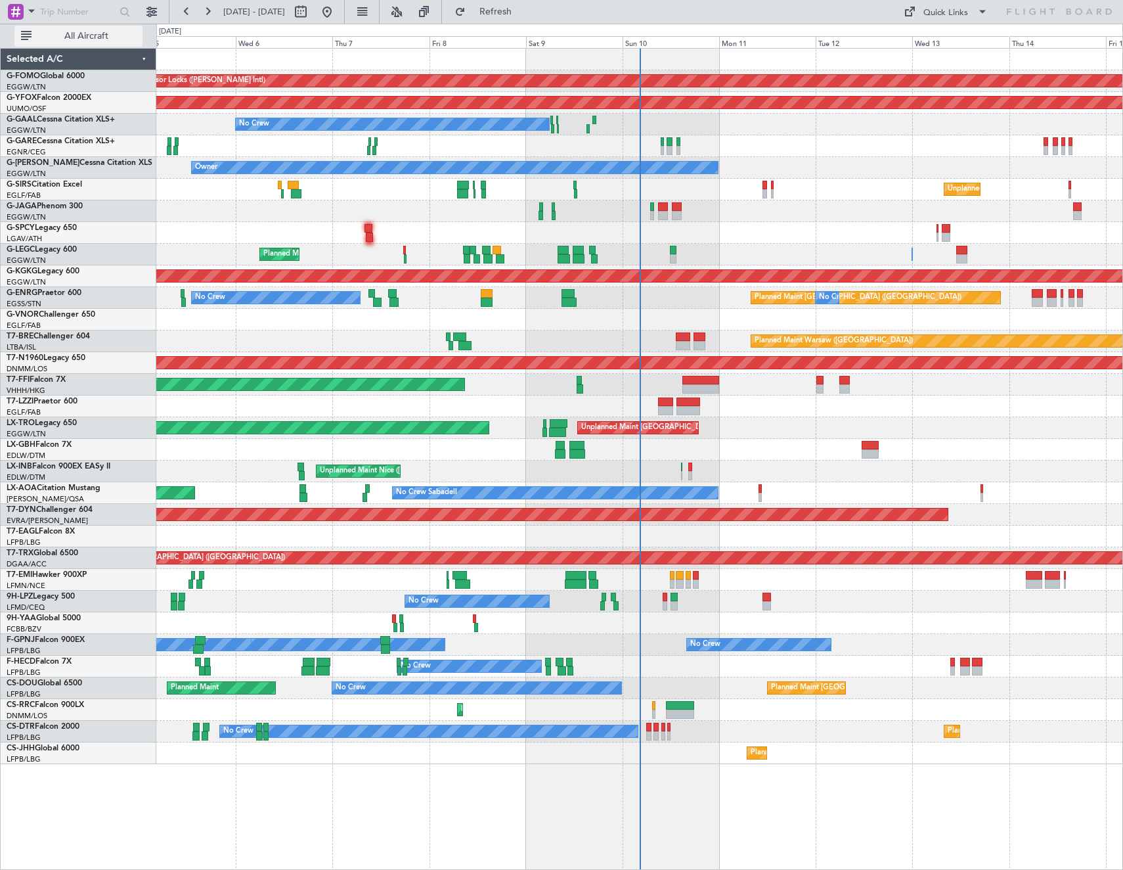
click at [66, 33] on span "All Aircraft" at bounding box center [86, 36] width 104 height 9
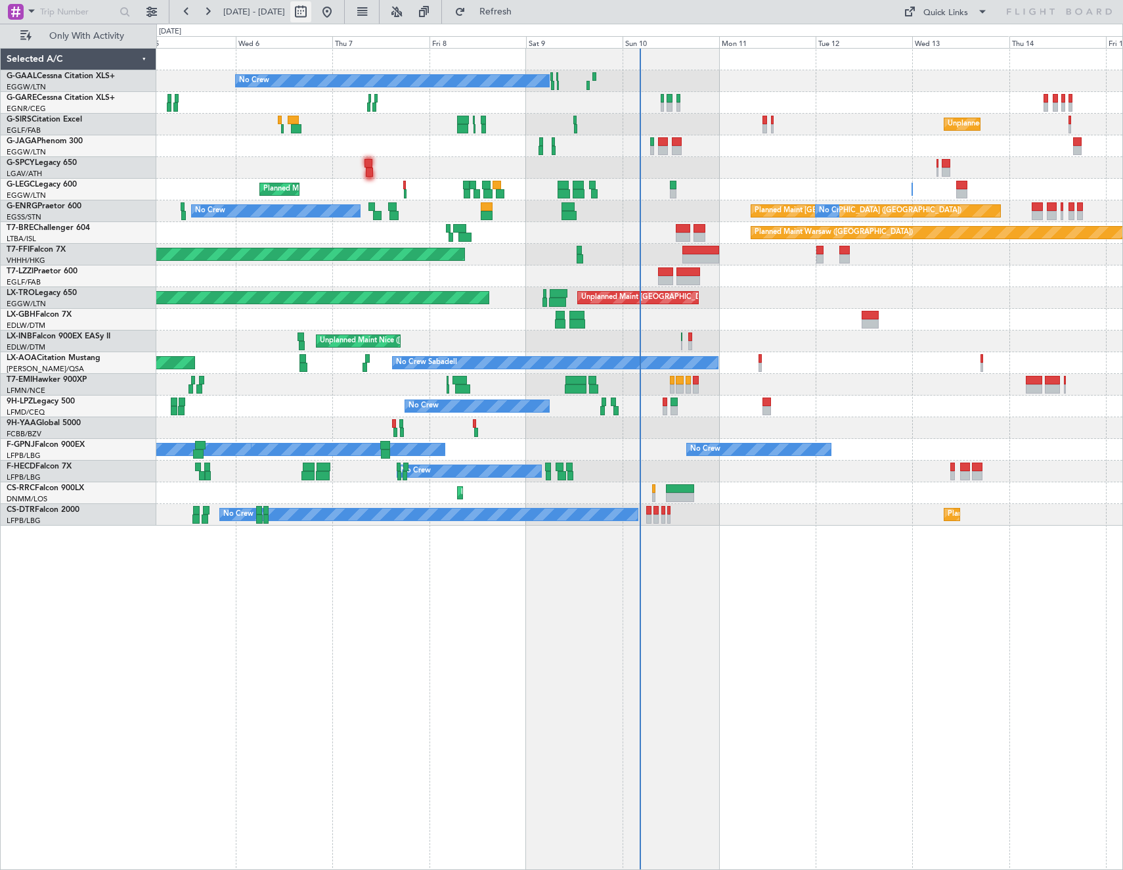
click at [311, 6] on button at bounding box center [300, 11] width 21 height 21
select select "8"
select select "2025"
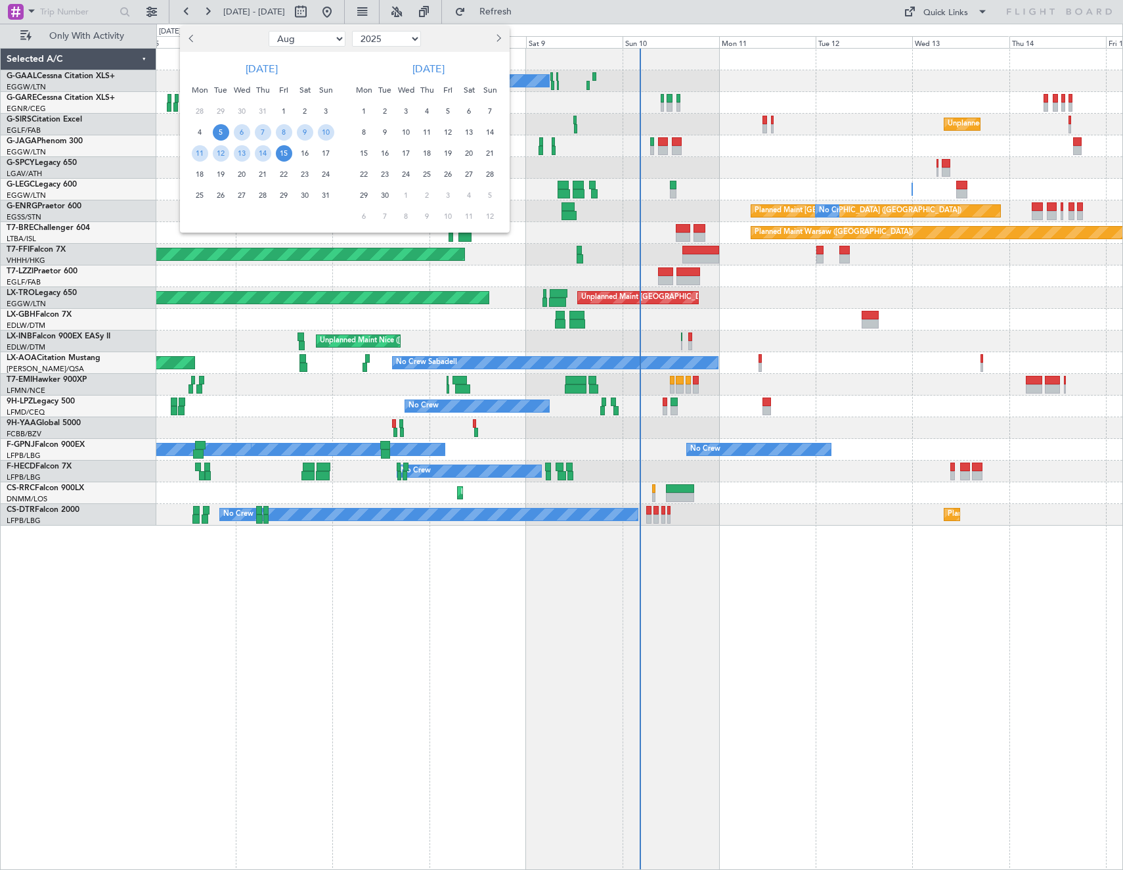
click at [336, 133] on div "10" at bounding box center [325, 132] width 21 height 21
click at [332, 154] on span "17" at bounding box center [326, 153] width 16 height 16
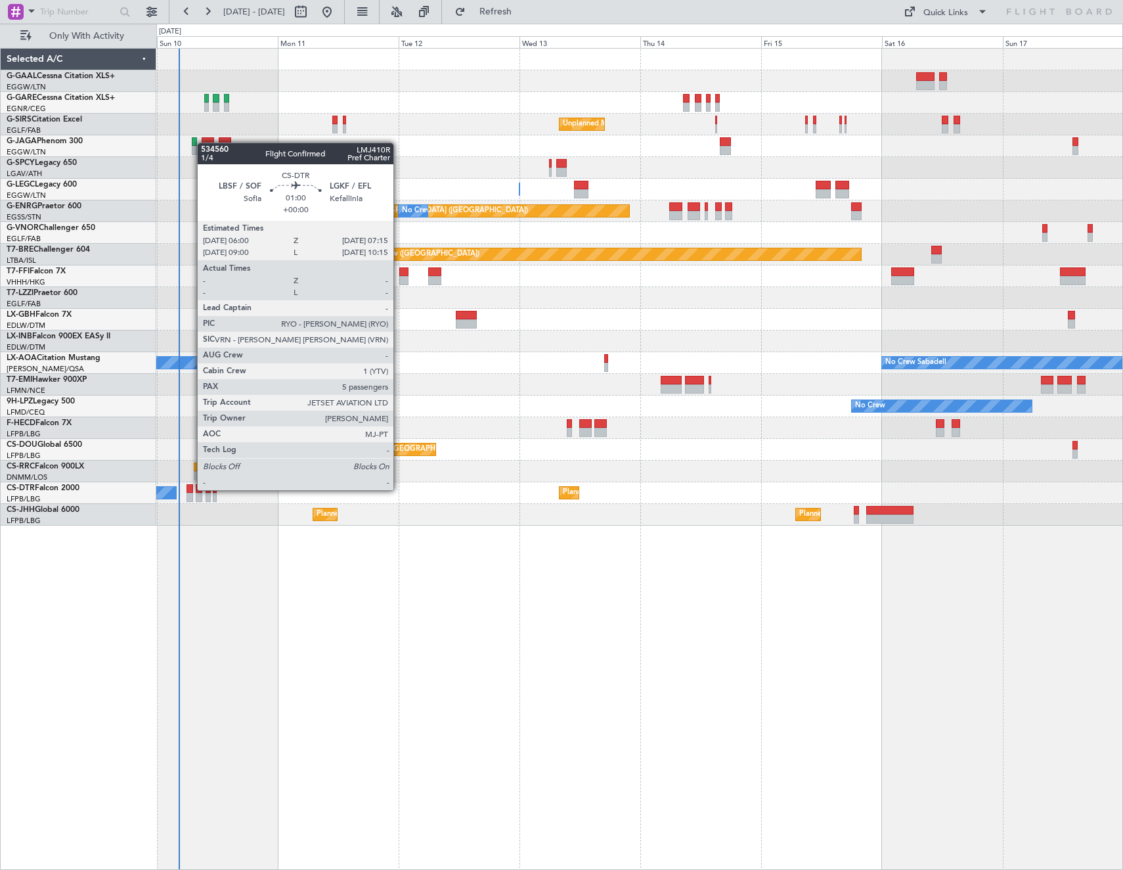
click at [190, 489] on div at bounding box center [190, 488] width 7 height 9
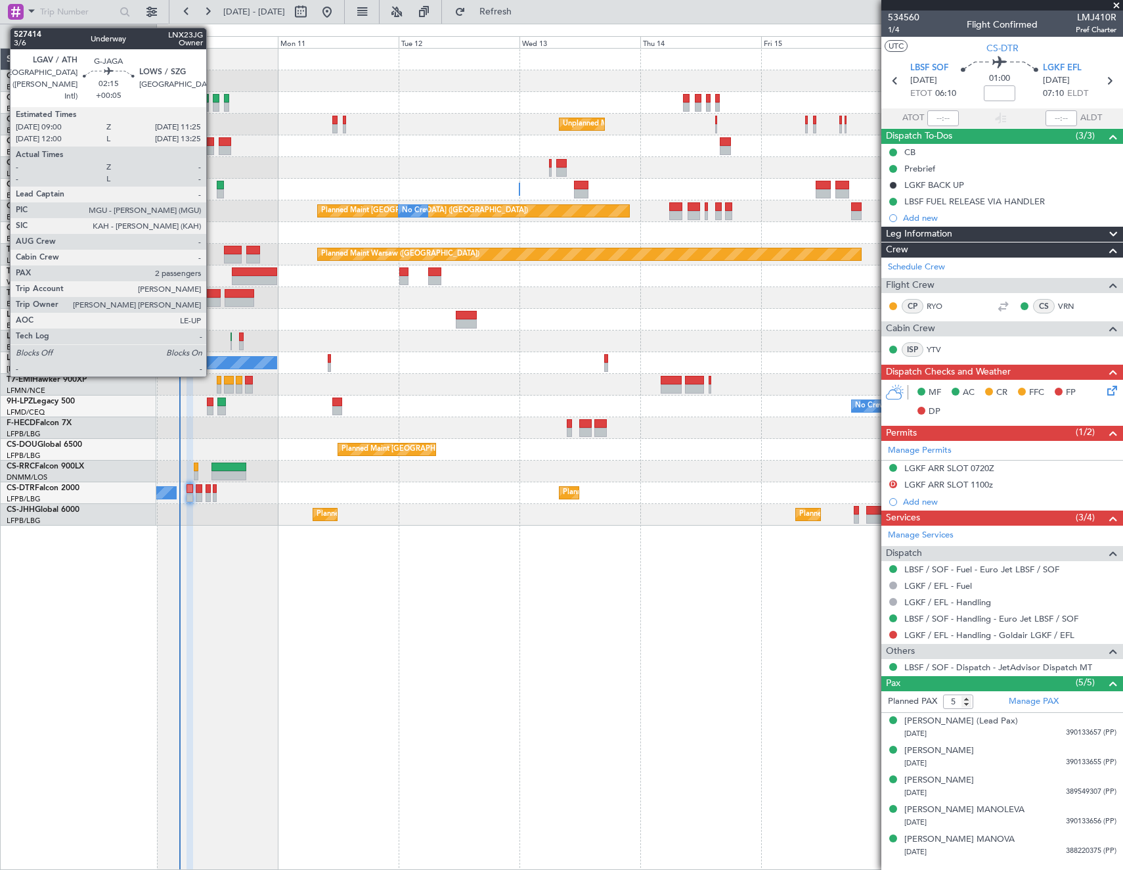
click at [212, 143] on div at bounding box center [208, 141] width 12 height 9
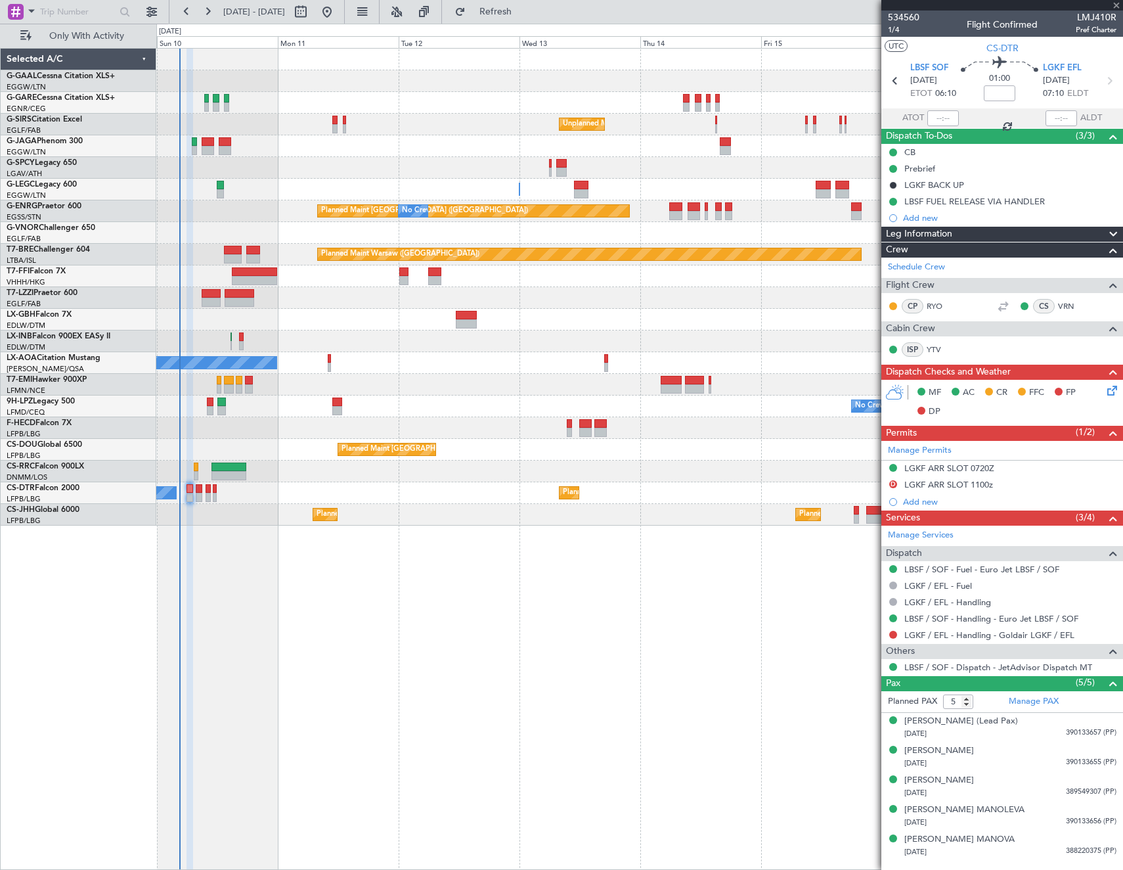
type input "+00:05"
type input "2"
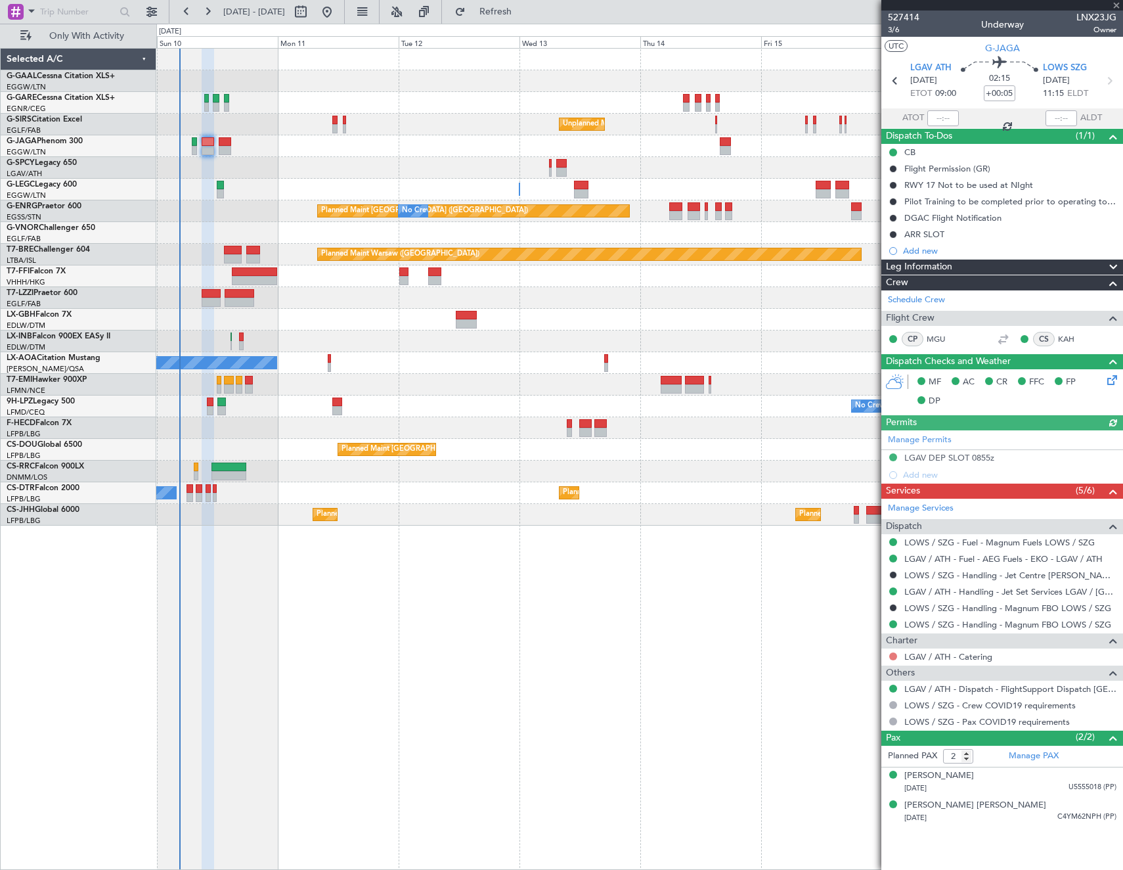
click at [895, 656] on button at bounding box center [893, 656] width 8 height 8
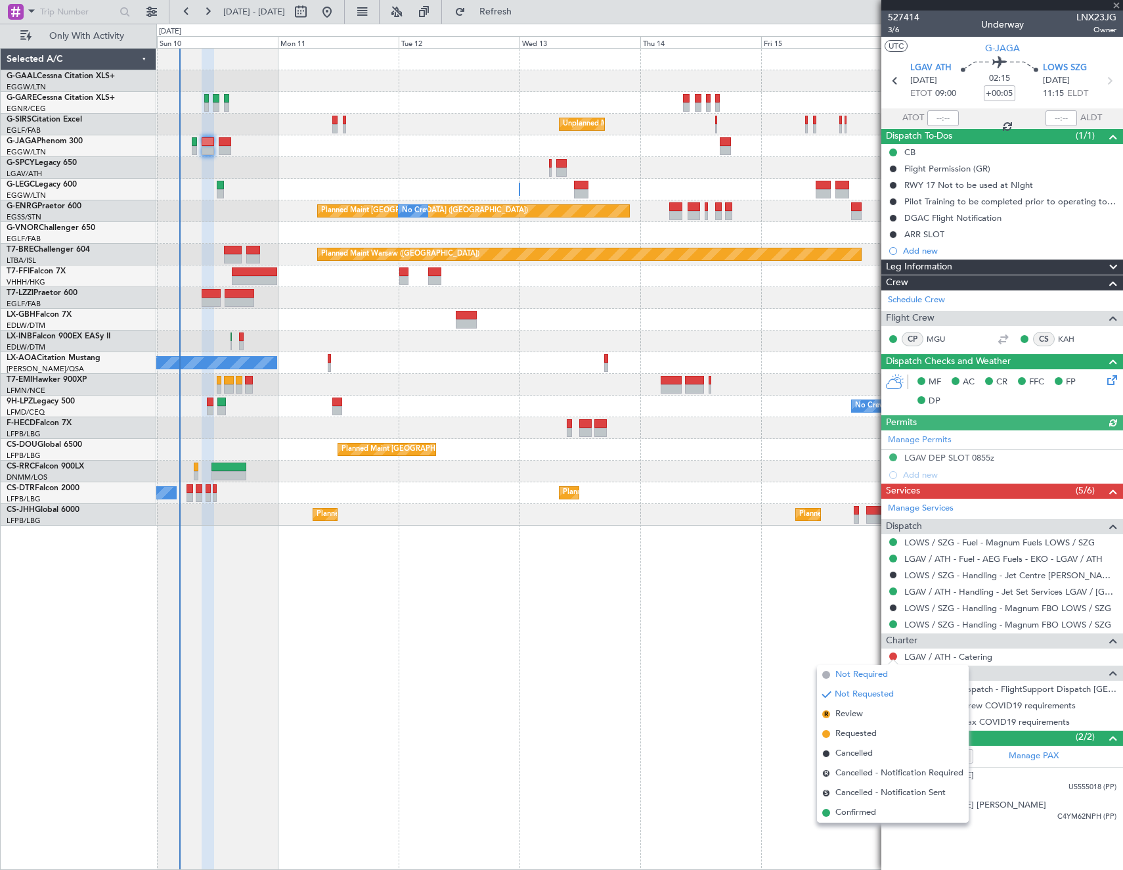
click at [837, 674] on span "Not Required" at bounding box center [862, 674] width 53 height 13
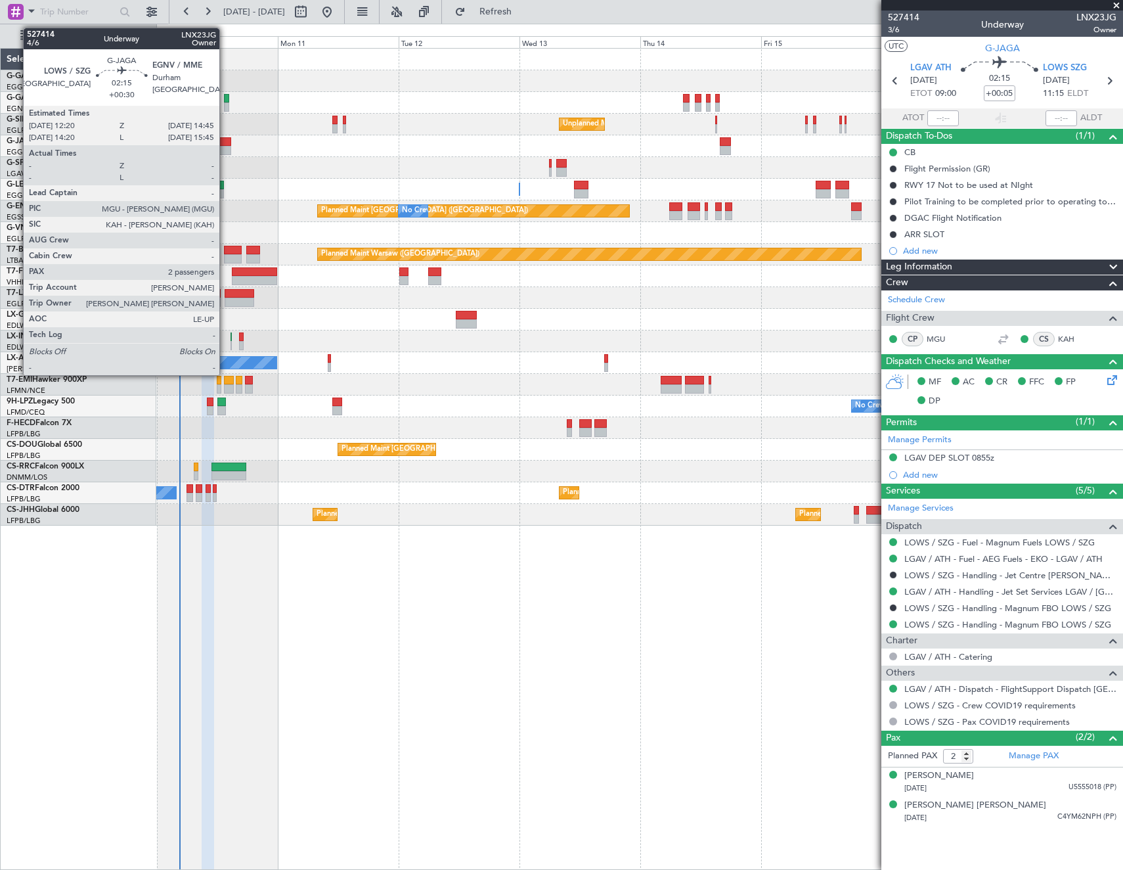
click at [225, 142] on div at bounding box center [225, 141] width 12 height 9
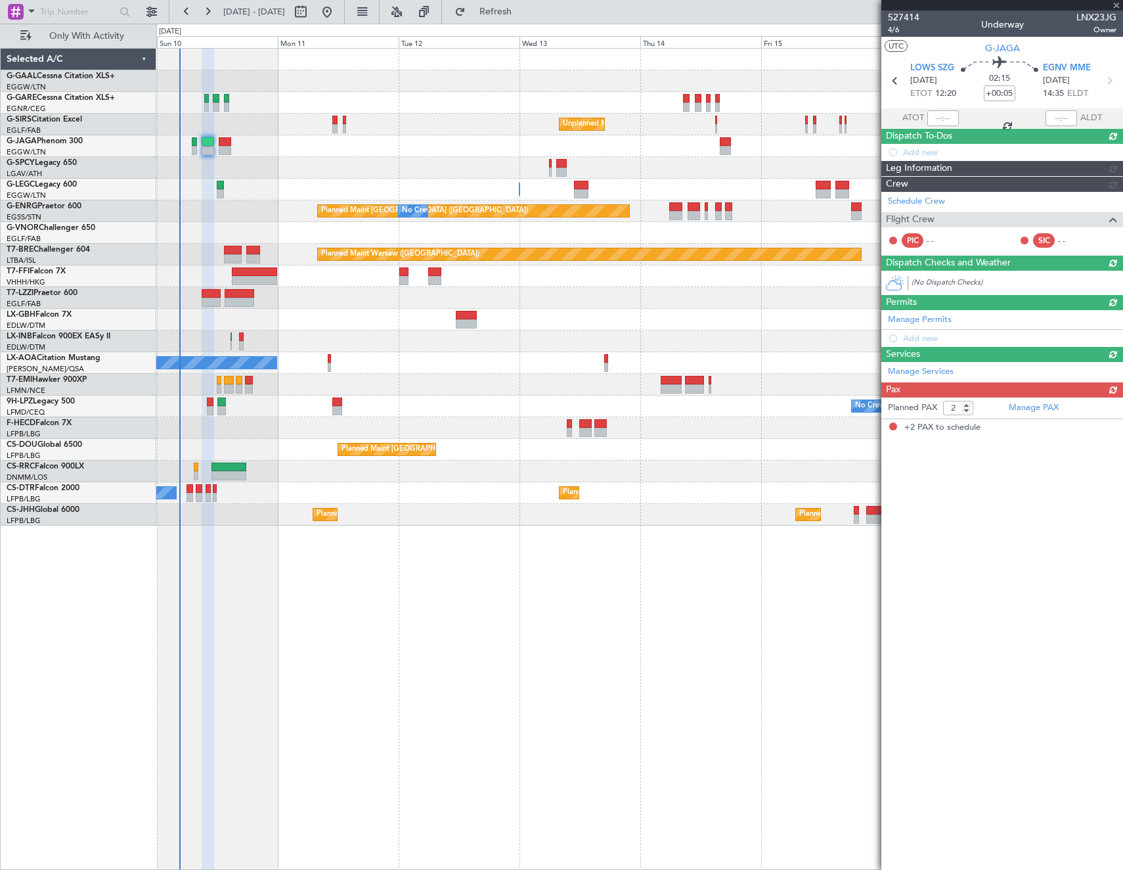
type input "+00:30"
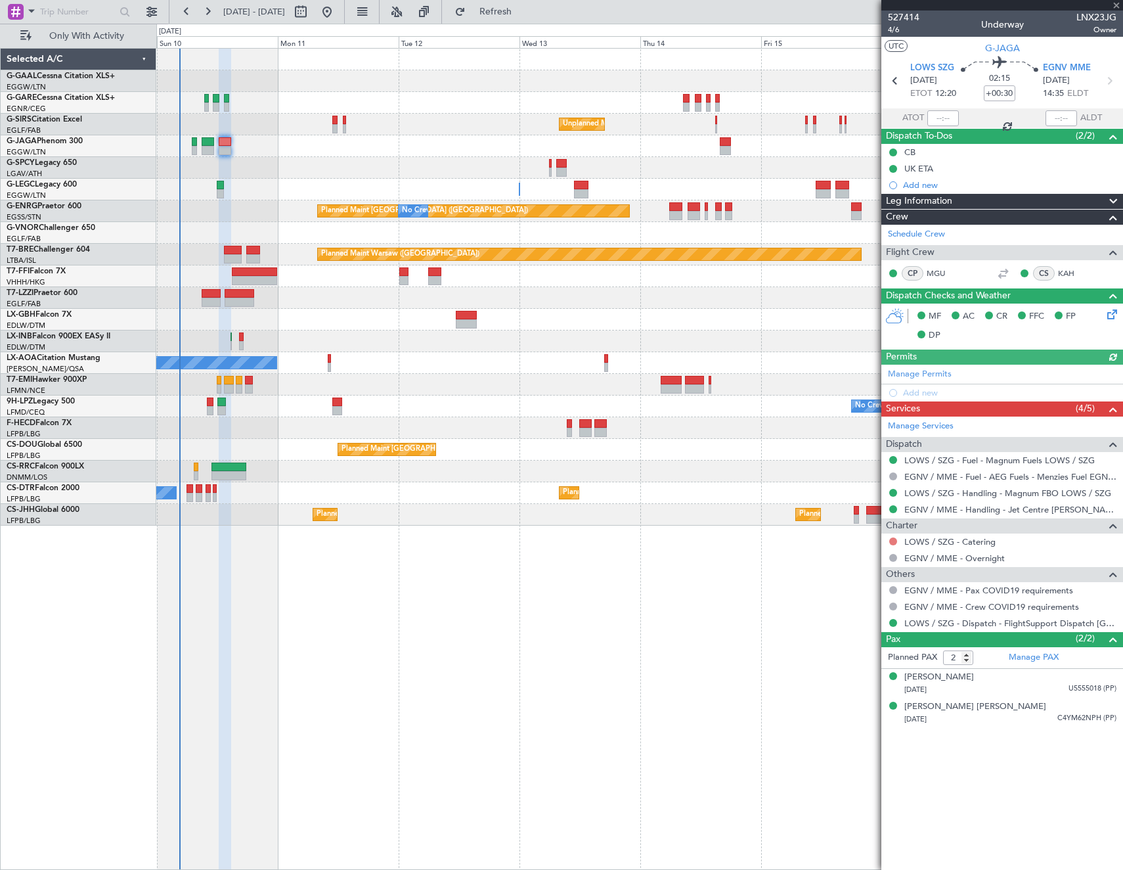
click at [893, 544] on button at bounding box center [893, 541] width 8 height 8
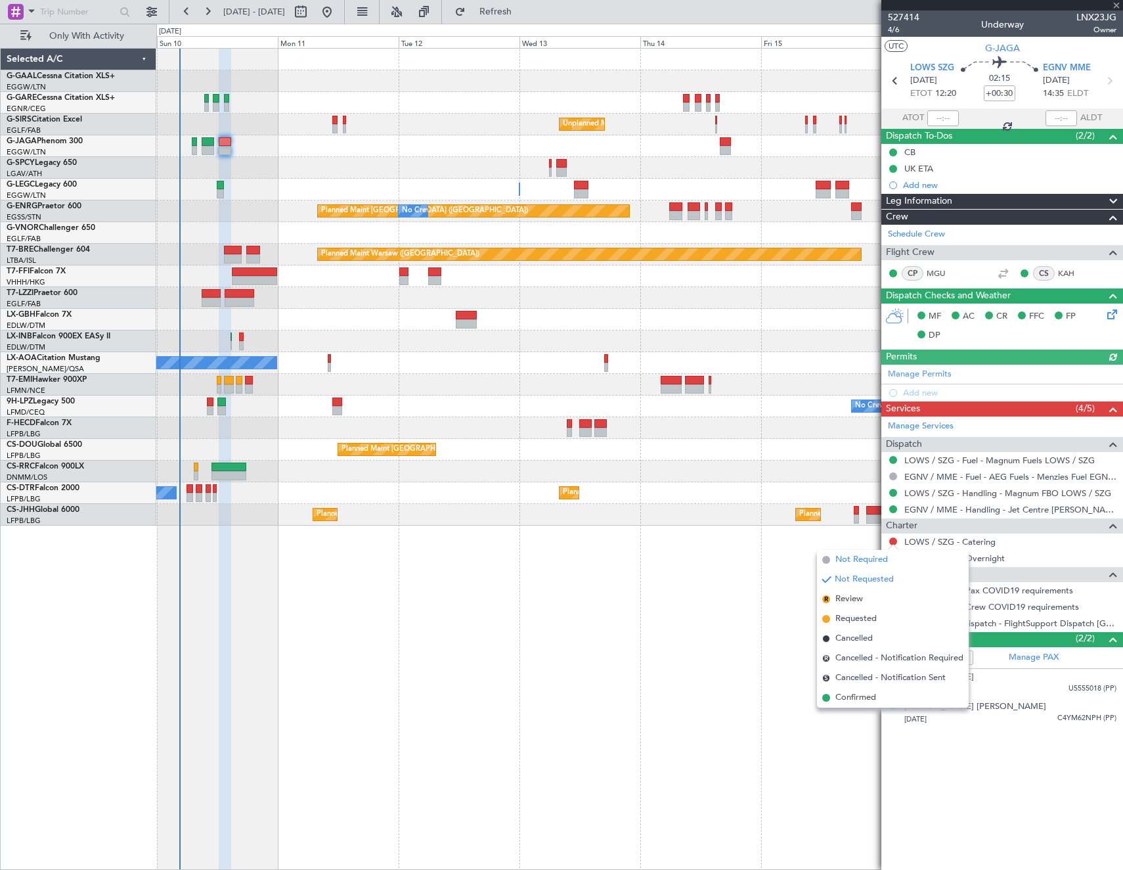
click at [853, 558] on span "Not Required" at bounding box center [862, 559] width 53 height 13
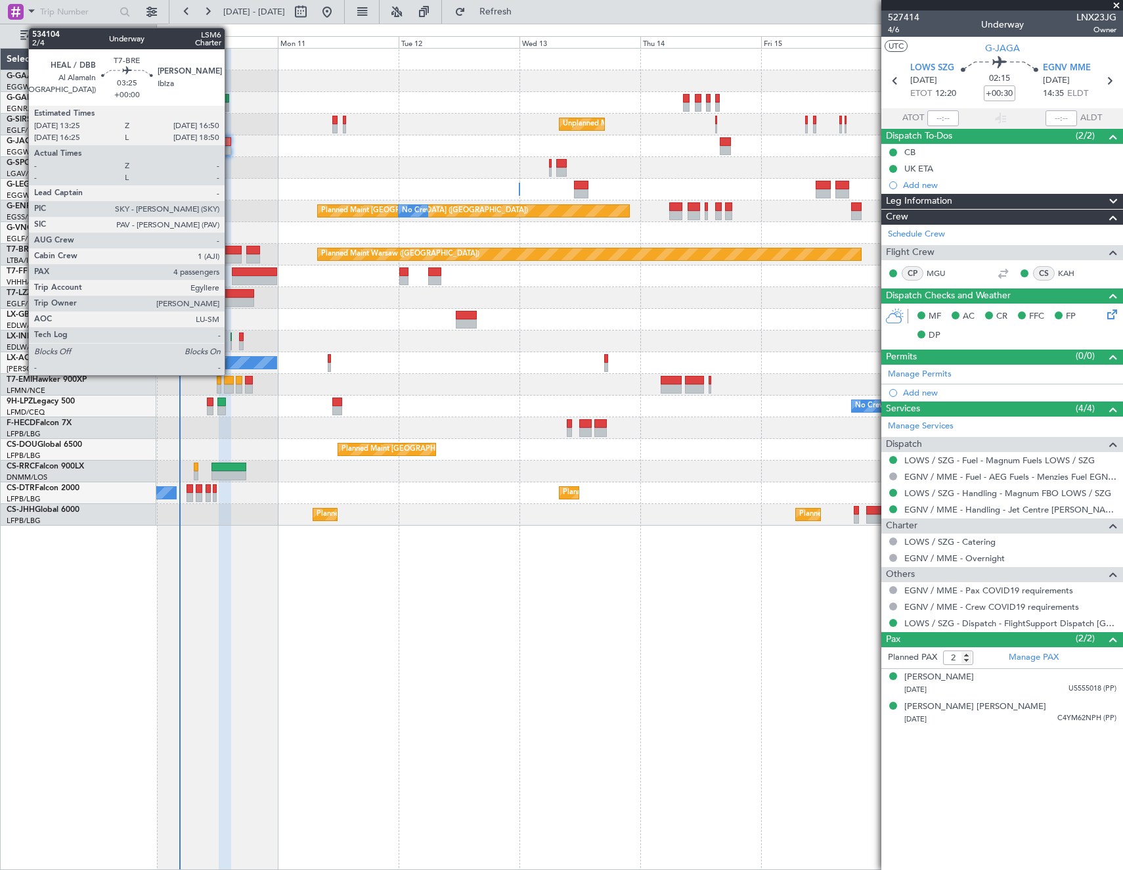
click at [231, 257] on div at bounding box center [233, 258] width 18 height 9
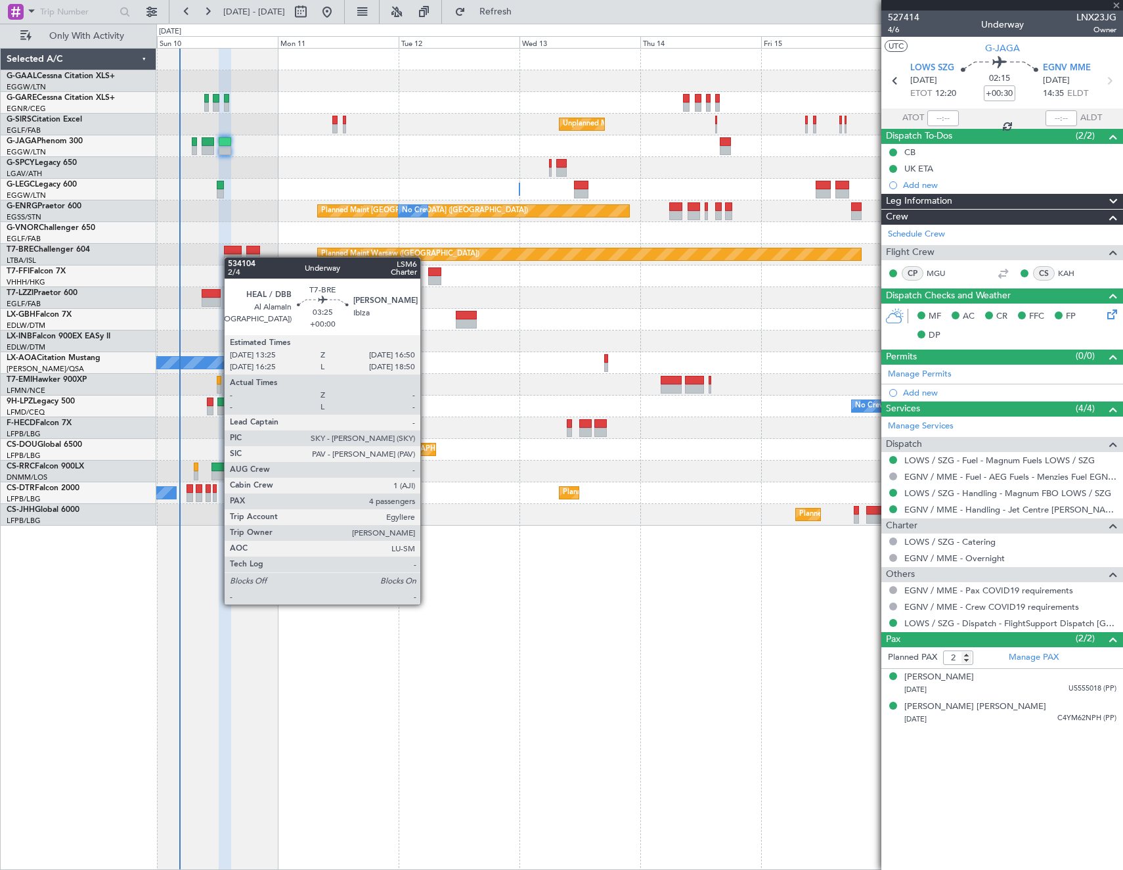
type input "4"
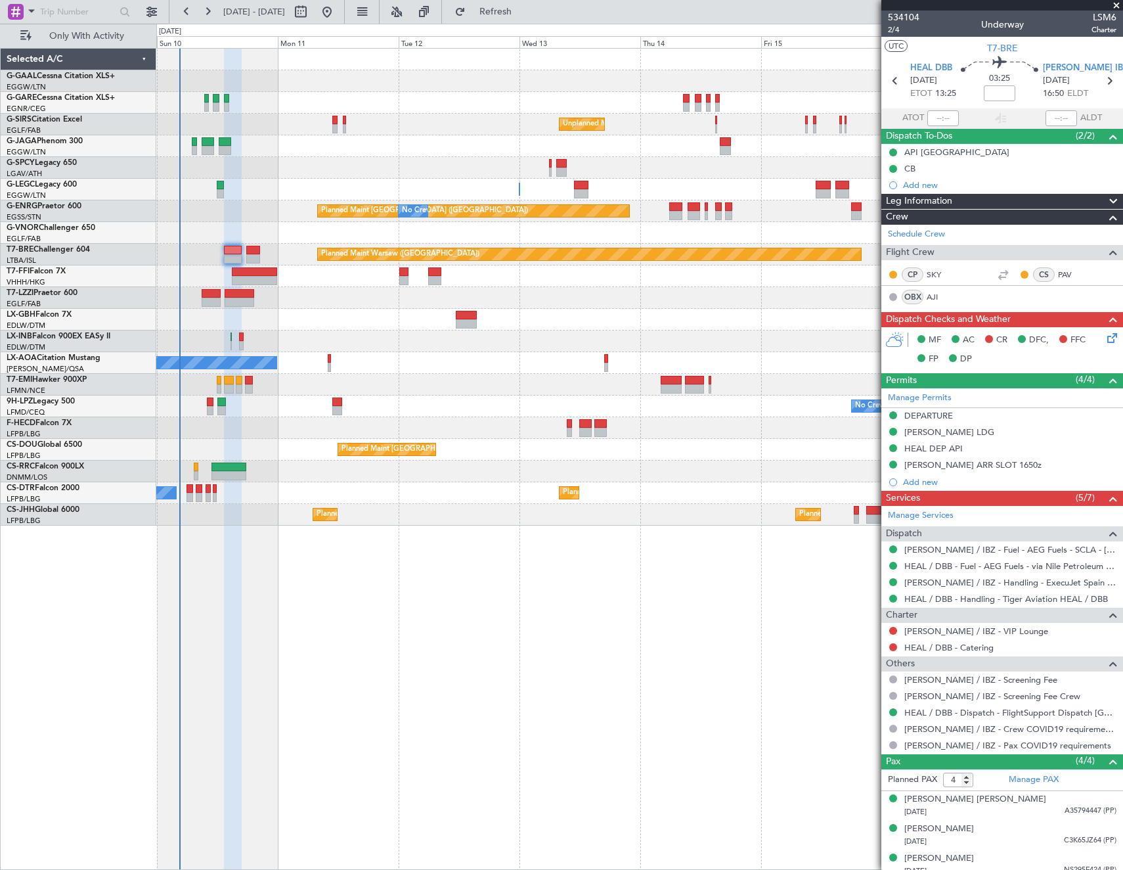
click at [1105, 340] on icon at bounding box center [1110, 335] width 11 height 11
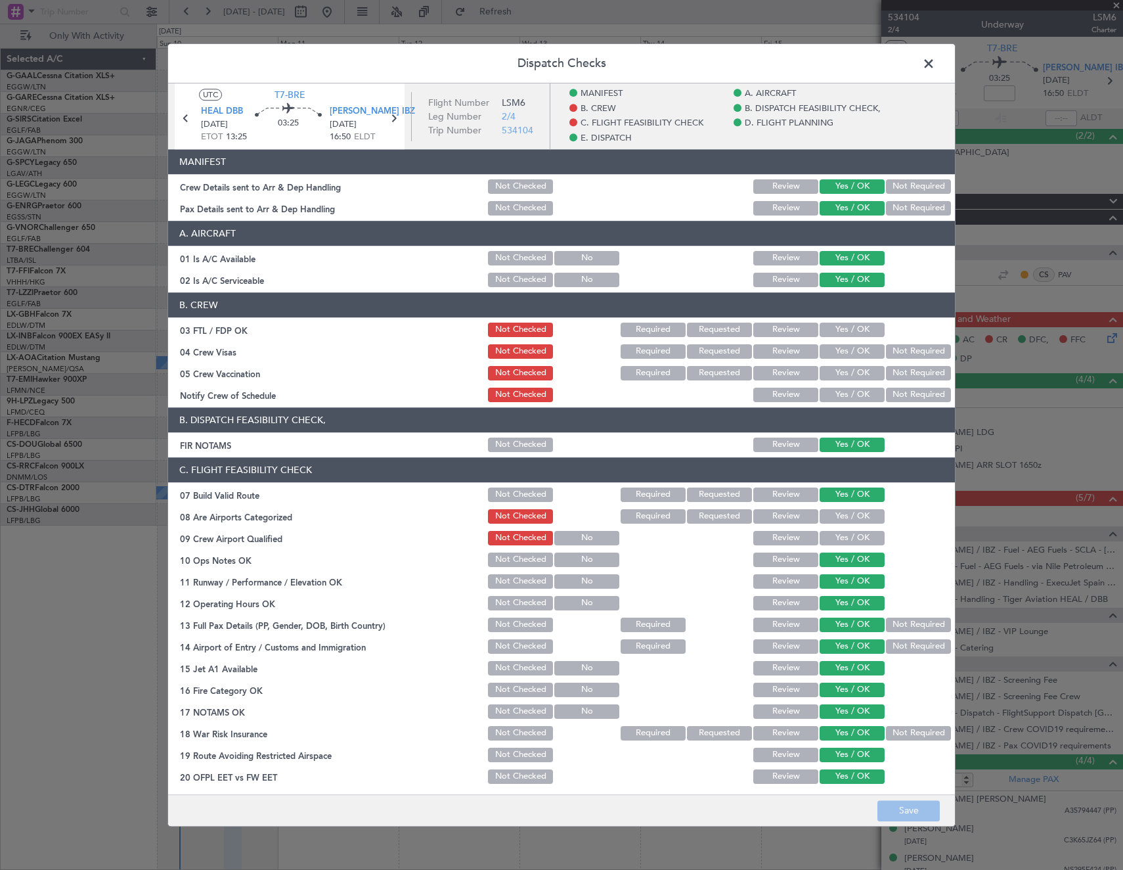
click at [935, 56] on span at bounding box center [935, 67] width 0 height 26
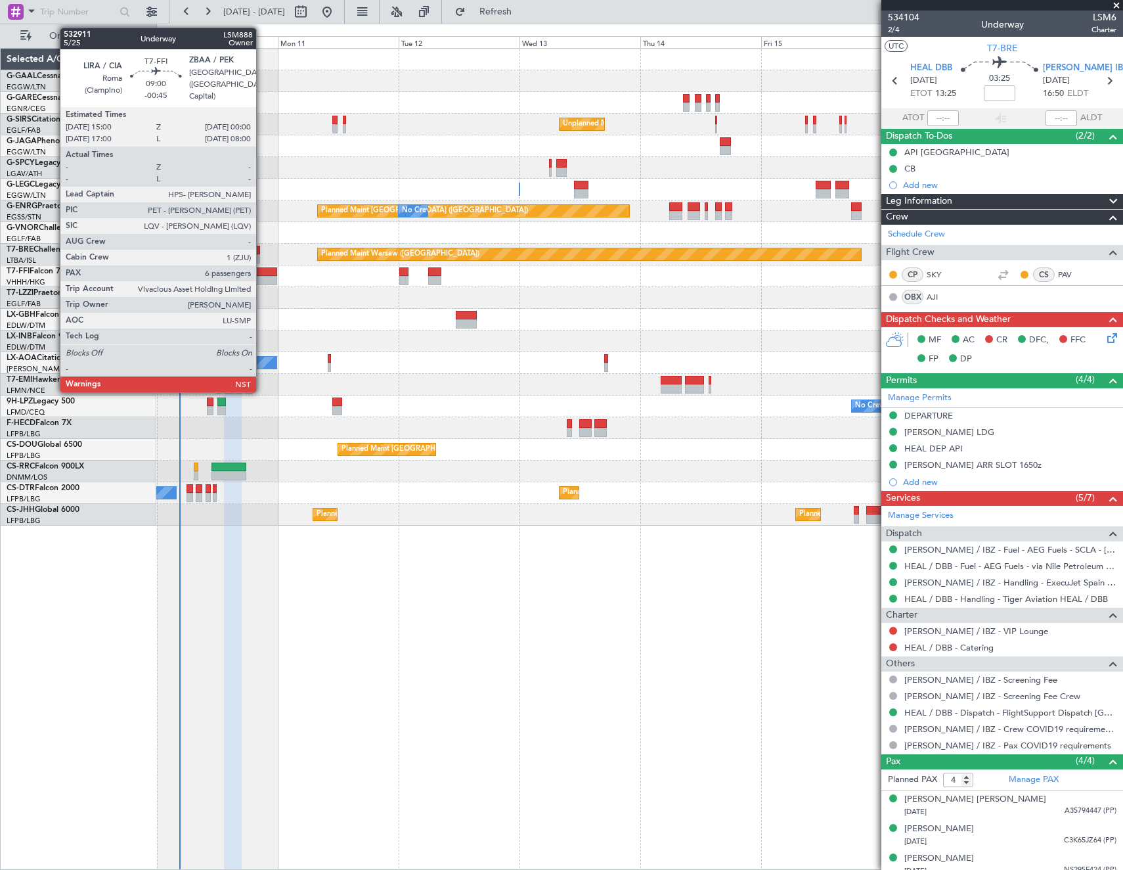
click at [256, 282] on div at bounding box center [254, 280] width 45 height 9
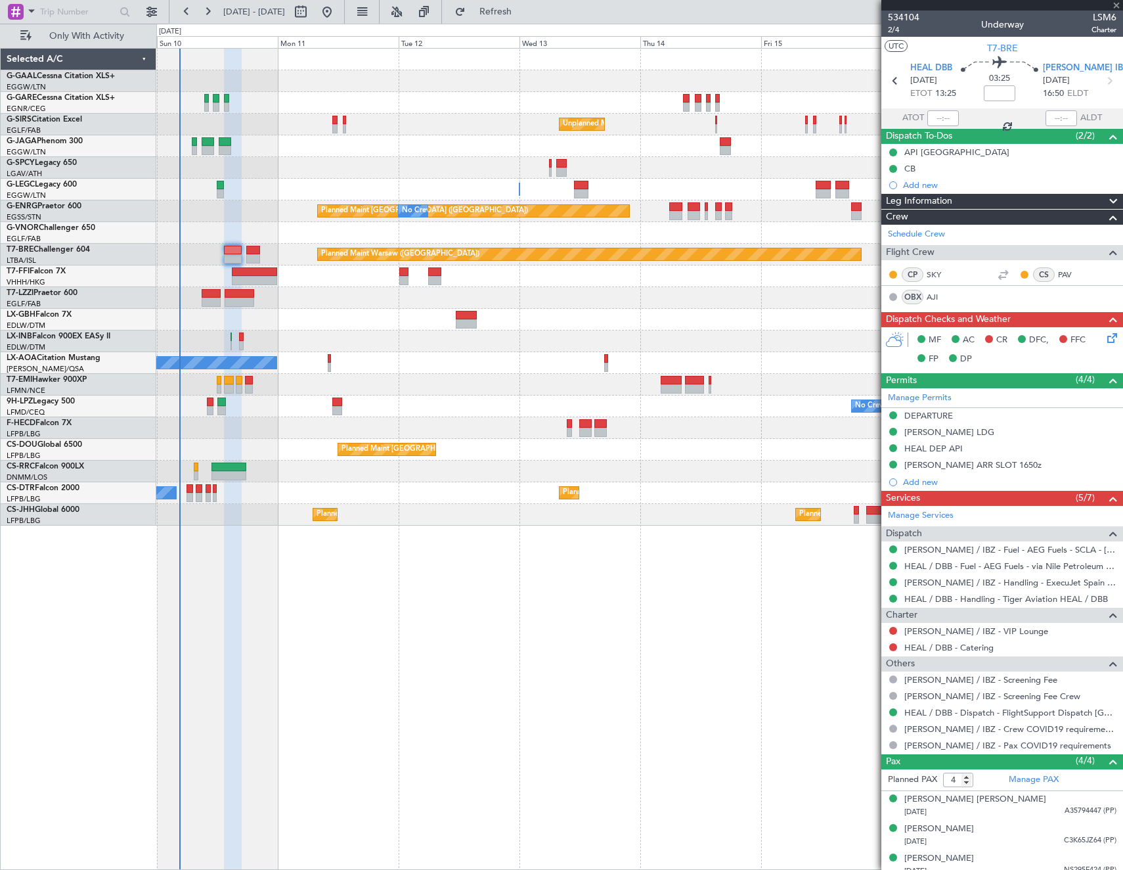
type input "-00:45"
type input "6"
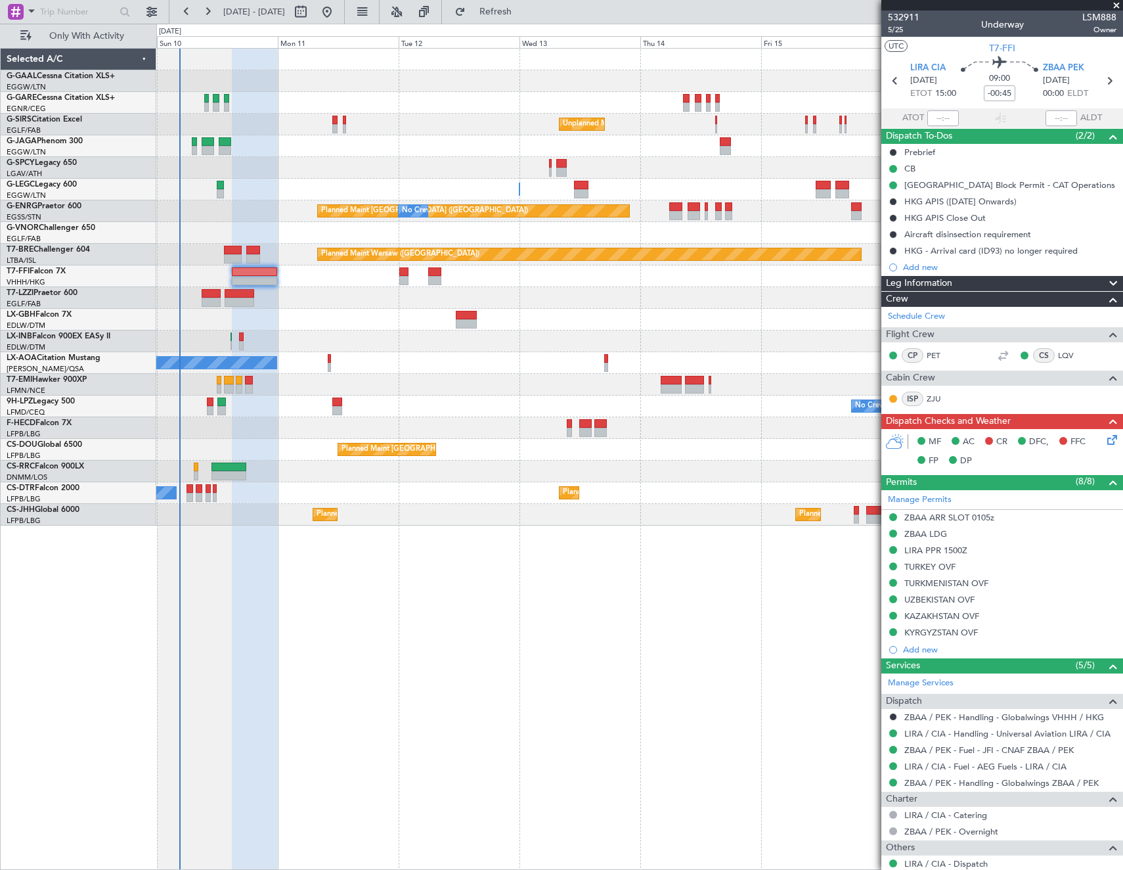
click at [1105, 439] on icon at bounding box center [1110, 437] width 11 height 11
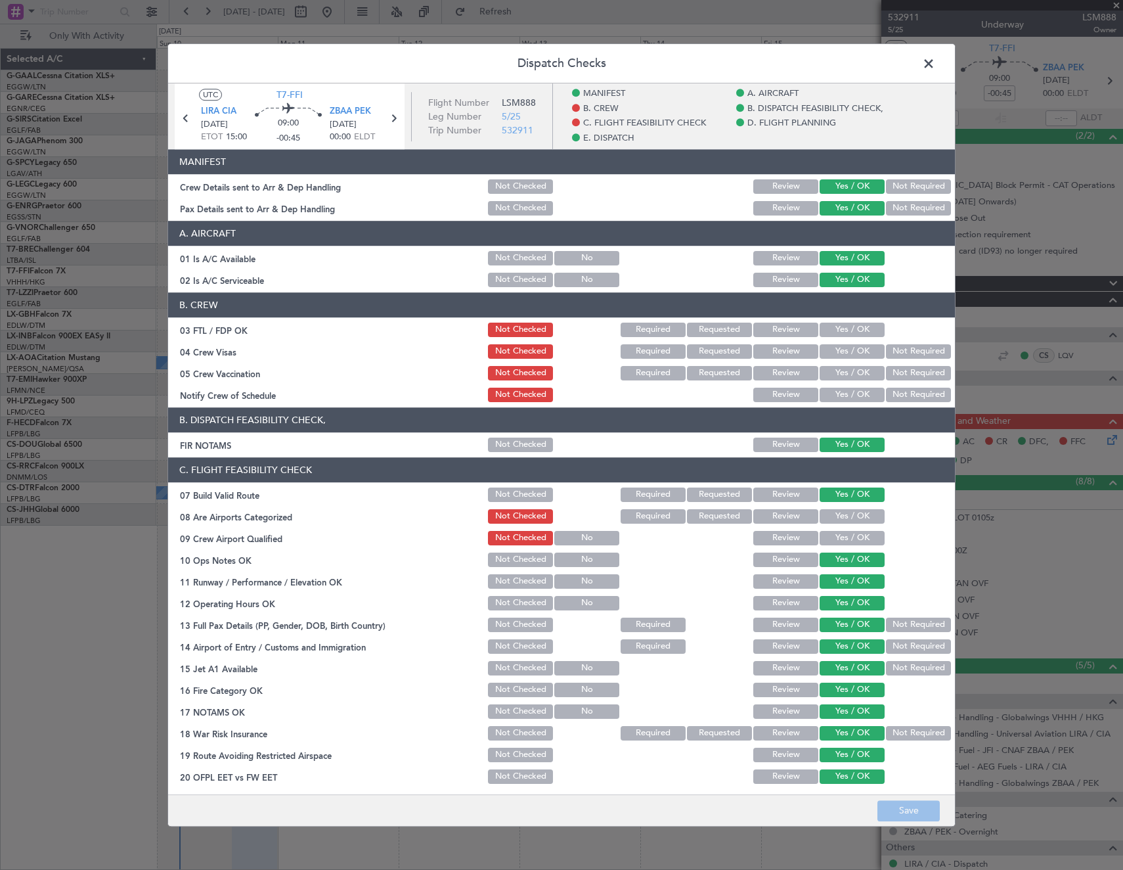
click at [857, 330] on button "Yes / OK" at bounding box center [852, 330] width 65 height 14
drag, startPoint x: 906, startPoint y: 351, endPoint x: 901, endPoint y: 376, distance: 25.4
click at [906, 352] on button "Not Required" at bounding box center [918, 351] width 65 height 14
click at [901, 376] on button "Not Required" at bounding box center [918, 373] width 65 height 14
click at [842, 393] on button "Yes / OK" at bounding box center [852, 395] width 65 height 14
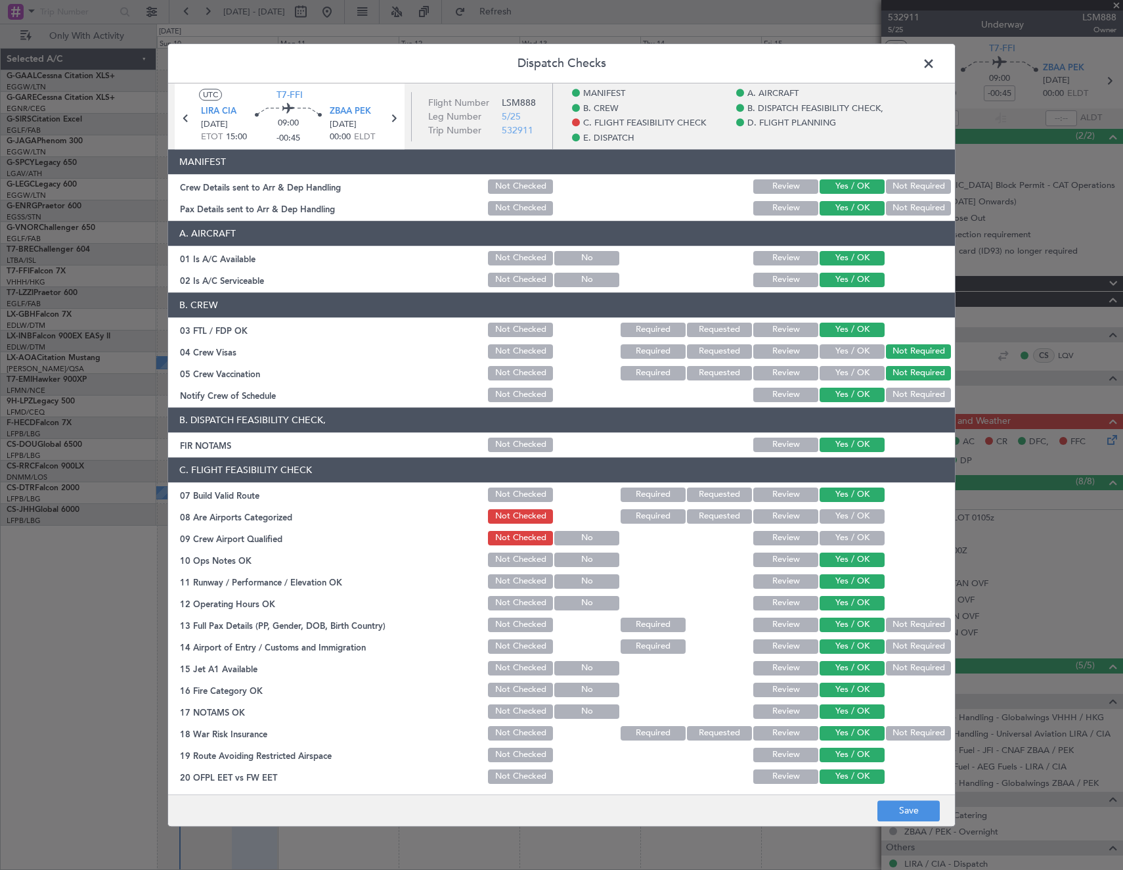
click at [842, 349] on button "Yes / OK" at bounding box center [852, 351] width 65 height 14
click at [843, 516] on button "Yes / OK" at bounding box center [852, 516] width 65 height 14
click at [832, 553] on button "Yes / OK" at bounding box center [852, 559] width 65 height 14
click at [829, 537] on button "Yes / OK" at bounding box center [852, 538] width 65 height 14
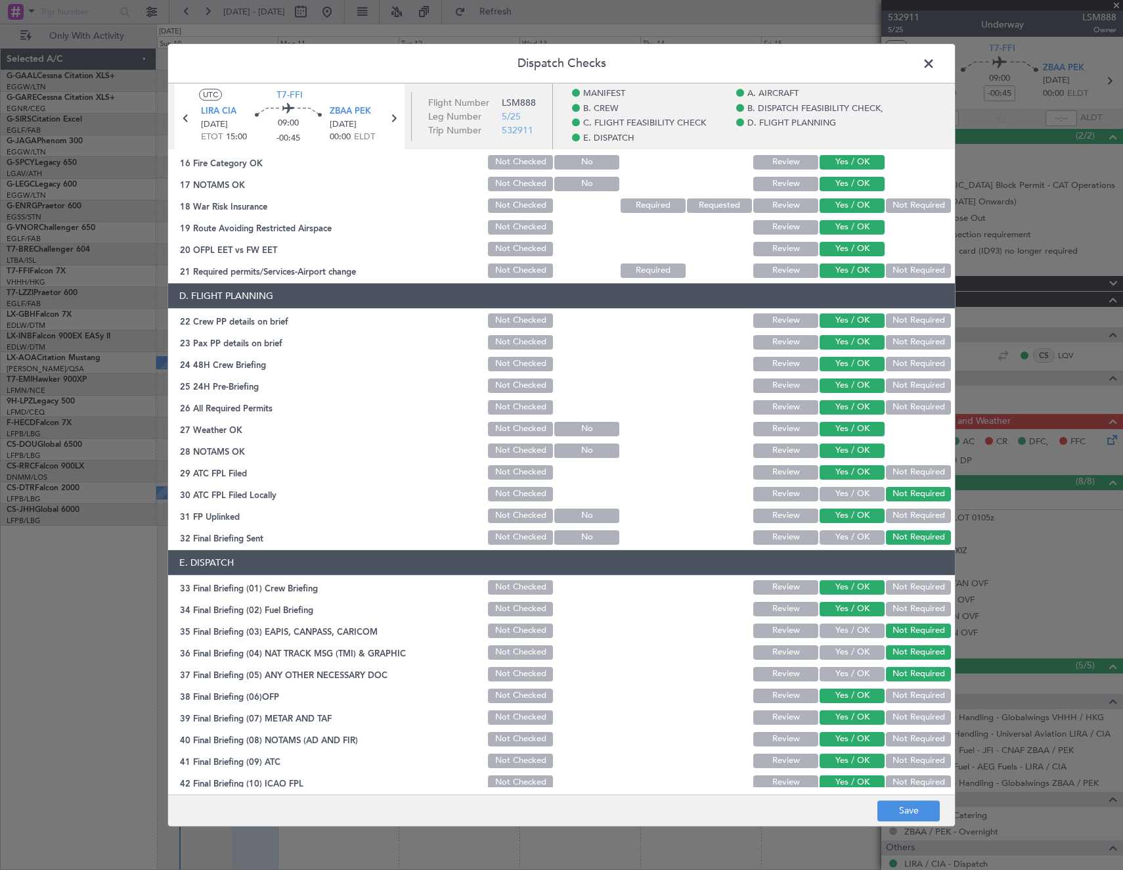
scroll to position [579, 0]
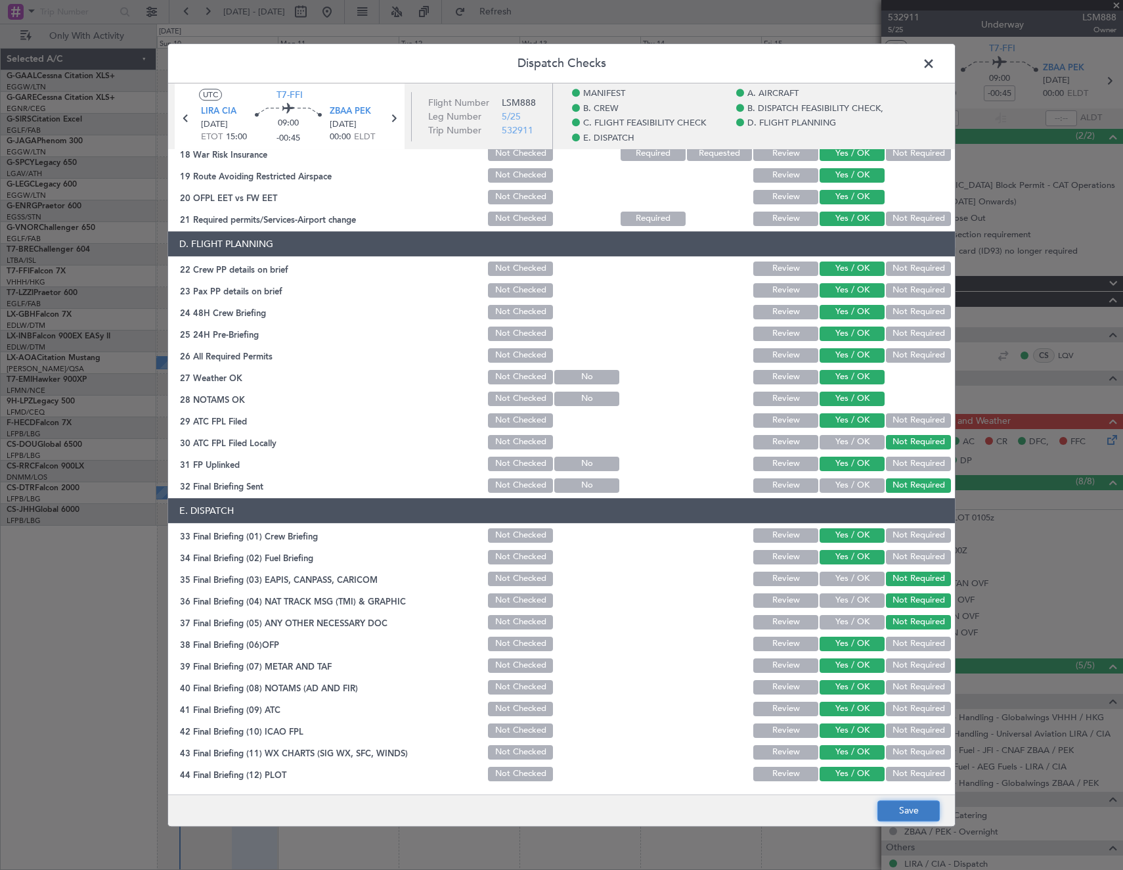
click at [910, 804] on button "Save" at bounding box center [909, 810] width 62 height 21
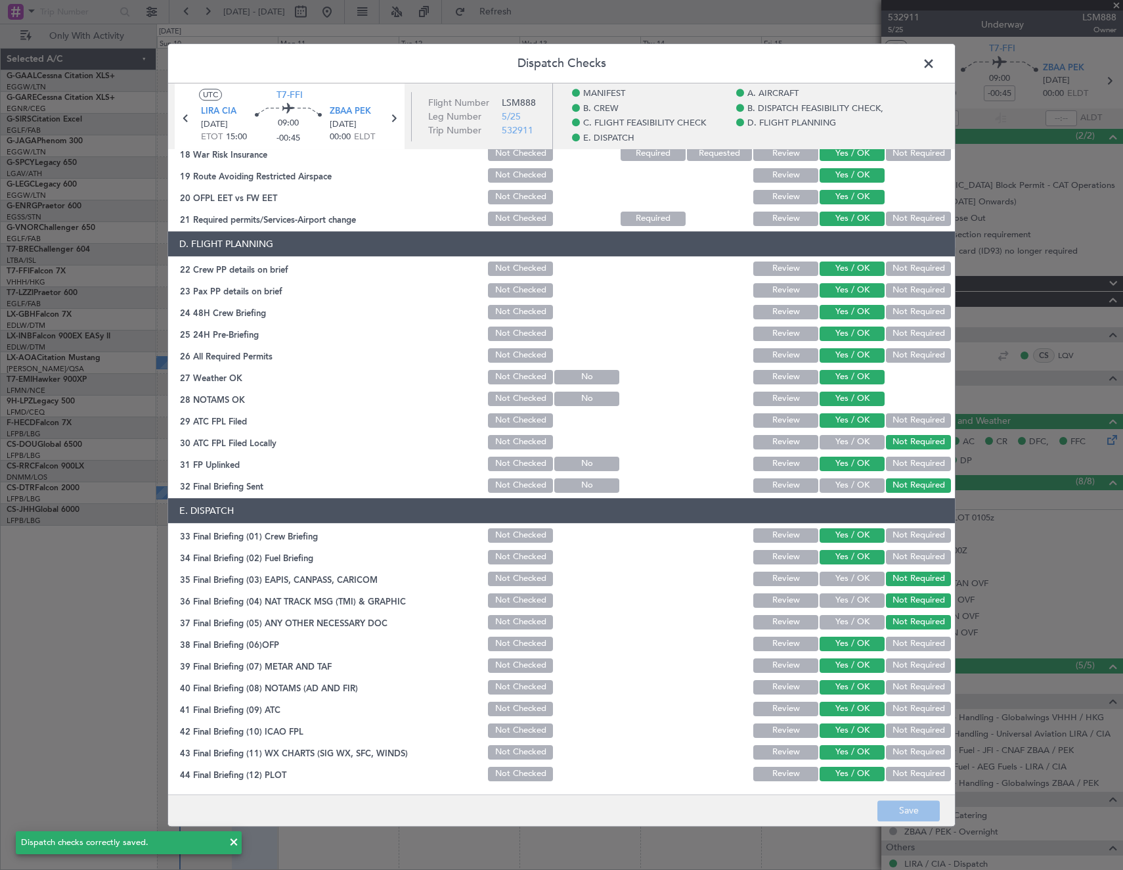
click at [935, 70] on span at bounding box center [935, 67] width 0 height 26
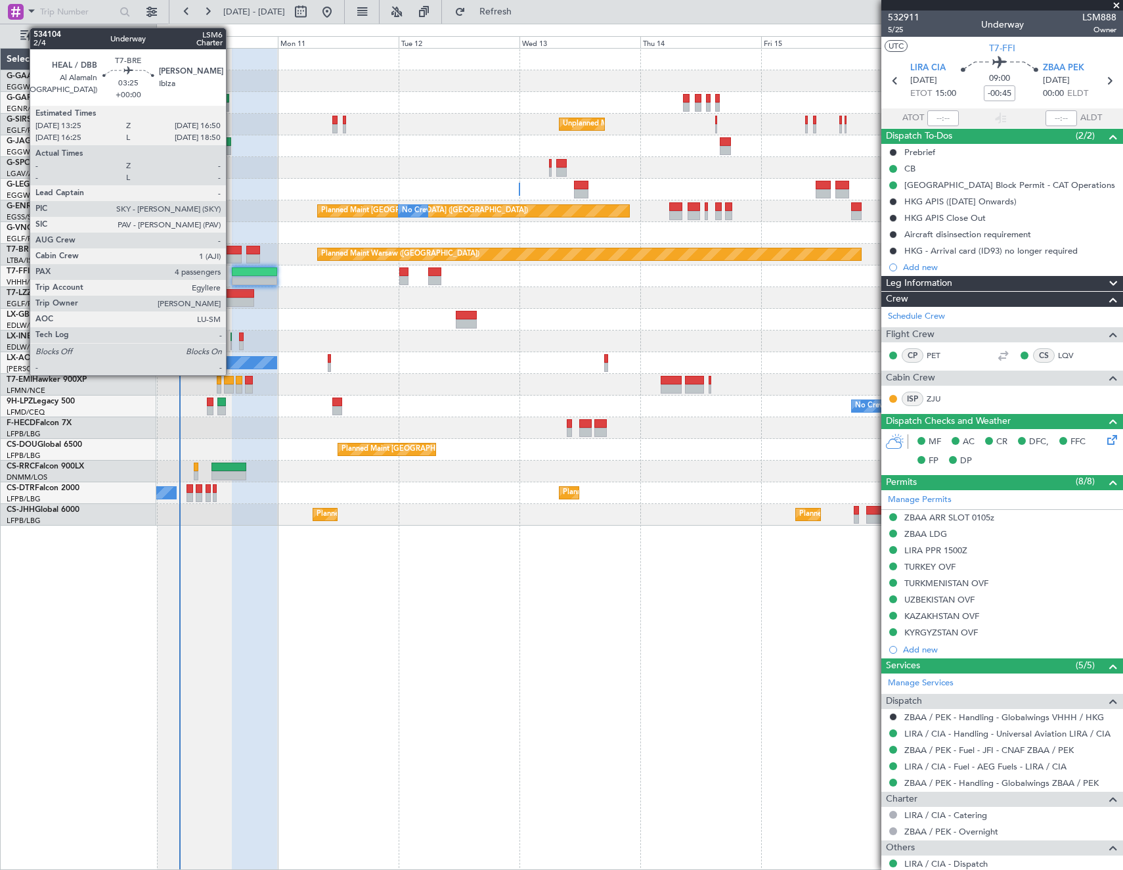
click at [232, 256] on div at bounding box center [233, 258] width 18 height 9
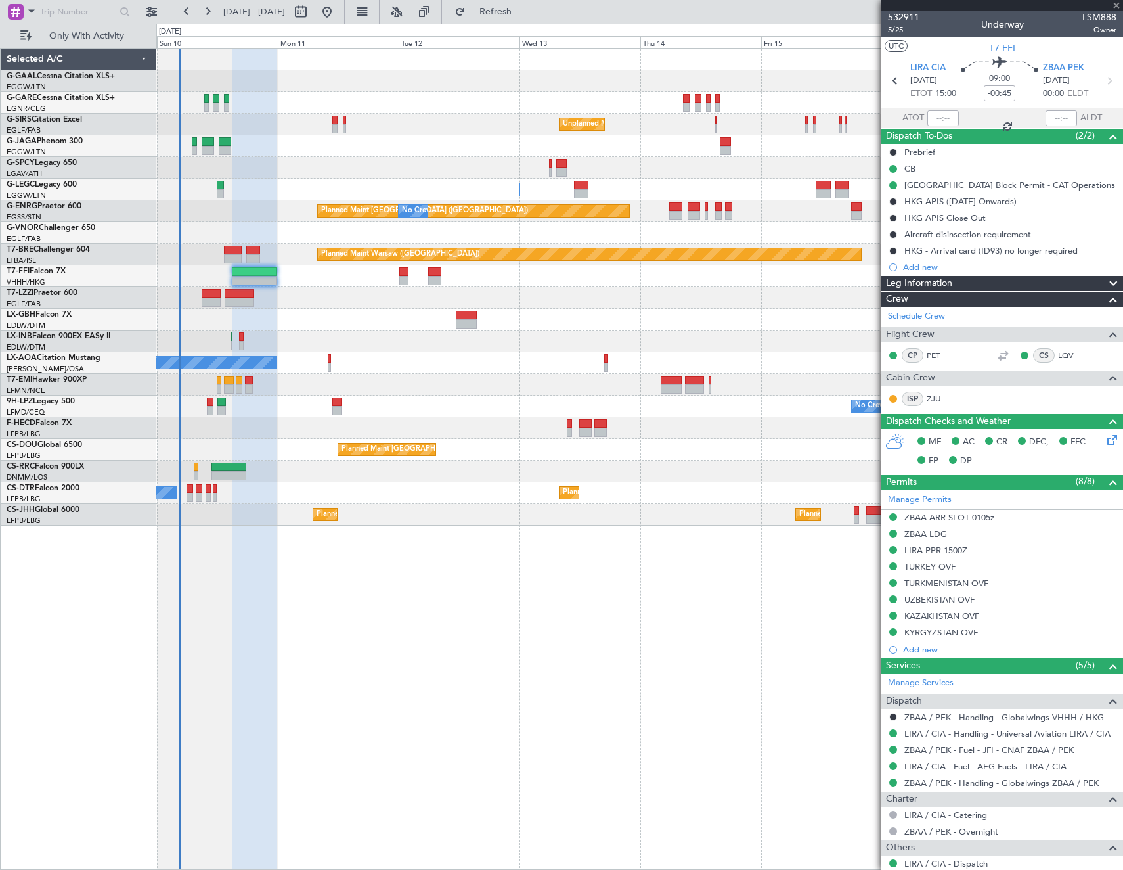
type input "4"
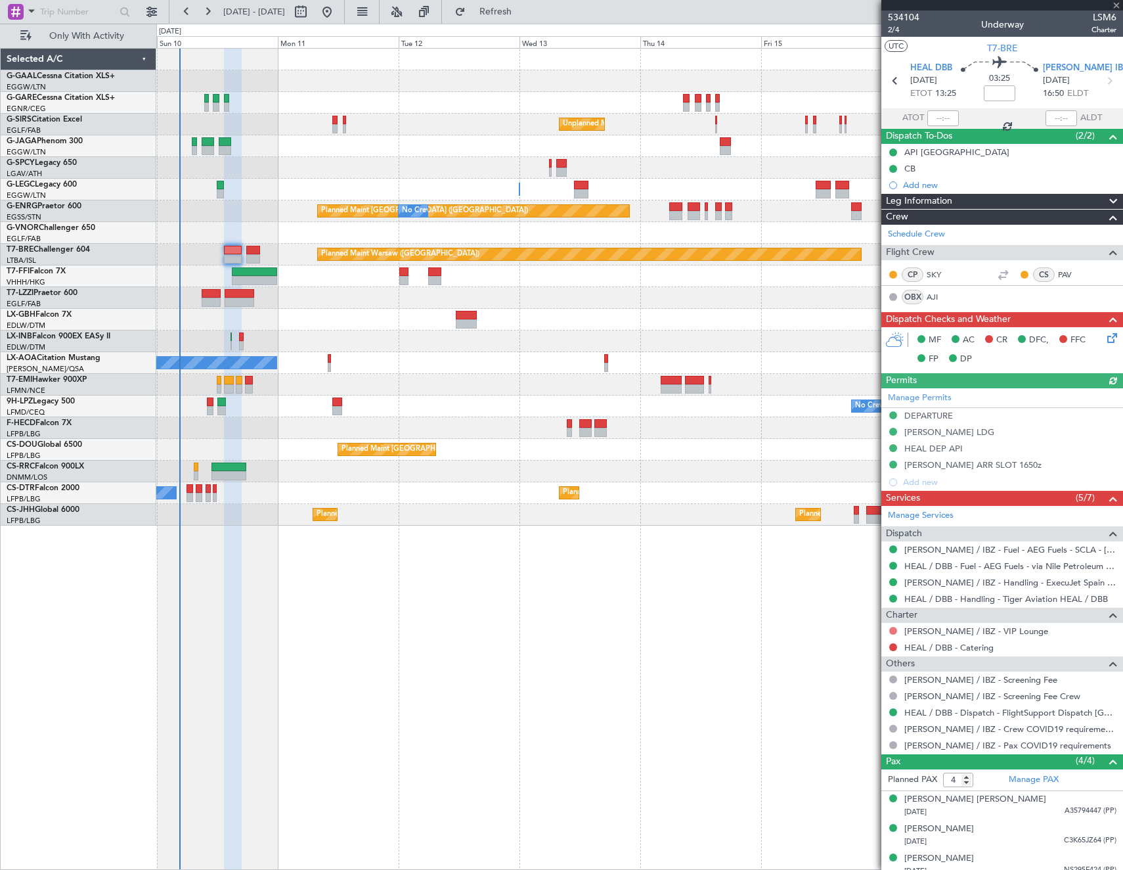
click at [895, 629] on button at bounding box center [893, 631] width 8 height 8
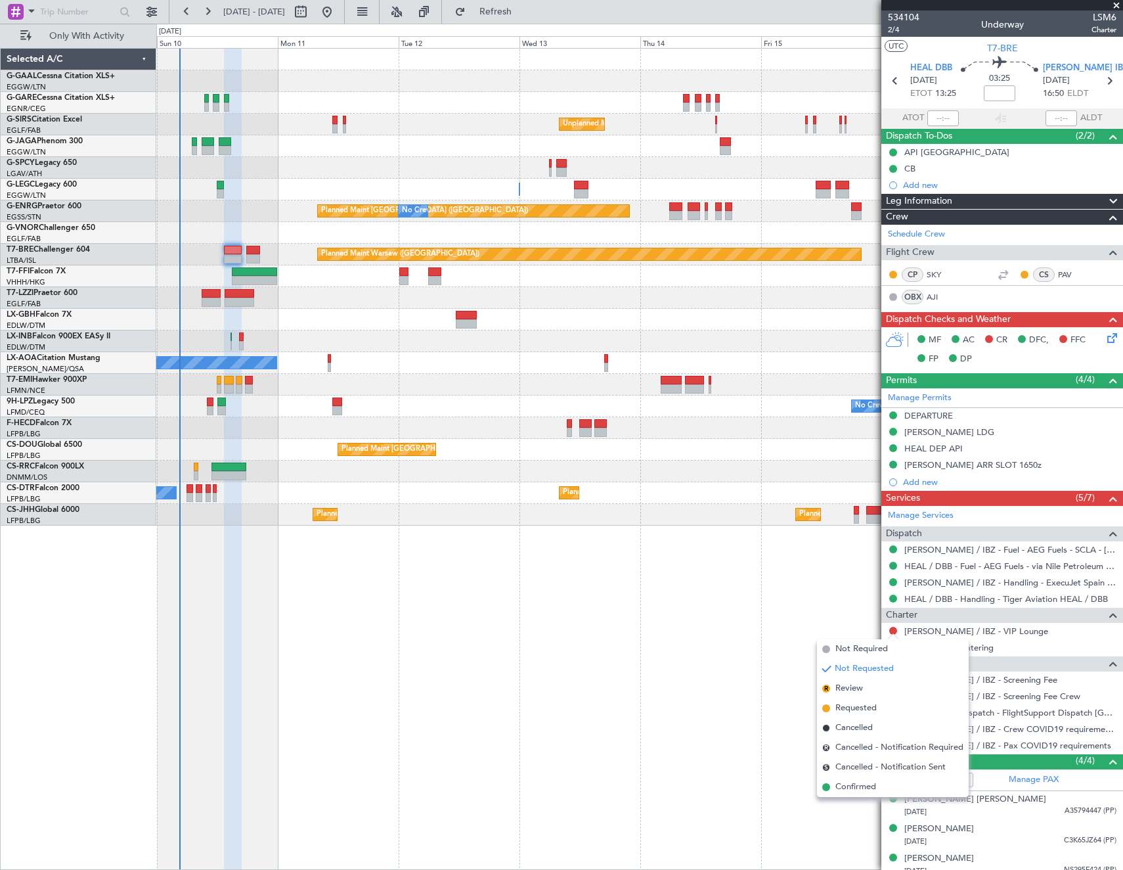
click at [868, 645] on span "Not Required" at bounding box center [862, 648] width 53 height 13
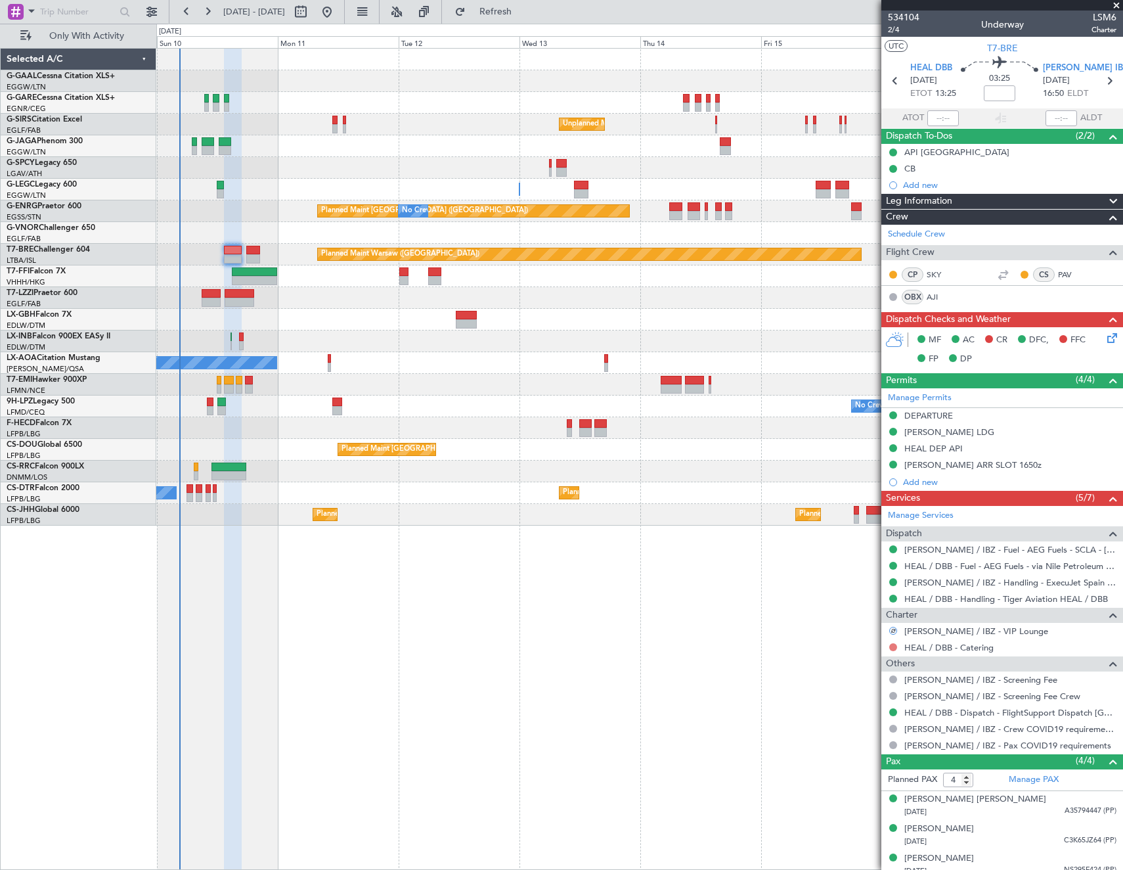
click at [896, 646] on button at bounding box center [893, 647] width 8 height 8
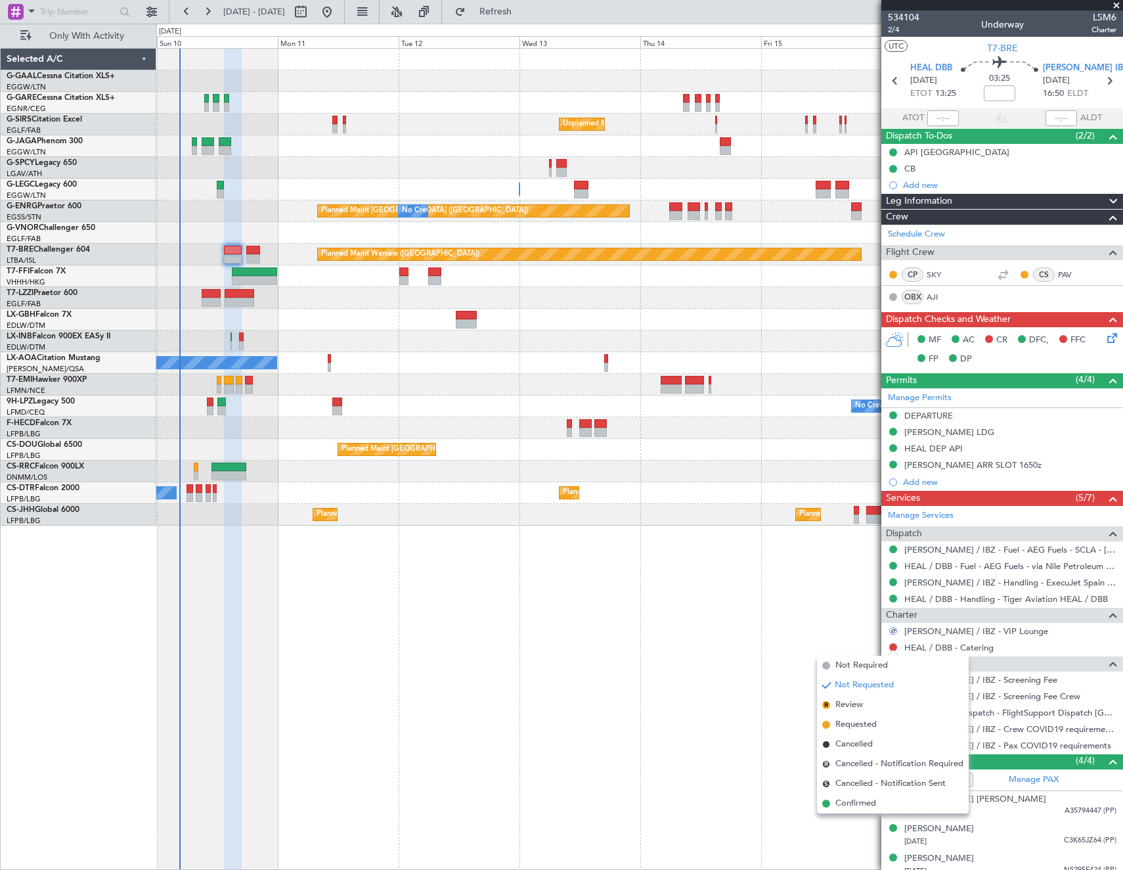
drag, startPoint x: 838, startPoint y: 665, endPoint x: 937, endPoint y: 531, distance: 165.8
click at [839, 664] on span "Not Required" at bounding box center [862, 665] width 53 height 13
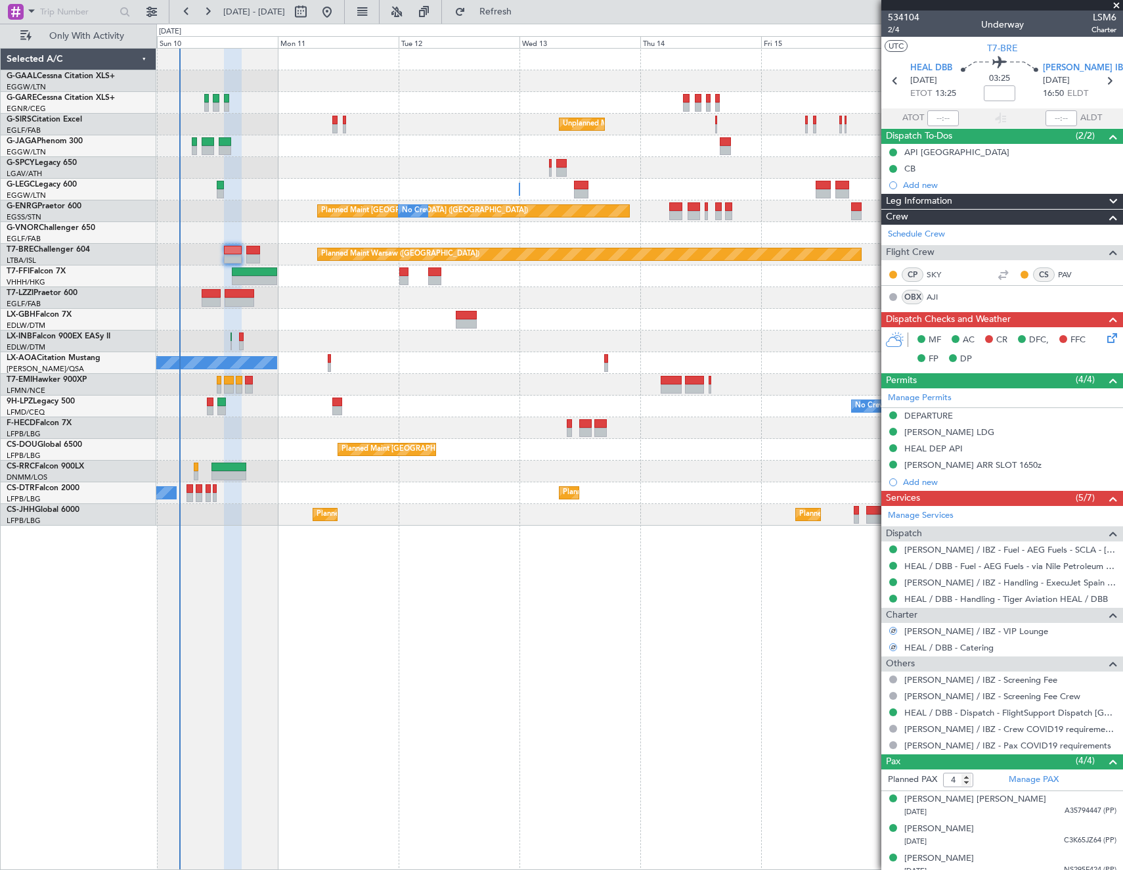
click at [1105, 338] on icon at bounding box center [1110, 335] width 11 height 11
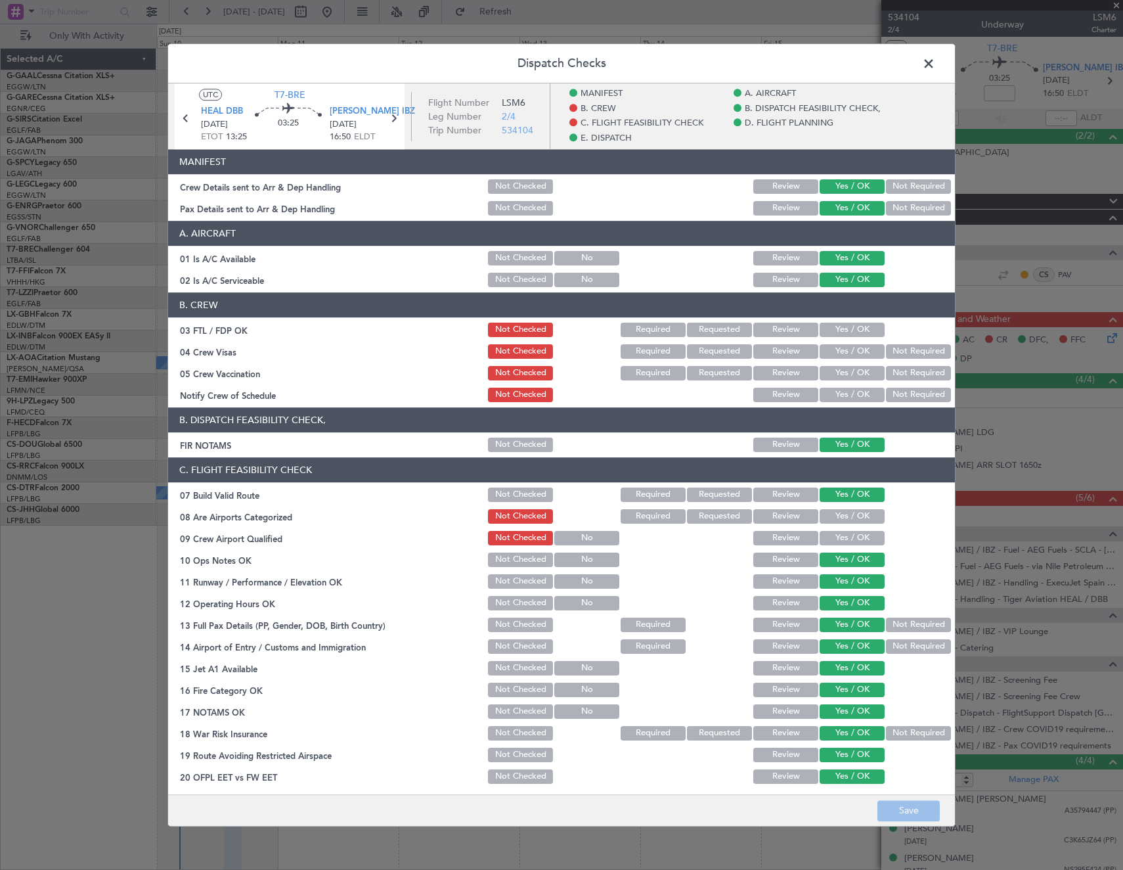
click at [844, 328] on button "Yes / OK" at bounding box center [852, 330] width 65 height 14
drag, startPoint x: 916, startPoint y: 352, endPoint x: 898, endPoint y: 374, distance: 28.5
click at [915, 352] on button "Not Required" at bounding box center [918, 351] width 65 height 14
click at [895, 377] on button "Not Required" at bounding box center [918, 373] width 65 height 14
click at [859, 388] on div "Yes / OK" at bounding box center [851, 395] width 66 height 18
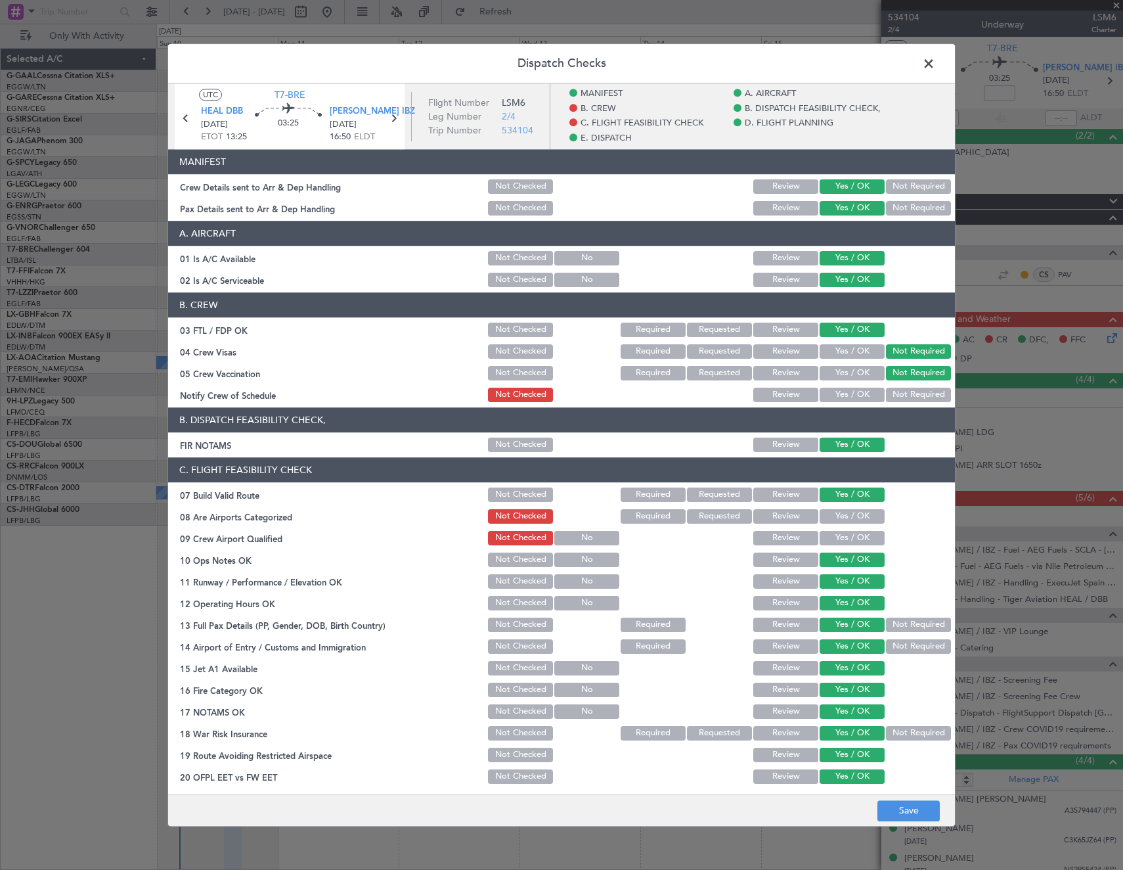
click at [853, 393] on button "Yes / OK" at bounding box center [852, 395] width 65 height 14
click at [836, 518] on button "Yes / OK" at bounding box center [852, 516] width 65 height 14
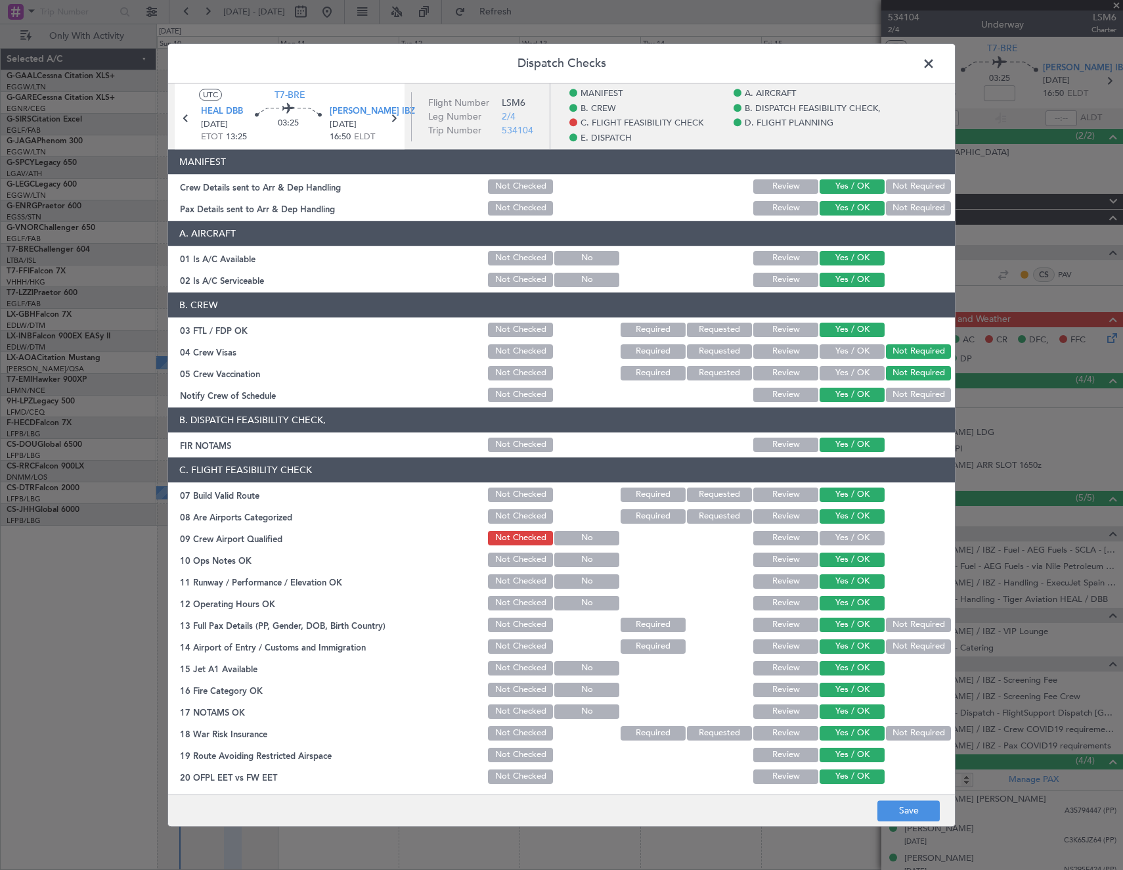
click at [839, 533] on button "Yes / OK" at bounding box center [852, 538] width 65 height 14
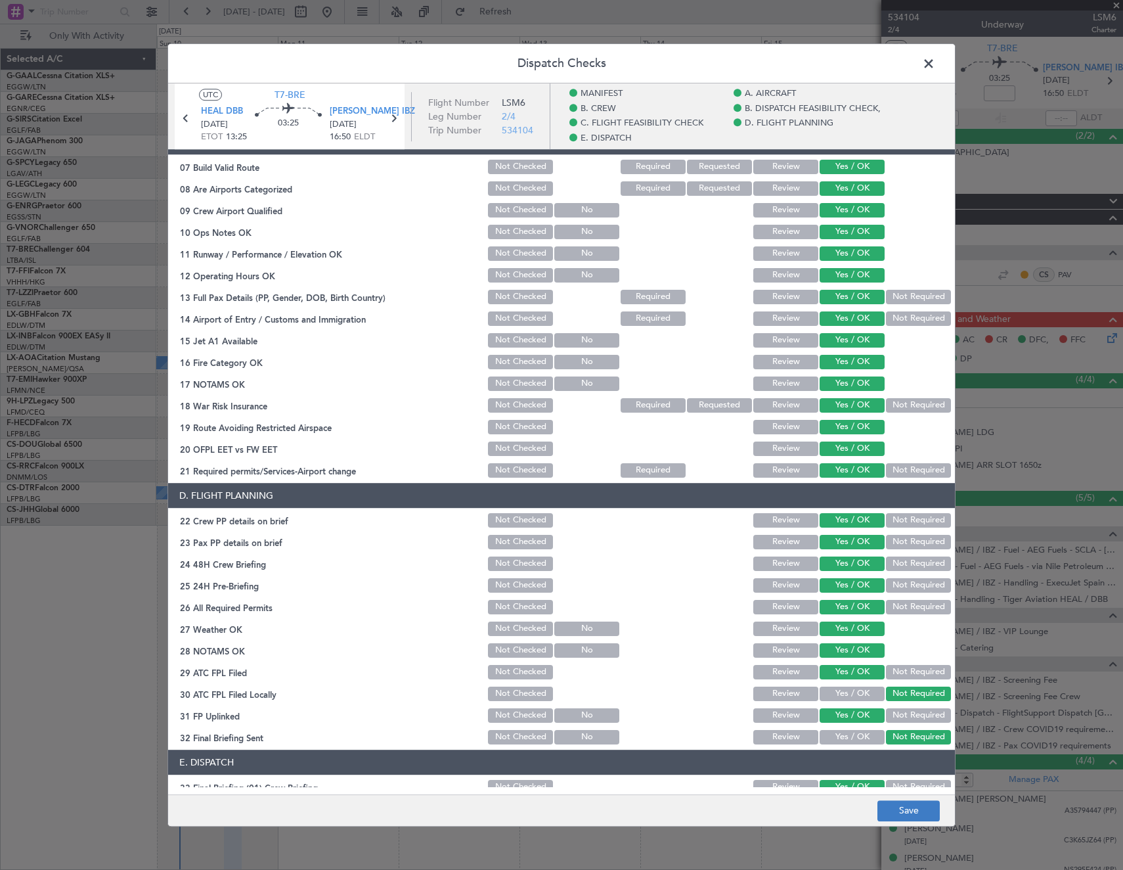
scroll to position [394, 0]
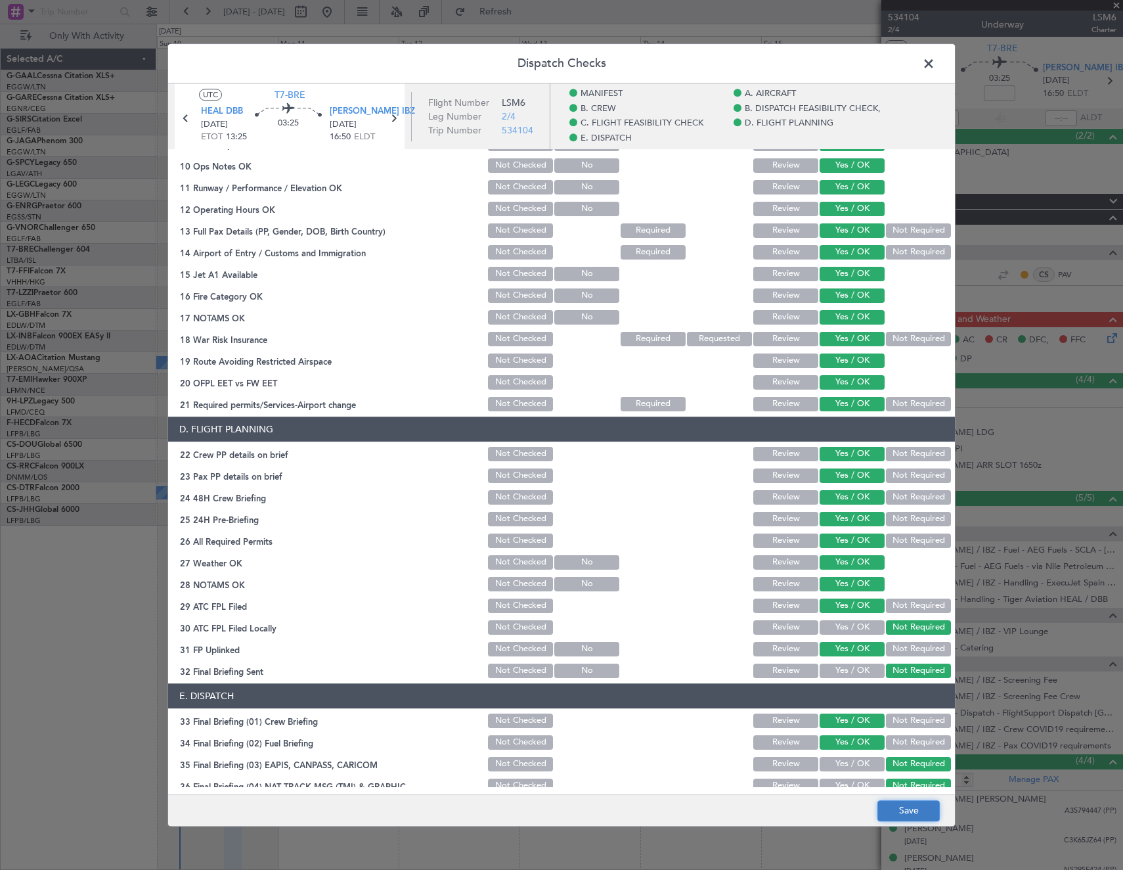
click at [909, 813] on button "Save" at bounding box center [909, 810] width 62 height 21
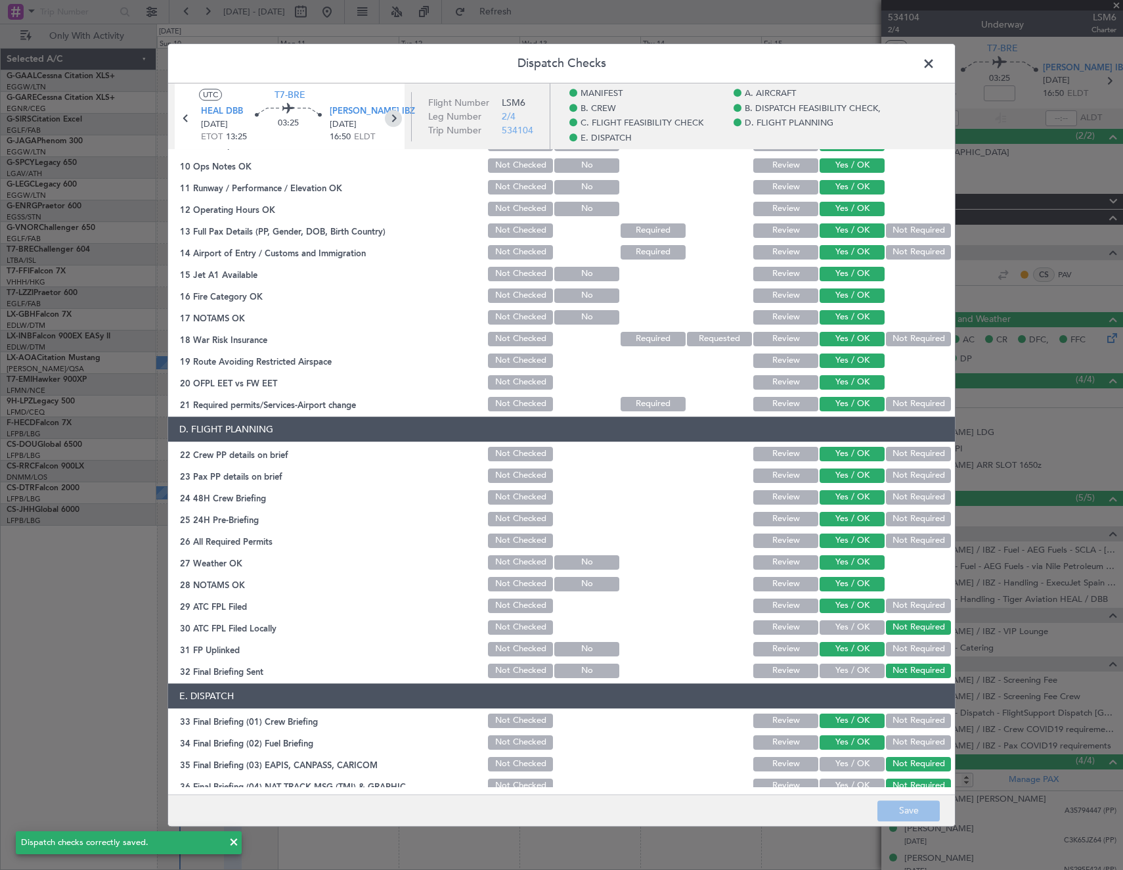
click at [397, 116] on icon at bounding box center [393, 118] width 17 height 17
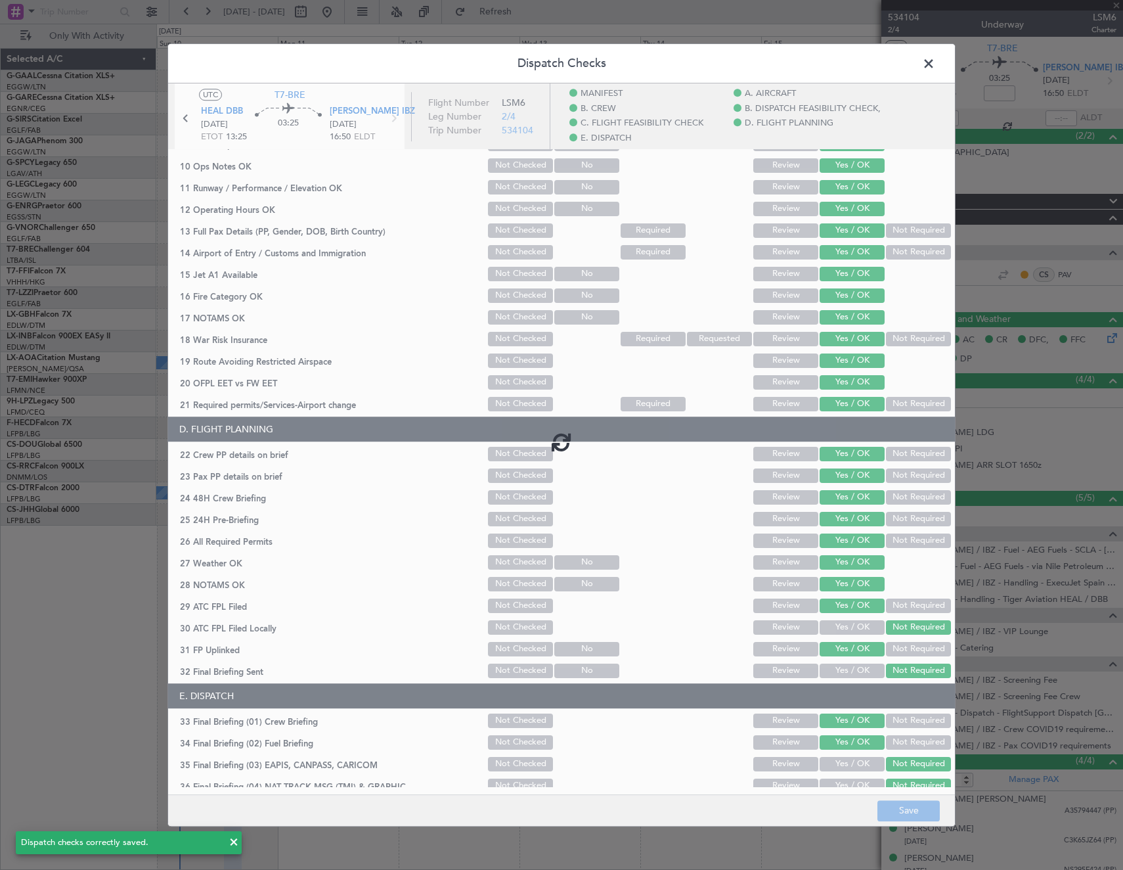
type input "-00:05"
type input "0"
type input "-00:05"
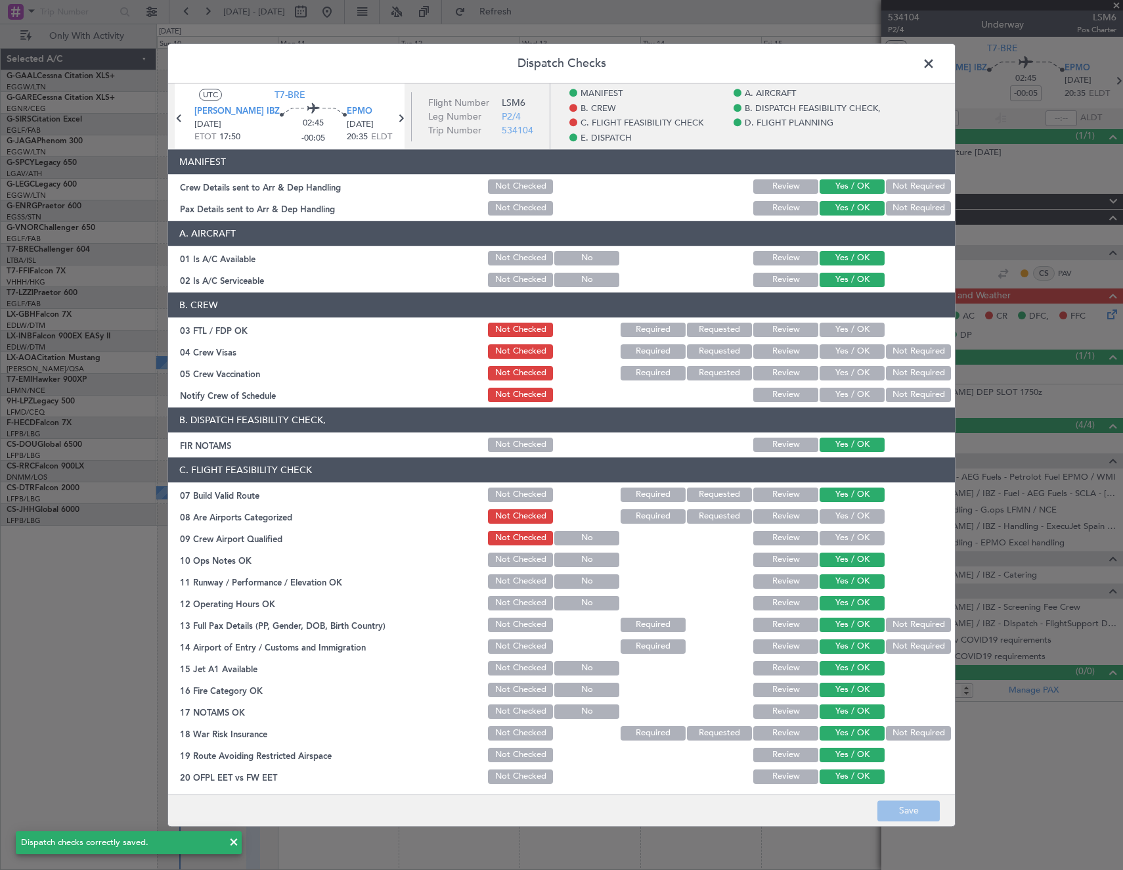
click at [859, 334] on button "Yes / OK" at bounding box center [852, 330] width 65 height 14
click at [889, 349] on button "Not Required" at bounding box center [918, 351] width 65 height 14
click at [892, 373] on button "Not Required" at bounding box center [918, 373] width 65 height 14
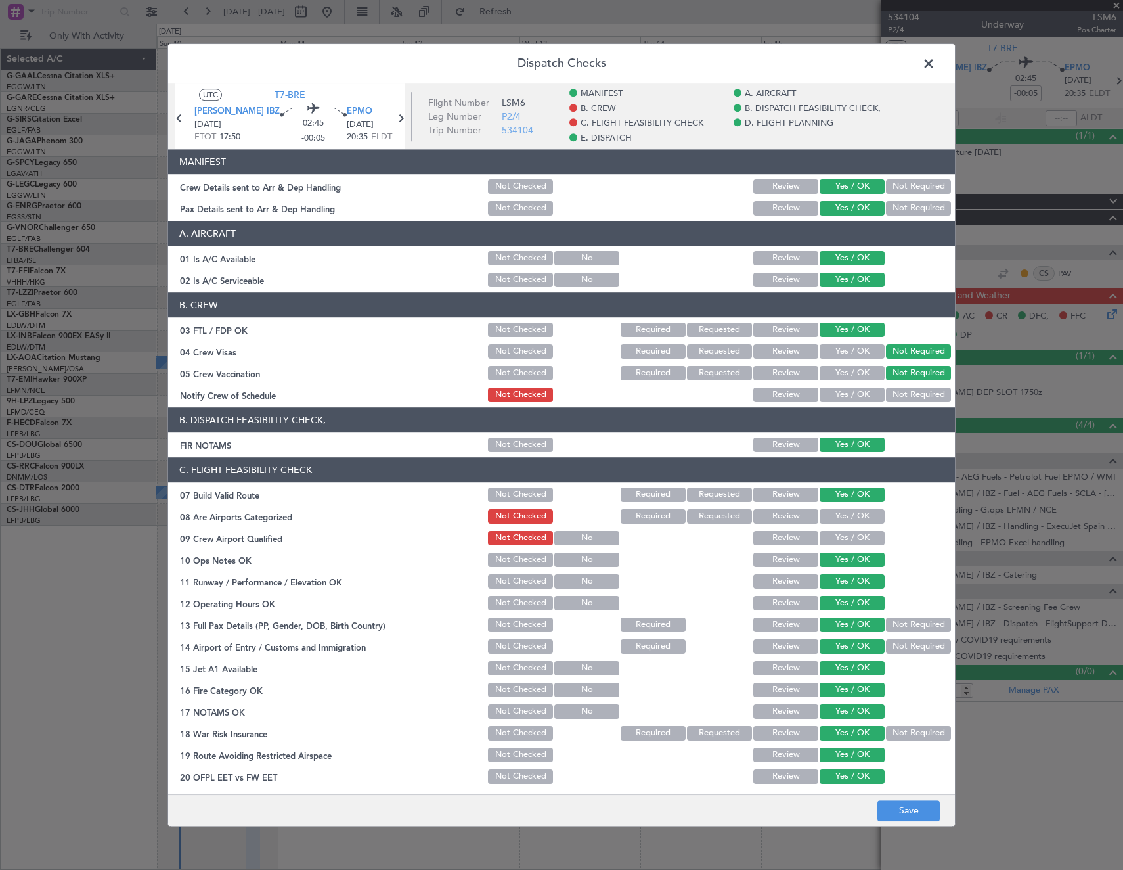
click at [832, 395] on button "Yes / OK" at bounding box center [852, 395] width 65 height 14
drag, startPoint x: 844, startPoint y: 515, endPoint x: 845, endPoint y: 547, distance: 31.5
click at [846, 524] on div "Yes / OK" at bounding box center [851, 516] width 66 height 18
click at [844, 547] on div "Yes / OK" at bounding box center [851, 538] width 66 height 18
drag, startPoint x: 840, startPoint y: 537, endPoint x: 840, endPoint y: 512, distance: 25.0
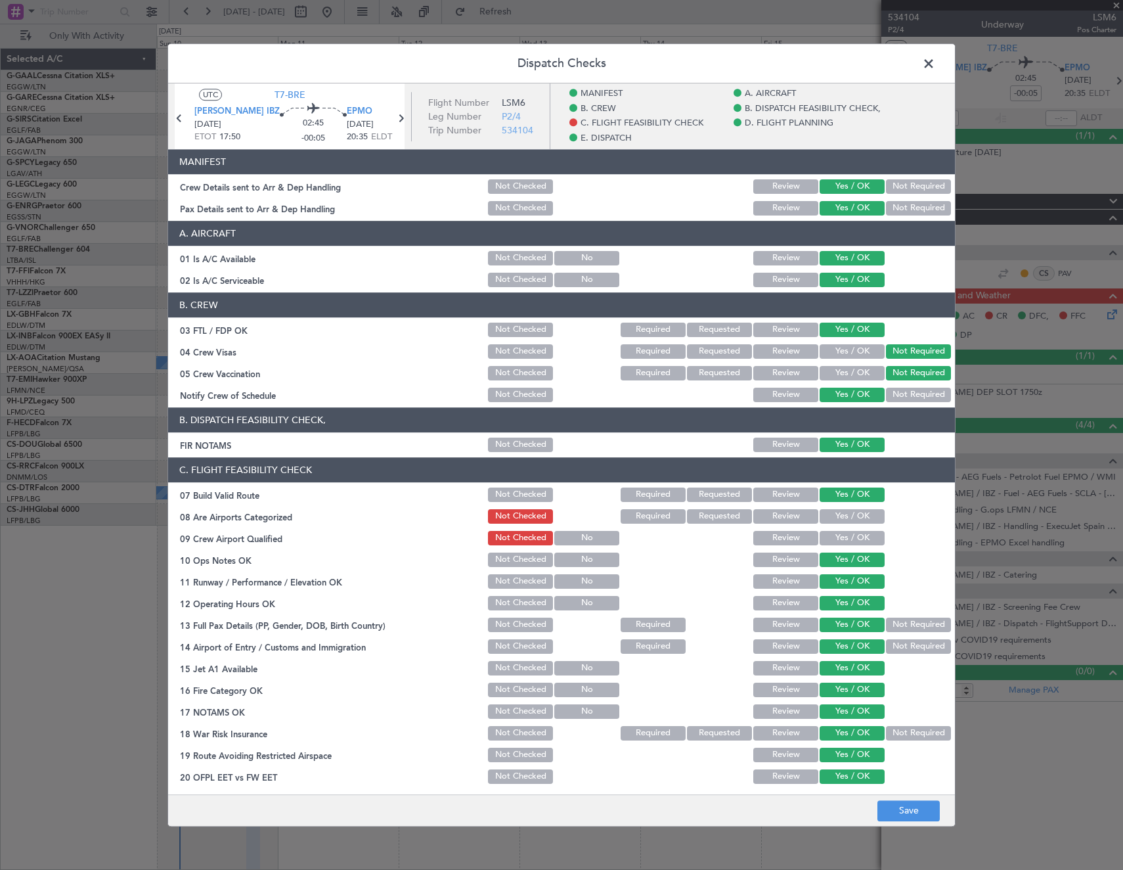
click at [840, 531] on button "Yes / OK" at bounding box center [852, 538] width 65 height 14
click at [840, 512] on button "Yes / OK" at bounding box center [852, 516] width 65 height 14
click at [926, 812] on button "Save" at bounding box center [909, 810] width 62 height 21
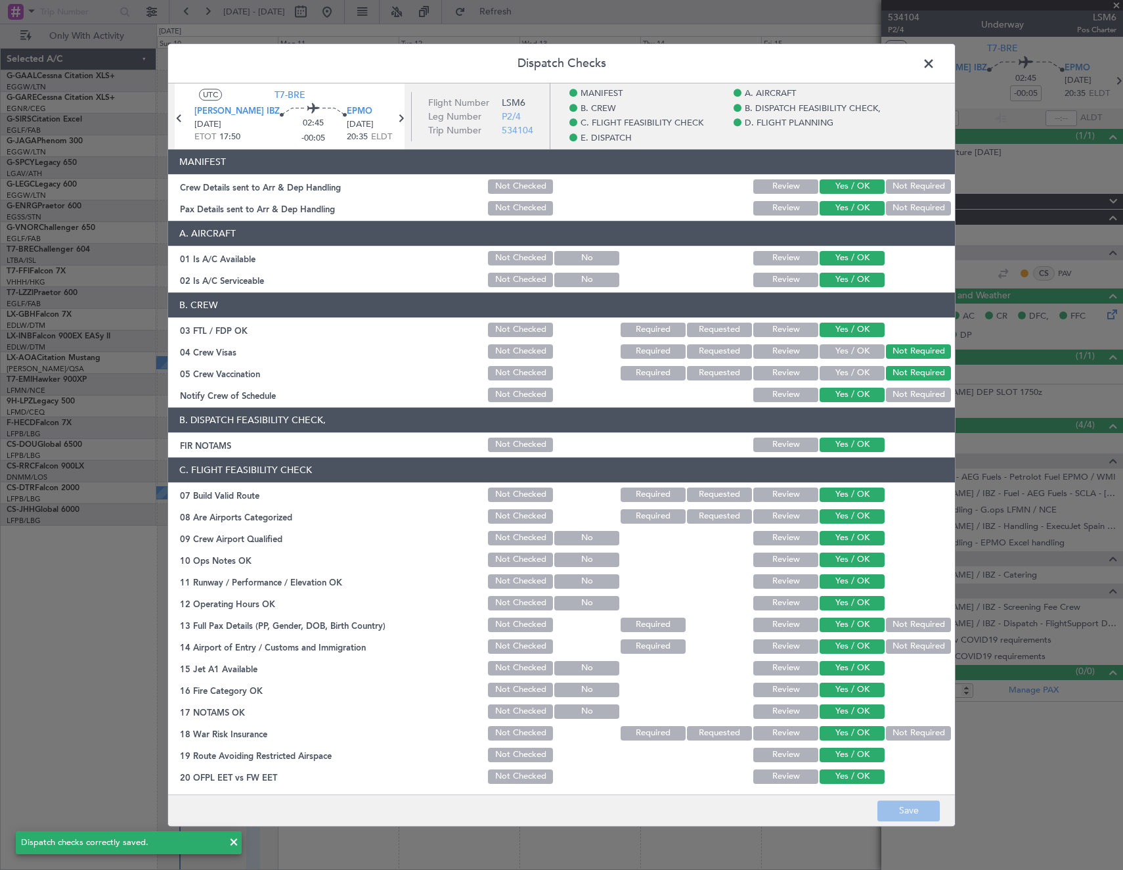
click at [935, 64] on span at bounding box center [935, 67] width 0 height 26
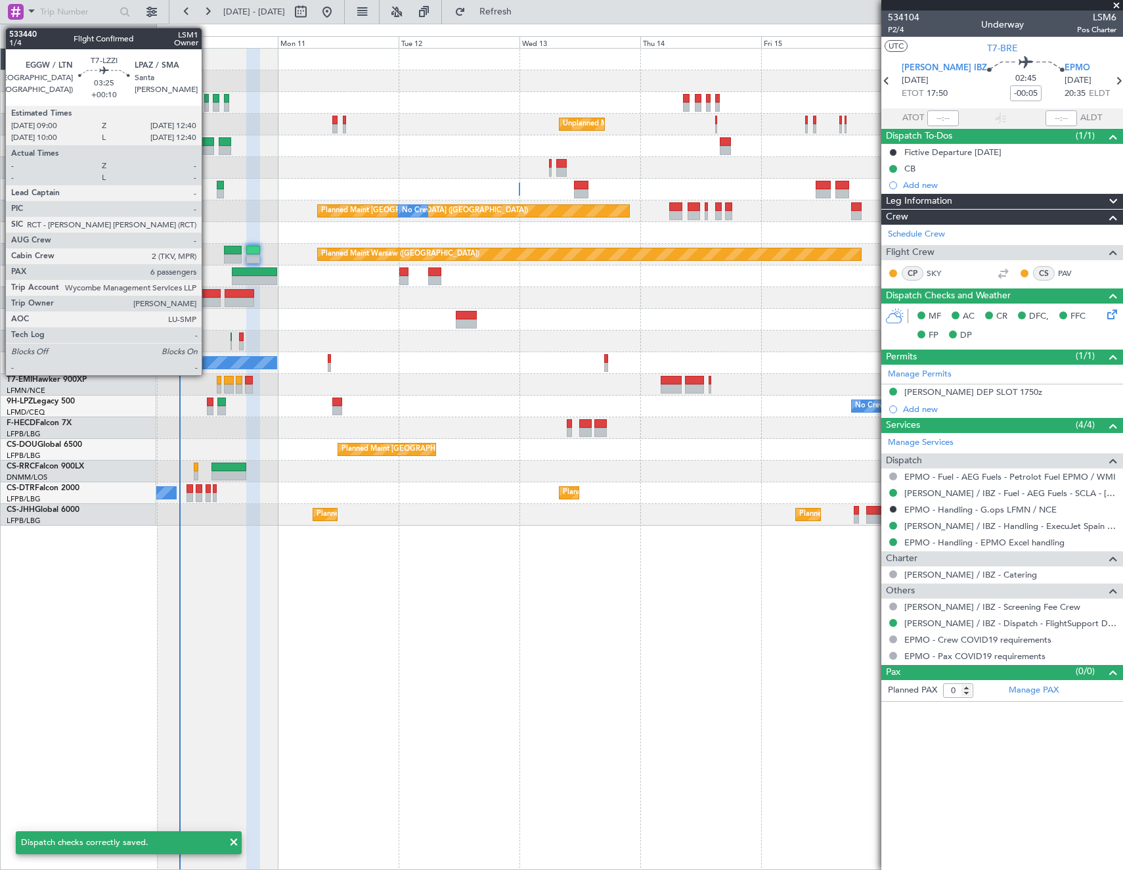
click at [208, 292] on div at bounding box center [211, 293] width 19 height 9
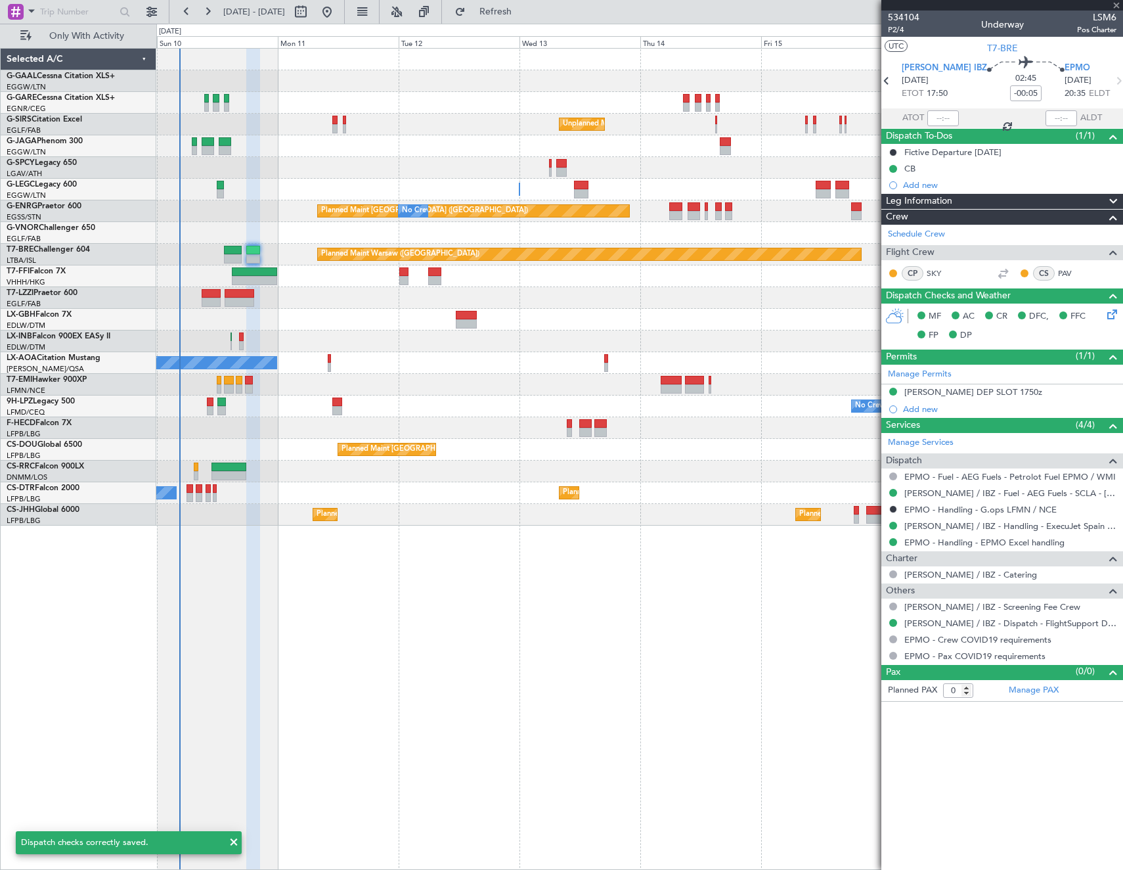
type input "+00:10"
type input "6"
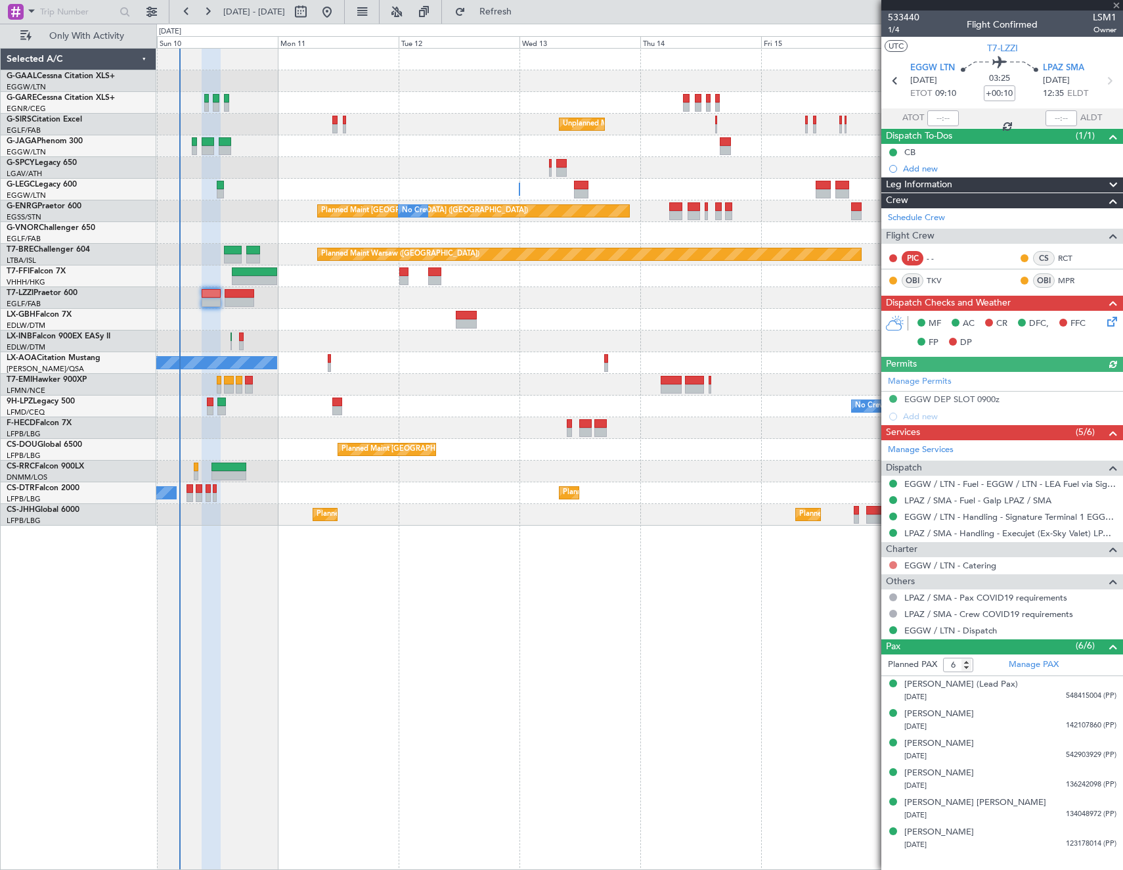
click at [892, 562] on button at bounding box center [893, 565] width 8 height 8
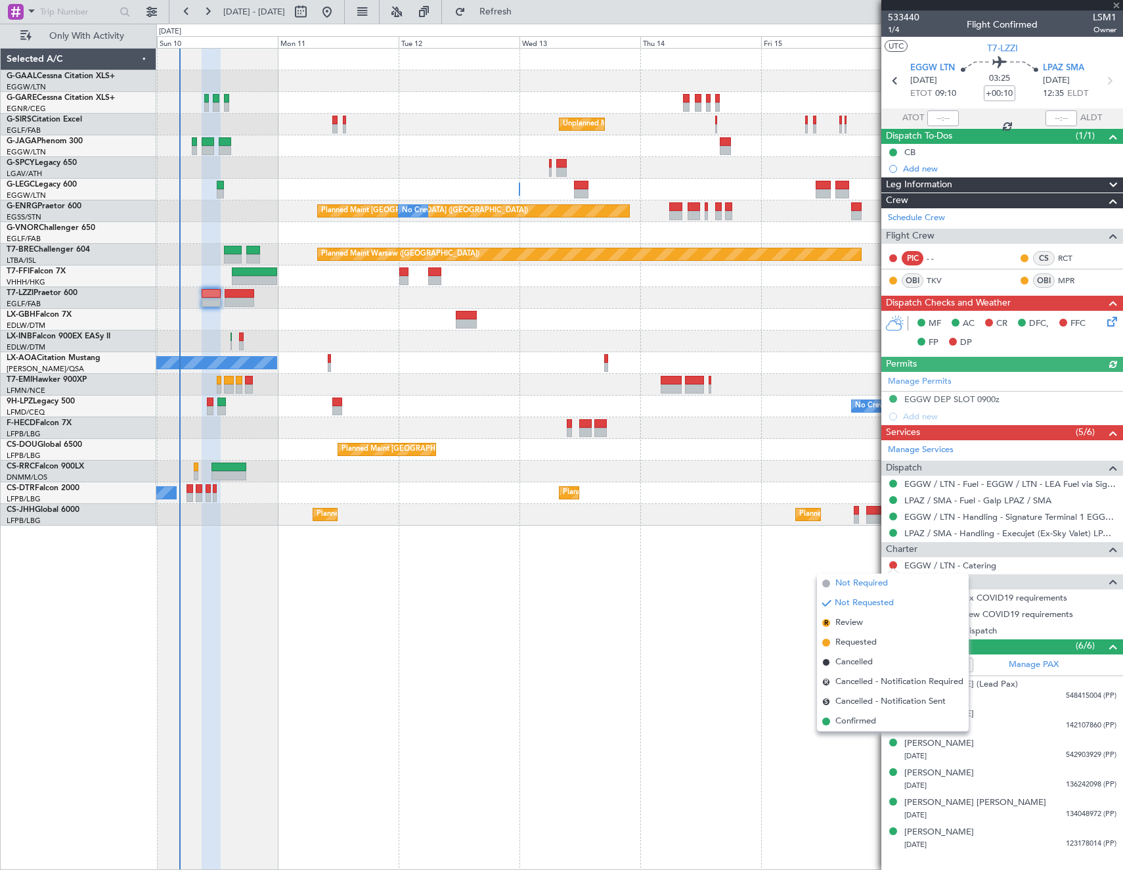
click at [851, 581] on span "Not Required" at bounding box center [862, 583] width 53 height 13
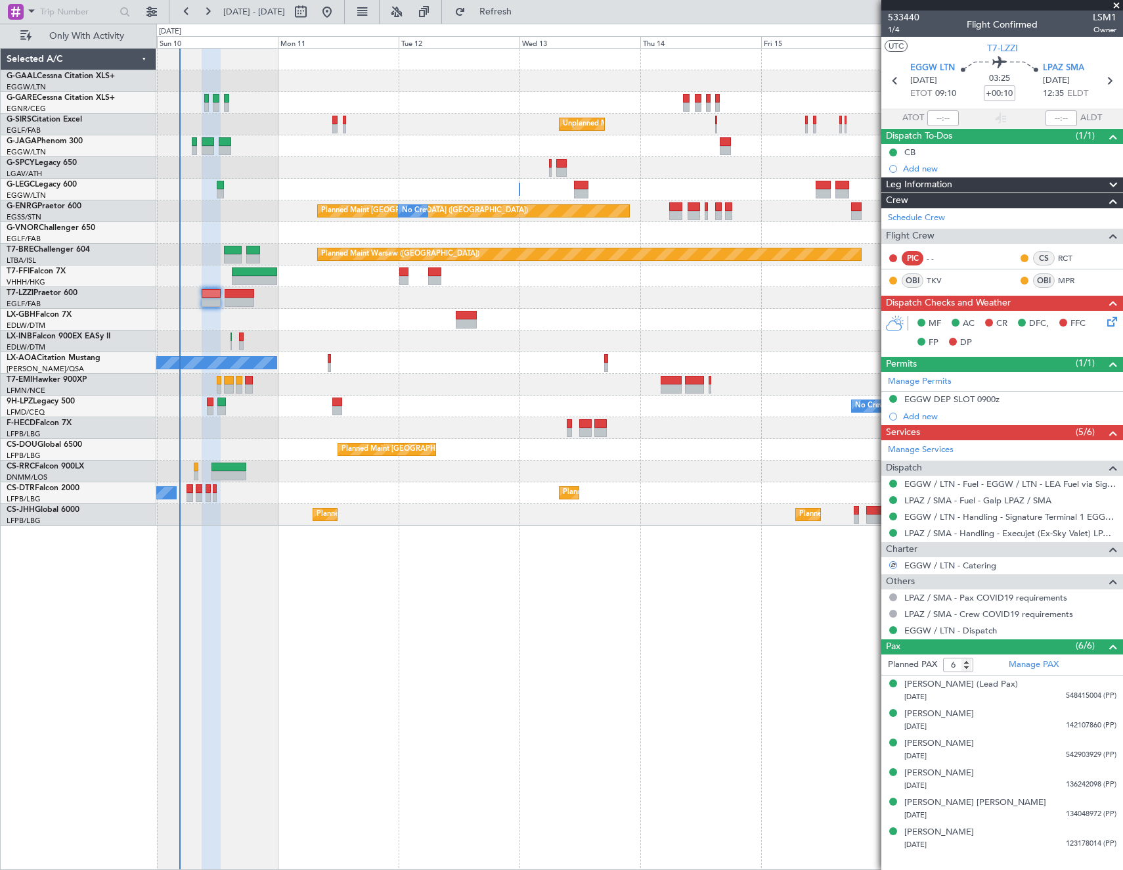
click at [1120, 312] on div "MF AC CR DFC, FFC FP DP" at bounding box center [1003, 333] width 242 height 45
click at [1115, 320] on icon at bounding box center [1110, 319] width 11 height 11
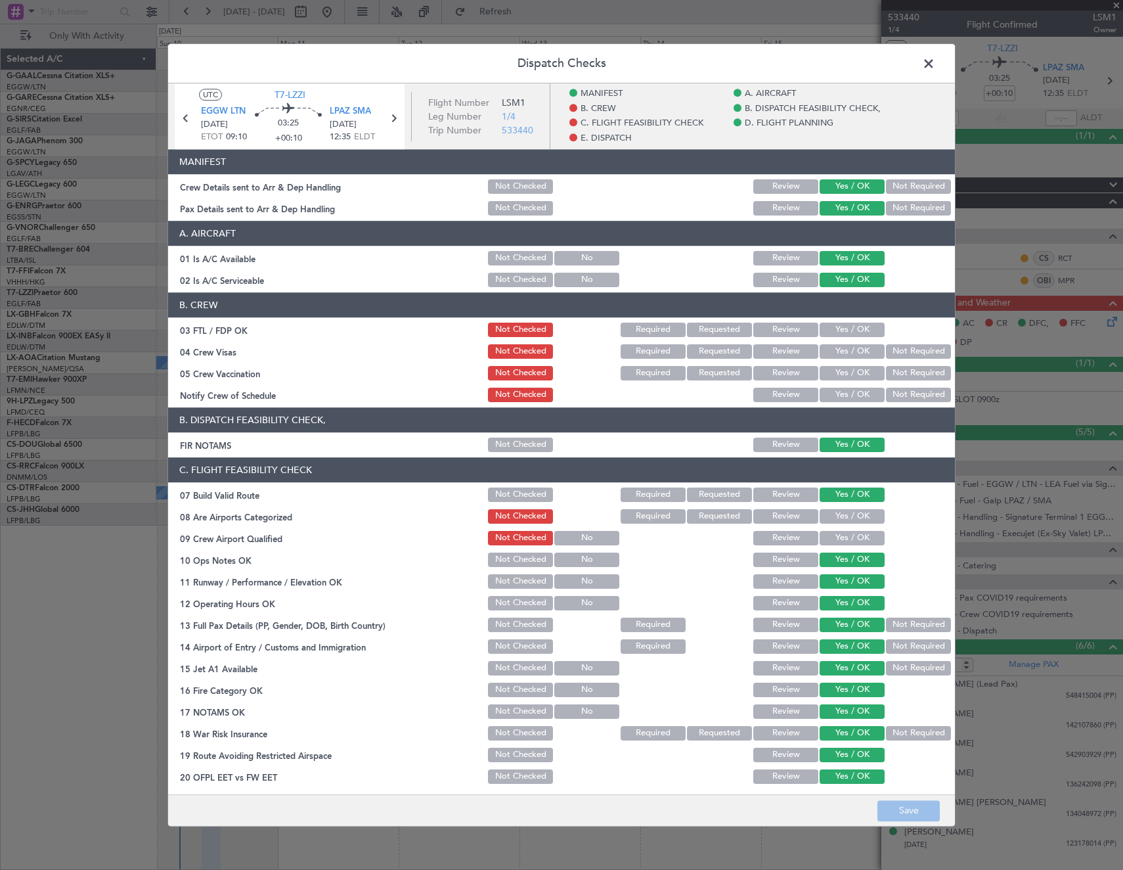
click at [850, 332] on button "Yes / OK" at bounding box center [852, 330] width 65 height 14
click at [892, 351] on button "Not Required" at bounding box center [918, 351] width 65 height 14
click at [891, 370] on button "Not Required" at bounding box center [918, 373] width 65 height 14
click at [849, 395] on button "Yes / OK" at bounding box center [852, 395] width 65 height 14
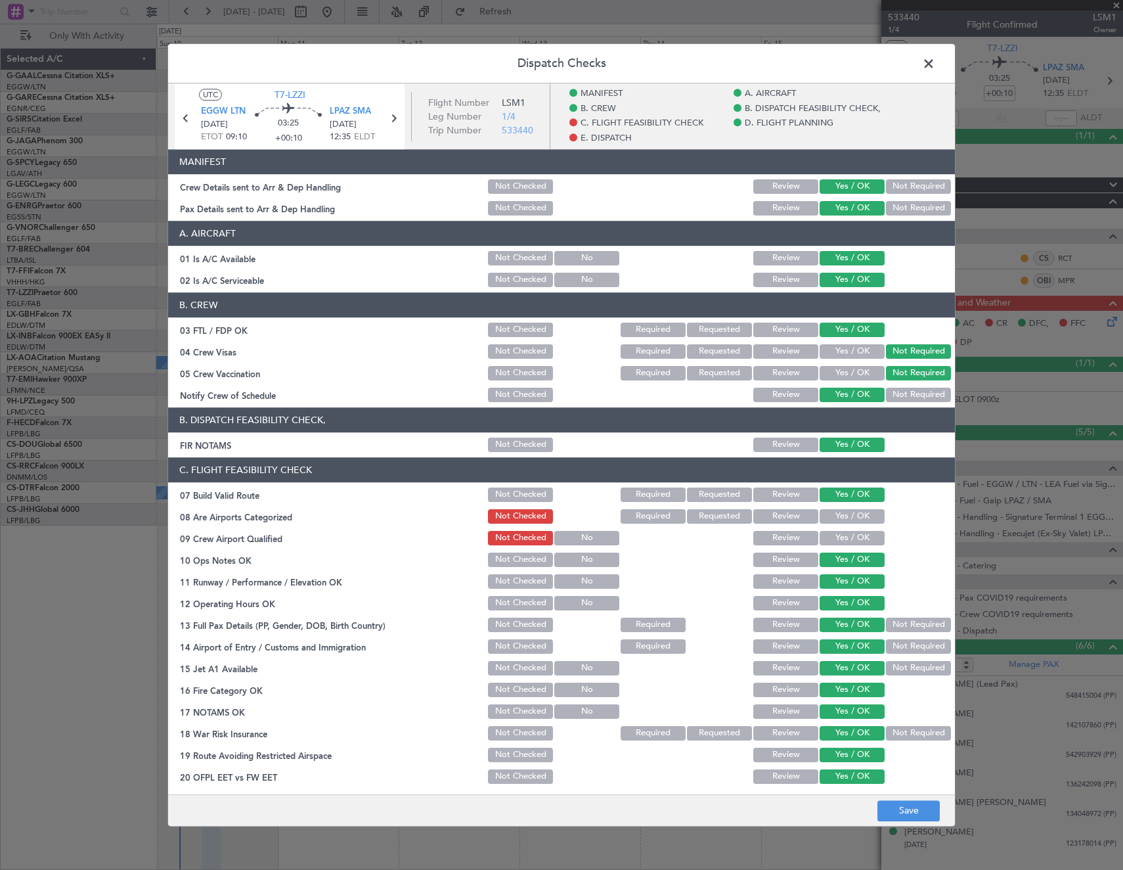
click at [830, 522] on button "Yes / OK" at bounding box center [852, 516] width 65 height 14
click at [832, 536] on button "Yes / OK" at bounding box center [852, 538] width 65 height 14
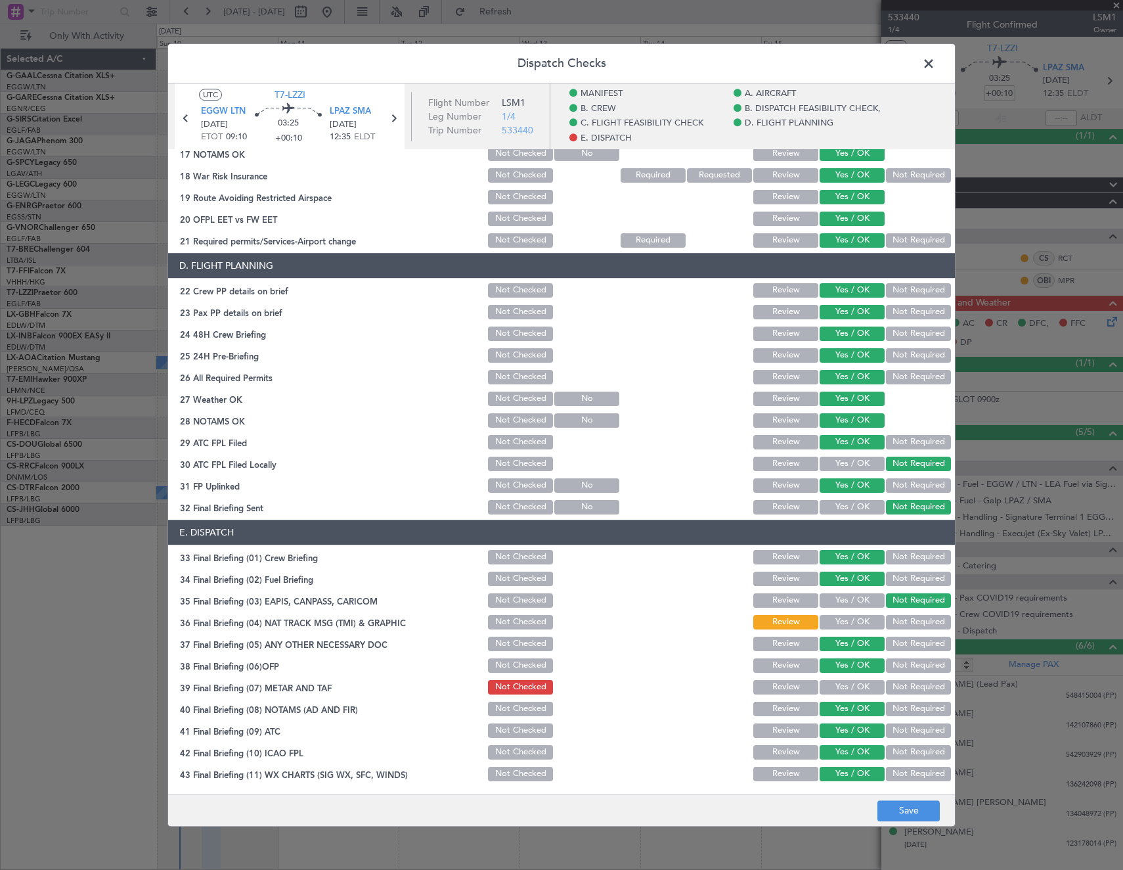
scroll to position [579, 0]
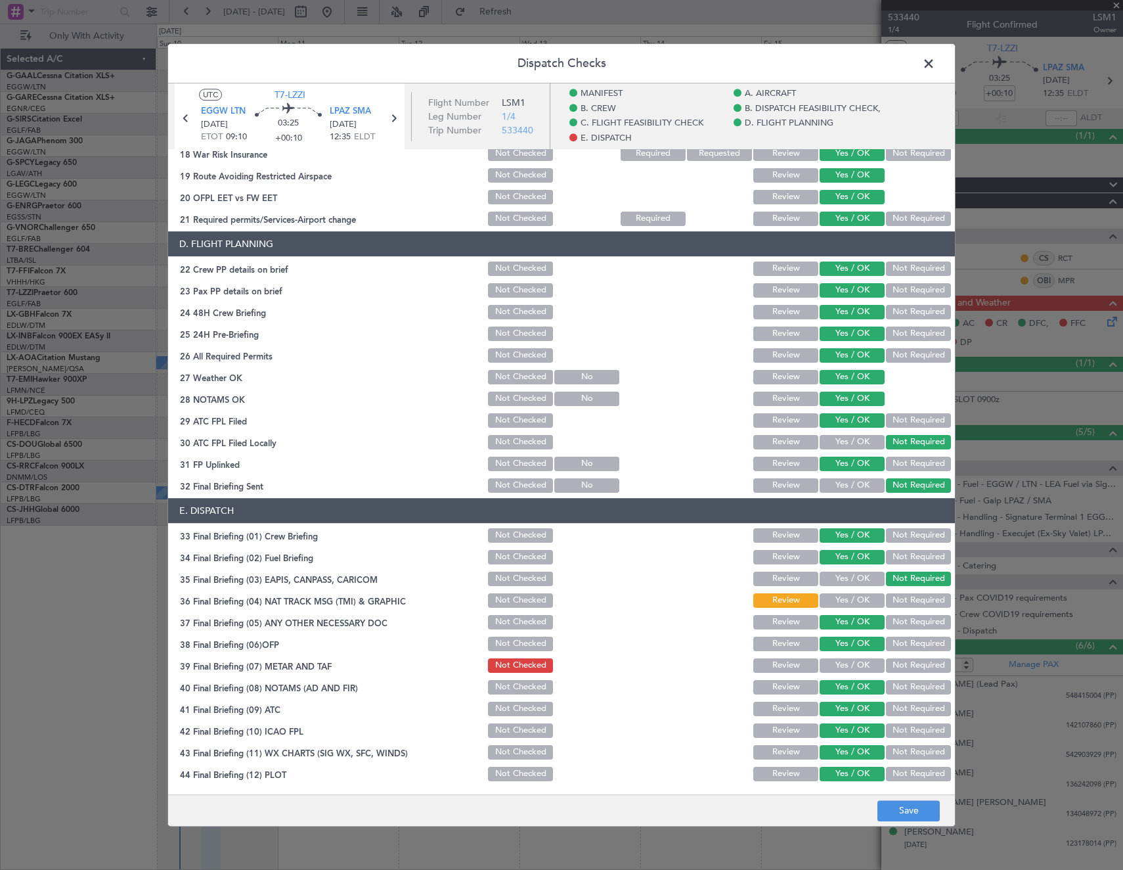
click at [835, 663] on button "Yes / OK" at bounding box center [852, 665] width 65 height 14
click at [837, 598] on button "Yes / OK" at bounding box center [852, 600] width 65 height 14
click at [897, 818] on button "Save" at bounding box center [909, 810] width 62 height 21
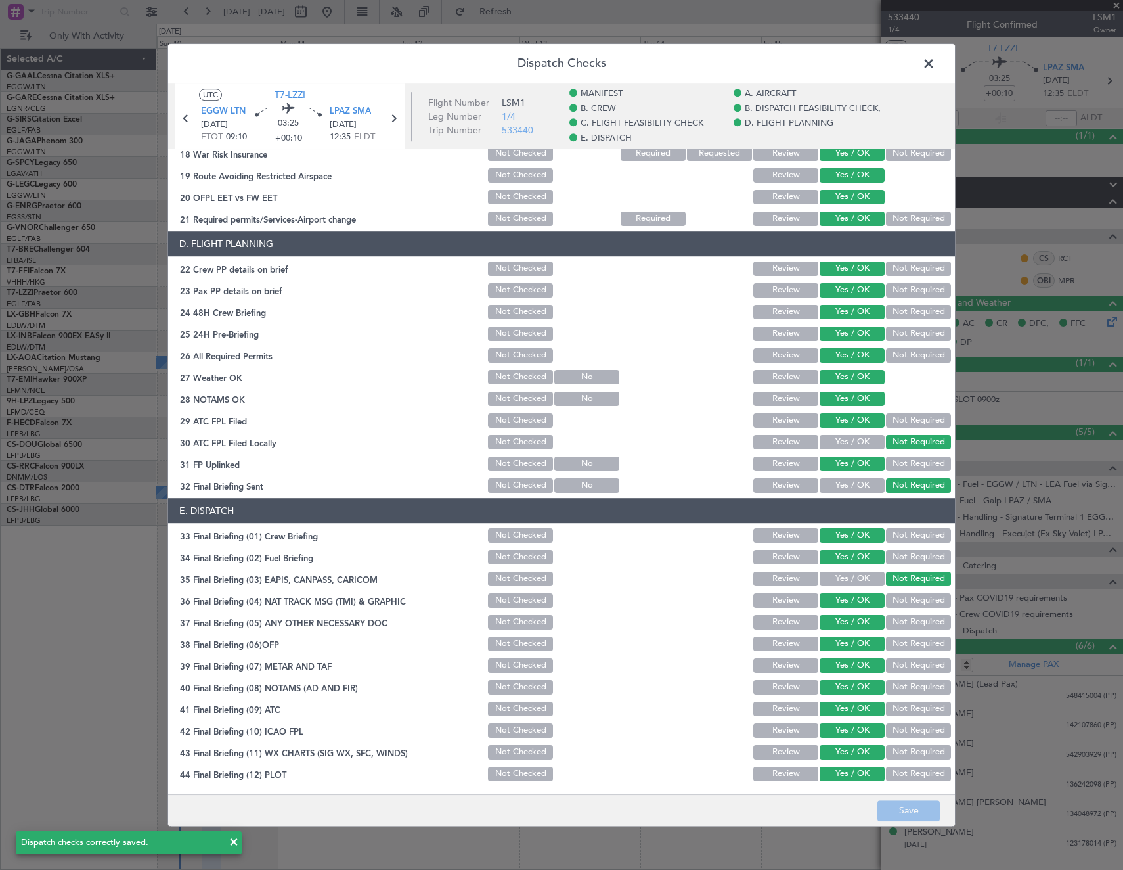
click at [935, 63] on span at bounding box center [935, 67] width 0 height 26
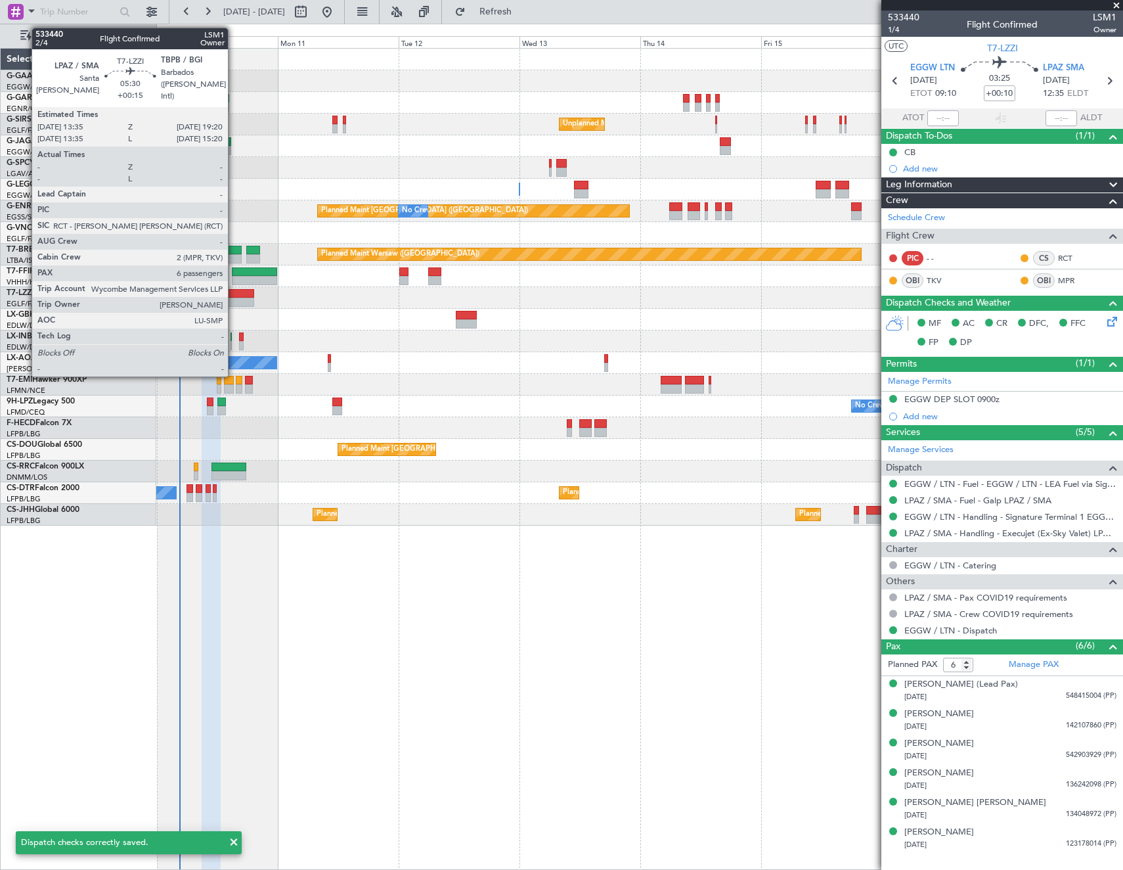
click at [234, 298] on div at bounding box center [240, 302] width 30 height 9
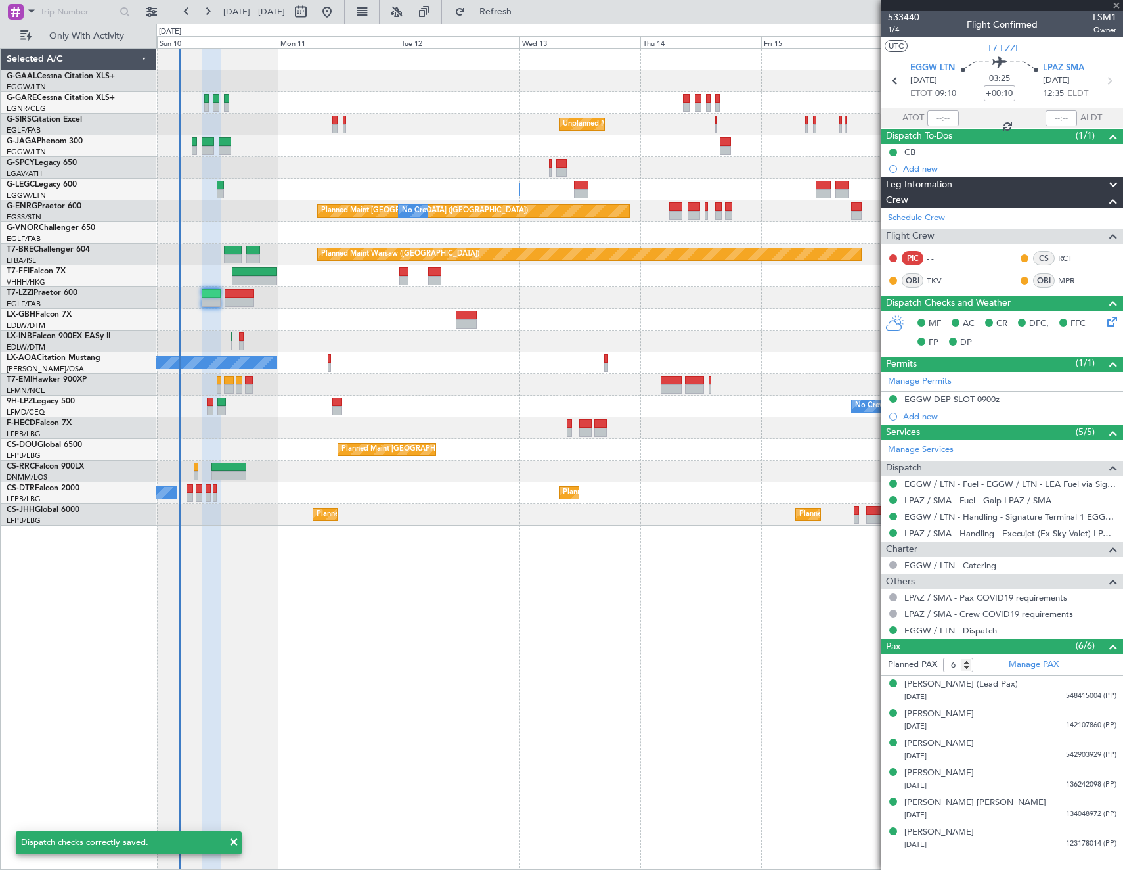
type input "+00:15"
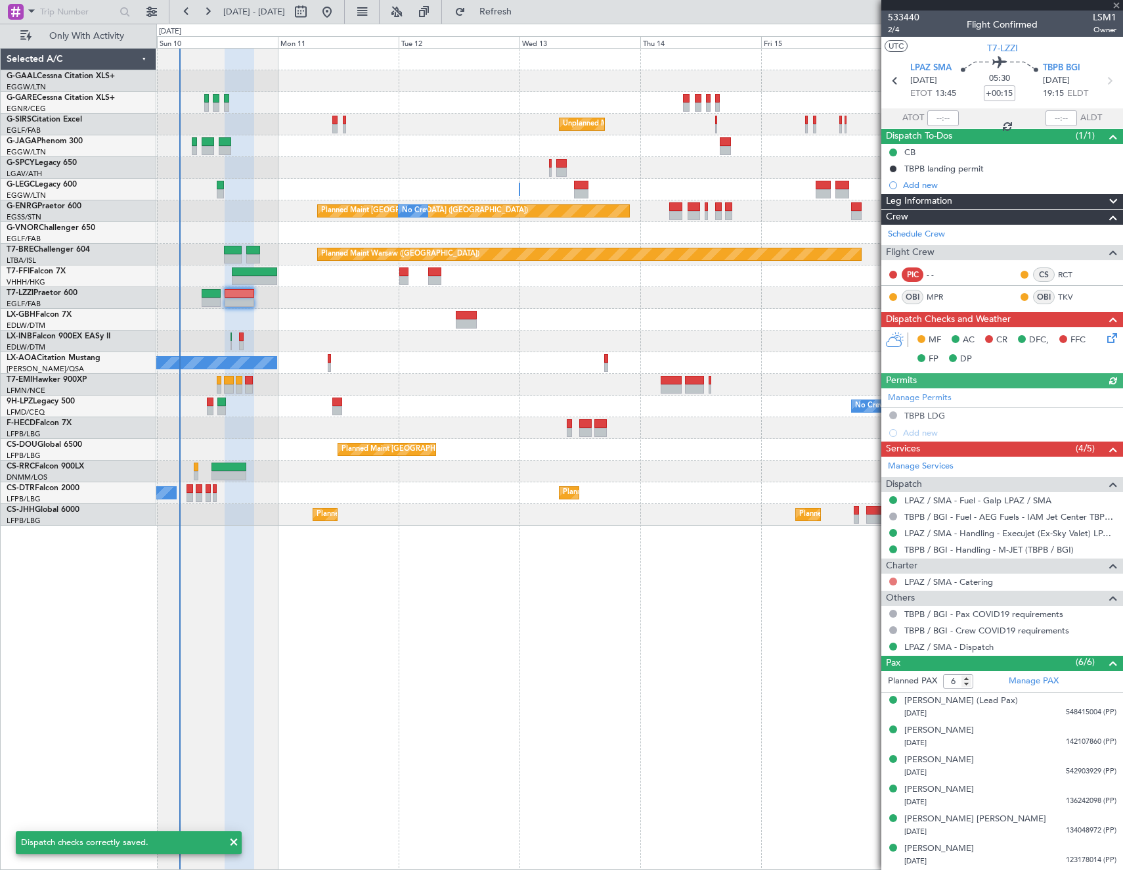
click at [891, 580] on button at bounding box center [893, 581] width 8 height 8
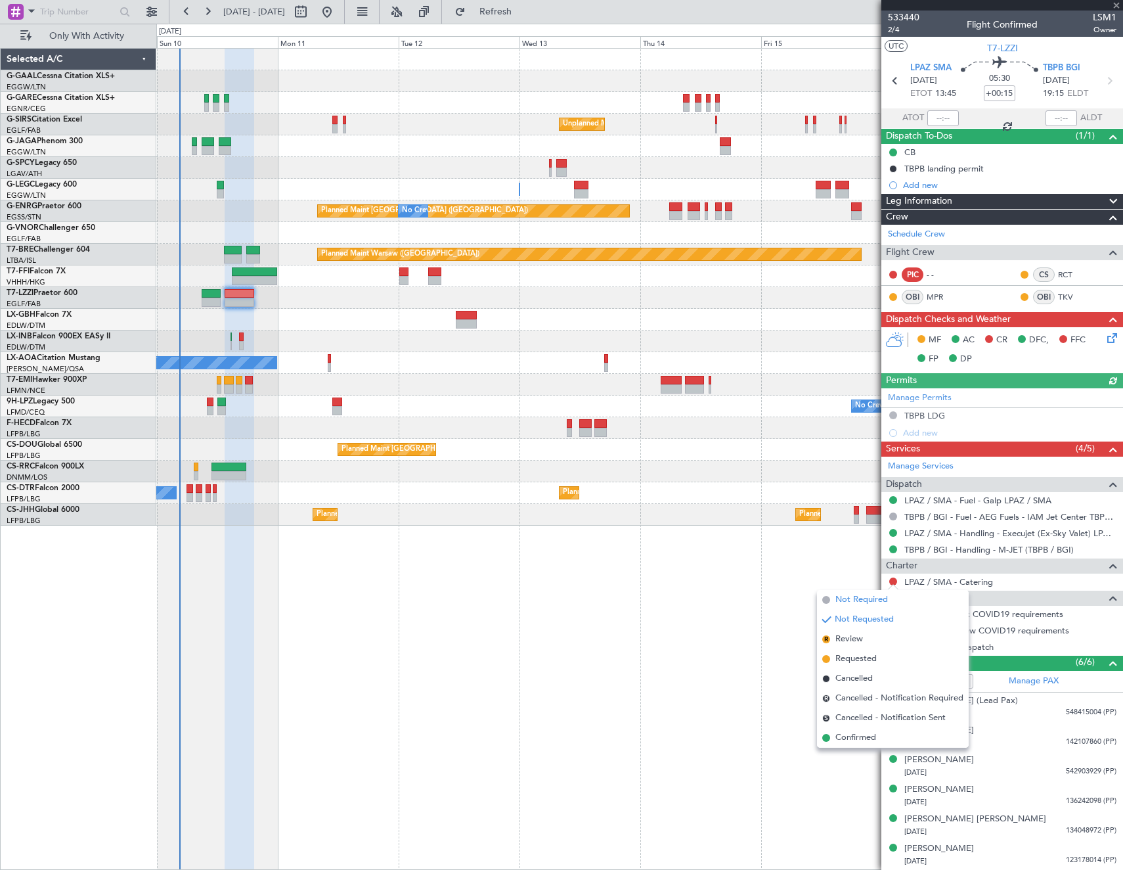
click at [841, 595] on span "Not Required" at bounding box center [862, 599] width 53 height 13
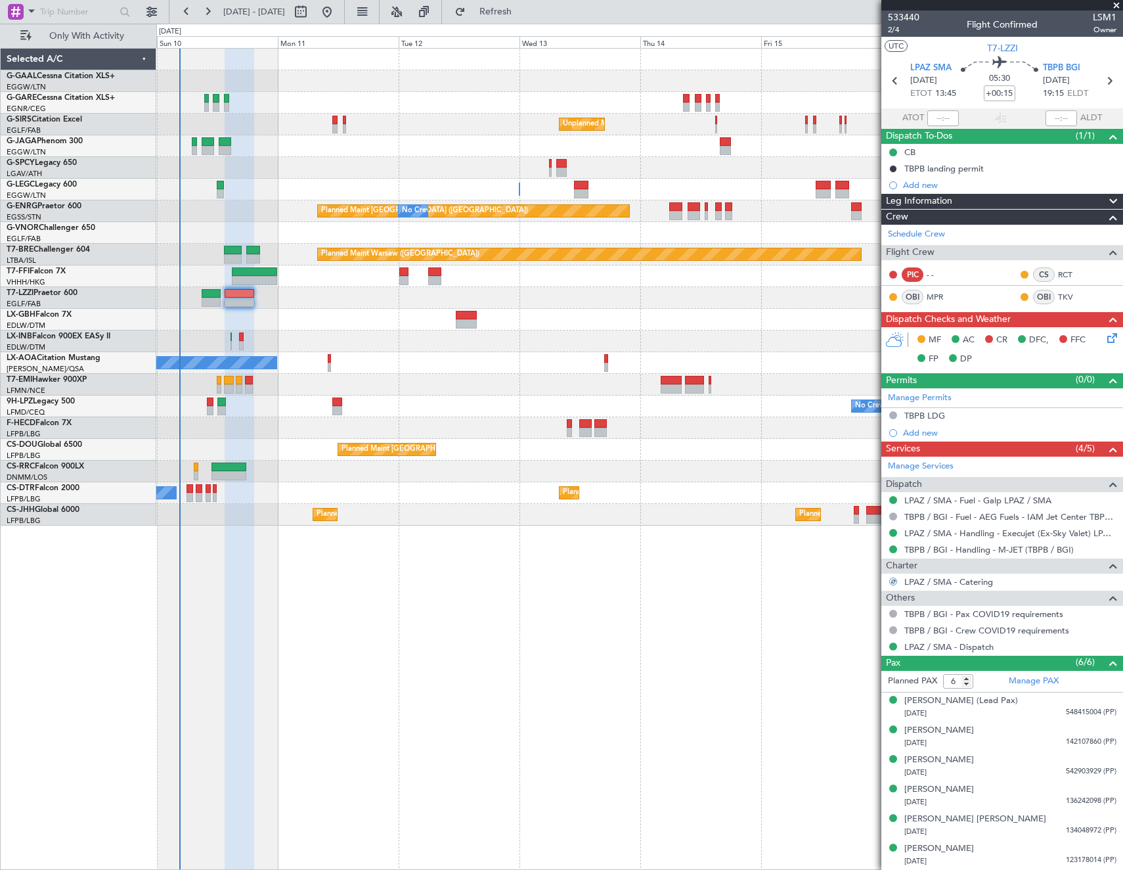
click at [1111, 336] on icon at bounding box center [1110, 335] width 11 height 11
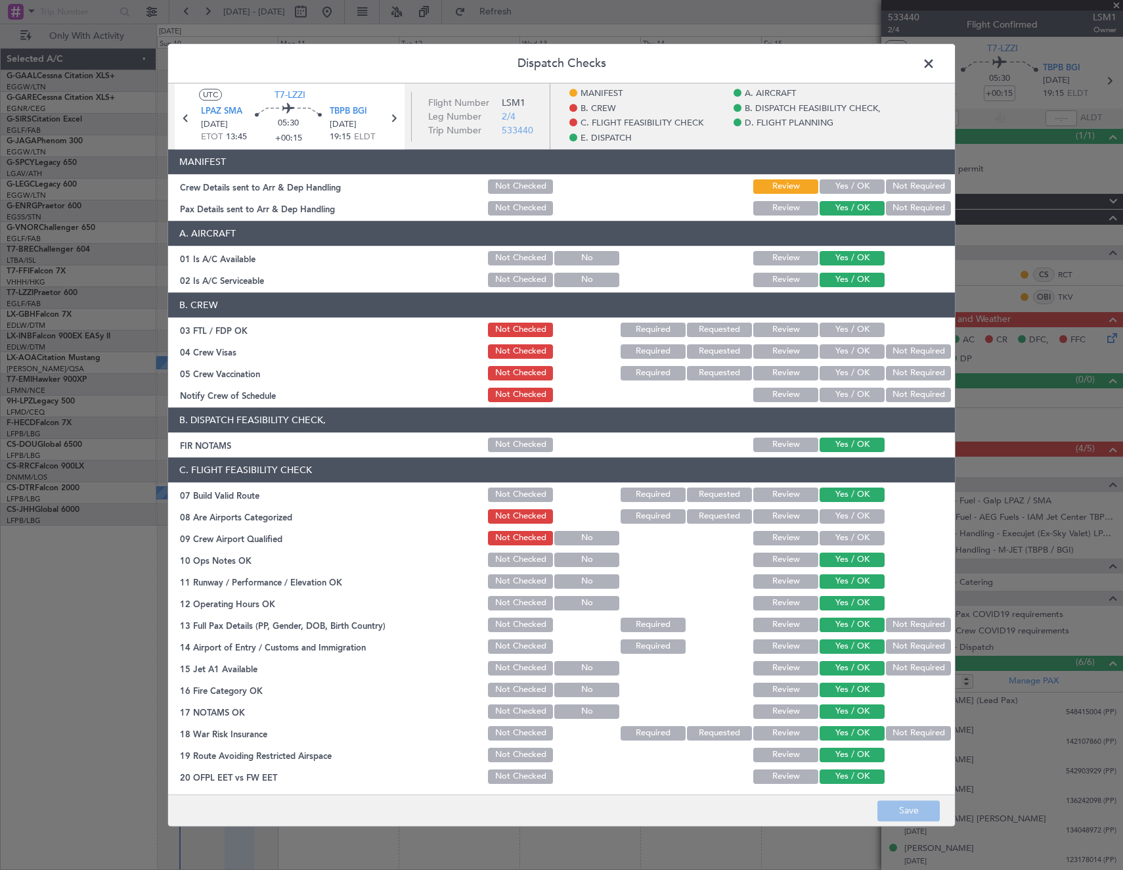
drag, startPoint x: 845, startPoint y: 327, endPoint x: 872, endPoint y: 343, distance: 30.6
click at [846, 327] on button "Yes / OK" at bounding box center [852, 330] width 65 height 14
click at [893, 352] on button "Not Required" at bounding box center [918, 351] width 65 height 14
click at [893, 377] on button "Not Required" at bounding box center [918, 373] width 65 height 14
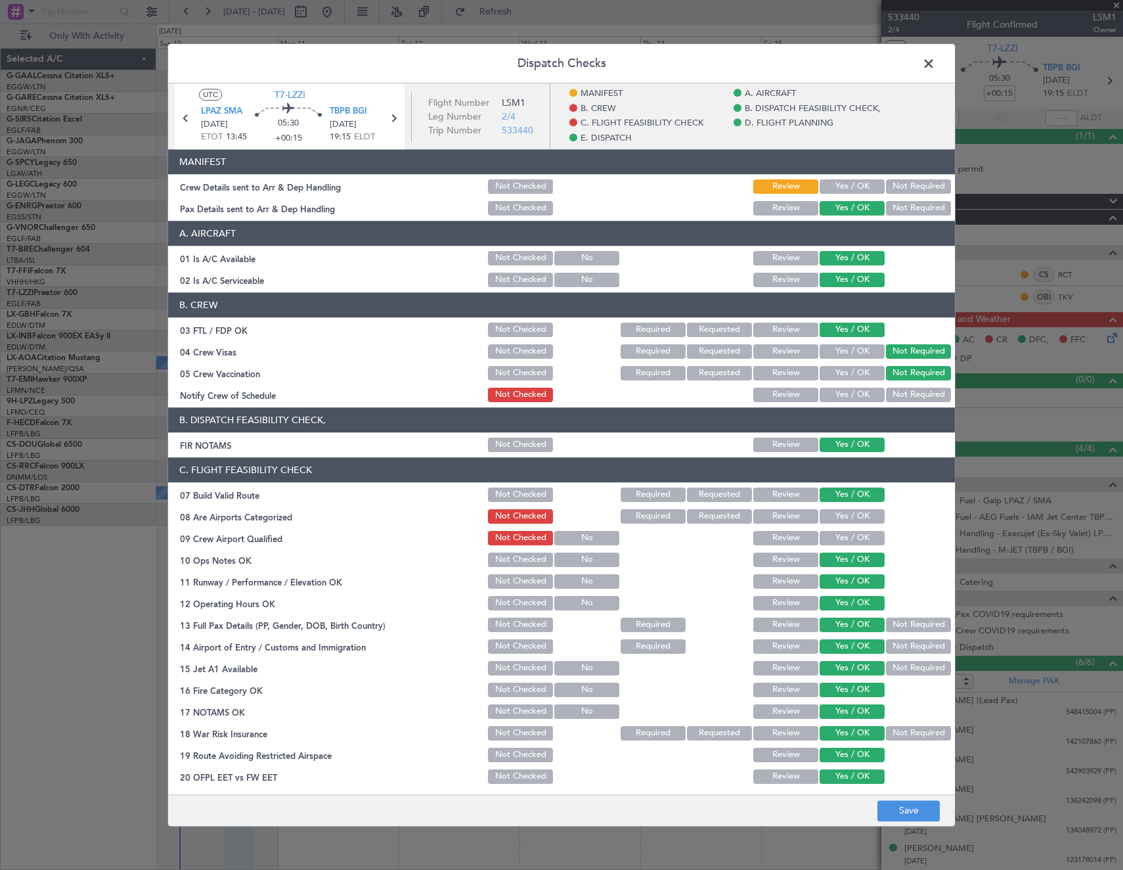
click at [843, 350] on button "Yes / OK" at bounding box center [852, 351] width 65 height 14
click at [845, 397] on button "Yes / OK" at bounding box center [852, 395] width 65 height 14
drag, startPoint x: 847, startPoint y: 527, endPoint x: 838, endPoint y: 514, distance: 16.2
click at [846, 527] on section "C. FLIGHT FEASIBILITY CHECK 07 Build Valid Route Not Checked Required Requested…" at bounding box center [561, 632] width 787 height 350
drag, startPoint x: 838, startPoint y: 514, endPoint x: 837, endPoint y: 531, distance: 17.1
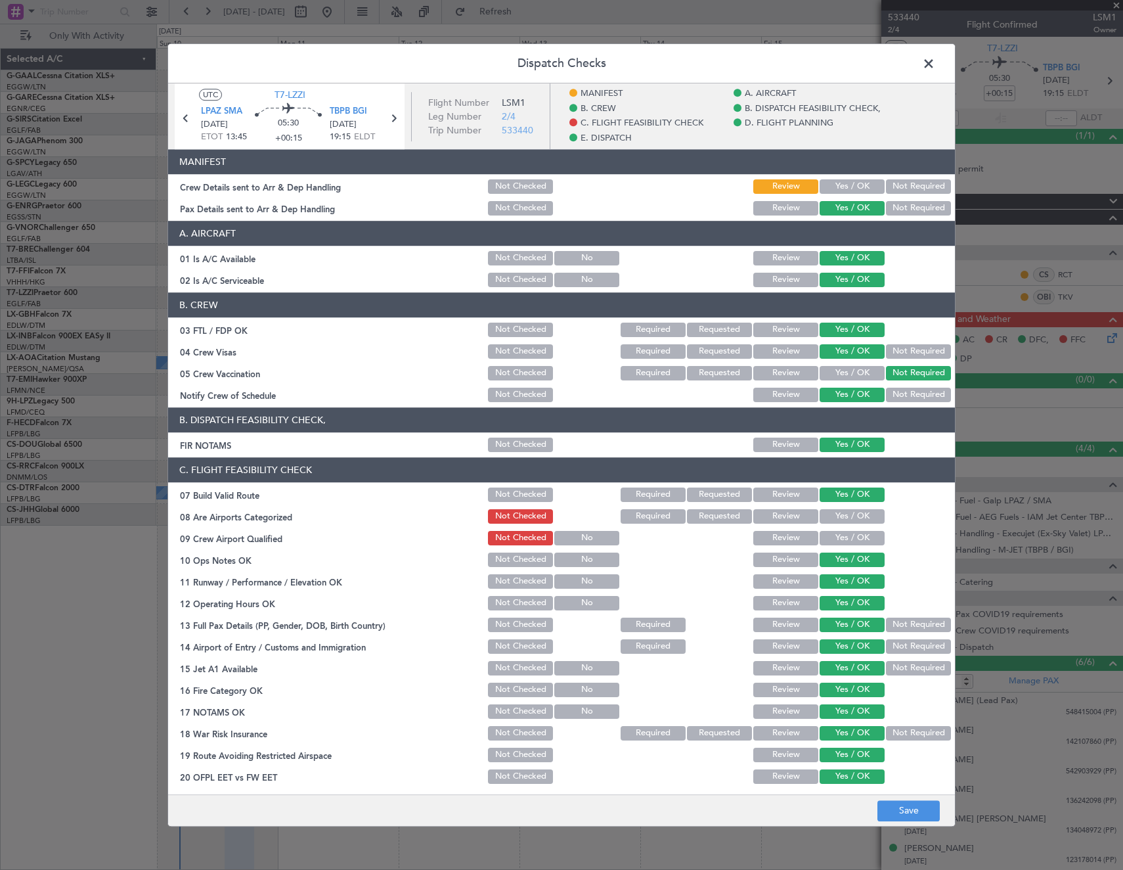
click at [837, 515] on button "Yes / OK" at bounding box center [852, 516] width 65 height 14
drag, startPoint x: 837, startPoint y: 531, endPoint x: 844, endPoint y: 553, distance: 23.3
click at [837, 531] on button "Yes / OK" at bounding box center [852, 538] width 65 height 14
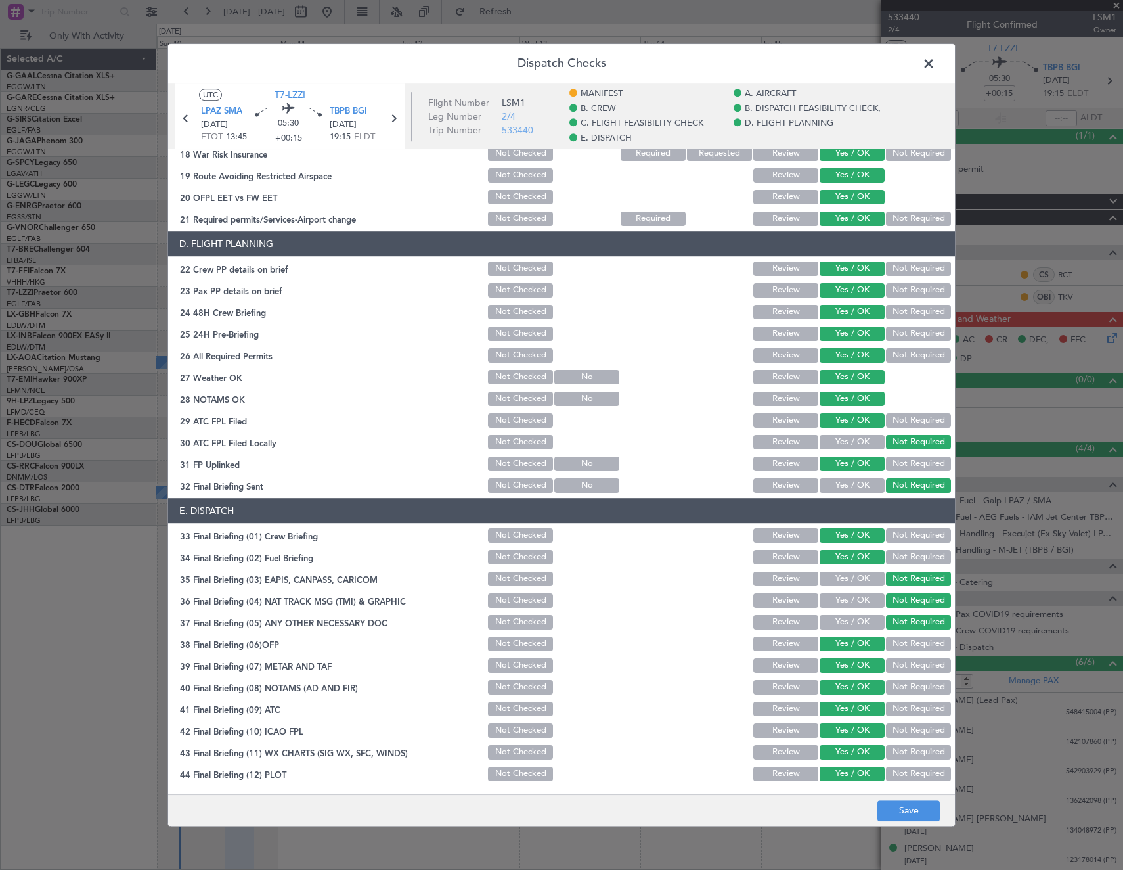
scroll to position [0, 0]
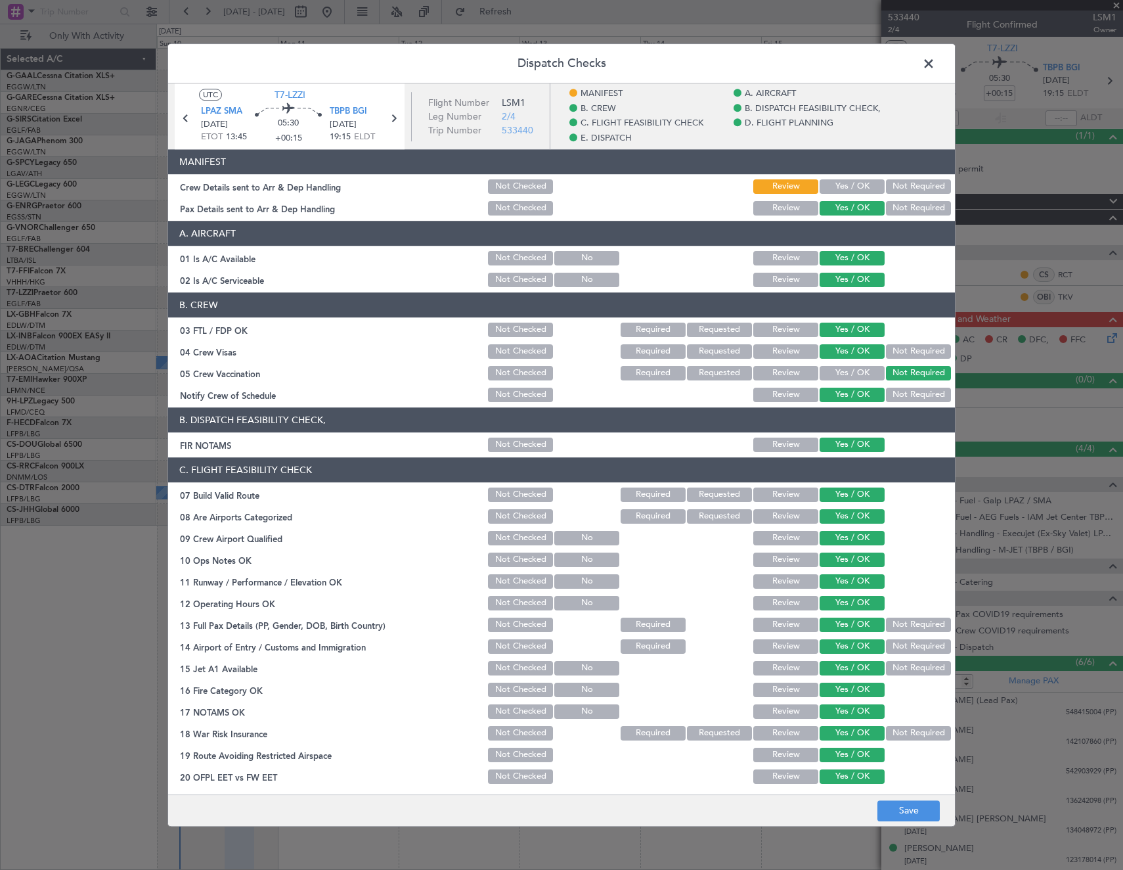
click at [843, 189] on button "Yes / OK" at bounding box center [852, 186] width 65 height 14
click at [897, 810] on button "Save" at bounding box center [909, 810] width 62 height 21
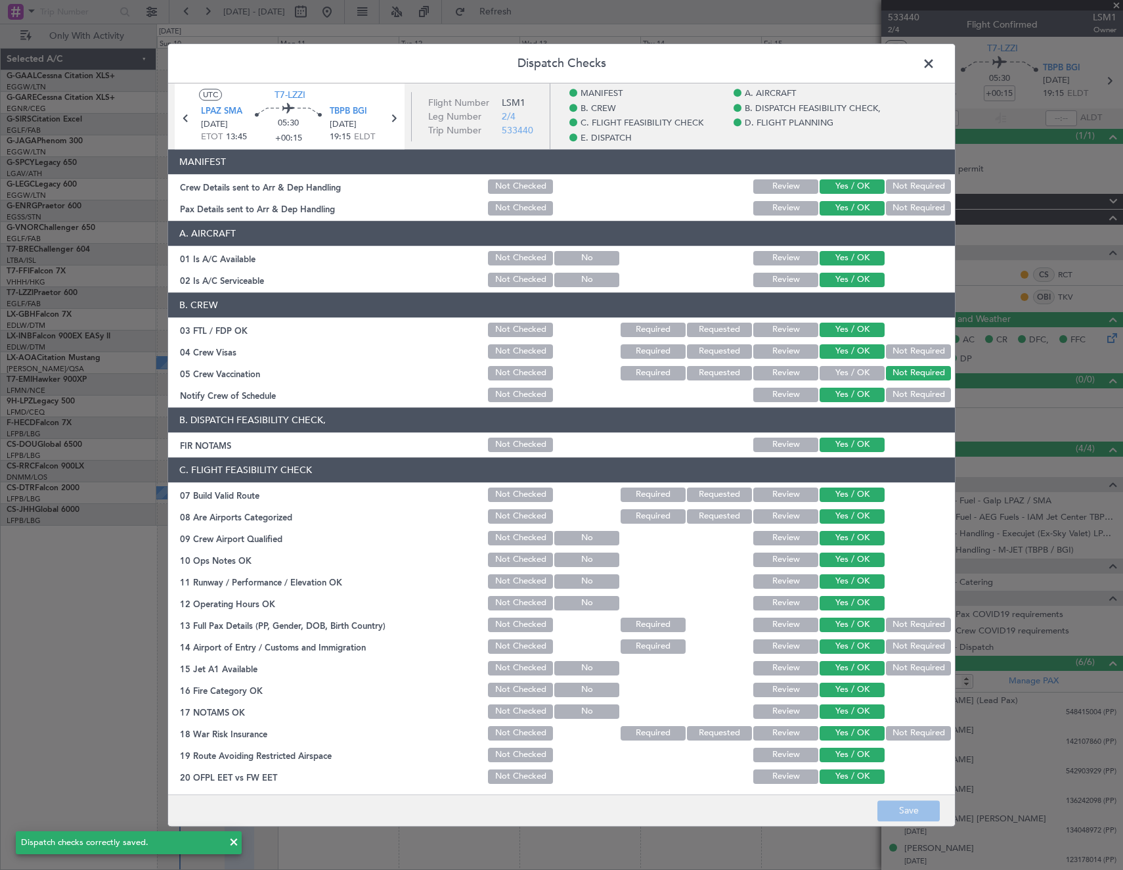
click at [935, 64] on span at bounding box center [935, 67] width 0 height 26
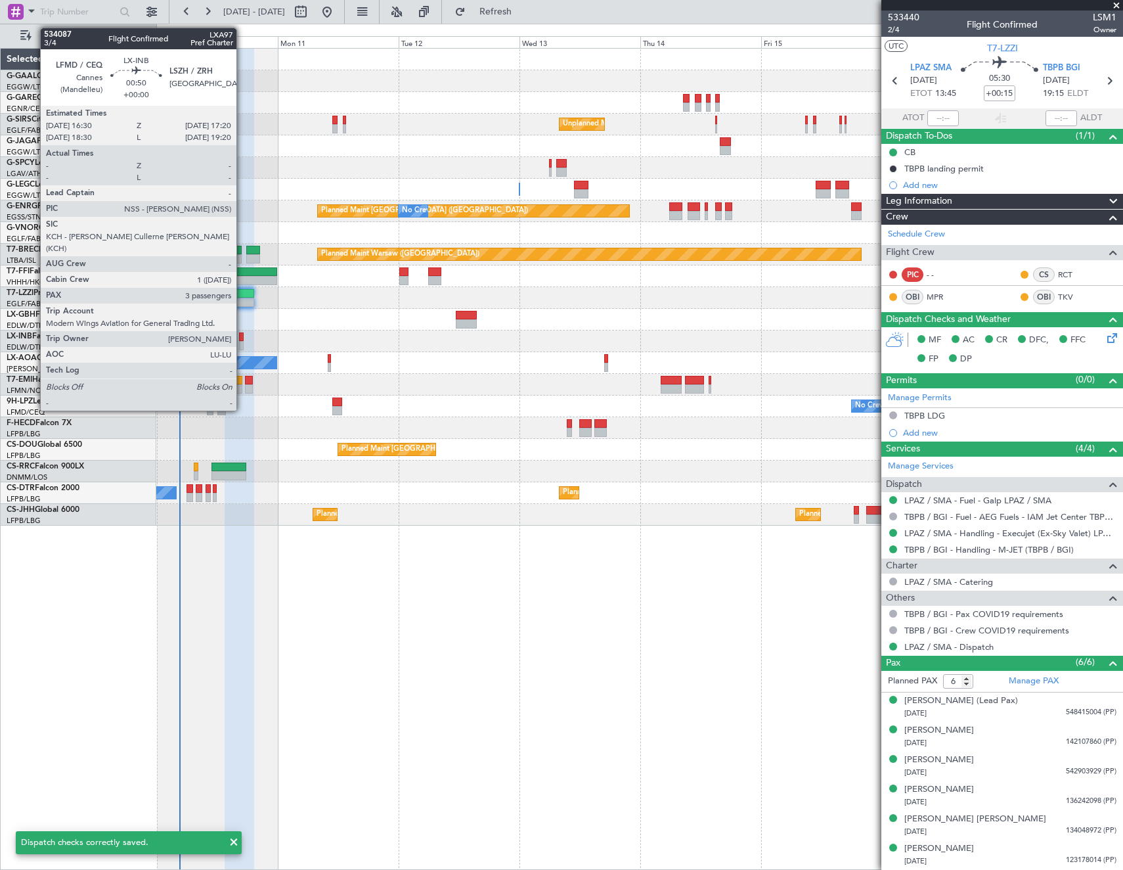
click at [242, 345] on div at bounding box center [241, 345] width 5 height 9
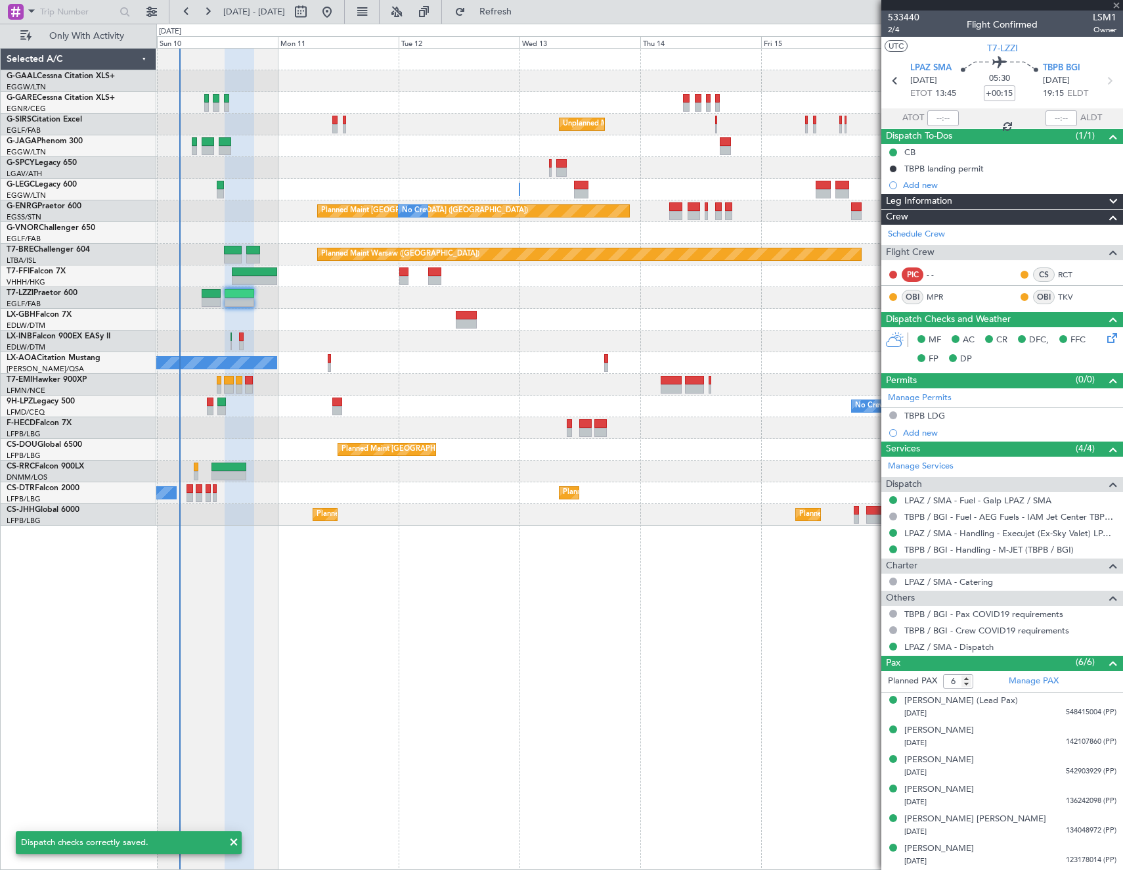
type input "3"
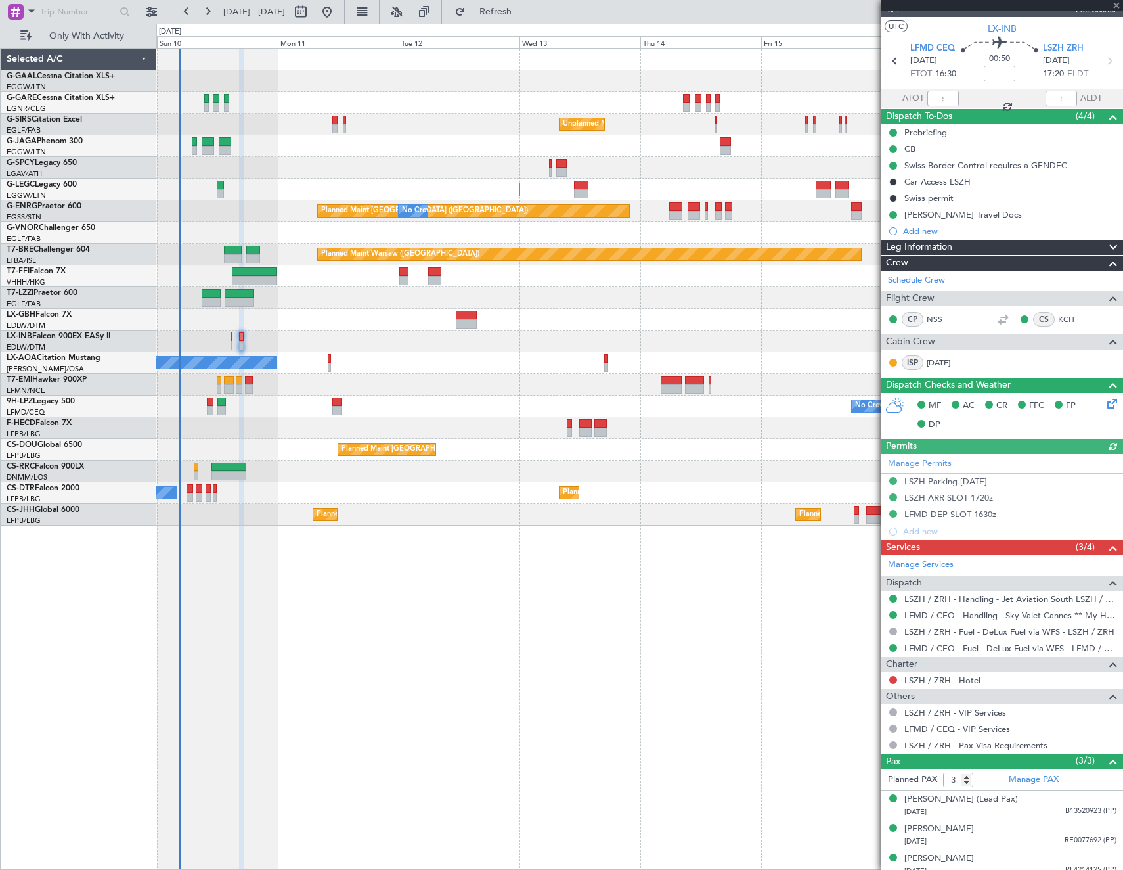
scroll to position [29, 0]
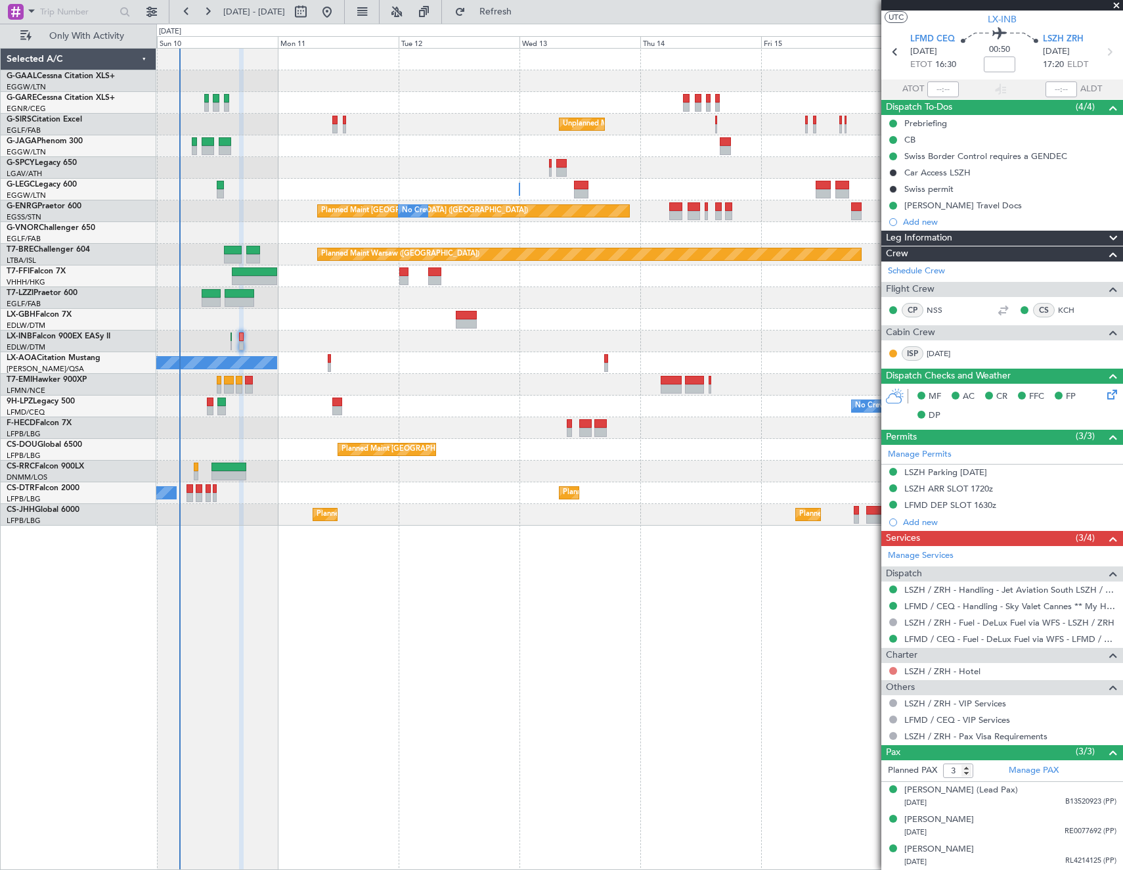
click at [893, 669] on button at bounding box center [893, 671] width 8 height 8
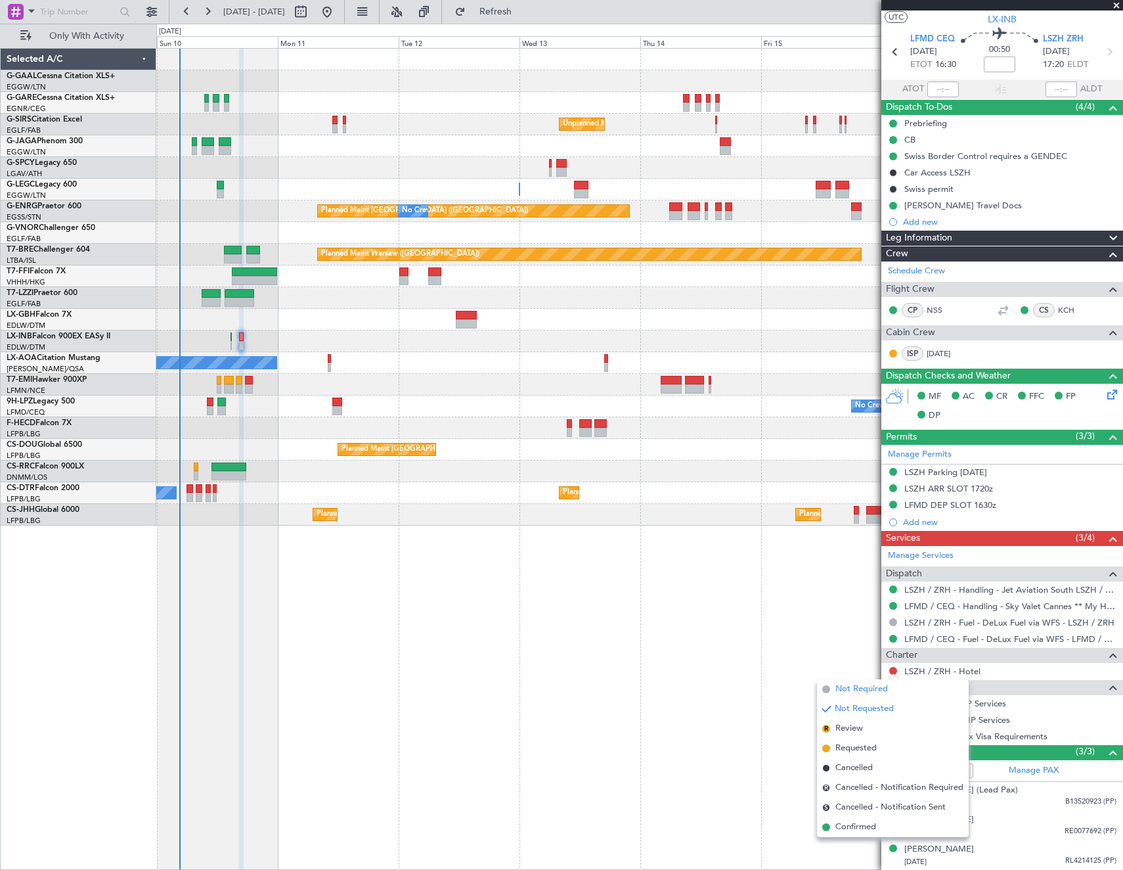
click at [853, 686] on span "Not Required" at bounding box center [862, 688] width 53 height 13
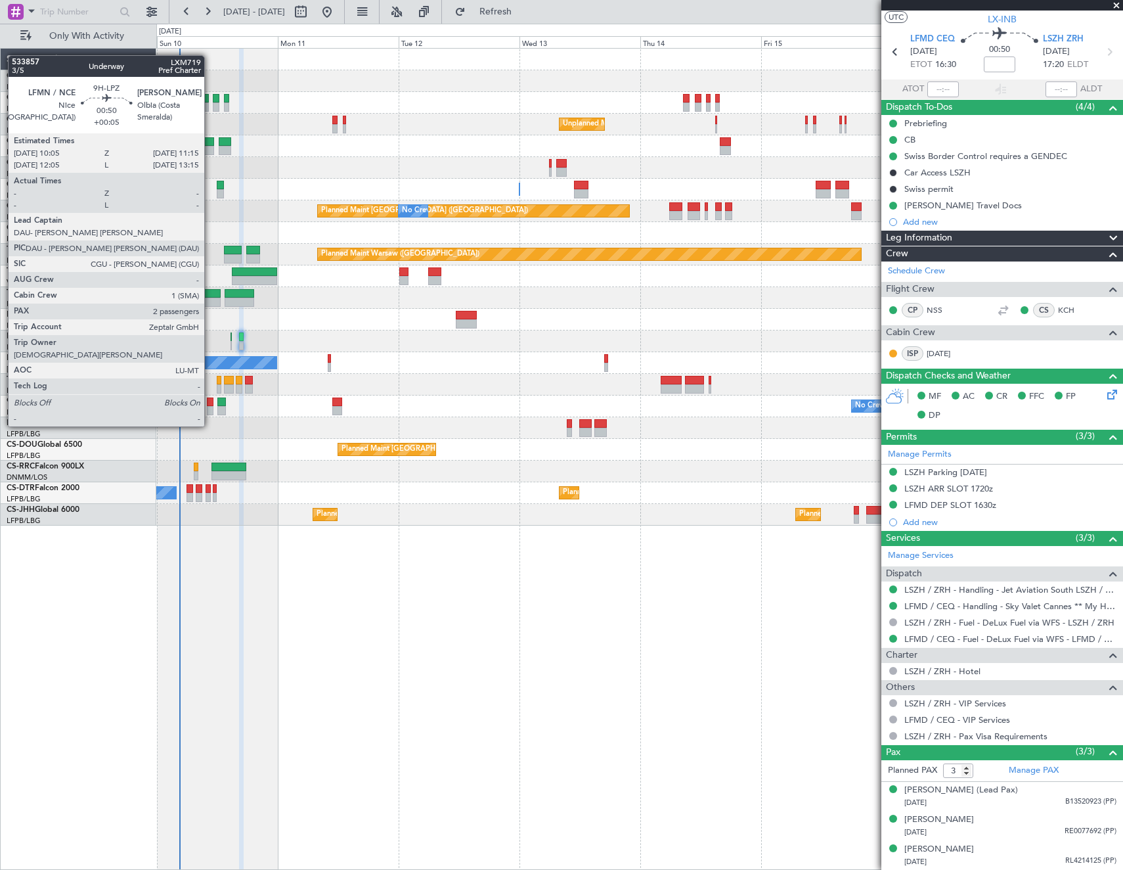
click at [210, 401] on div at bounding box center [210, 401] width 6 height 9
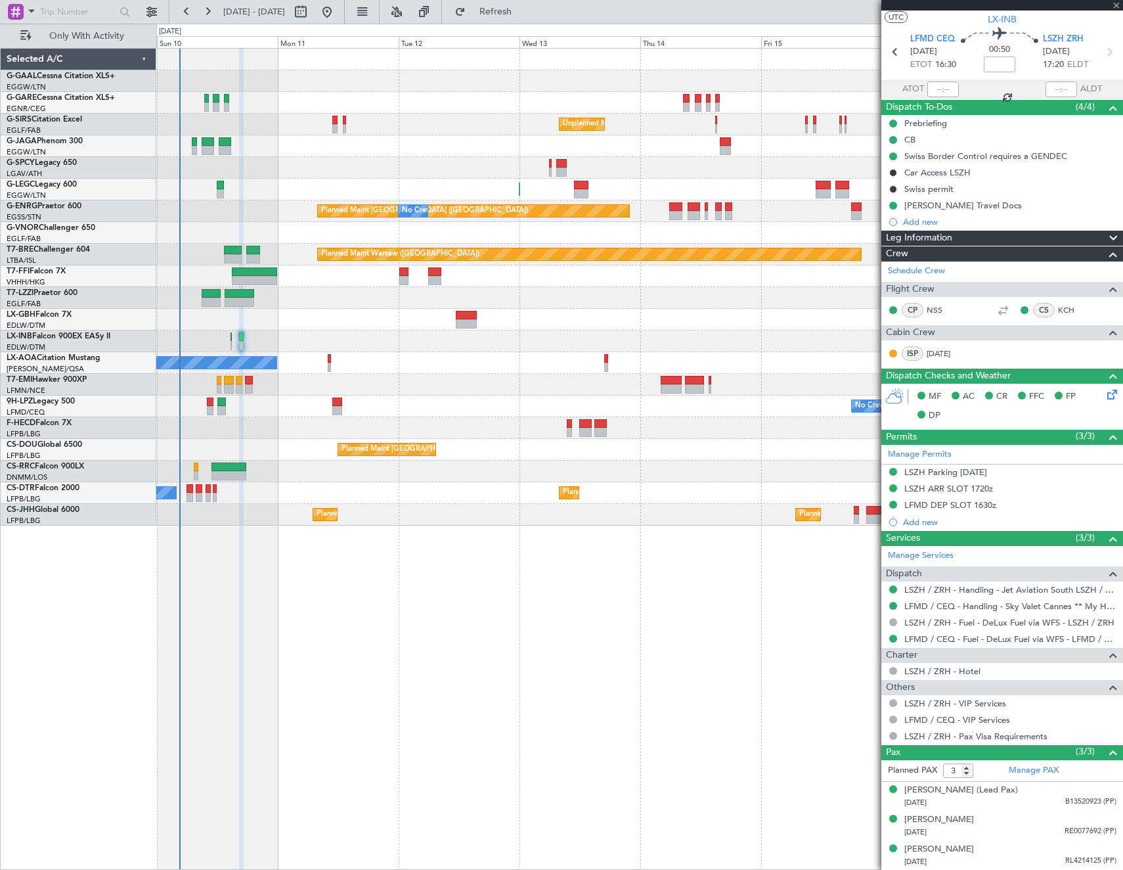
type input "+00:05"
type input "2"
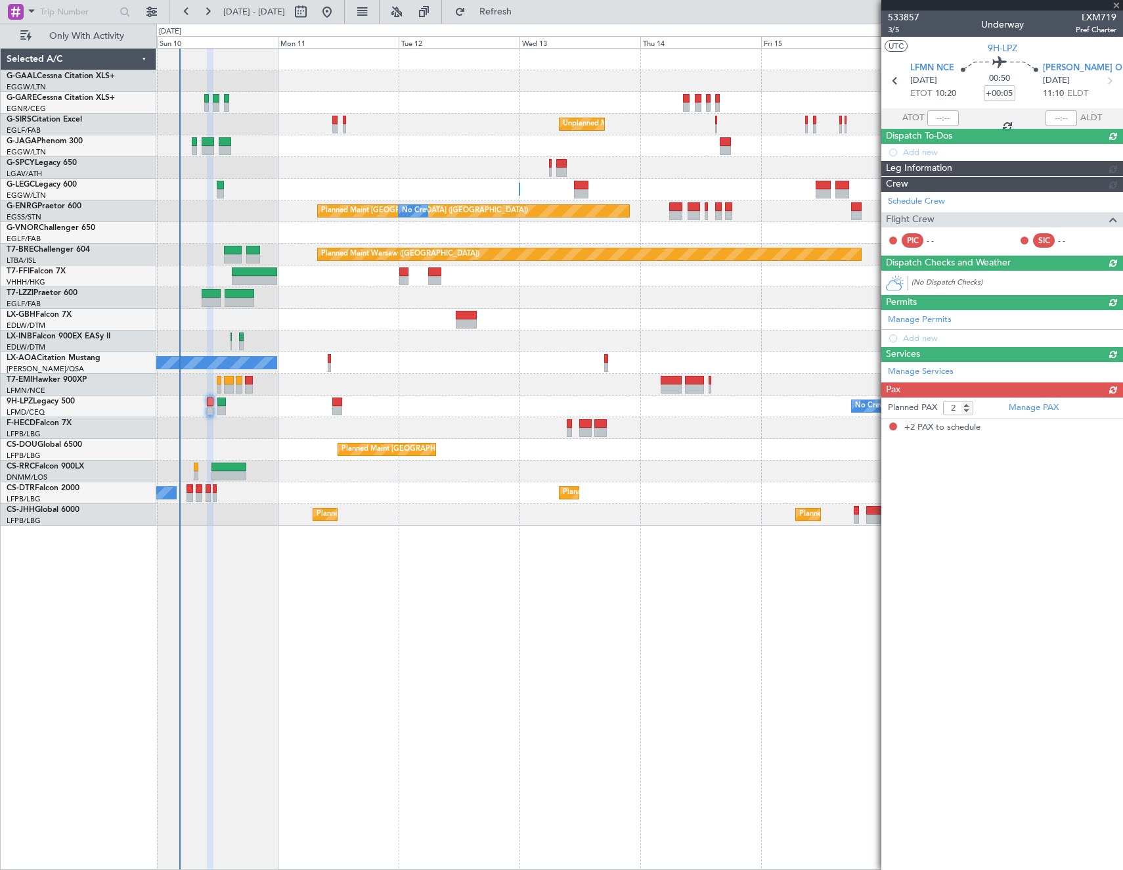
scroll to position [0, 0]
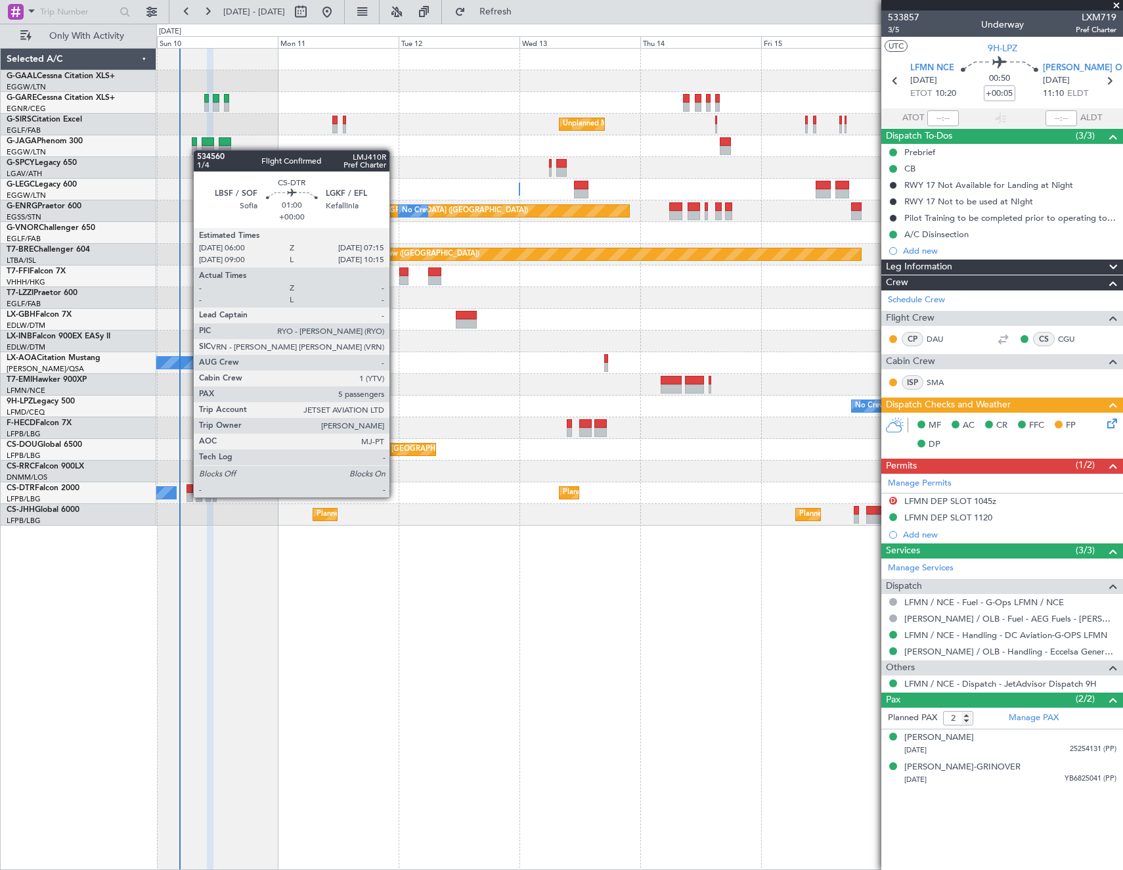
click at [187, 496] on div at bounding box center [190, 497] width 7 height 9
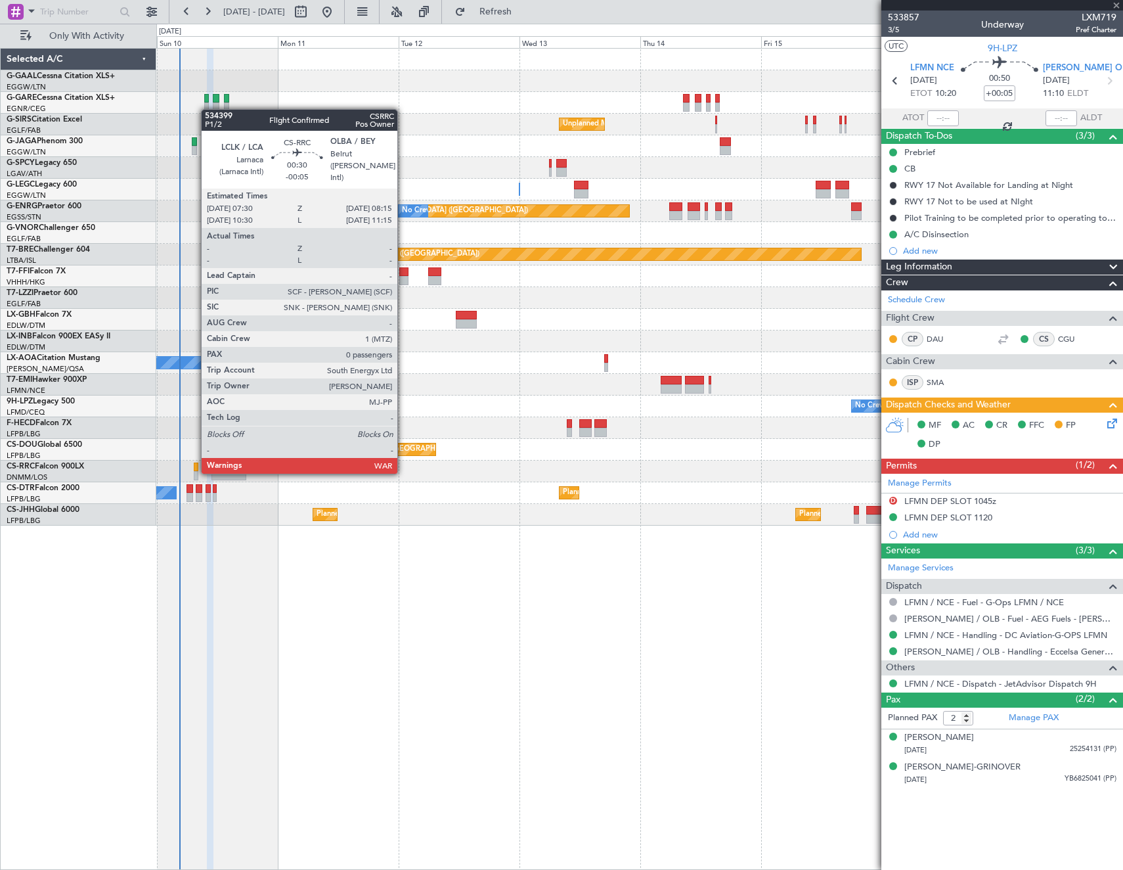
type input "5"
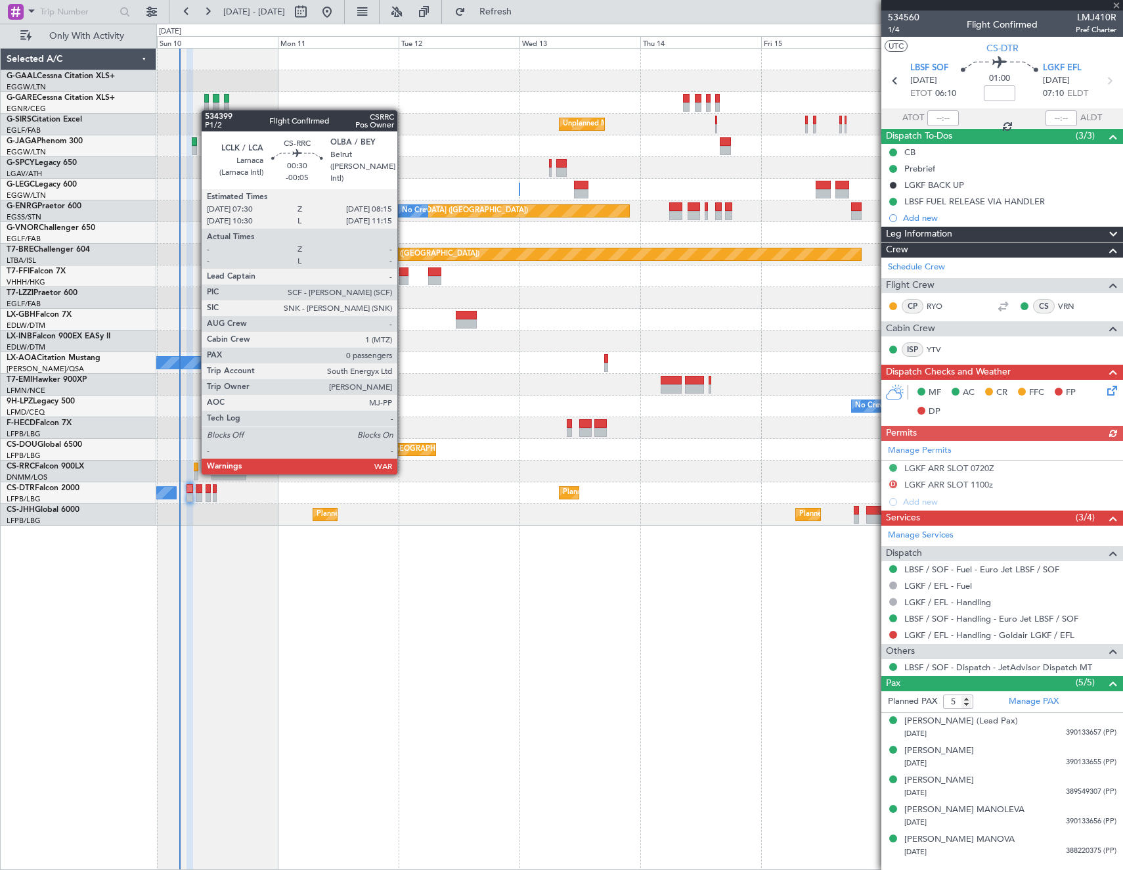
click at [194, 472] on div at bounding box center [196, 475] width 4 height 9
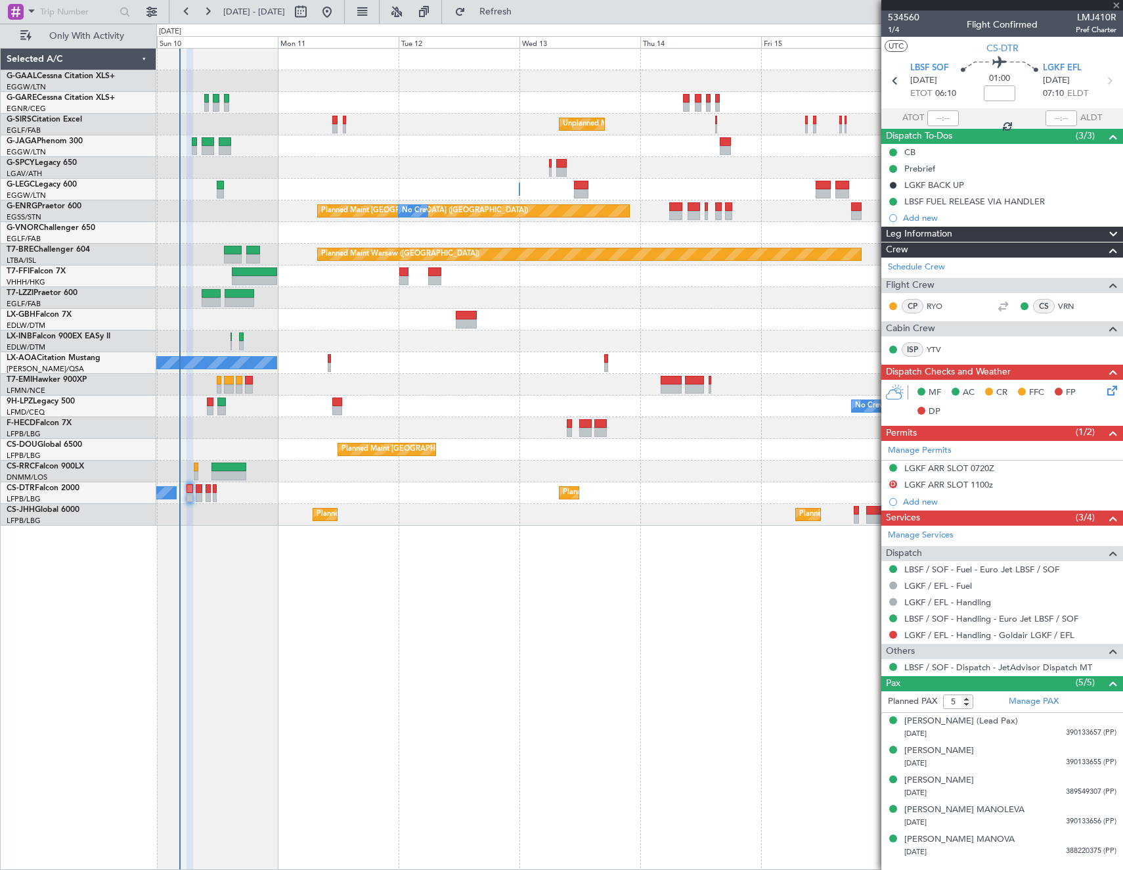
type input "-00:05"
type input "0"
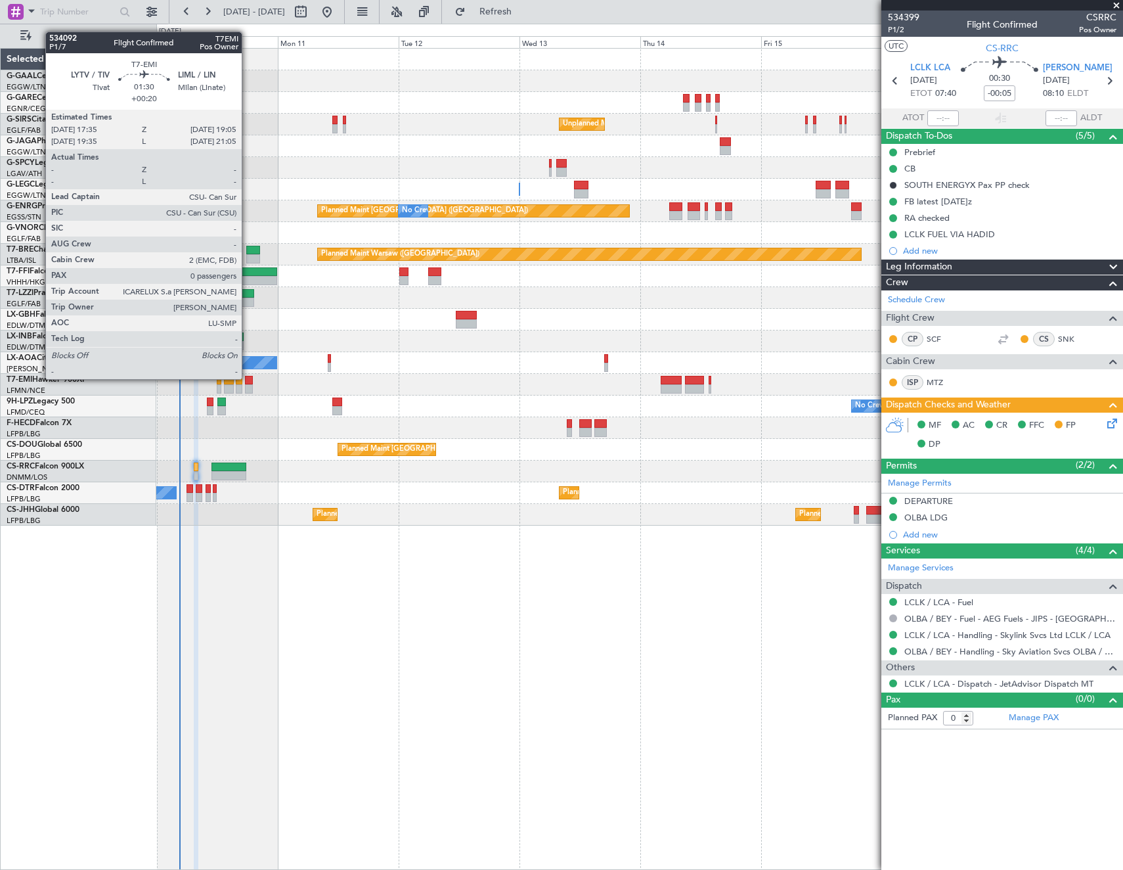
click at [248, 378] on div at bounding box center [249, 380] width 8 height 9
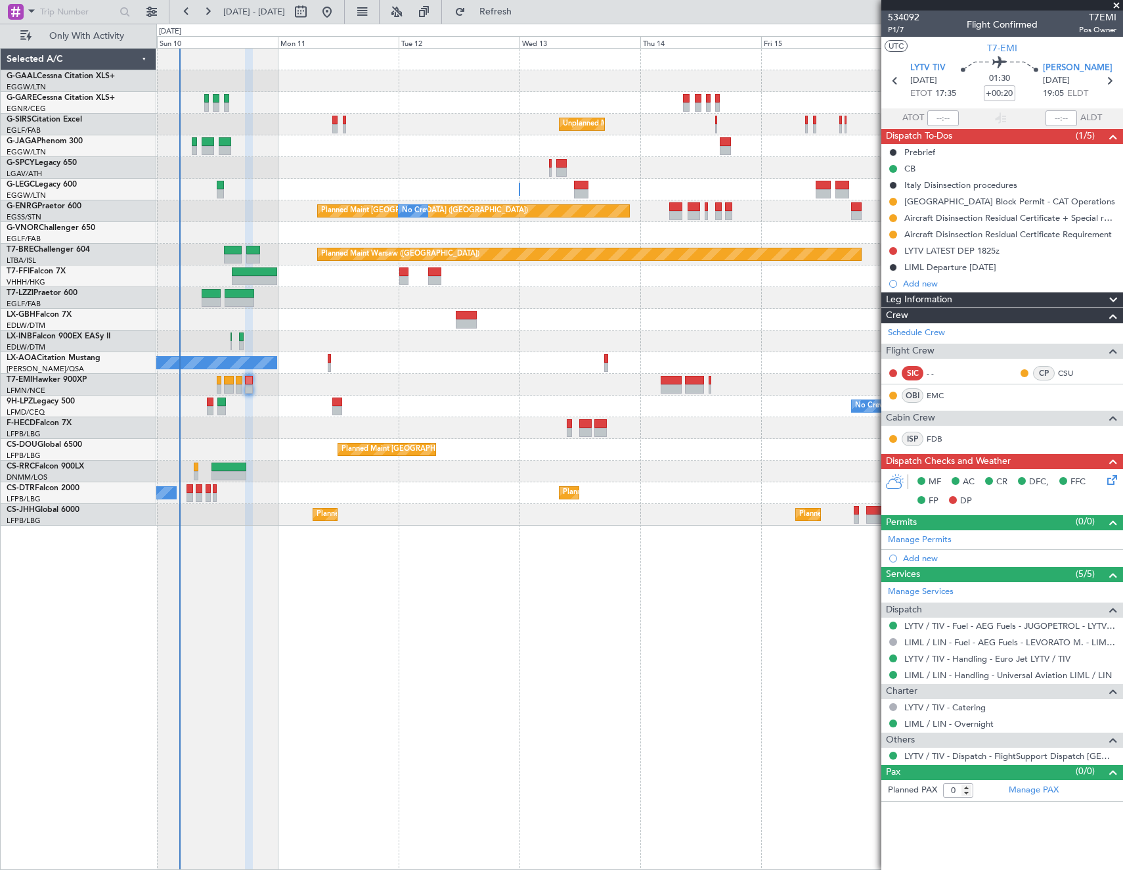
click at [1109, 472] on icon at bounding box center [1110, 477] width 11 height 11
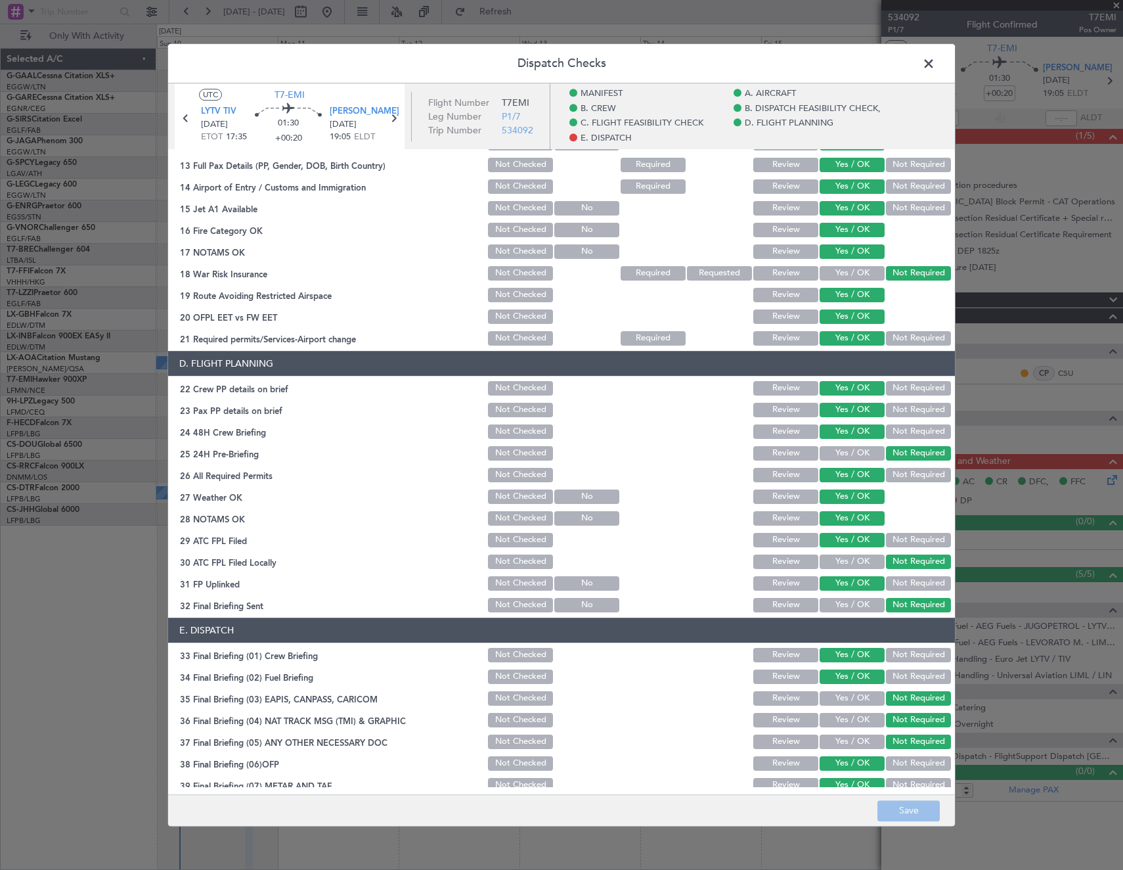
scroll to position [579, 0]
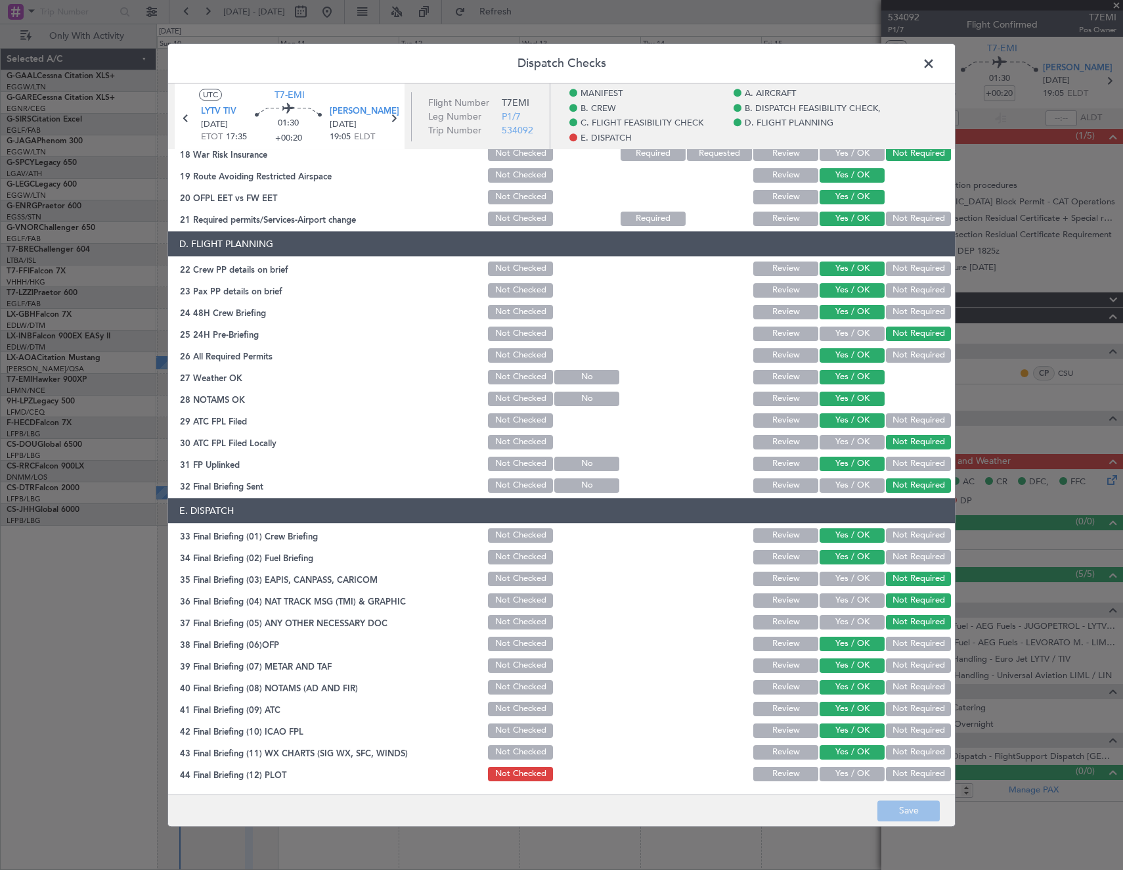
click at [861, 770] on button "Yes / OK" at bounding box center [852, 774] width 65 height 14
drag, startPoint x: 883, startPoint y: 795, endPoint x: 894, endPoint y: 813, distance: 21.2
click at [885, 799] on footer "Save" at bounding box center [561, 810] width 787 height 32
click at [892, 813] on button "Save" at bounding box center [909, 810] width 62 height 21
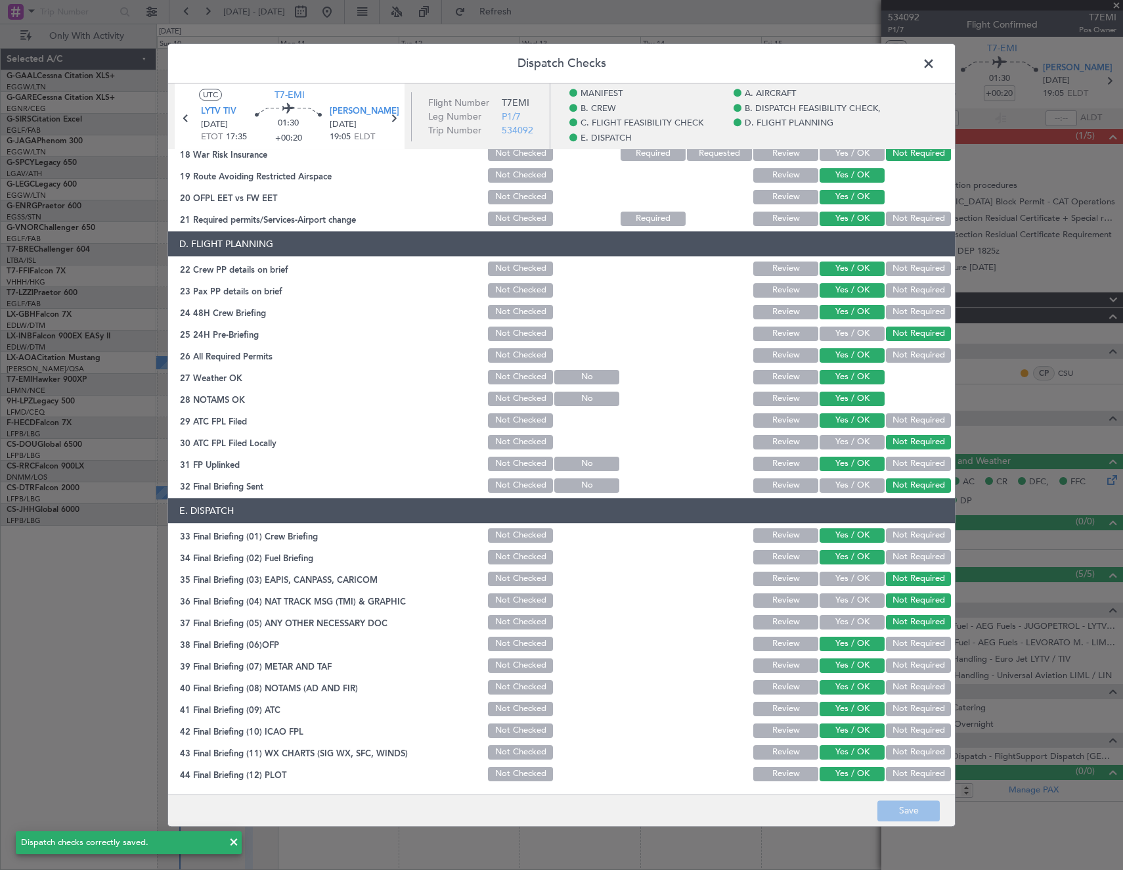
click at [935, 63] on span at bounding box center [935, 67] width 0 height 26
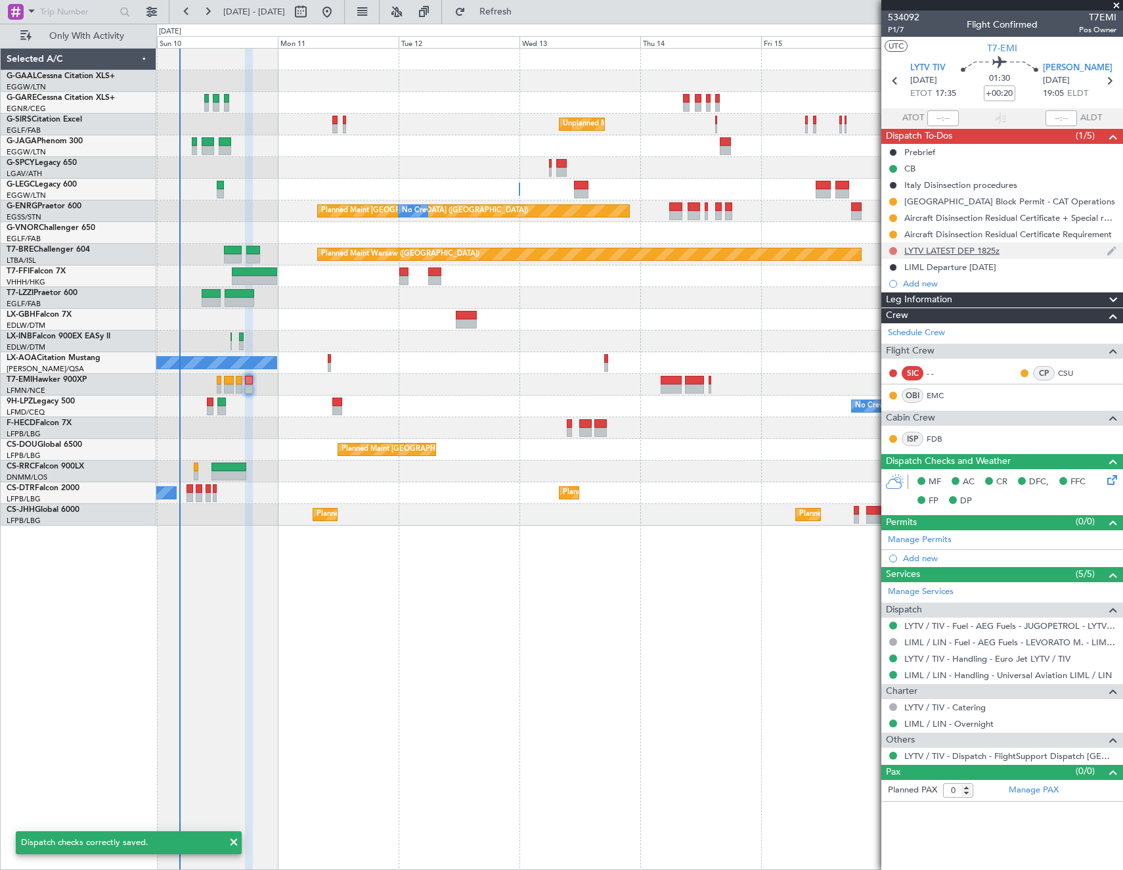
click at [892, 252] on button at bounding box center [893, 251] width 8 height 8
click at [881, 291] on span "In Progress" at bounding box center [900, 288] width 45 height 13
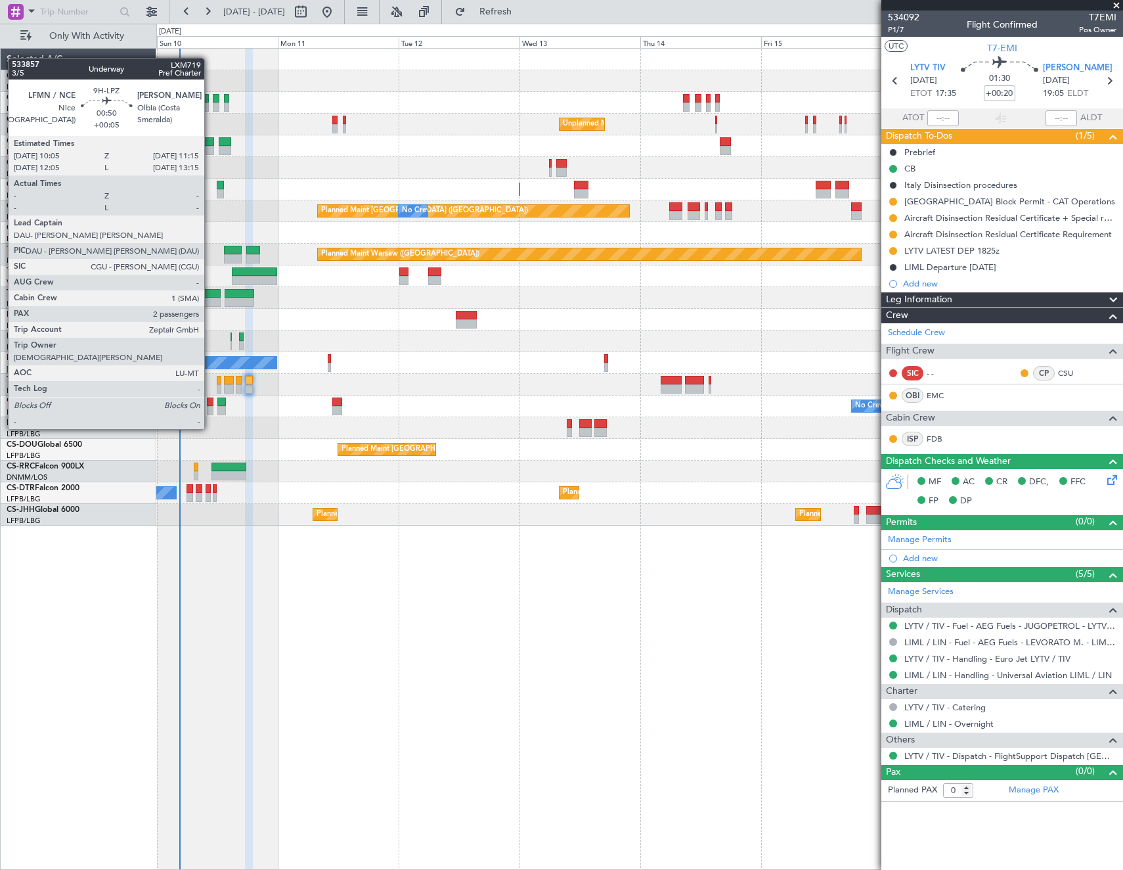
click at [210, 404] on div at bounding box center [210, 401] width 6 height 9
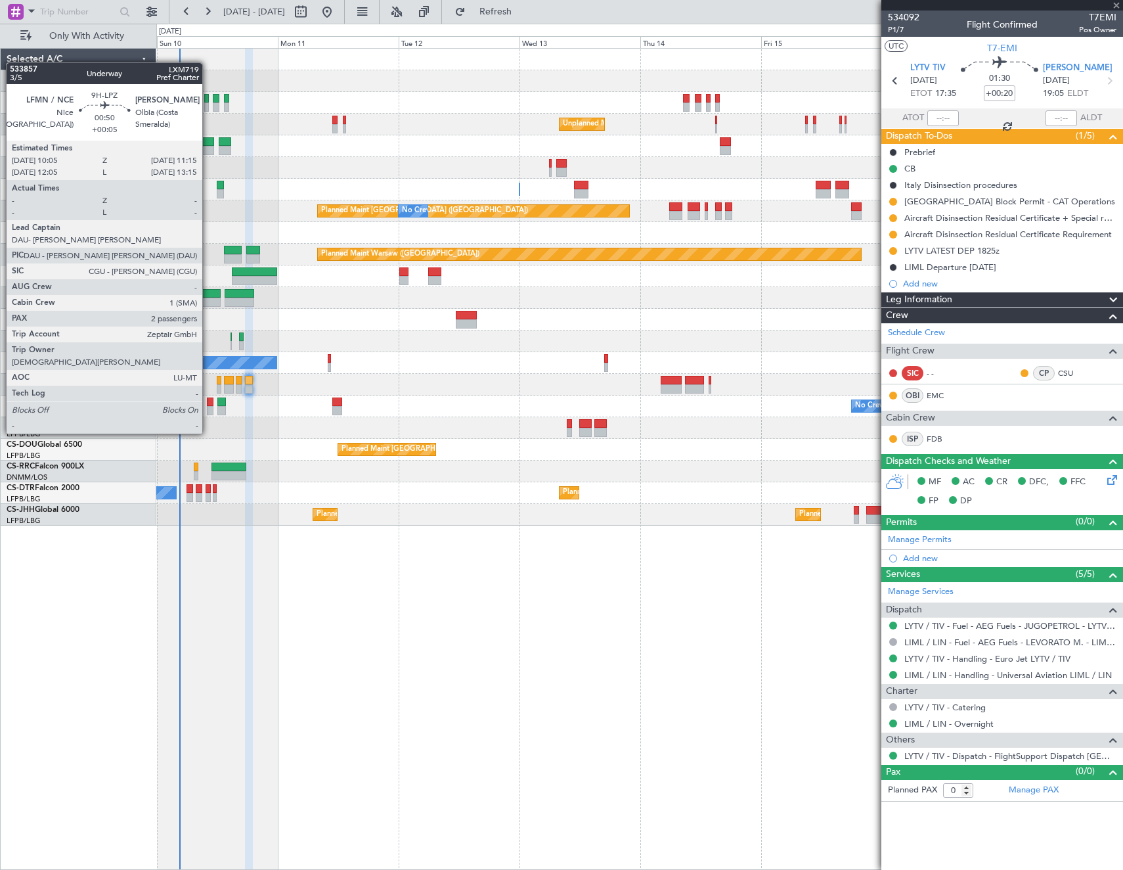
type input "+00:05"
type input "2"
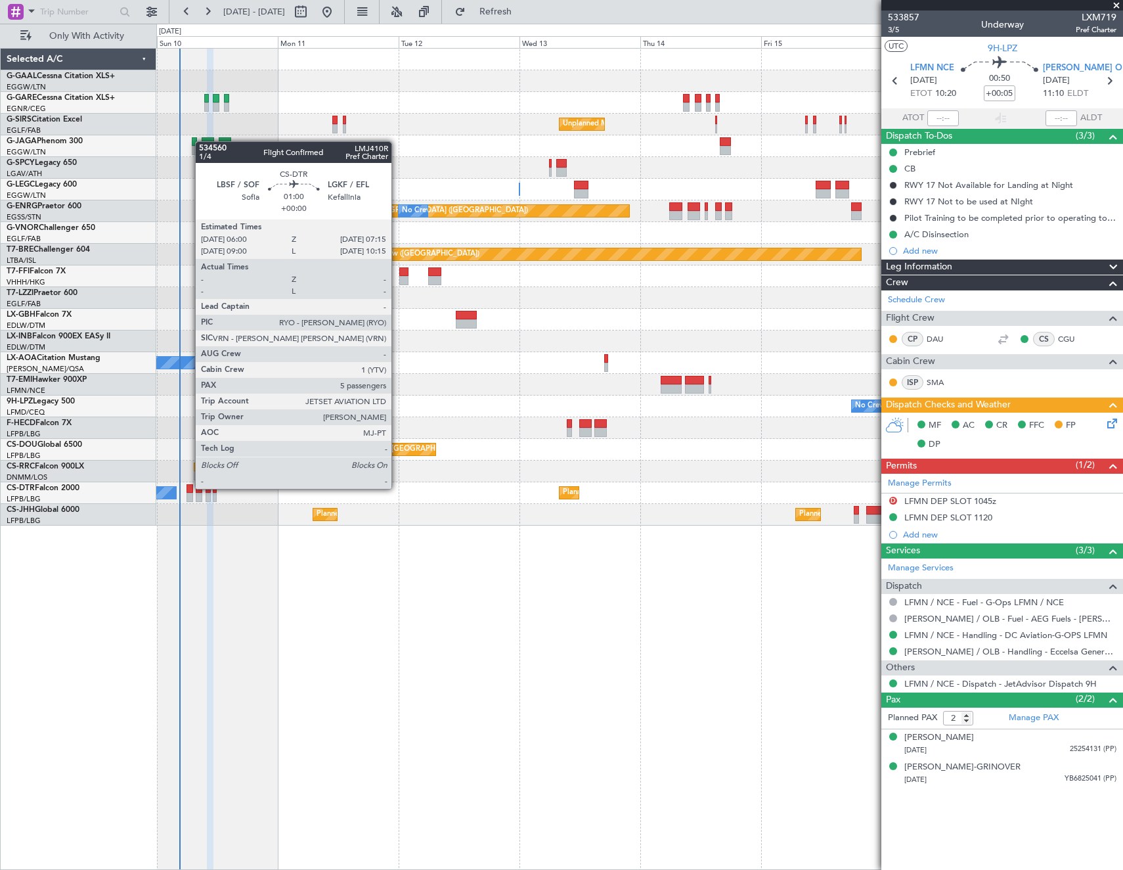
click at [189, 487] on div at bounding box center [190, 488] width 7 height 9
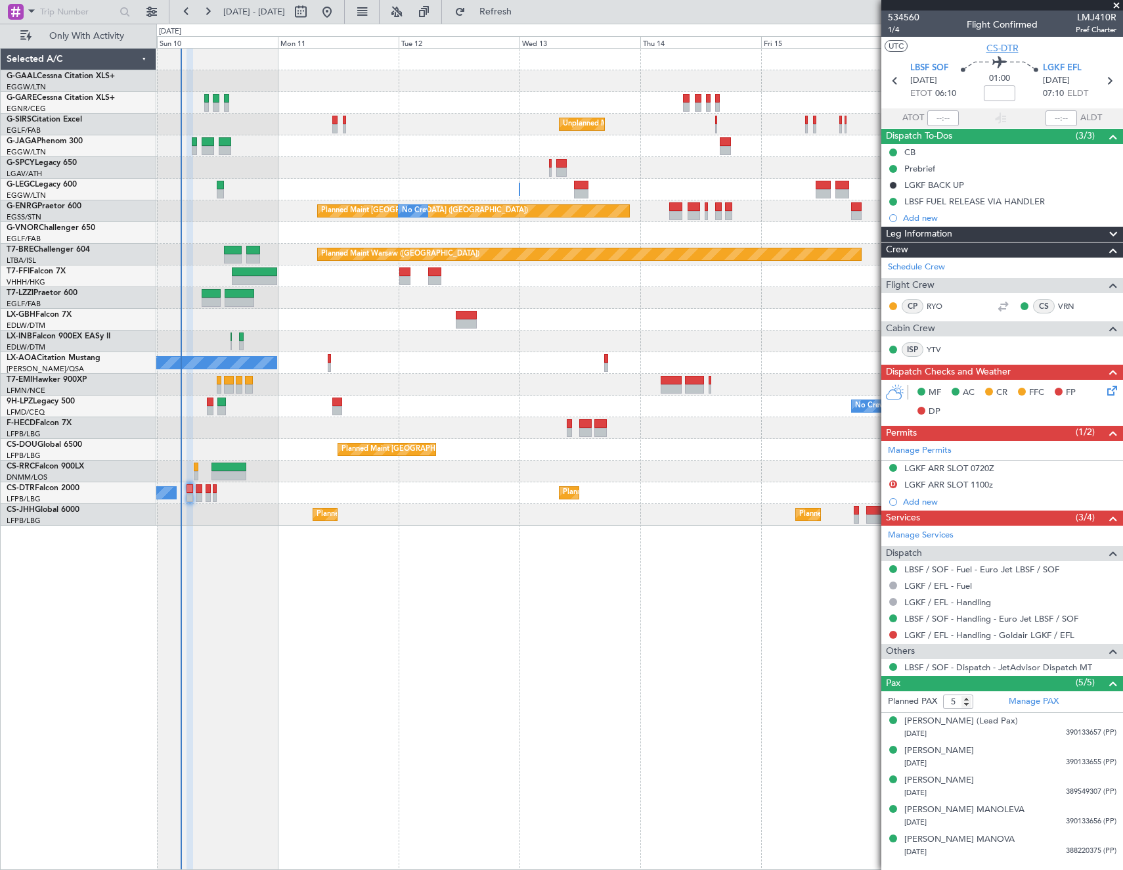
click at [991, 51] on span "CS-DTR" at bounding box center [1003, 48] width 32 height 14
click at [1002, 49] on span "CS-DTR" at bounding box center [1003, 48] width 32 height 14
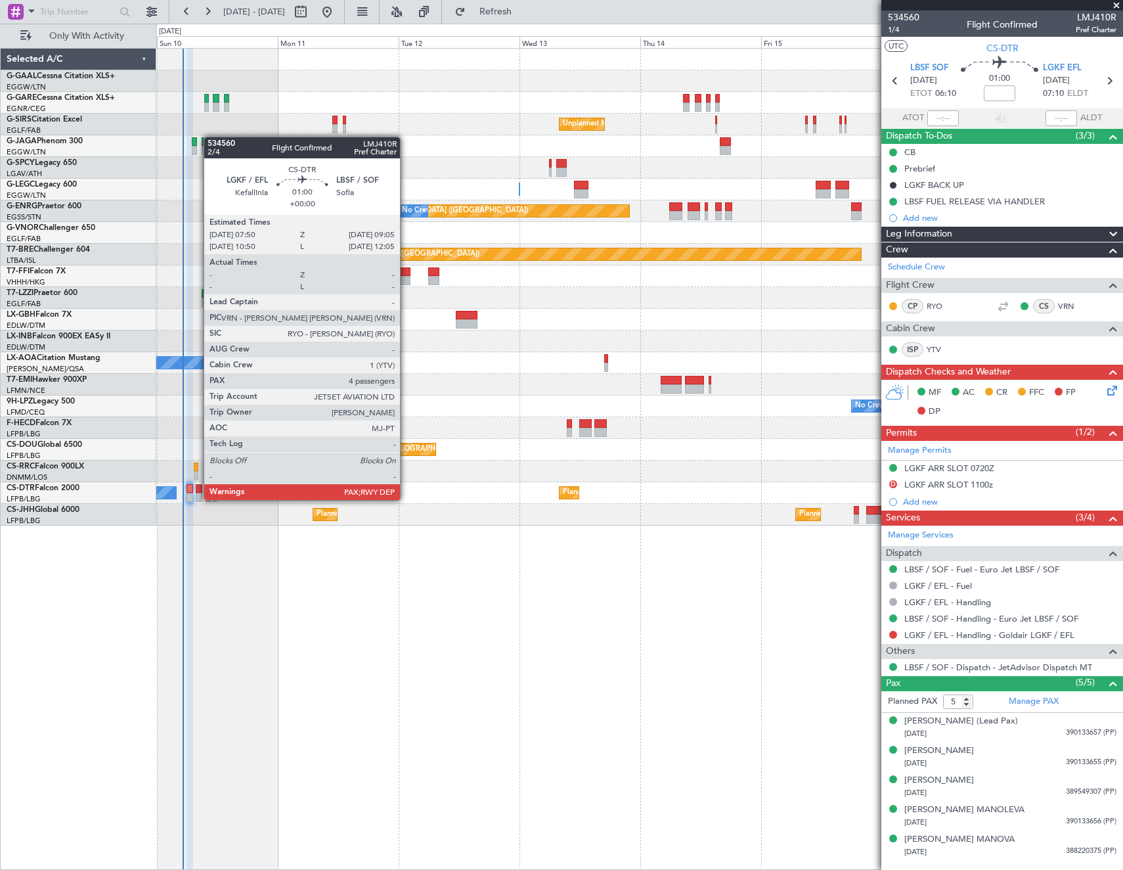
click at [197, 499] on div at bounding box center [199, 497] width 7 height 9
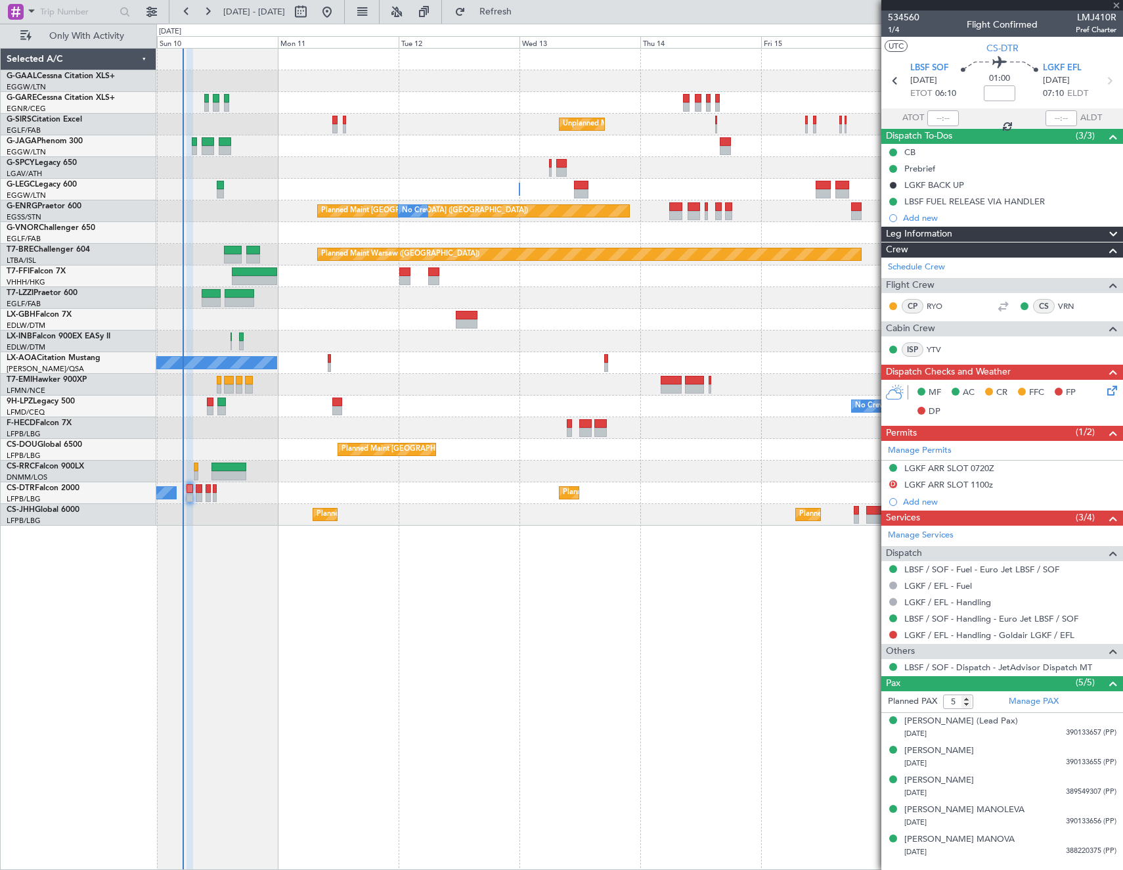
type input "4"
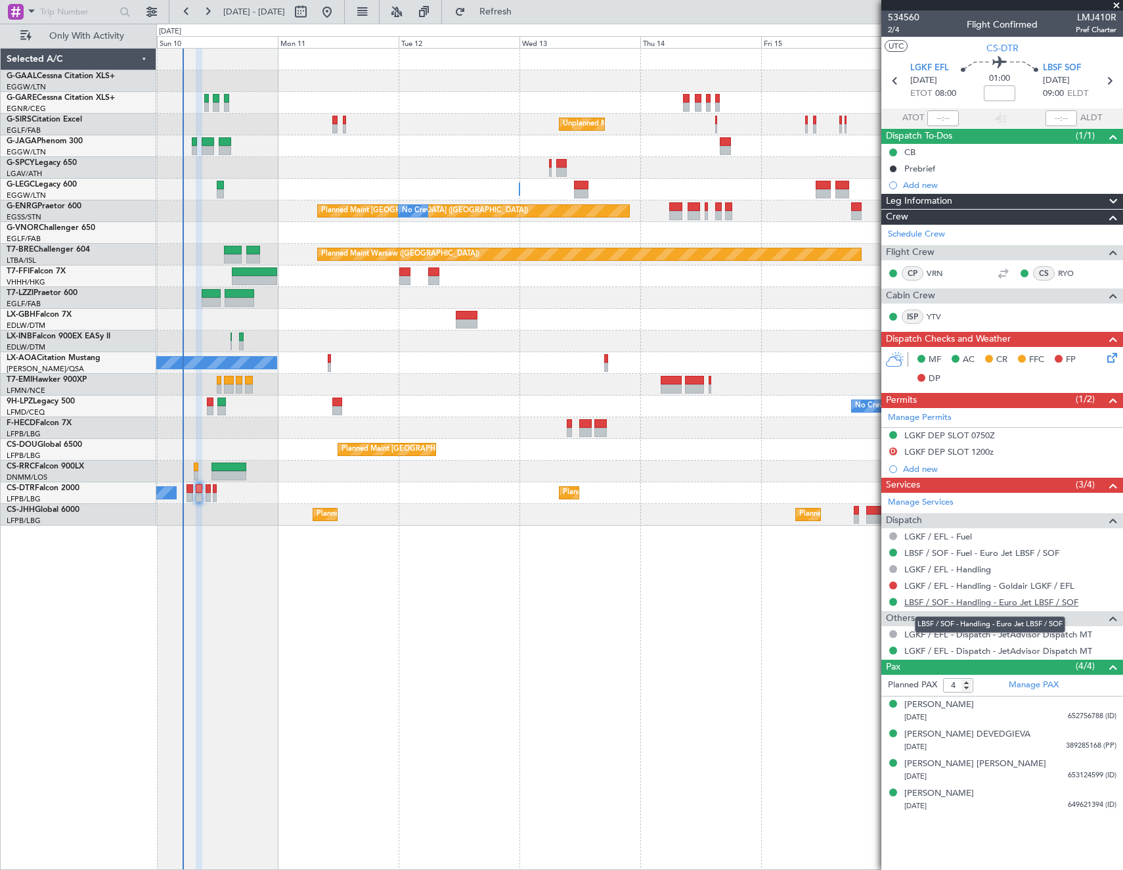
click at [927, 602] on link "LBSF / SOF - Handling - Euro Jet LBSF / SOF" at bounding box center [991, 601] width 174 height 11
click at [944, 585] on link "LGKF / EFL - Handling - Goldair LGKF / EFL" at bounding box center [989, 585] width 170 height 11
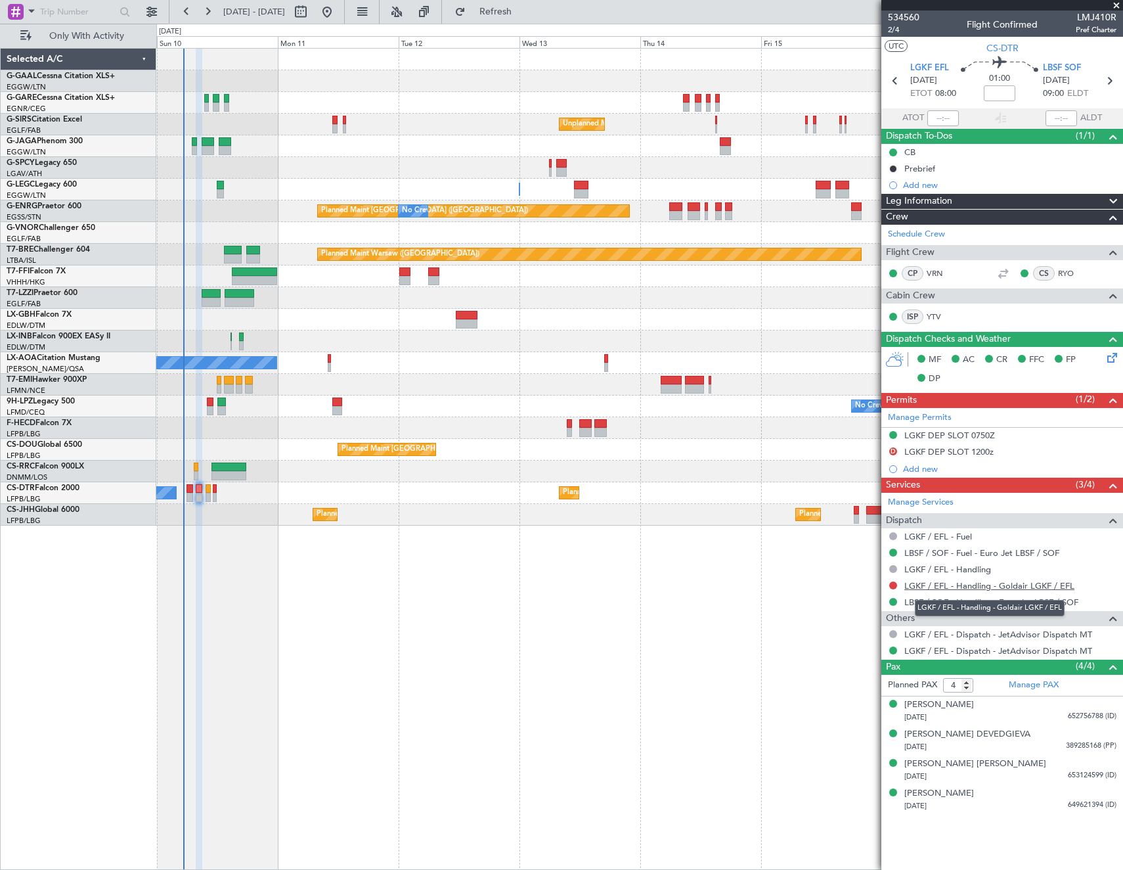
click at [981, 586] on link "LGKF / EFL - Handling - Goldair LGKF / EFL" at bounding box center [989, 585] width 170 height 11
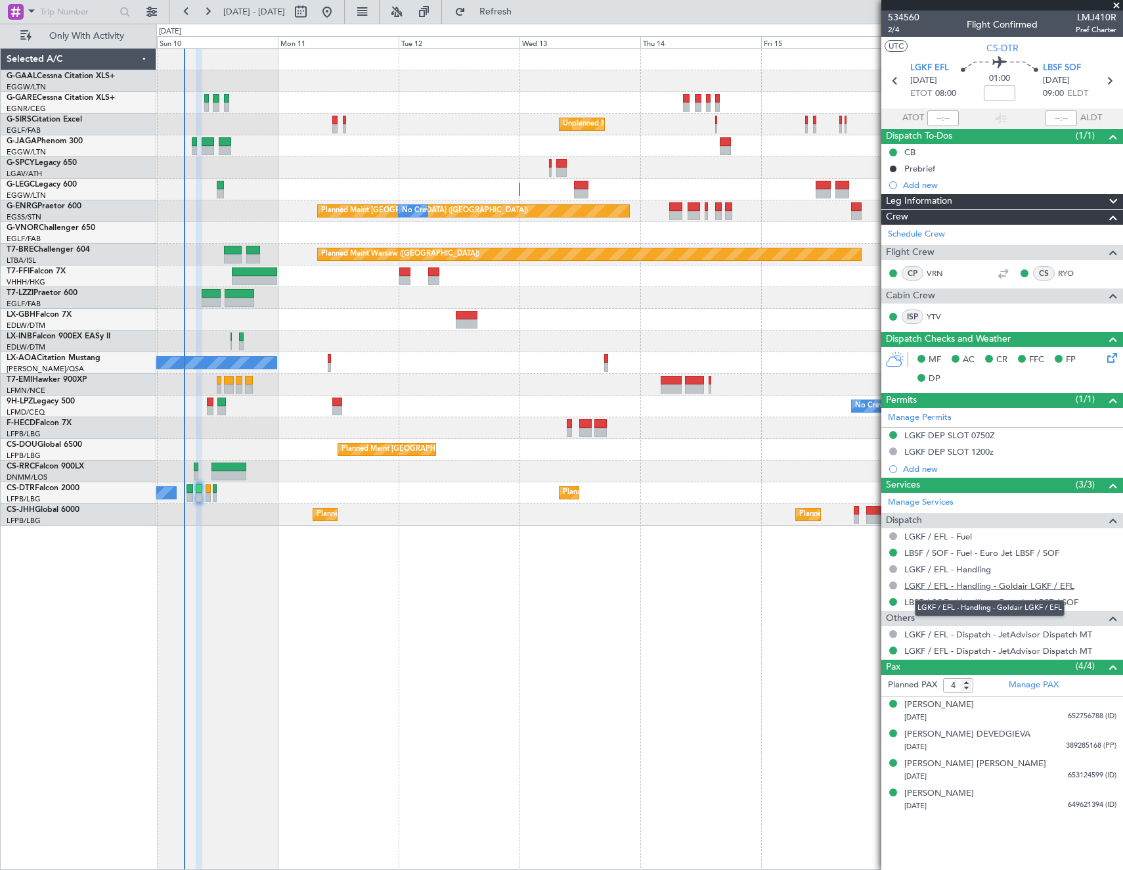
click at [1019, 585] on link "LGKF / EFL - Handling - Goldair LGKF / EFL" at bounding box center [989, 585] width 170 height 11
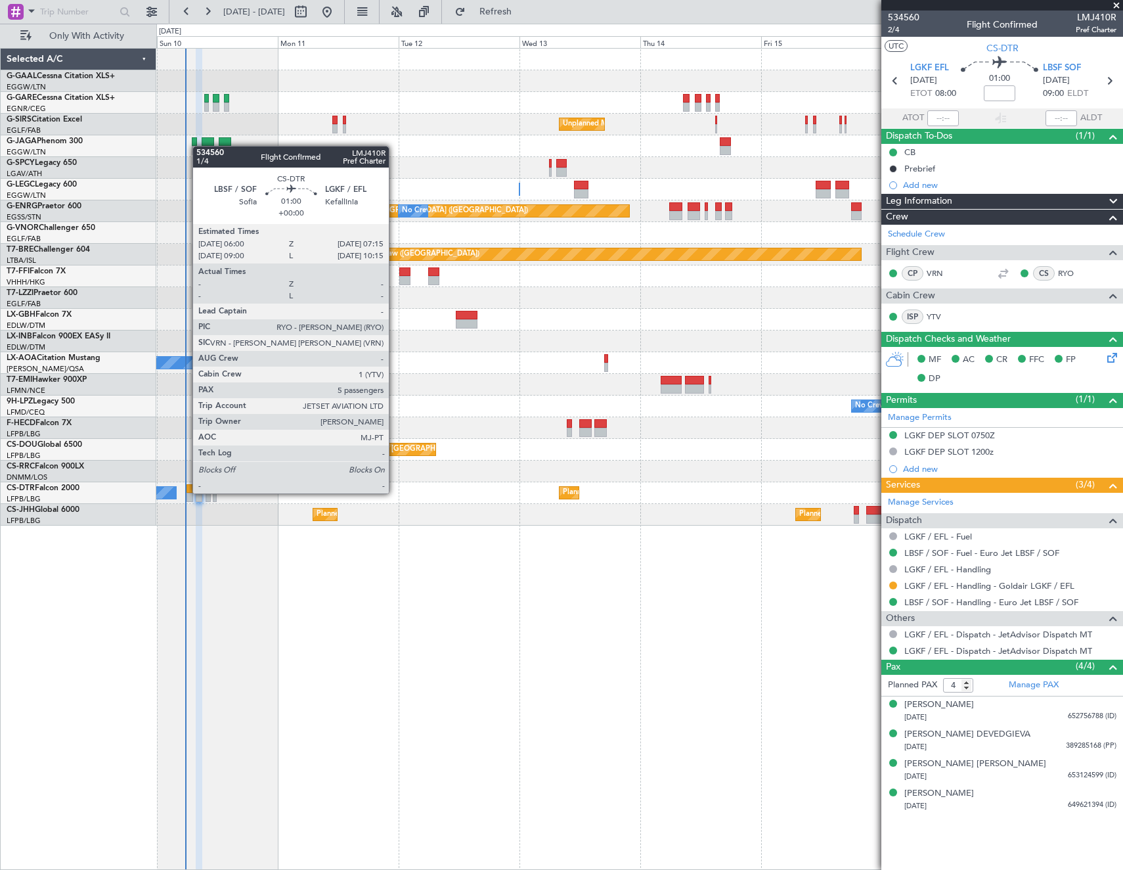
click at [187, 492] on div at bounding box center [190, 488] width 7 height 9
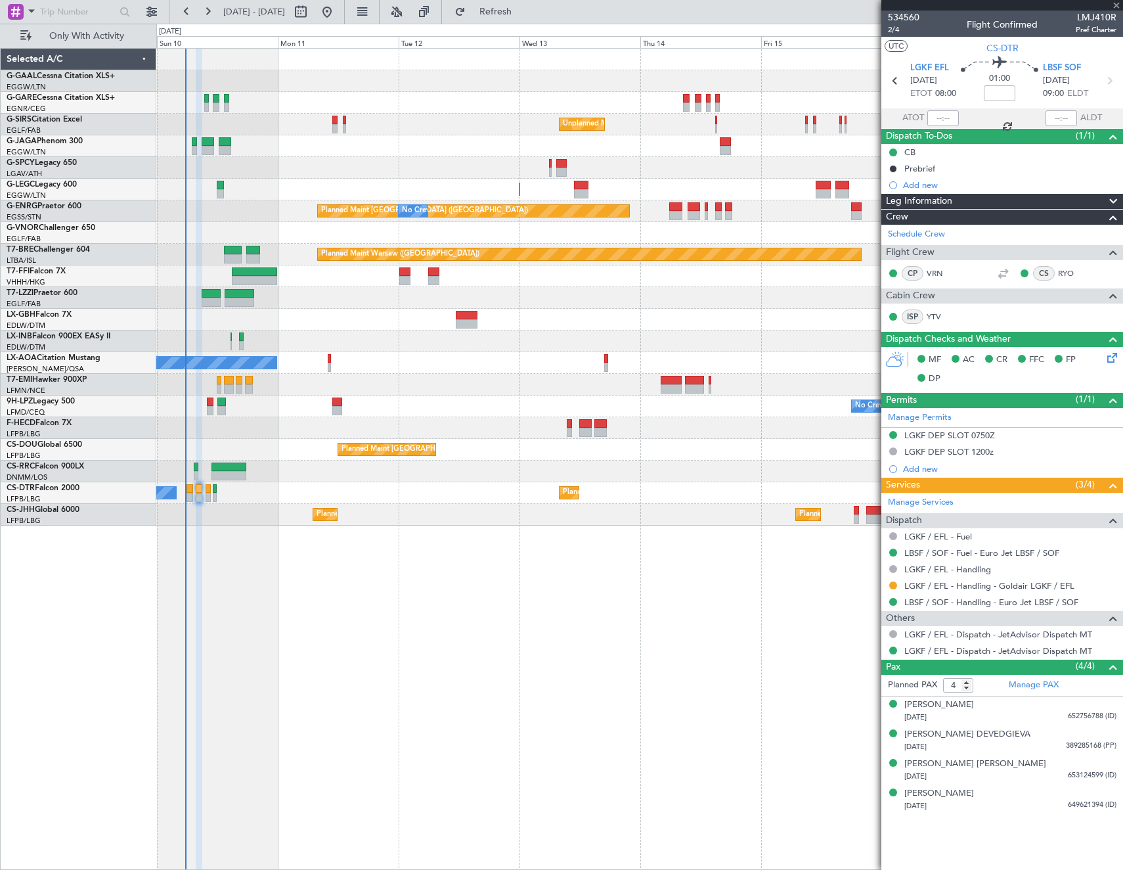
type input "5"
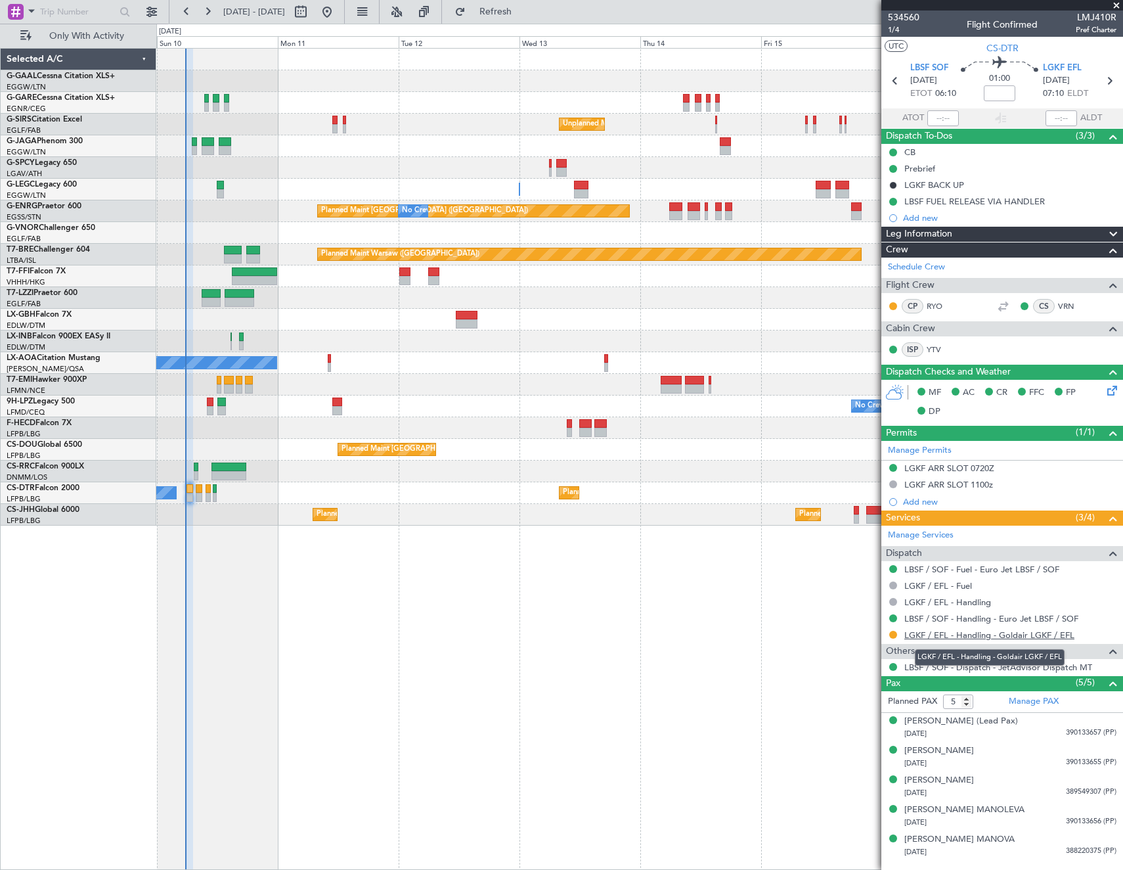
click at [1006, 634] on link "LGKF / EFL - Handling - Goldair LGKF / EFL" at bounding box center [989, 634] width 170 height 11
click at [1002, 43] on span "CS-DTR" at bounding box center [1003, 48] width 32 height 14
click at [91, 35] on span "Only With Activity" at bounding box center [86, 36] width 104 height 9
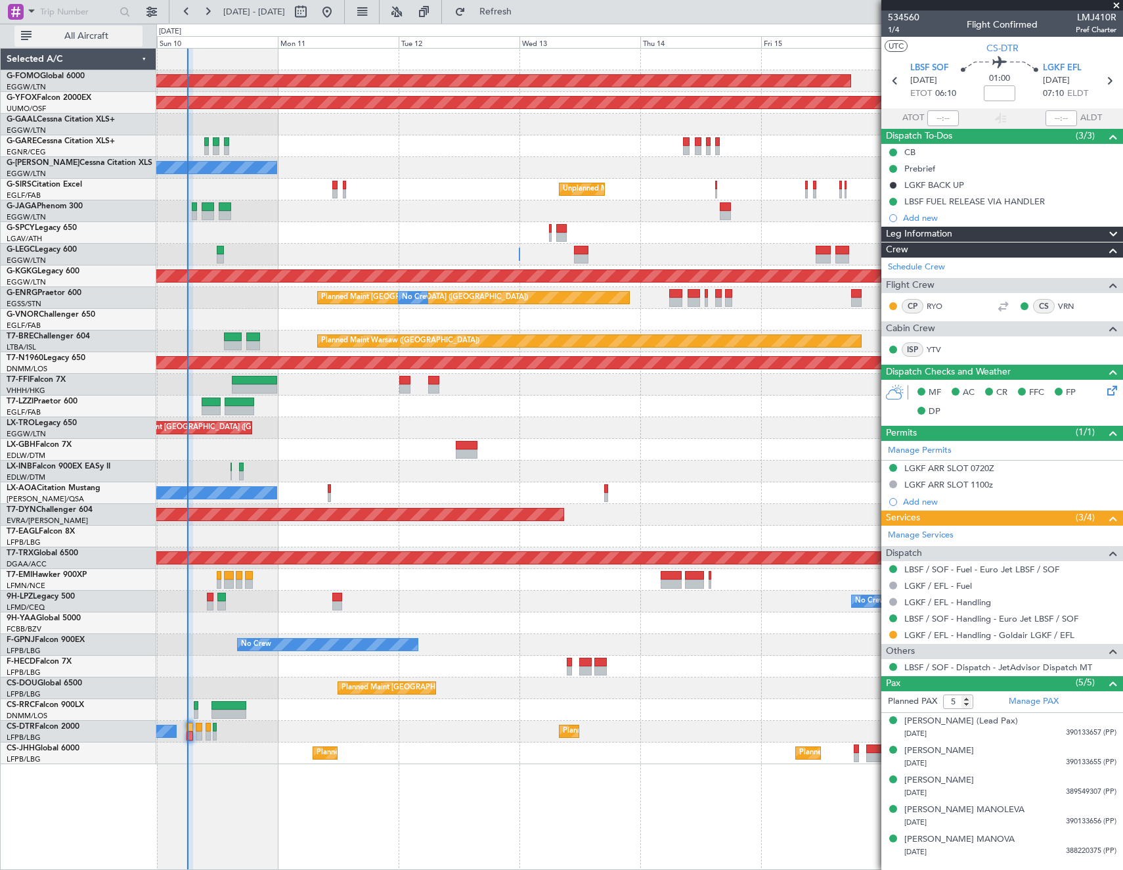
click at [91, 34] on span "All Aircraft" at bounding box center [86, 36] width 104 height 9
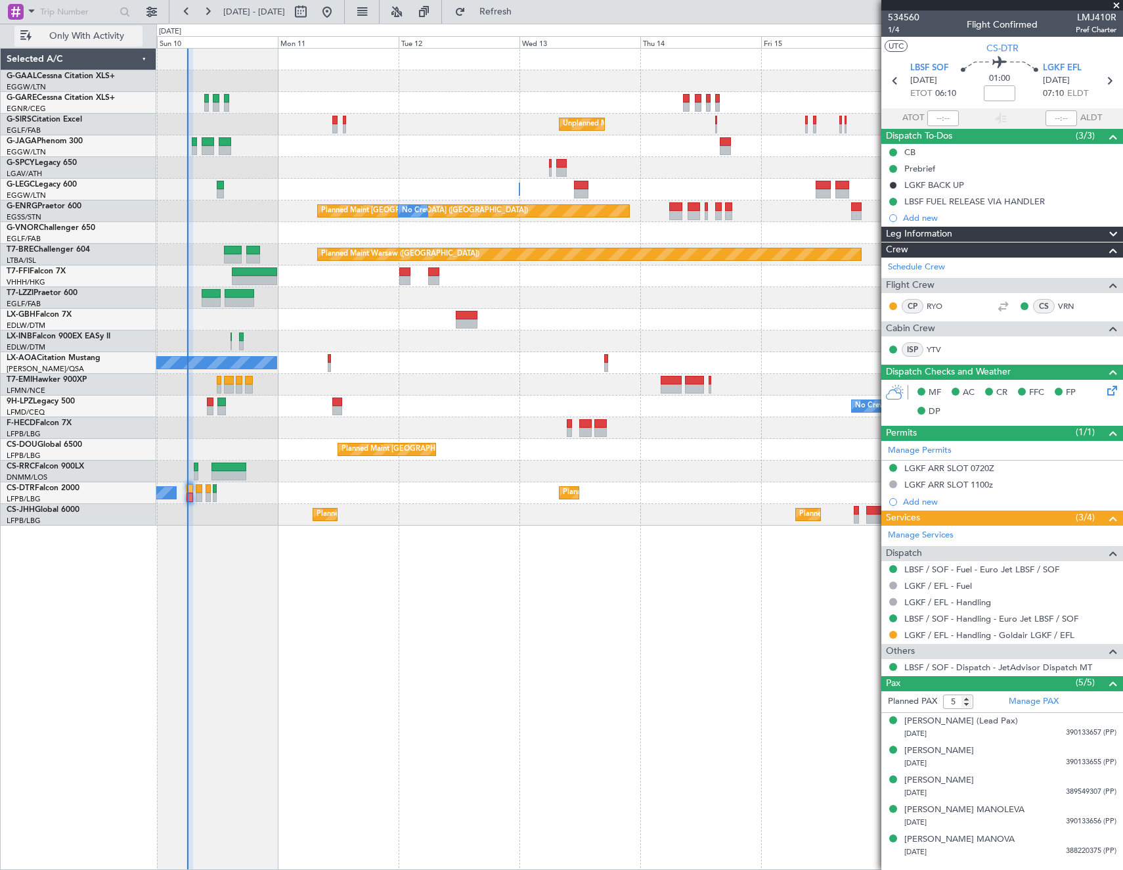
click at [95, 35] on span "Only With Activity" at bounding box center [86, 36] width 104 height 9
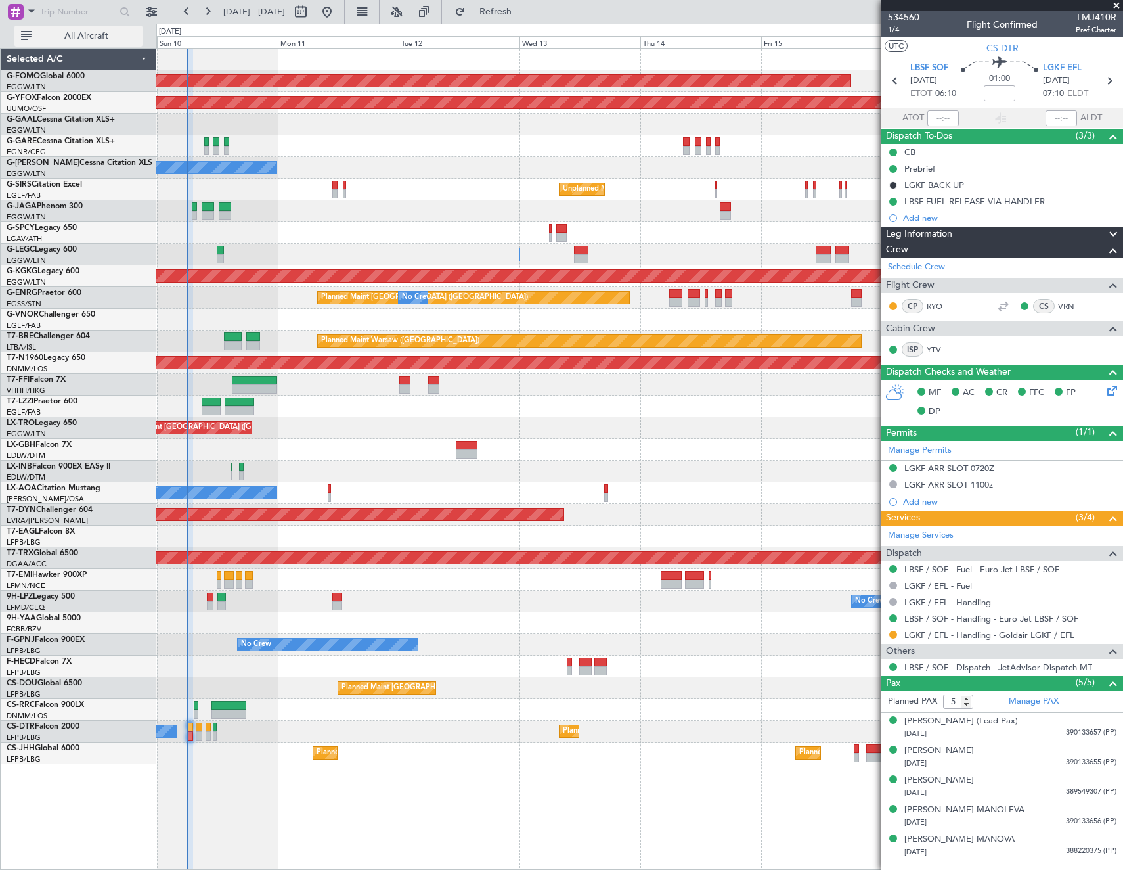
click at [77, 39] on span "All Aircraft" at bounding box center [86, 36] width 104 height 9
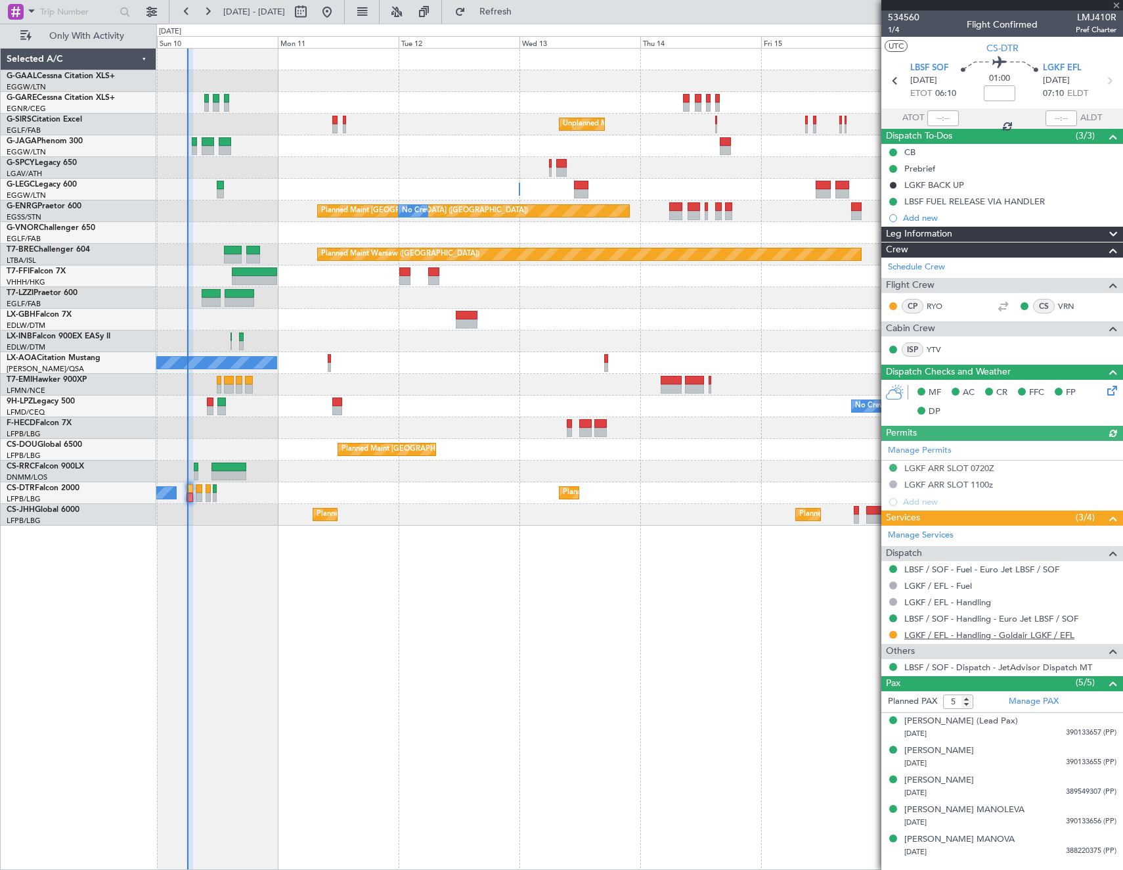
click at [1017, 633] on link "LGKF / EFL - Handling - Goldair LGKF / EFL" at bounding box center [989, 634] width 170 height 11
click at [517, 14] on span "Refresh" at bounding box center [495, 11] width 55 height 9
click at [917, 636] on link "LGKF / EFL - Handling - Goldair LGKF / EFL" at bounding box center [989, 634] width 170 height 11
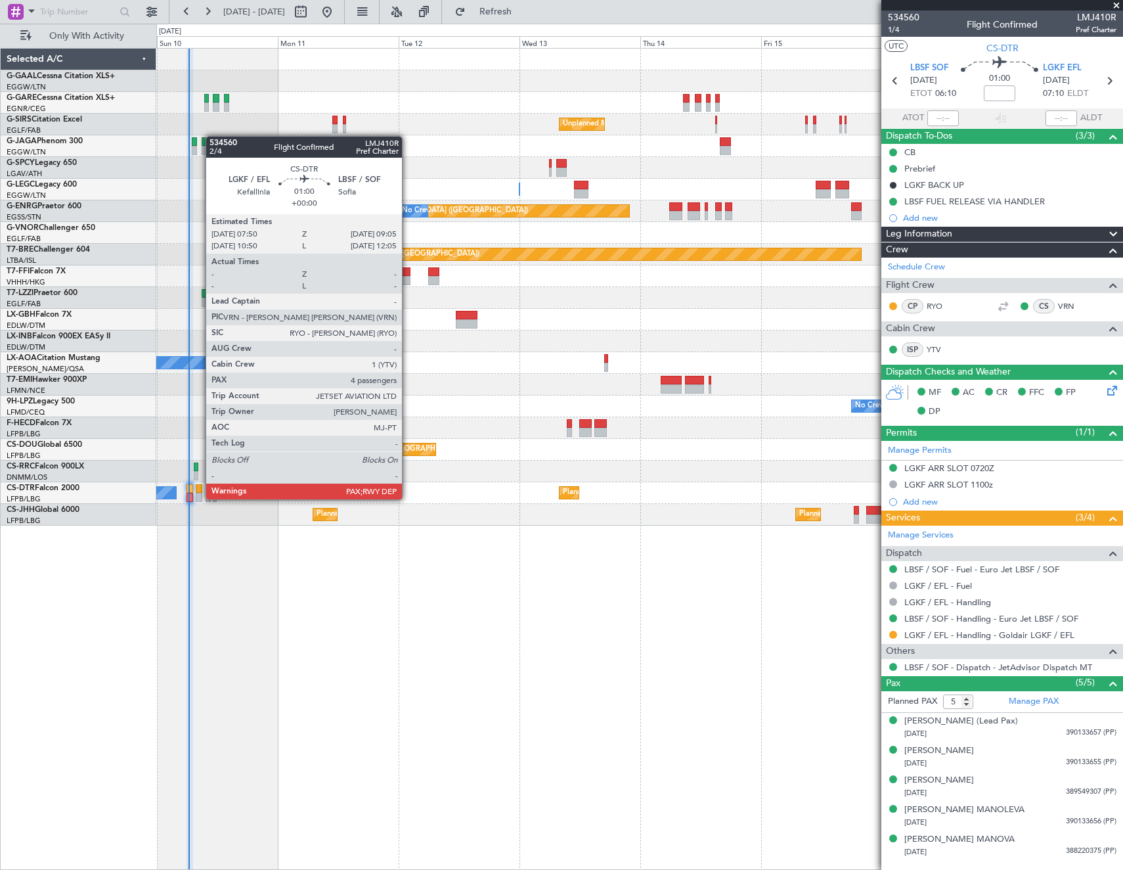
click at [199, 498] on div at bounding box center [199, 497] width 7 height 9
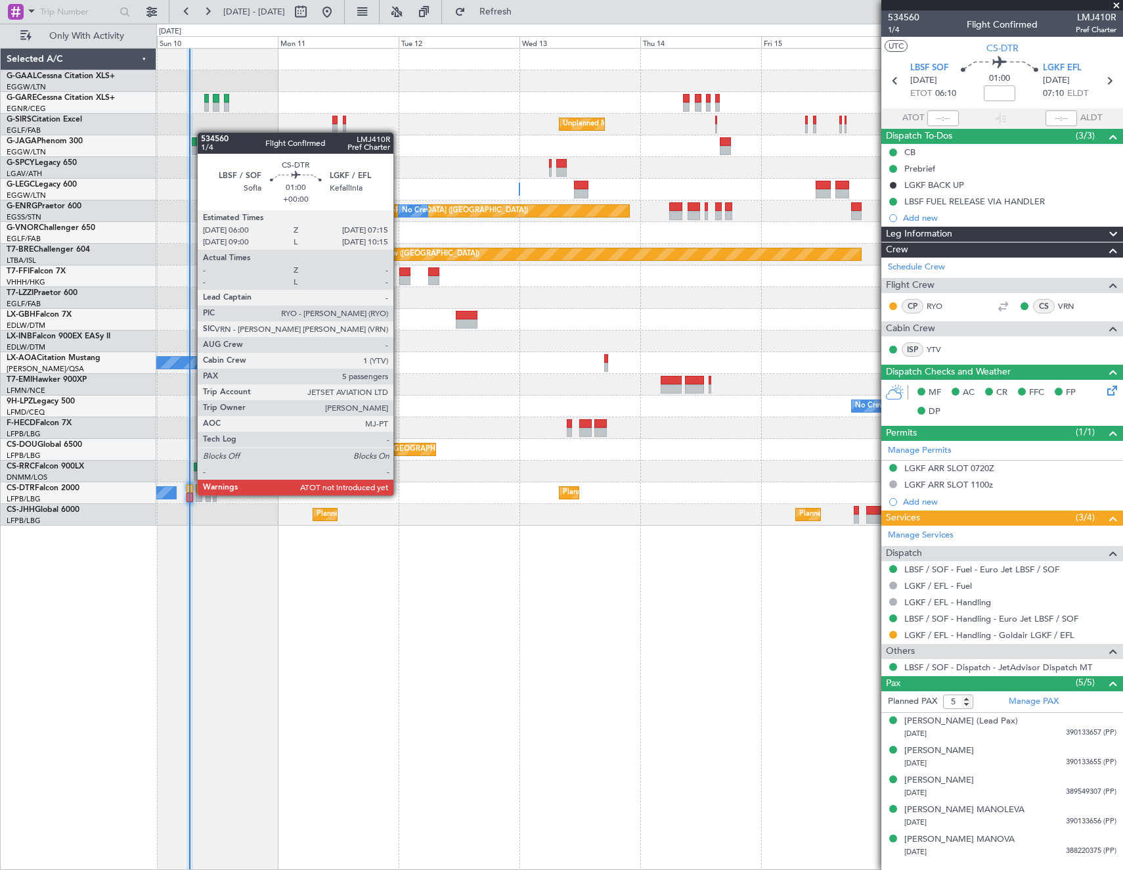
click at [190, 494] on div at bounding box center [190, 497] width 7 height 9
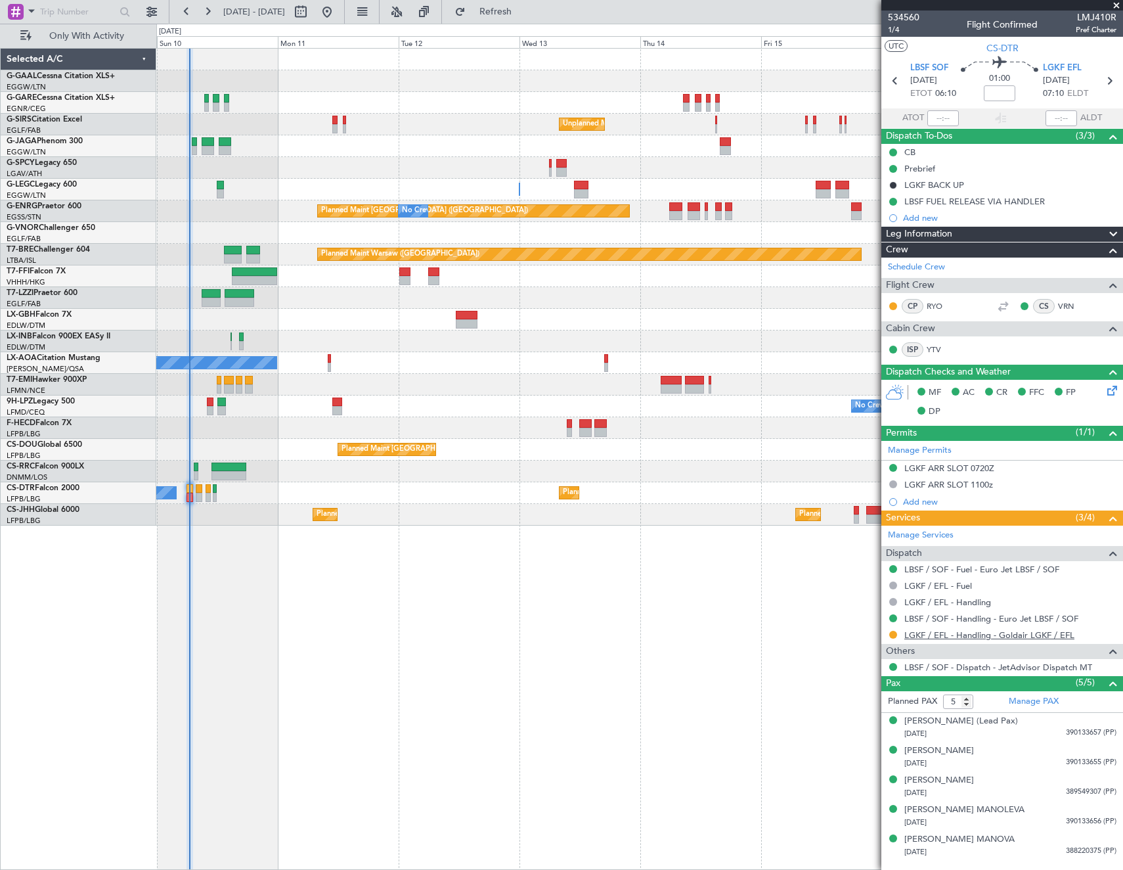
click at [979, 637] on link "LGKF / EFL - Handling - Goldair LGKF / EFL" at bounding box center [989, 634] width 170 height 11
click at [991, 722] on div "[PERSON_NAME] (Lead Pax)" at bounding box center [961, 721] width 114 height 13
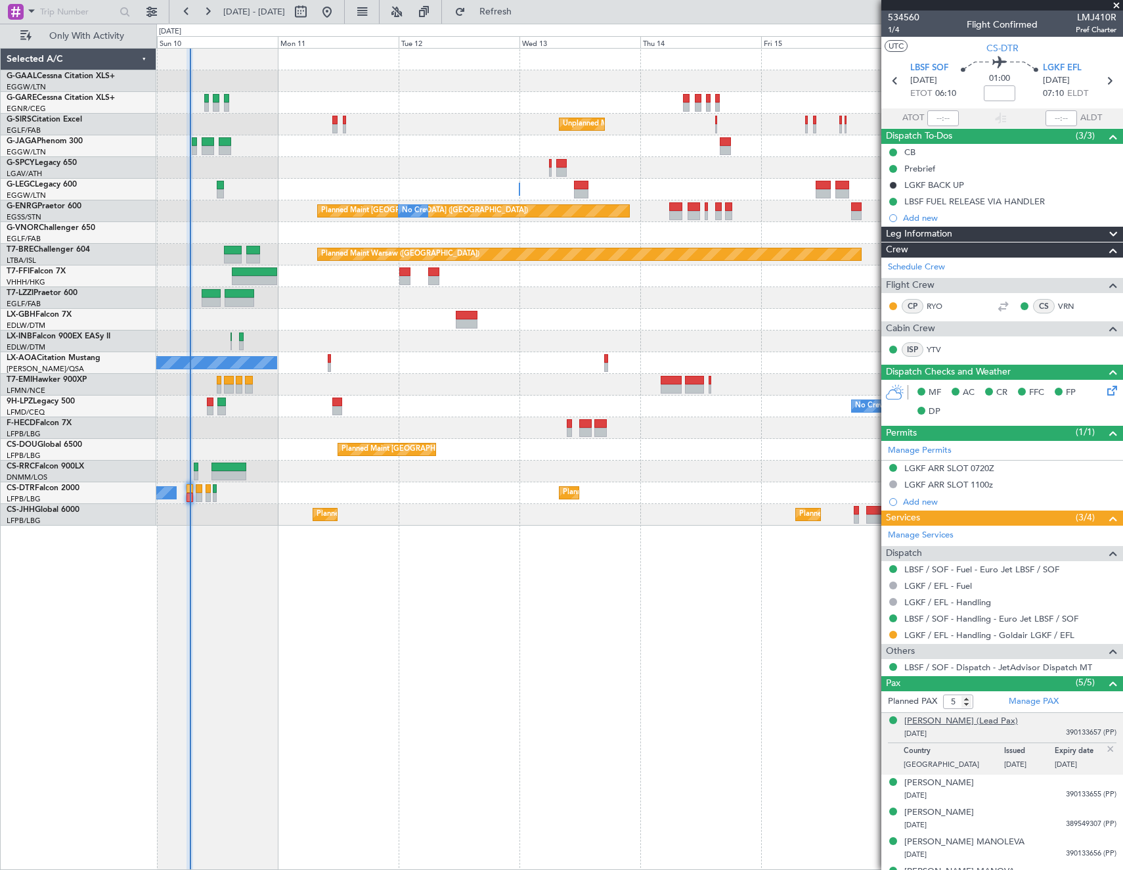
click at [974, 718] on div "[PERSON_NAME] (Lead Pax)" at bounding box center [961, 721] width 114 height 13
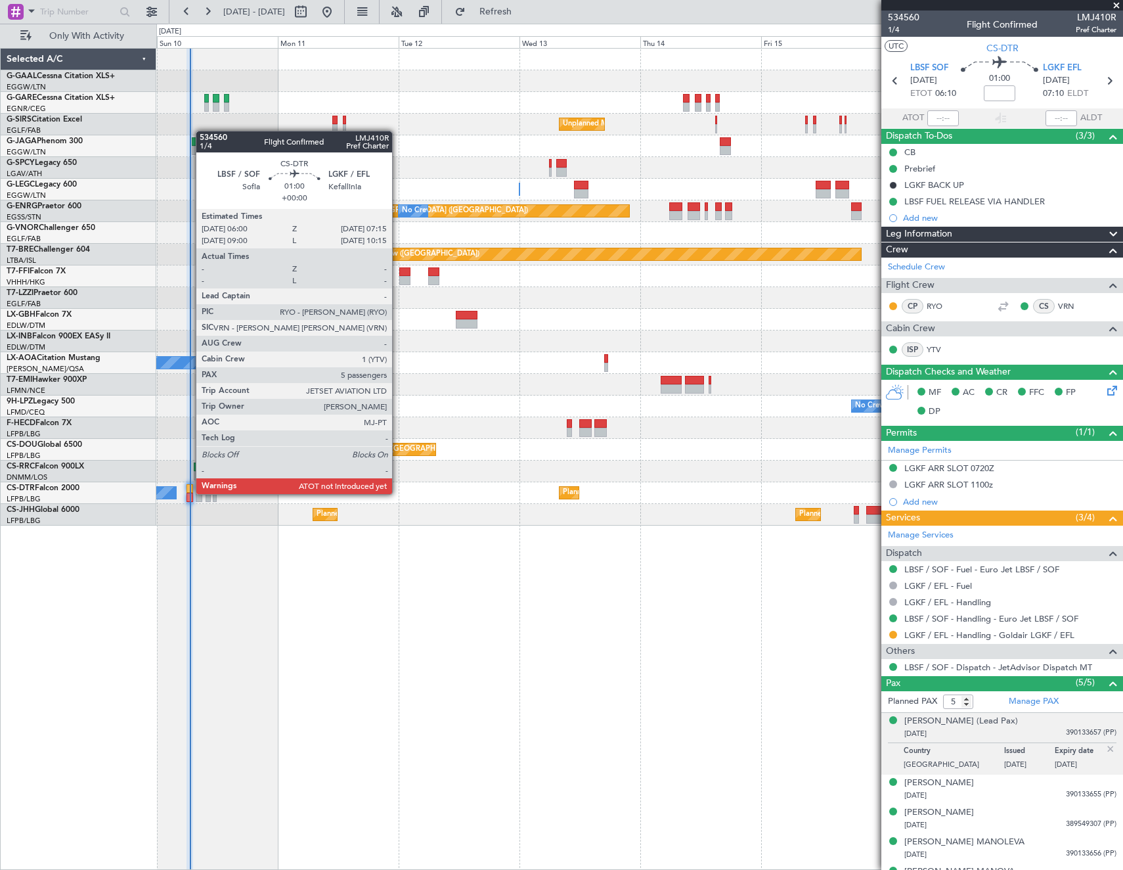
click at [189, 493] on div at bounding box center [190, 497] width 7 height 9
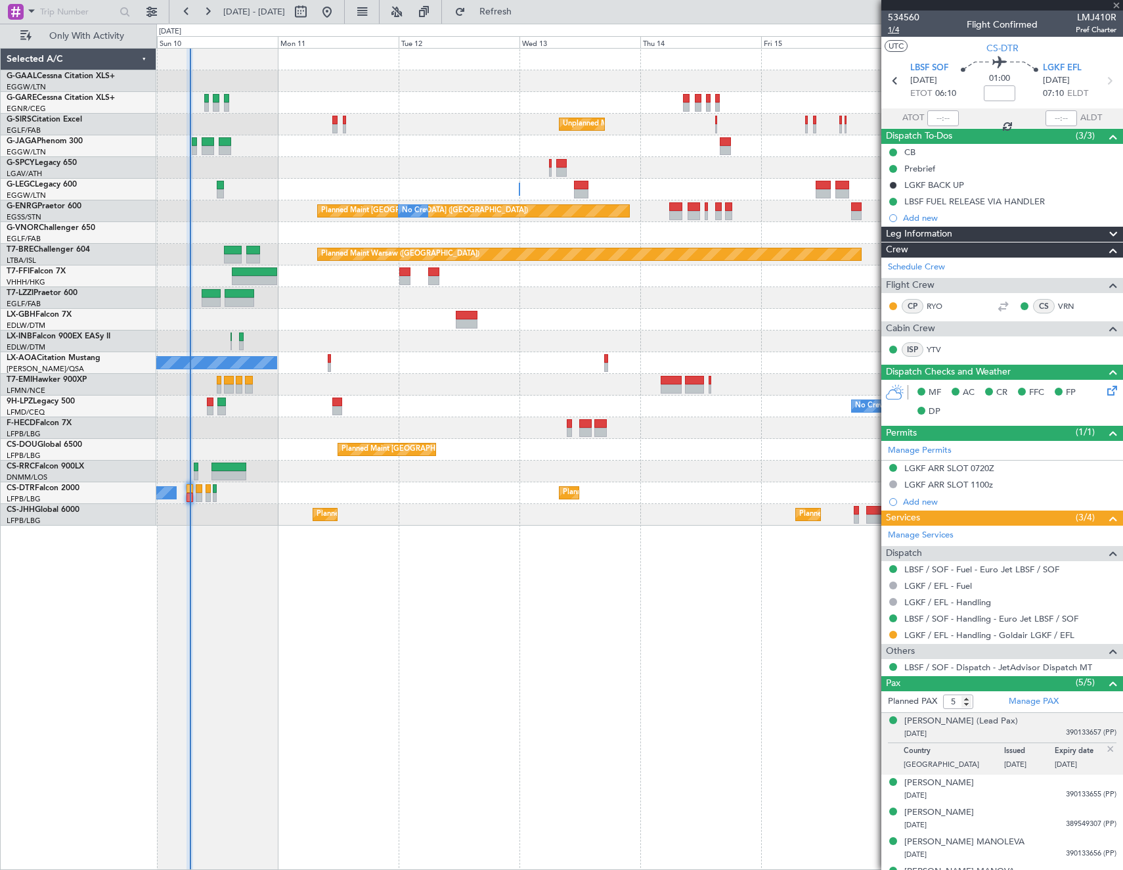
click at [900, 29] on span "1/4" at bounding box center [904, 29] width 32 height 11
click at [1105, 745] on img at bounding box center [1111, 749] width 12 height 12
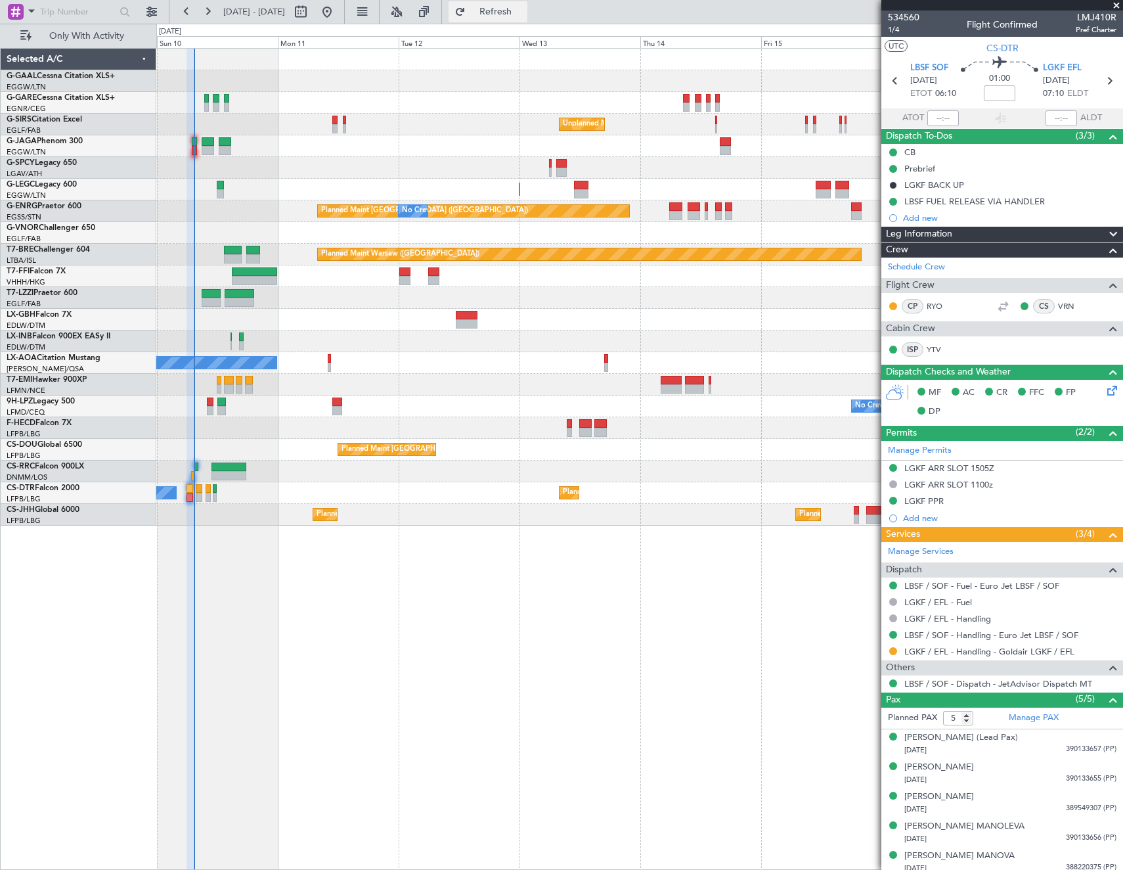
click at [524, 10] on span "Refresh" at bounding box center [495, 11] width 55 height 9
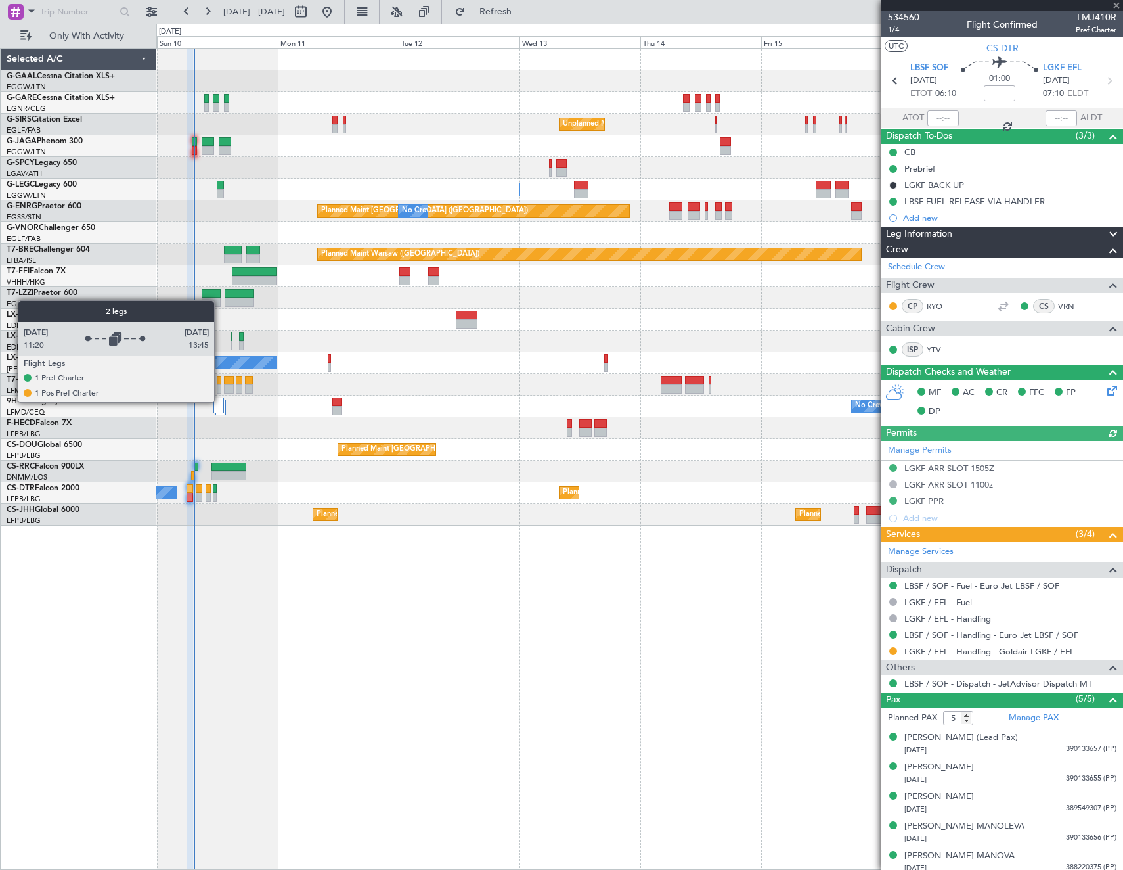
click at [220, 401] on div at bounding box center [218, 405] width 11 height 16
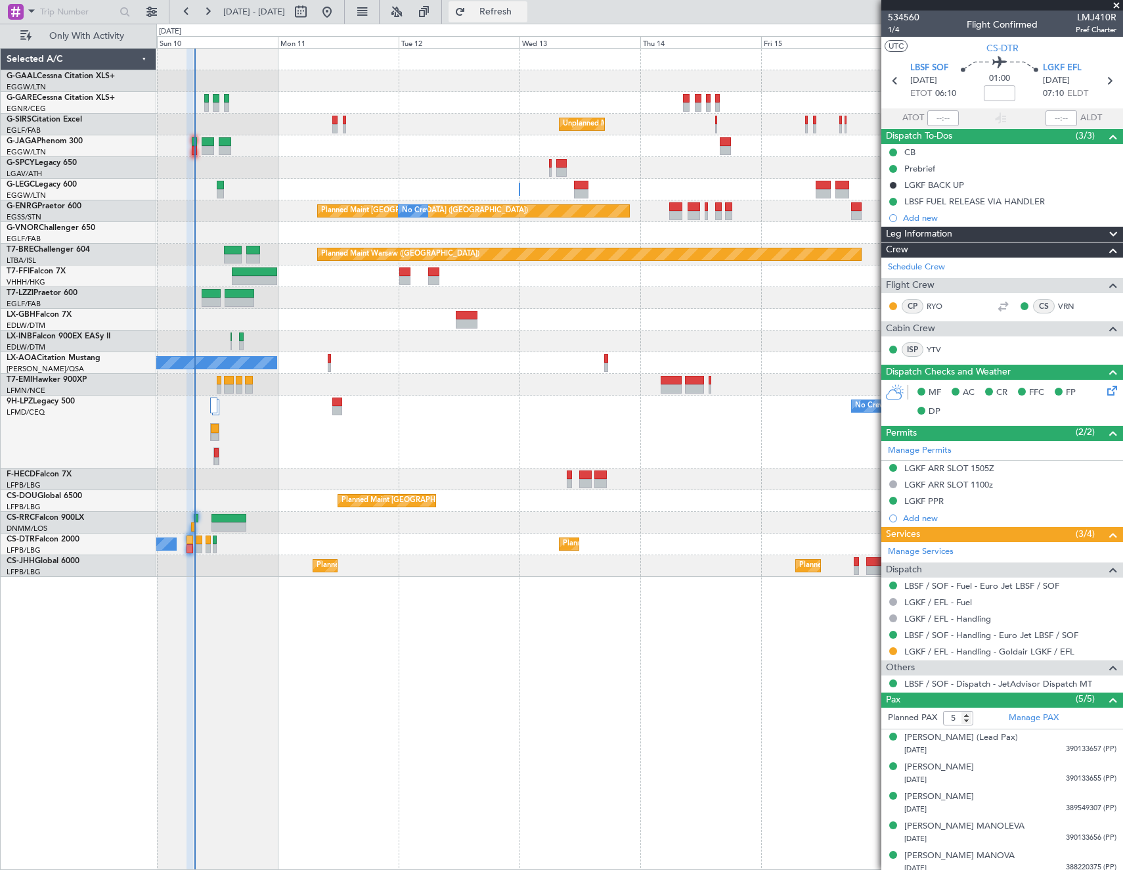
click at [524, 7] on span "Refresh" at bounding box center [495, 11] width 55 height 9
click at [244, 544] on div "No Crew Planned Maint Sofia No Crew" at bounding box center [639, 544] width 966 height 22
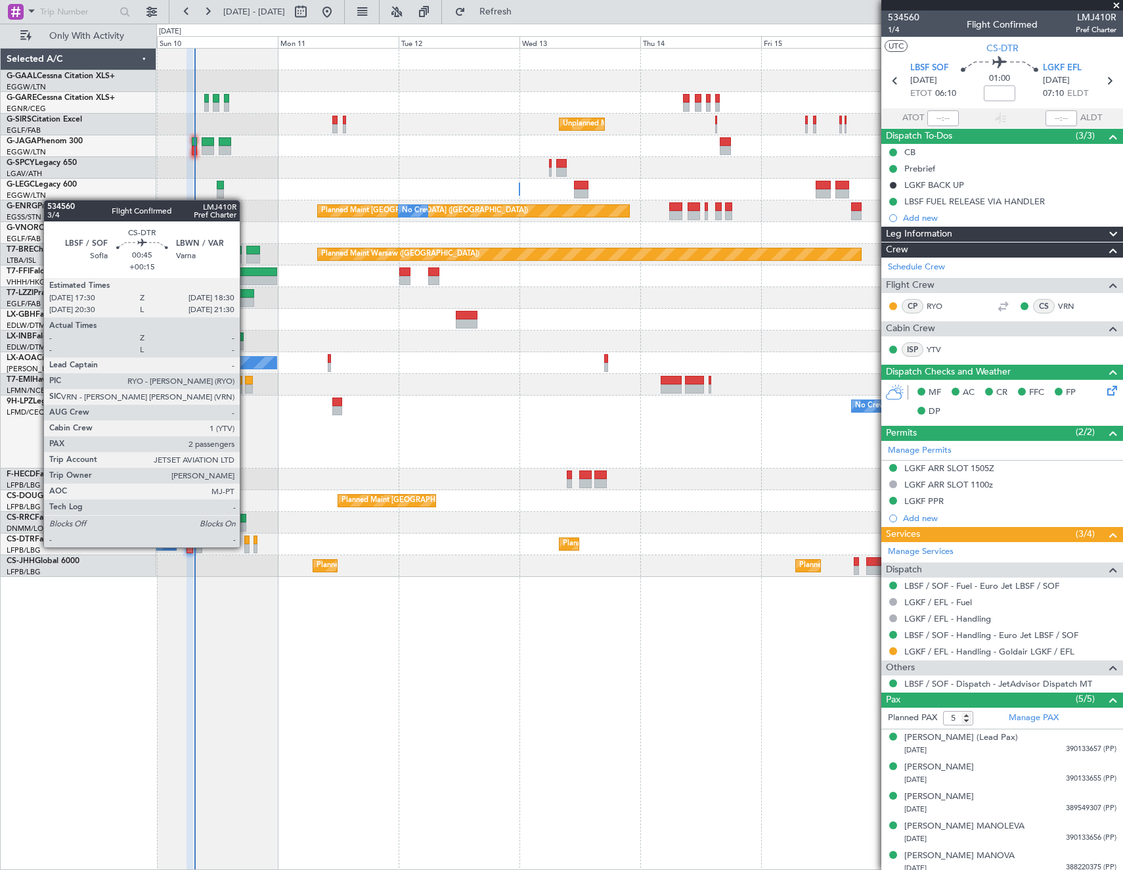
click at [246, 546] on div at bounding box center [246, 548] width 5 height 9
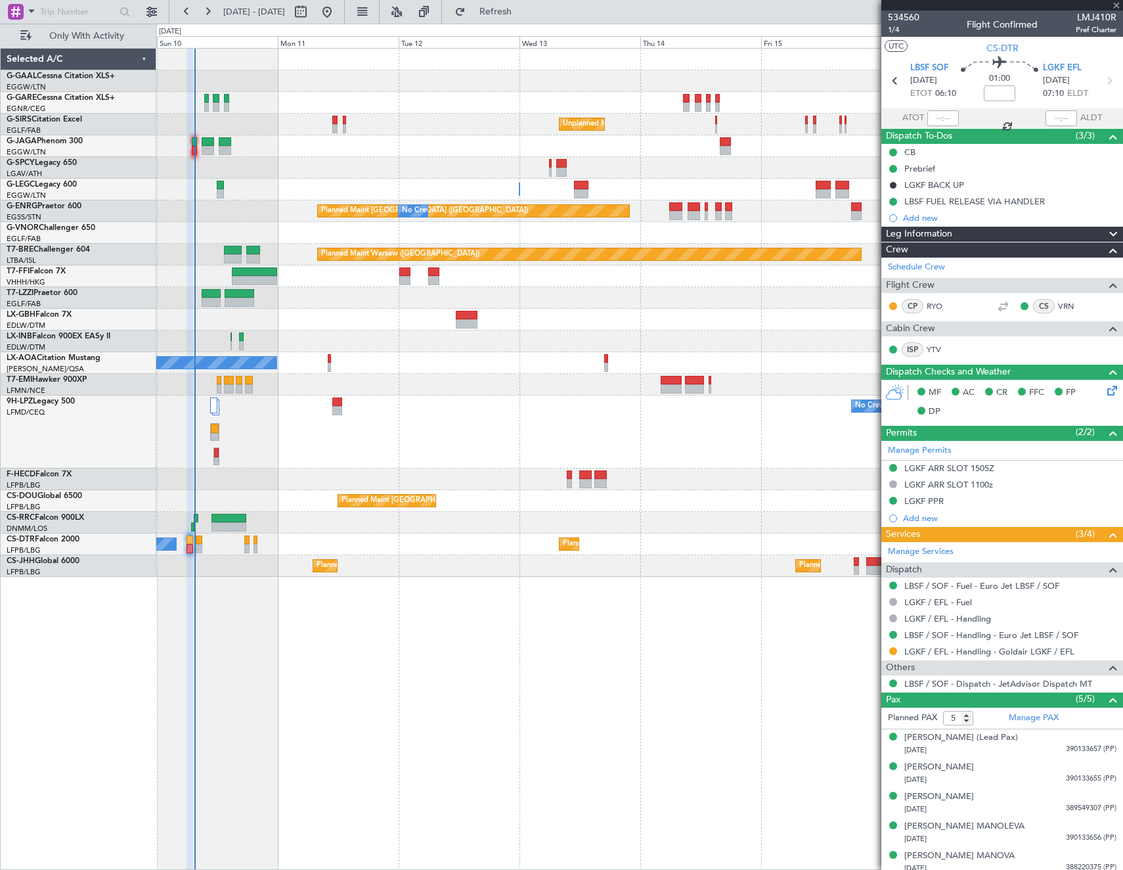
type input "+00:15"
type input "2"
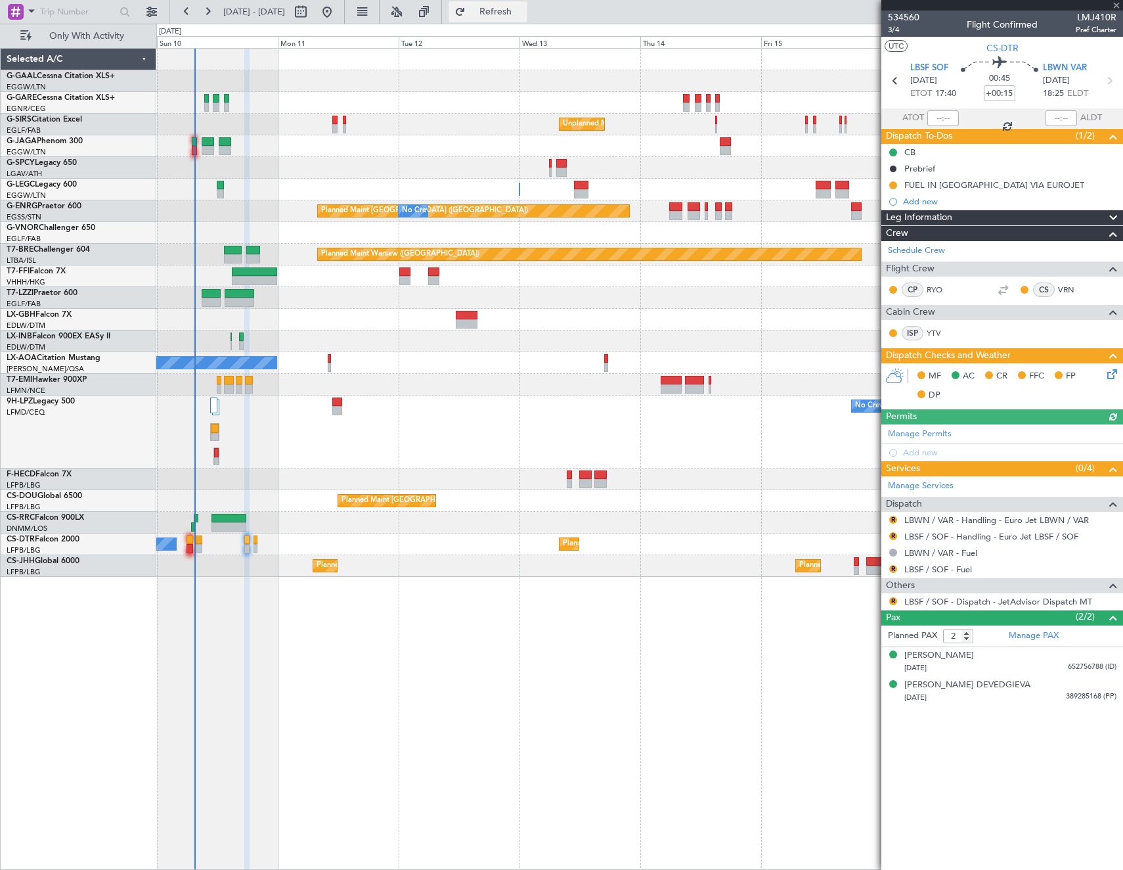
click at [524, 15] on span "Refresh" at bounding box center [495, 11] width 55 height 9
drag, startPoint x: 549, startPoint y: 9, endPoint x: 602, endPoint y: 5, distance: 53.4
click at [524, 9] on span "Refresh" at bounding box center [495, 11] width 55 height 9
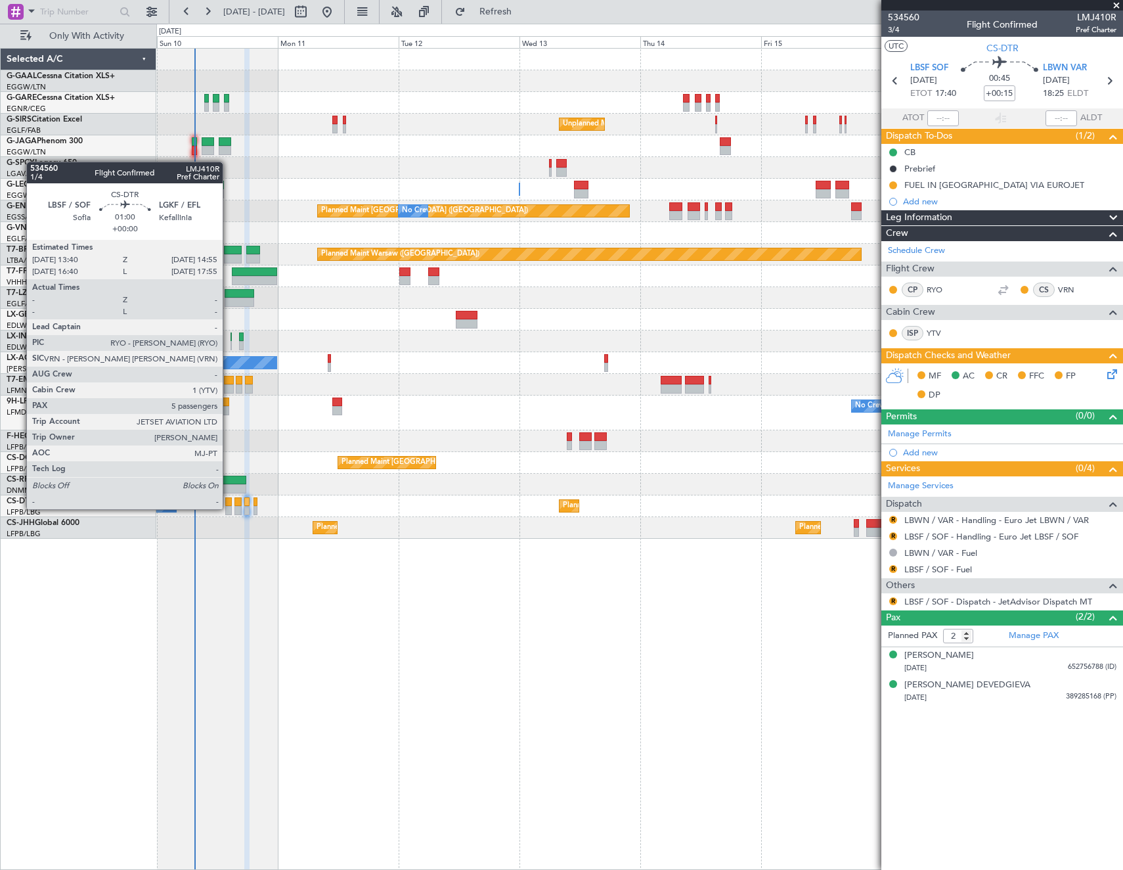
click at [229, 508] on div at bounding box center [228, 510] width 7 height 9
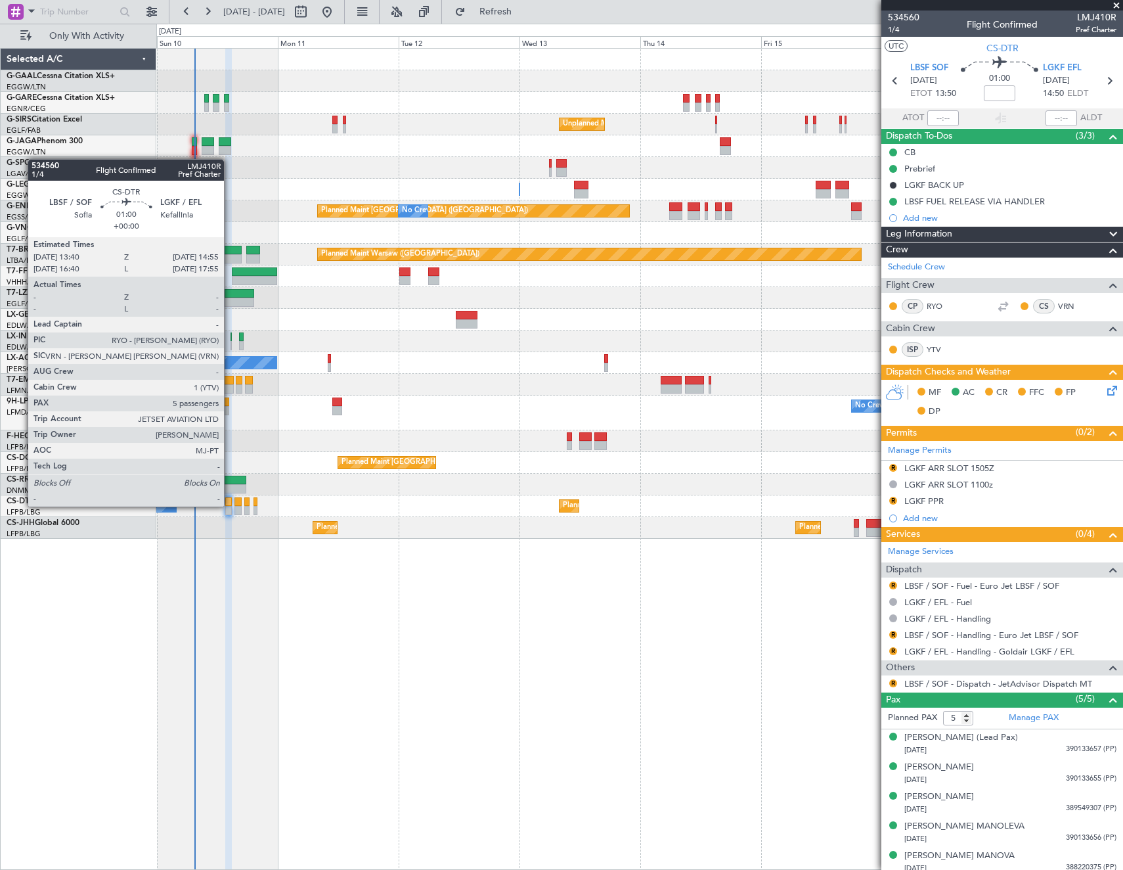
click at [230, 505] on div at bounding box center [228, 501] width 7 height 9
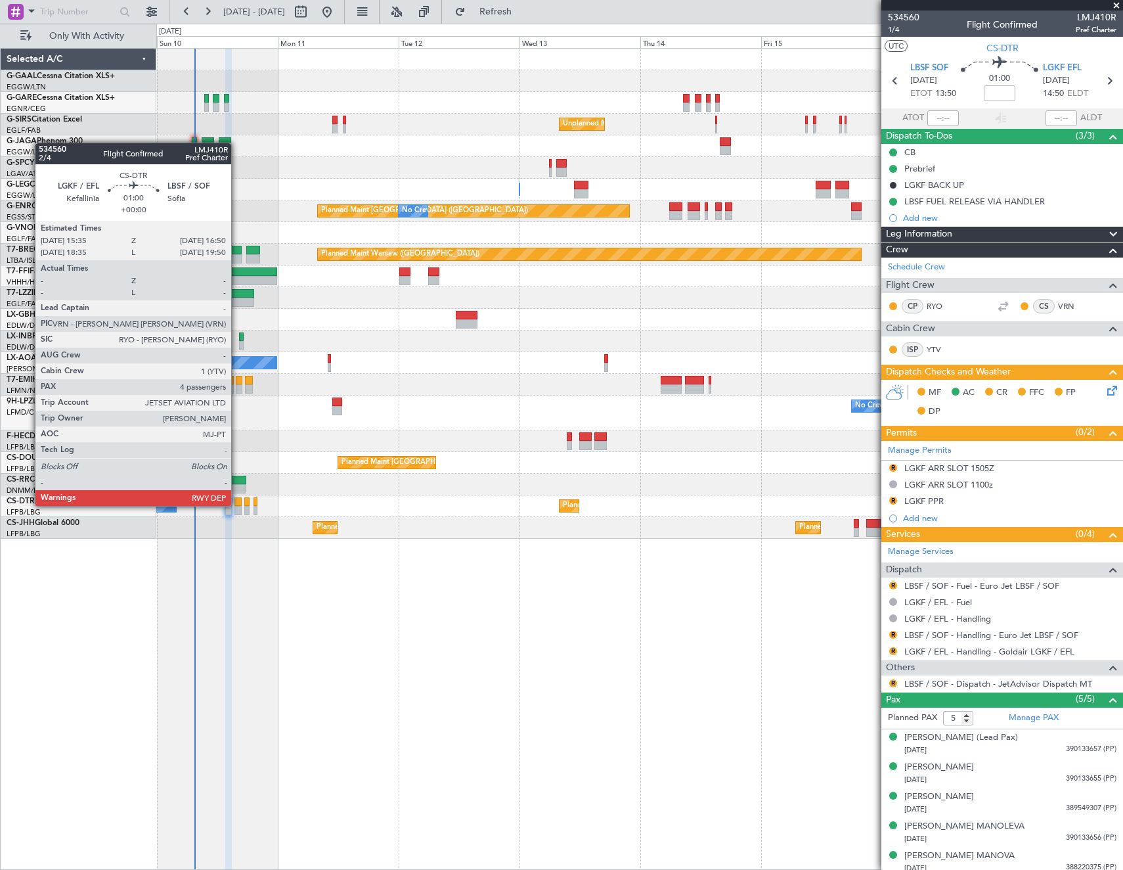
click at [237, 504] on div at bounding box center [237, 501] width 7 height 9
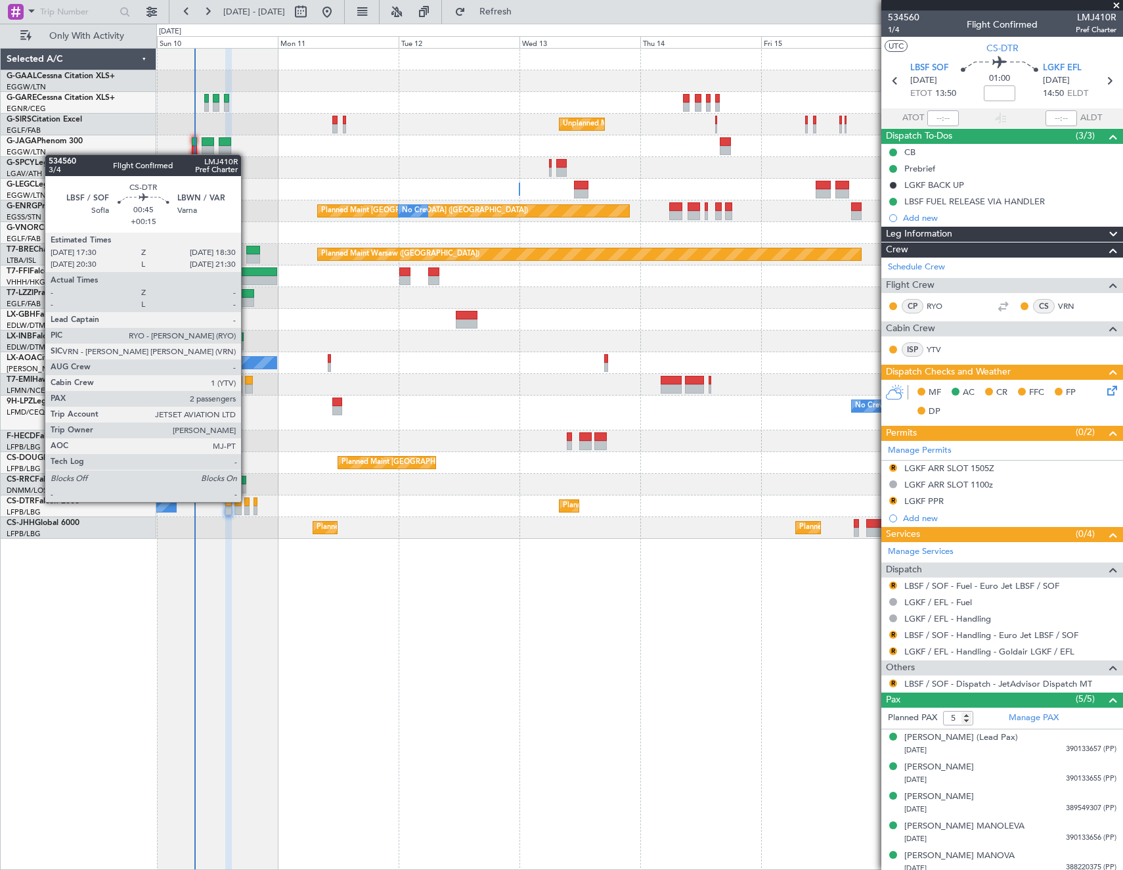
click at [247, 501] on div at bounding box center [246, 501] width 5 height 9
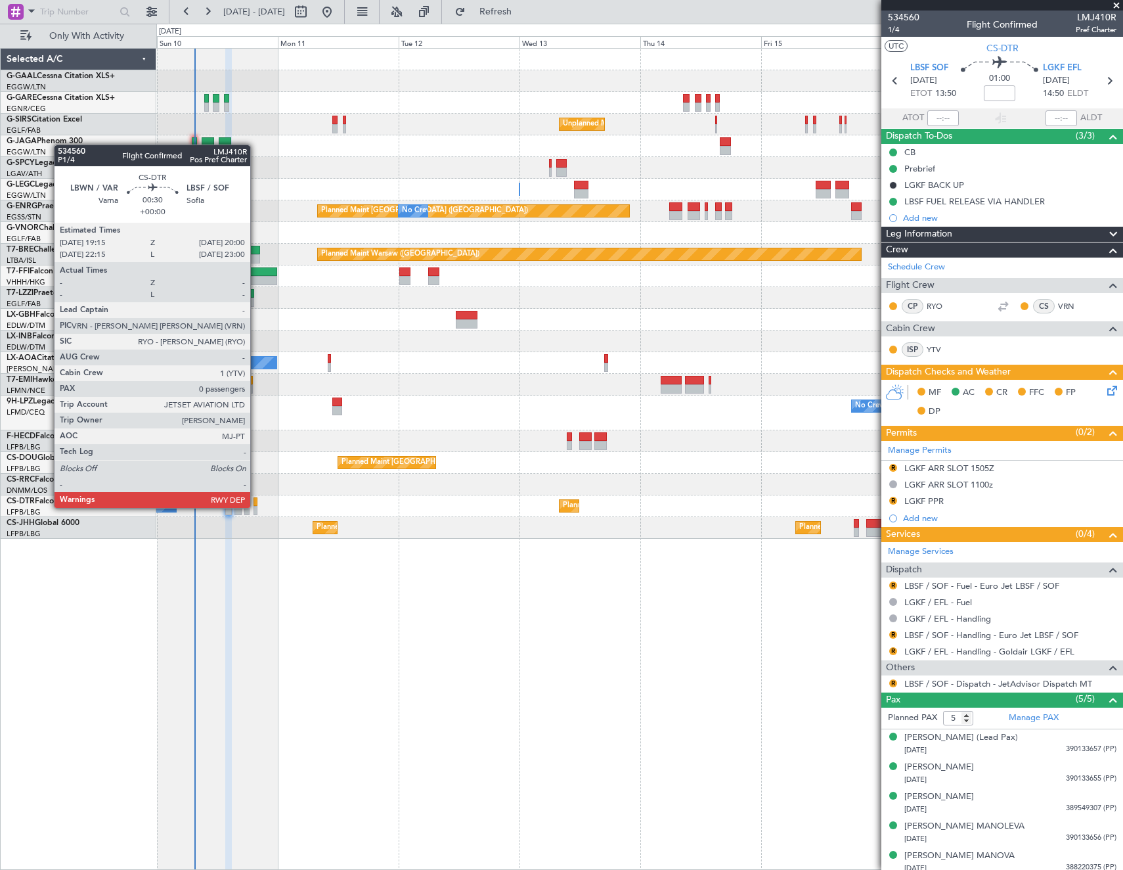
click at [256, 506] on div at bounding box center [256, 510] width 4 height 9
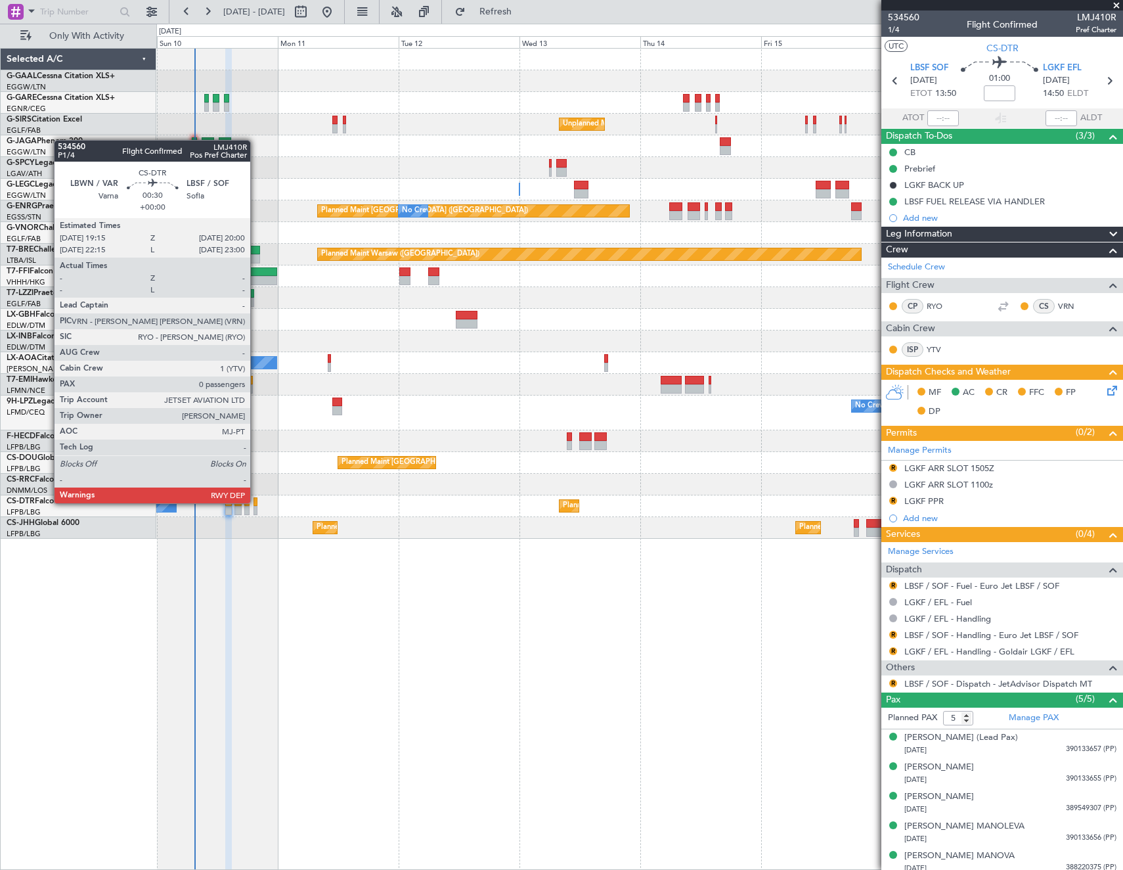
click at [256, 502] on div at bounding box center [256, 501] width 4 height 9
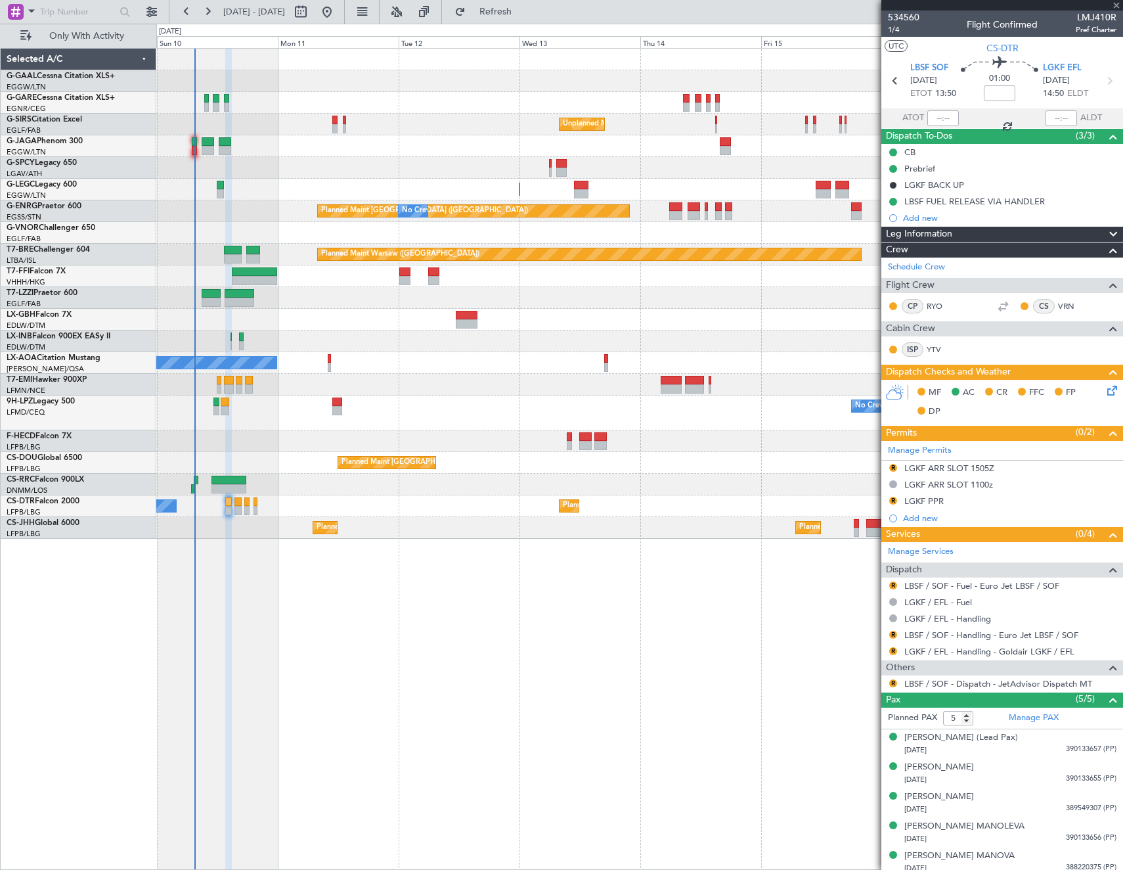
type input "0"
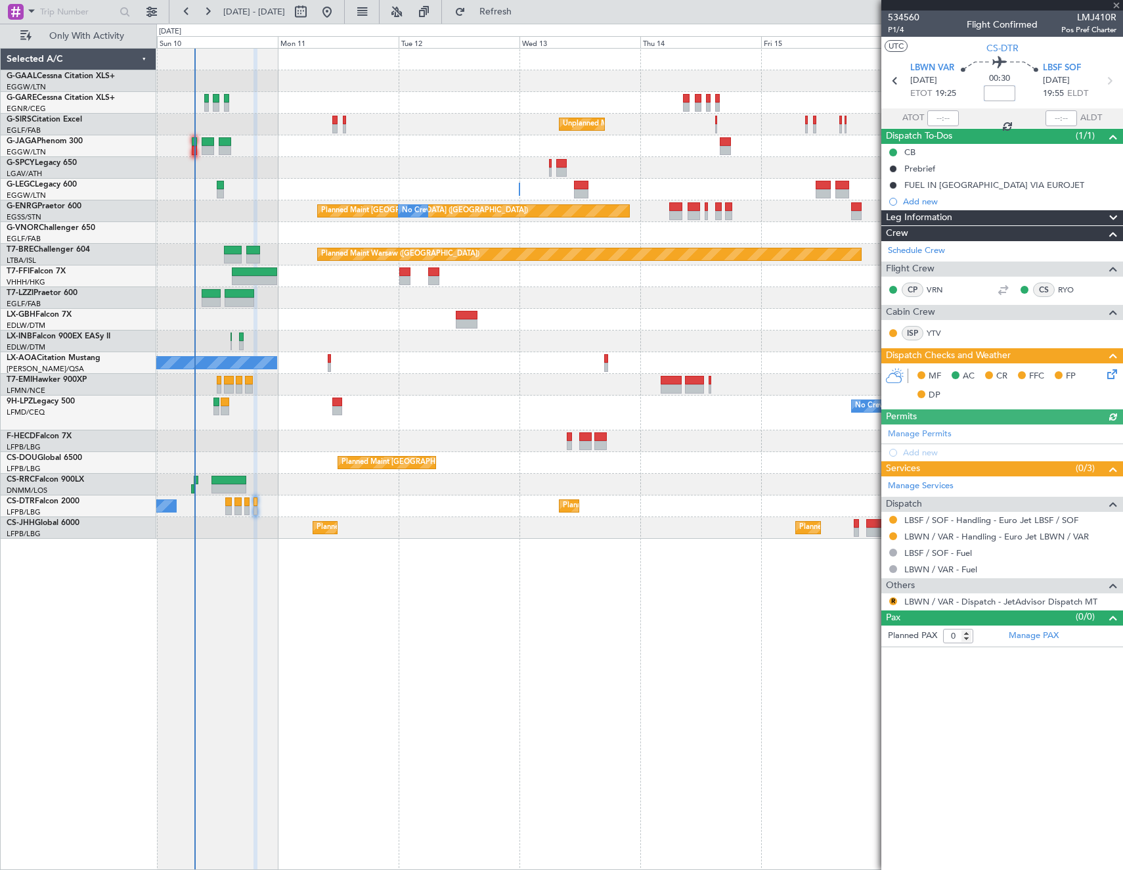
click at [1004, 91] on input at bounding box center [1000, 93] width 32 height 16
click at [962, 705] on article "534560 P1/4 Flight Confirmed LMJ410R Pos Pref Charter UTC CS-DTR LBWN VAR 10/08…" at bounding box center [1003, 440] width 242 height 859
click at [895, 600] on button "R" at bounding box center [893, 601] width 8 height 8
type input "+00:15"
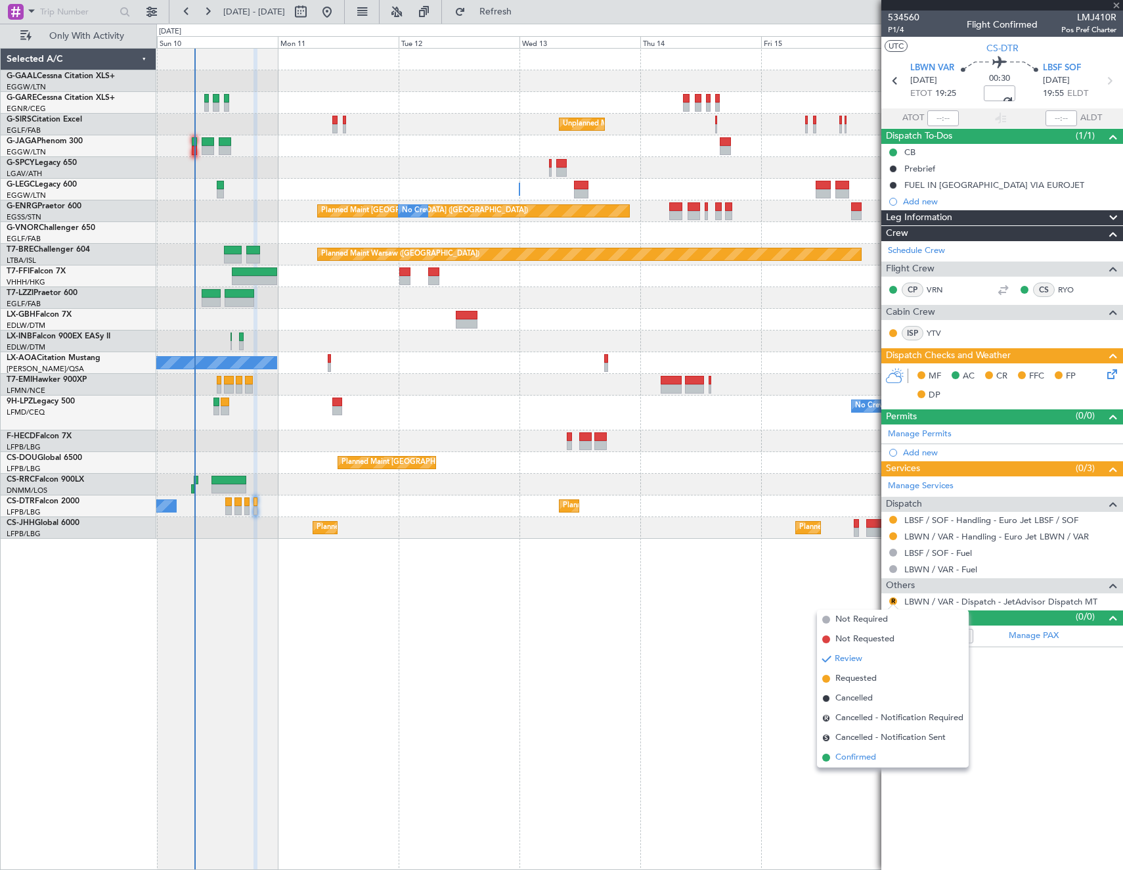
click at [862, 756] on span "Confirmed" at bounding box center [856, 757] width 41 height 13
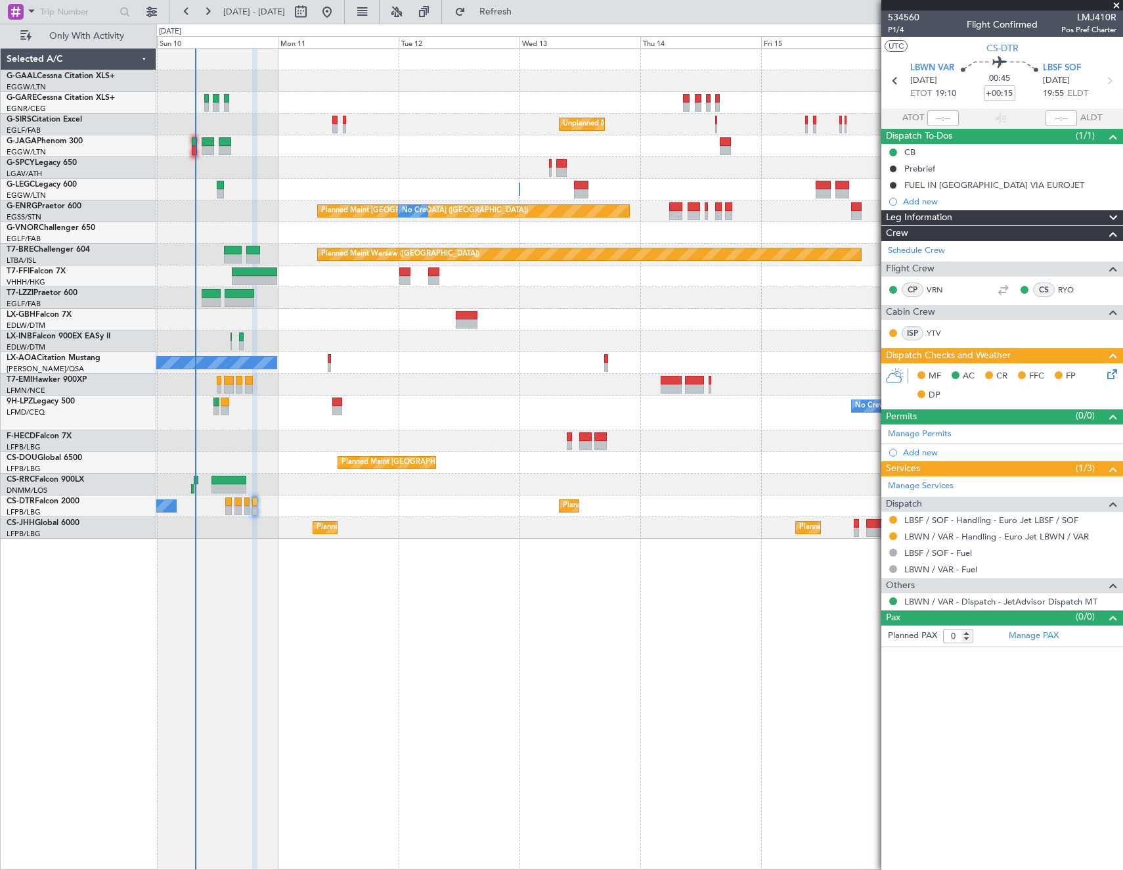
click at [1115, 372] on icon at bounding box center [1110, 372] width 11 height 11
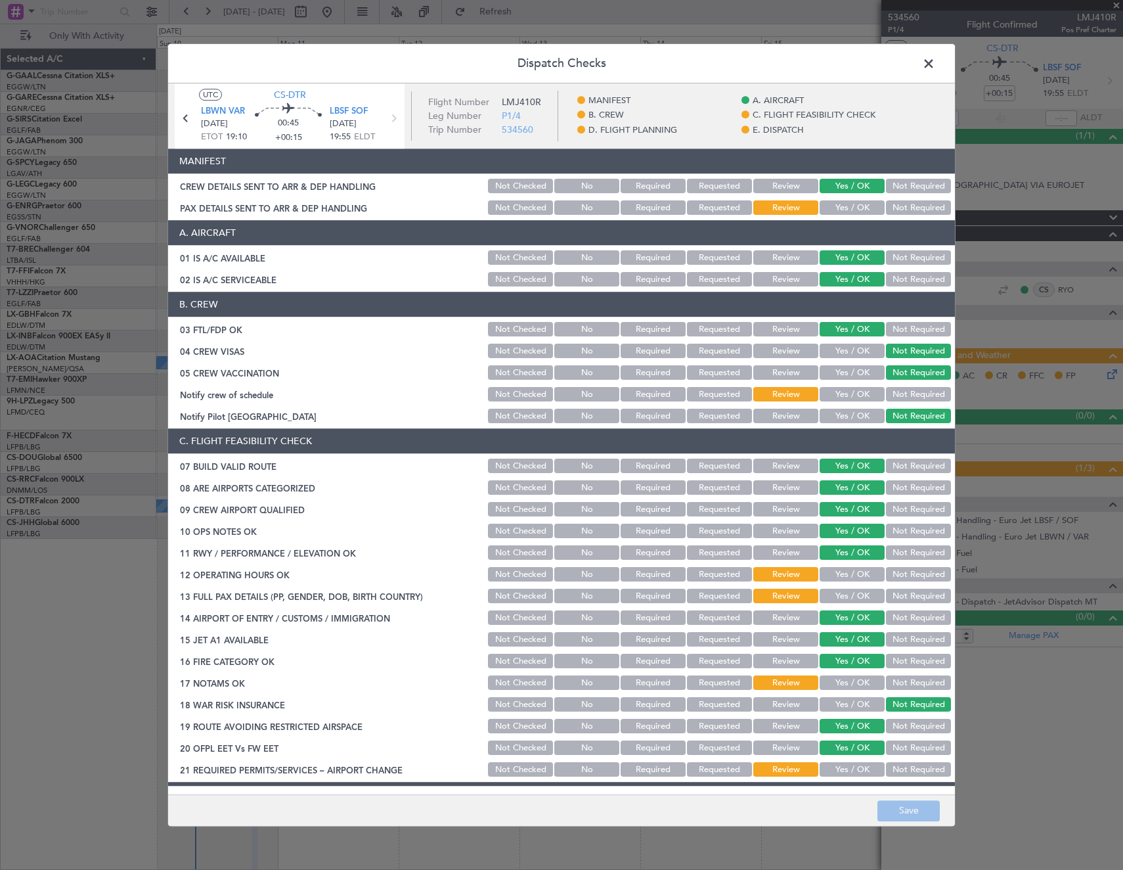
click at [838, 203] on button "Yes / OK" at bounding box center [852, 208] width 65 height 14
click at [850, 393] on button "Yes / OK" at bounding box center [852, 395] width 65 height 14
click at [849, 576] on button "Yes / OK" at bounding box center [852, 575] width 65 height 14
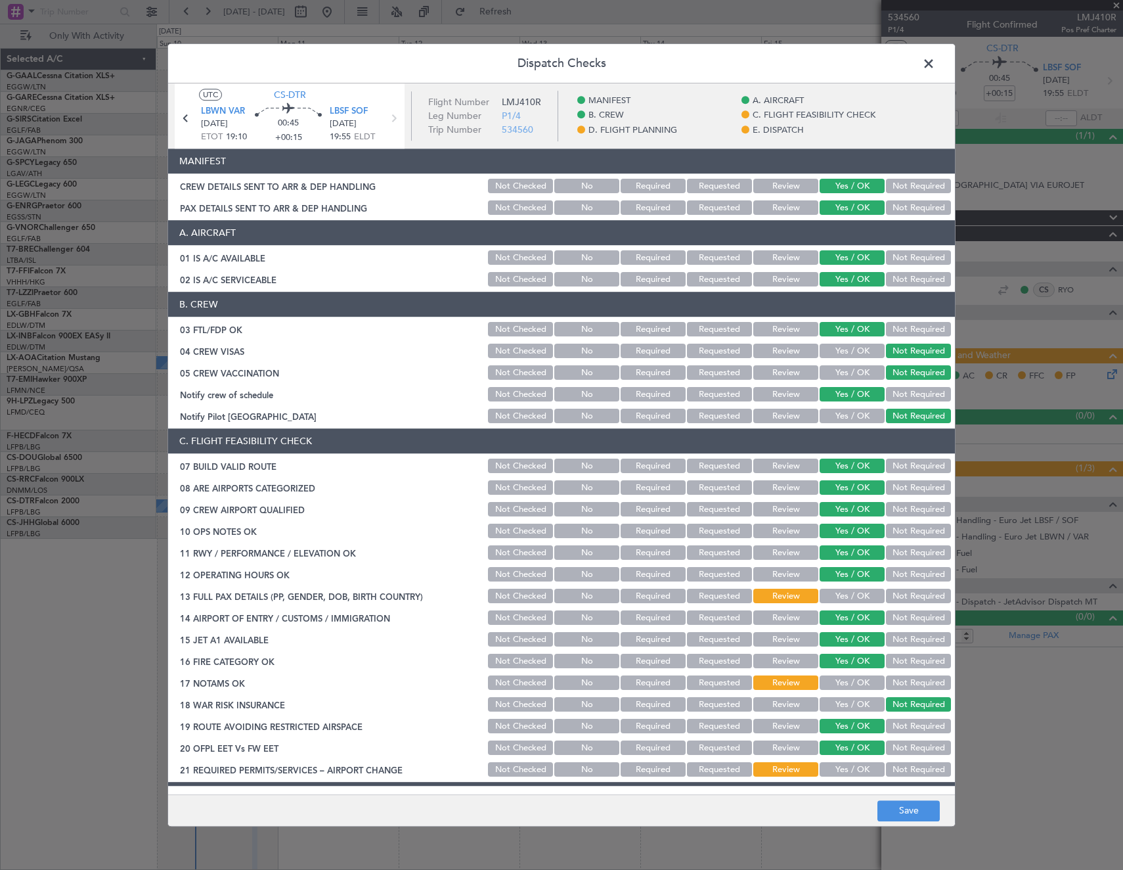
click at [923, 592] on button "Not Required" at bounding box center [918, 596] width 65 height 14
click at [845, 677] on button "Yes / OK" at bounding box center [852, 683] width 65 height 14
click at [825, 766] on button "Yes / OK" at bounding box center [852, 770] width 65 height 14
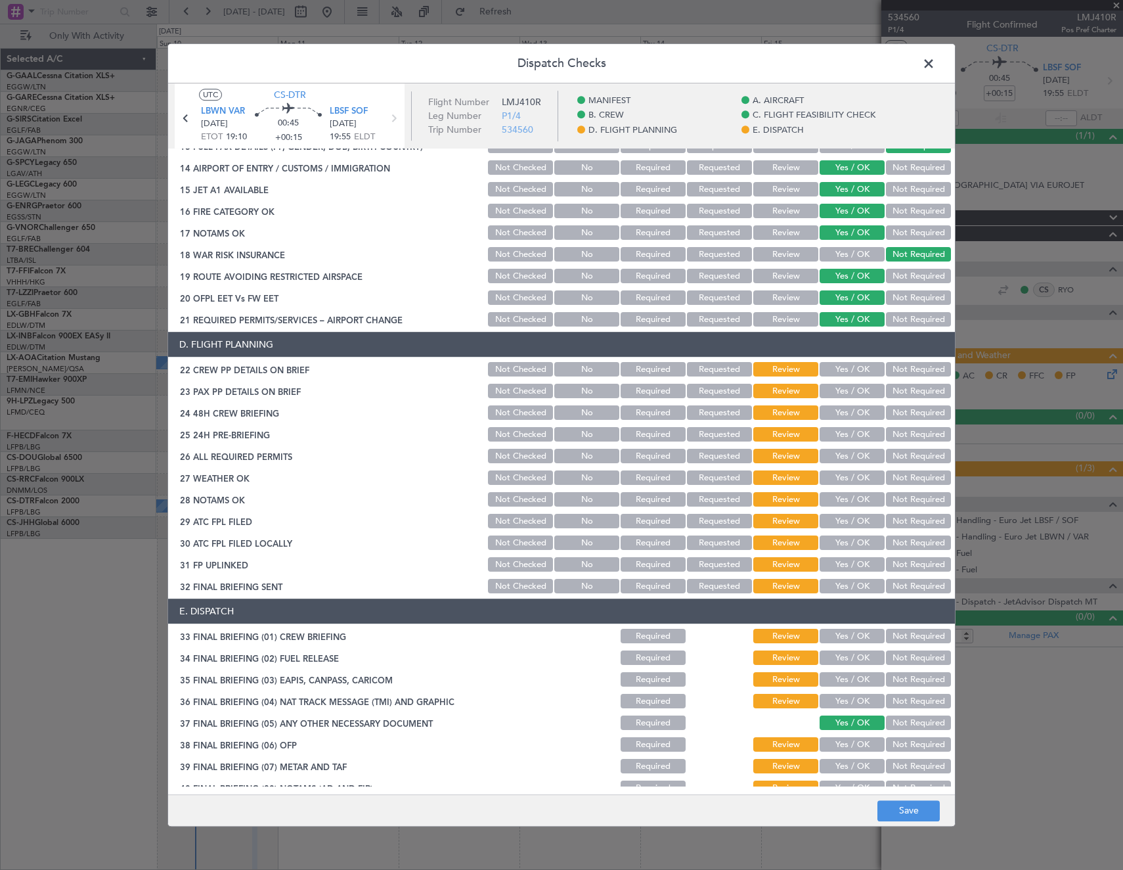
scroll to position [551, 0]
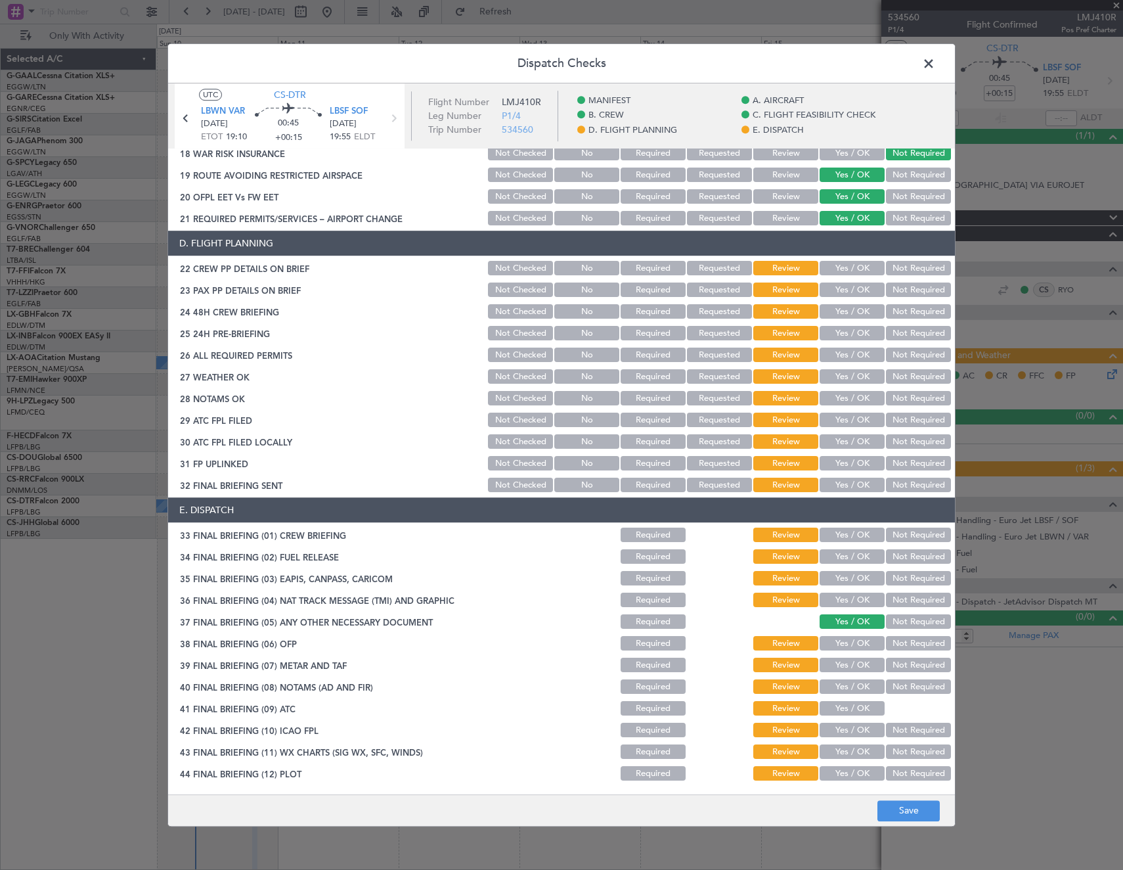
click at [849, 530] on button "Yes / OK" at bounding box center [852, 535] width 65 height 14
click at [901, 557] on button "Not Required" at bounding box center [918, 557] width 65 height 14
click at [902, 577] on button "Not Required" at bounding box center [918, 578] width 65 height 14
click at [904, 599] on button "Not Required" at bounding box center [918, 600] width 65 height 14
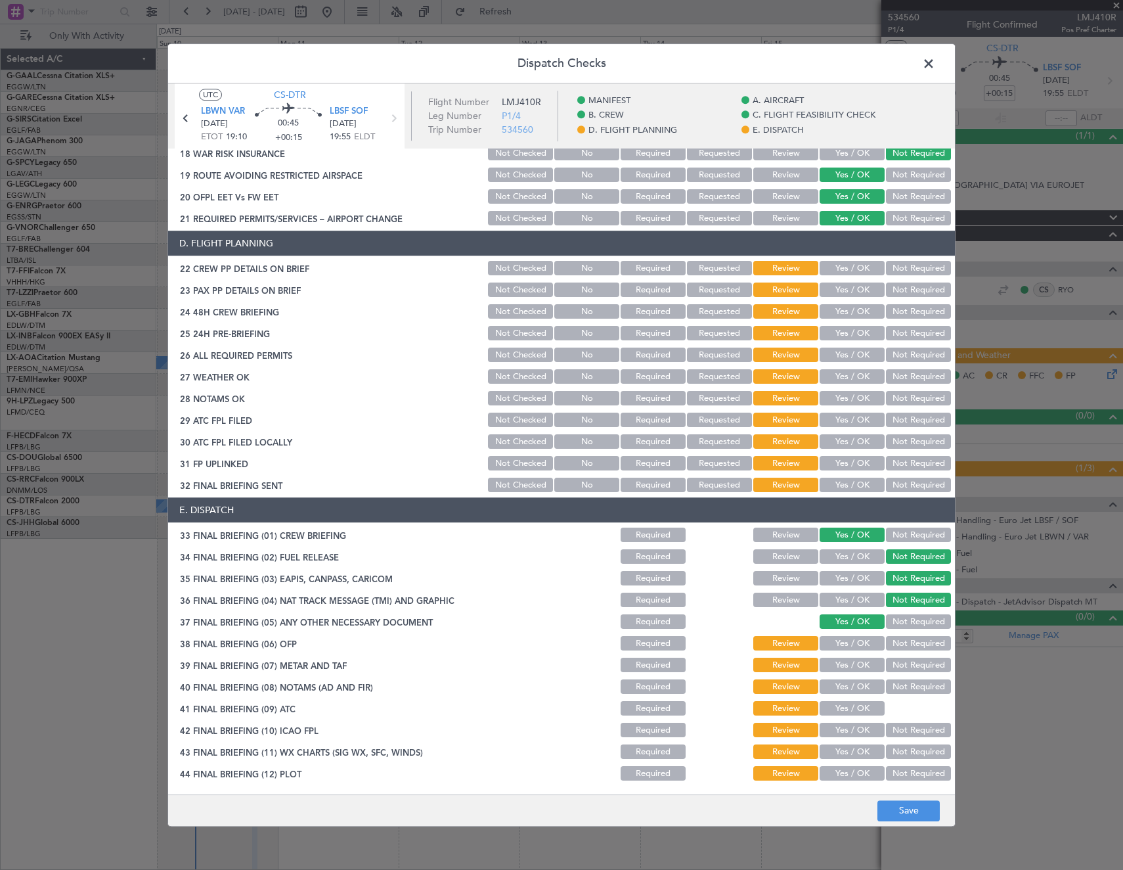
drag, startPoint x: 862, startPoint y: 640, endPoint x: 855, endPoint y: 662, distance: 22.6
click at [862, 646] on button "Yes / OK" at bounding box center [852, 643] width 65 height 14
drag, startPoint x: 855, startPoint y: 667, endPoint x: 849, endPoint y: 693, distance: 26.3
click at [855, 668] on button "Yes / OK" at bounding box center [852, 665] width 65 height 14
drag, startPoint x: 849, startPoint y: 693, endPoint x: 847, endPoint y: 706, distance: 13.2
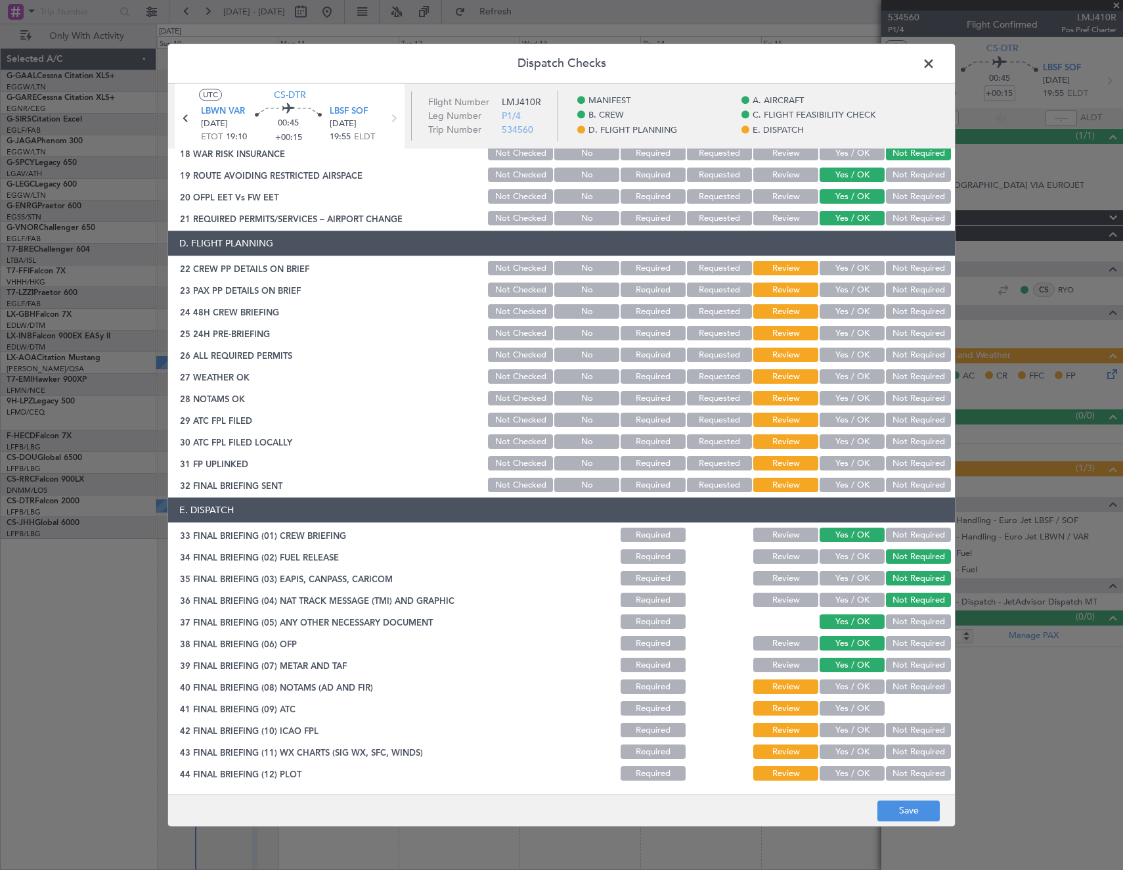
click at [849, 694] on button "Yes / OK" at bounding box center [852, 687] width 65 height 14
click at [848, 710] on button "Yes / OK" at bounding box center [852, 709] width 65 height 14
drag, startPoint x: 850, startPoint y: 732, endPoint x: 851, endPoint y: 748, distance: 16.4
click at [850, 732] on button "Yes / OK" at bounding box center [852, 730] width 65 height 14
drag, startPoint x: 851, startPoint y: 751, endPoint x: 849, endPoint y: 772, distance: 21.1
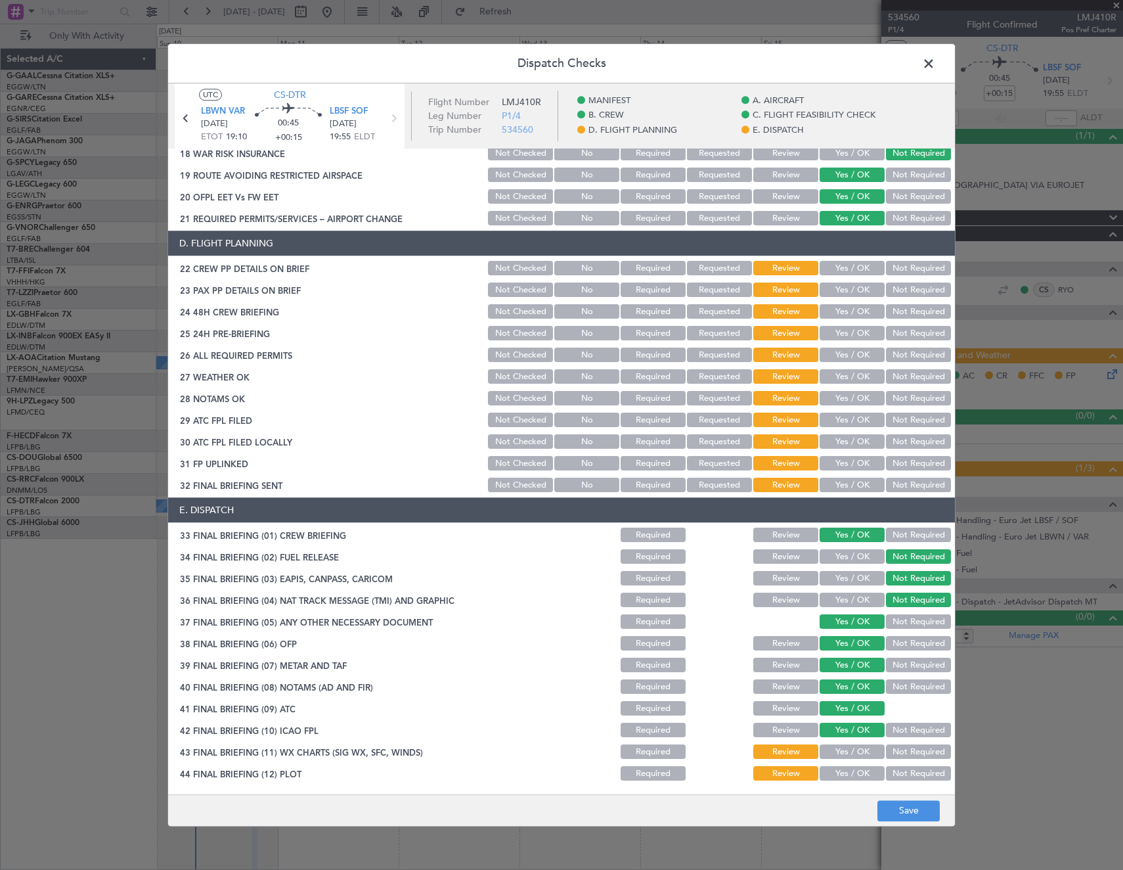
click at [851, 753] on button "Yes / OK" at bounding box center [852, 752] width 65 height 14
click at [848, 776] on button "Yes / OK" at bounding box center [852, 774] width 65 height 14
click at [855, 269] on button "Yes / OK" at bounding box center [852, 268] width 65 height 14
click at [903, 290] on button "Not Required" at bounding box center [918, 290] width 65 height 14
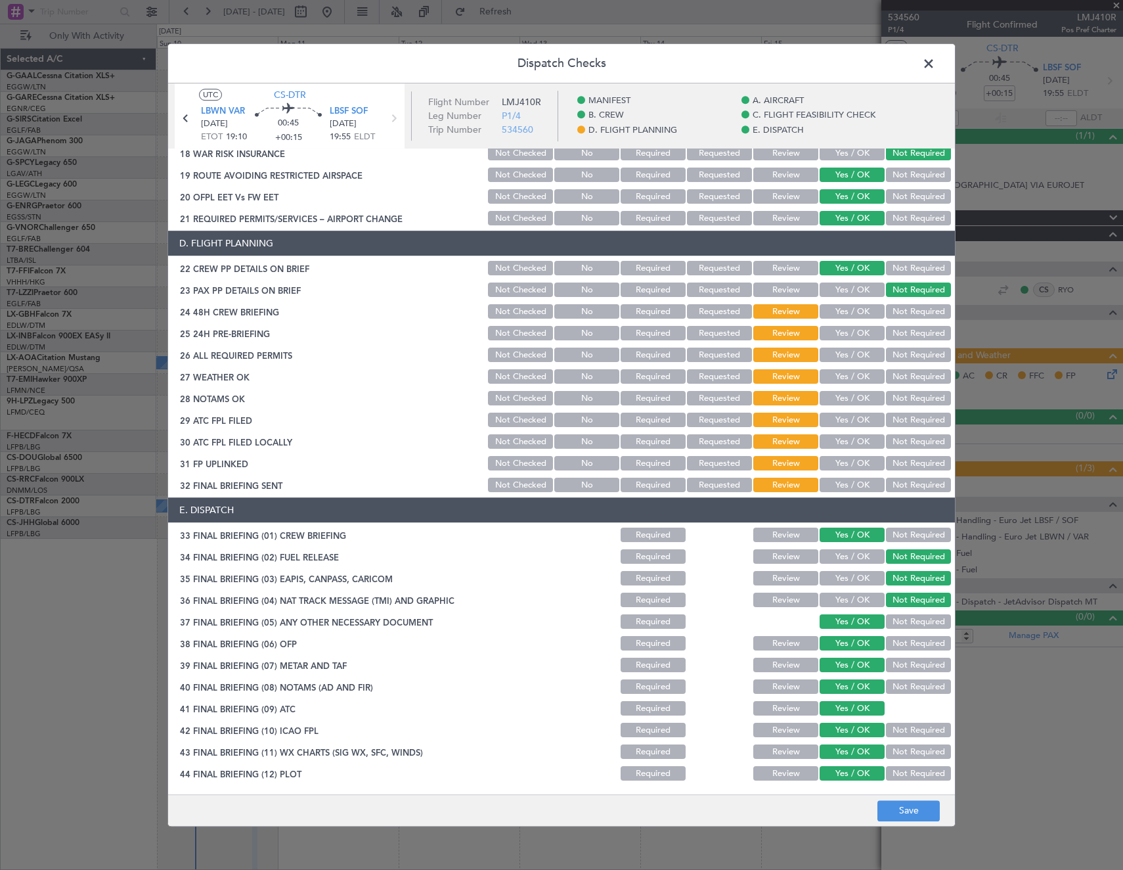
click at [853, 311] on button "Yes / OK" at bounding box center [852, 312] width 65 height 14
click at [845, 336] on button "Yes / OK" at bounding box center [852, 333] width 65 height 14
click at [842, 354] on button "Yes / OK" at bounding box center [852, 355] width 65 height 14
click at [843, 373] on button "Yes / OK" at bounding box center [852, 377] width 65 height 14
click at [843, 399] on button "Yes / OK" at bounding box center [852, 398] width 65 height 14
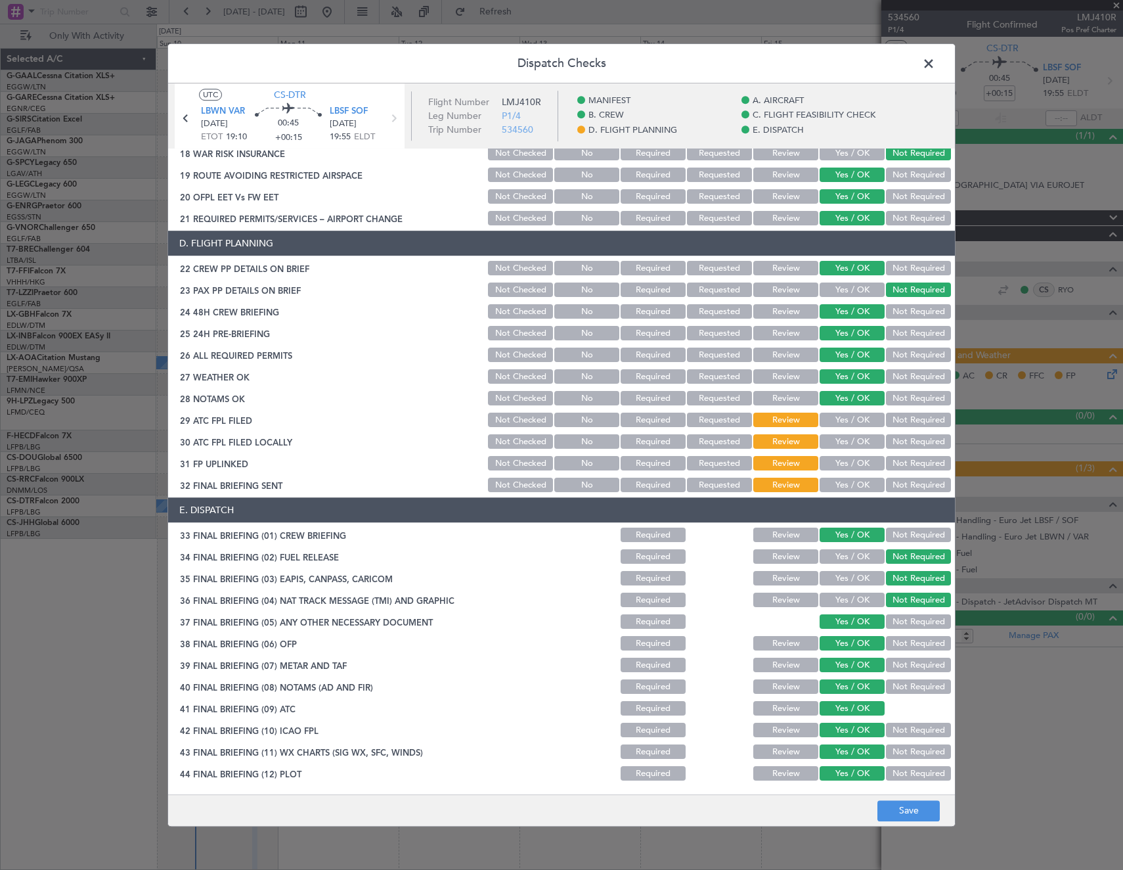
click at [843, 416] on button "Yes / OK" at bounding box center [852, 420] width 65 height 14
drag, startPoint x: 898, startPoint y: 437, endPoint x: 850, endPoint y: 466, distance: 56.0
click at [891, 444] on button "Not Required" at bounding box center [918, 442] width 65 height 14
drag, startPoint x: 850, startPoint y: 466, endPoint x: 885, endPoint y: 478, distance: 36.6
click at [855, 467] on button "Yes / OK" at bounding box center [852, 464] width 65 height 14
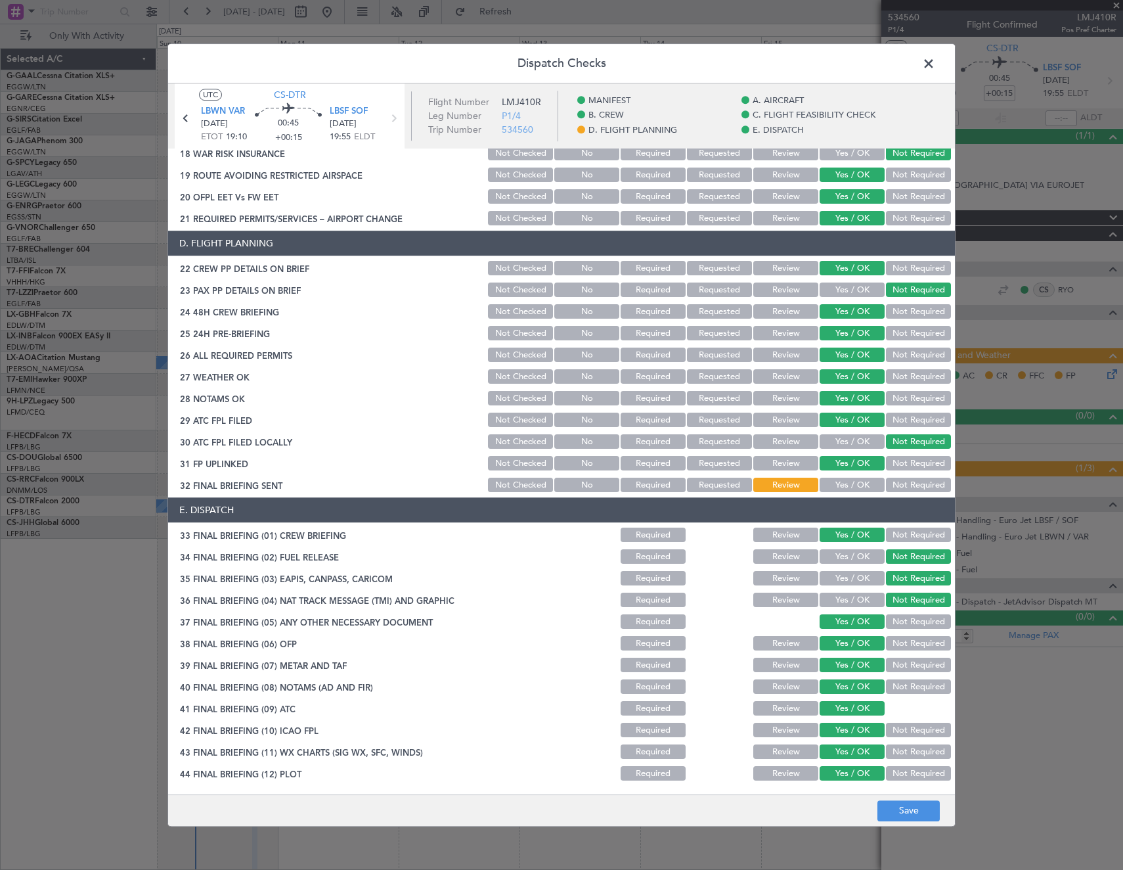
drag, startPoint x: 891, startPoint y: 485, endPoint x: 908, endPoint y: 552, distance: 68.7
click at [891, 487] on button "Not Required" at bounding box center [918, 485] width 65 height 14
click at [912, 808] on button "Save" at bounding box center [909, 810] width 62 height 21
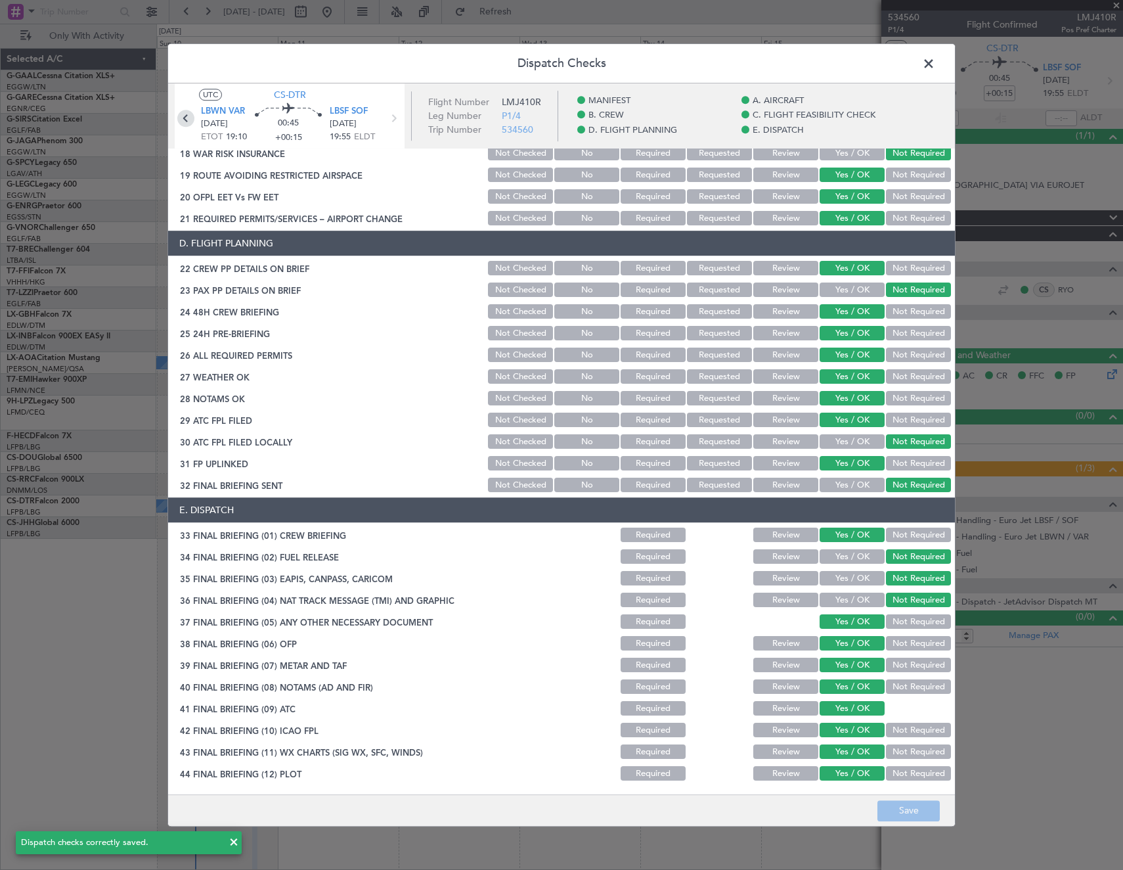
click at [188, 122] on icon at bounding box center [185, 118] width 17 height 17
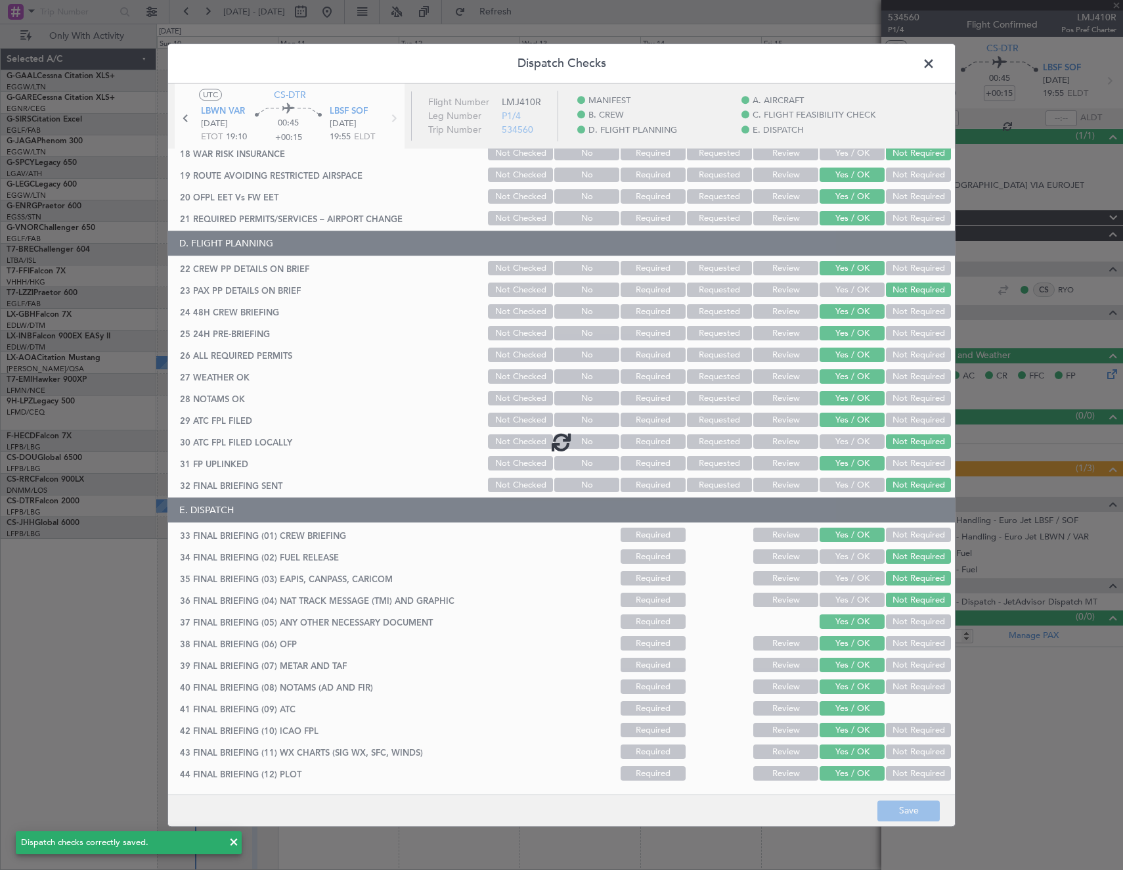
type input "2"
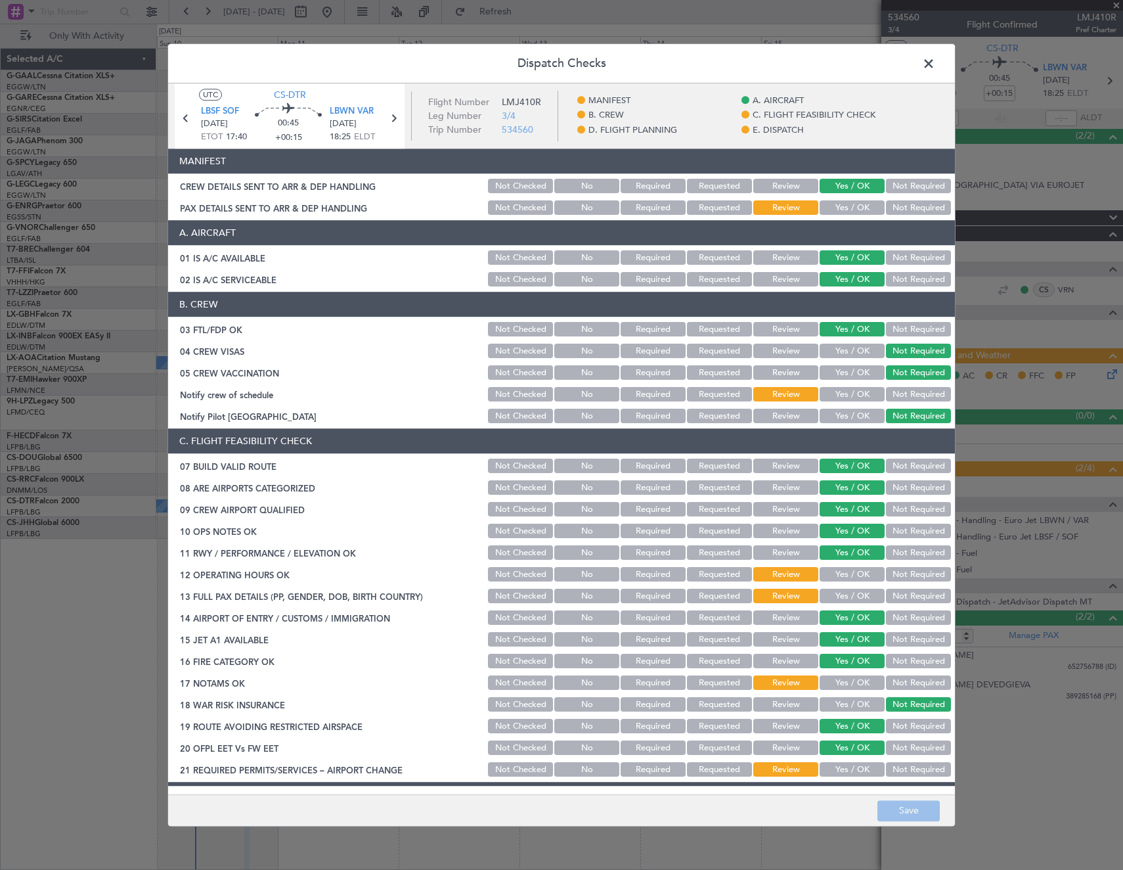
click at [840, 204] on button "Yes / OK" at bounding box center [852, 208] width 65 height 14
click at [855, 390] on button "Yes / OK" at bounding box center [852, 395] width 65 height 14
click at [857, 571] on button "Yes / OK" at bounding box center [852, 575] width 65 height 14
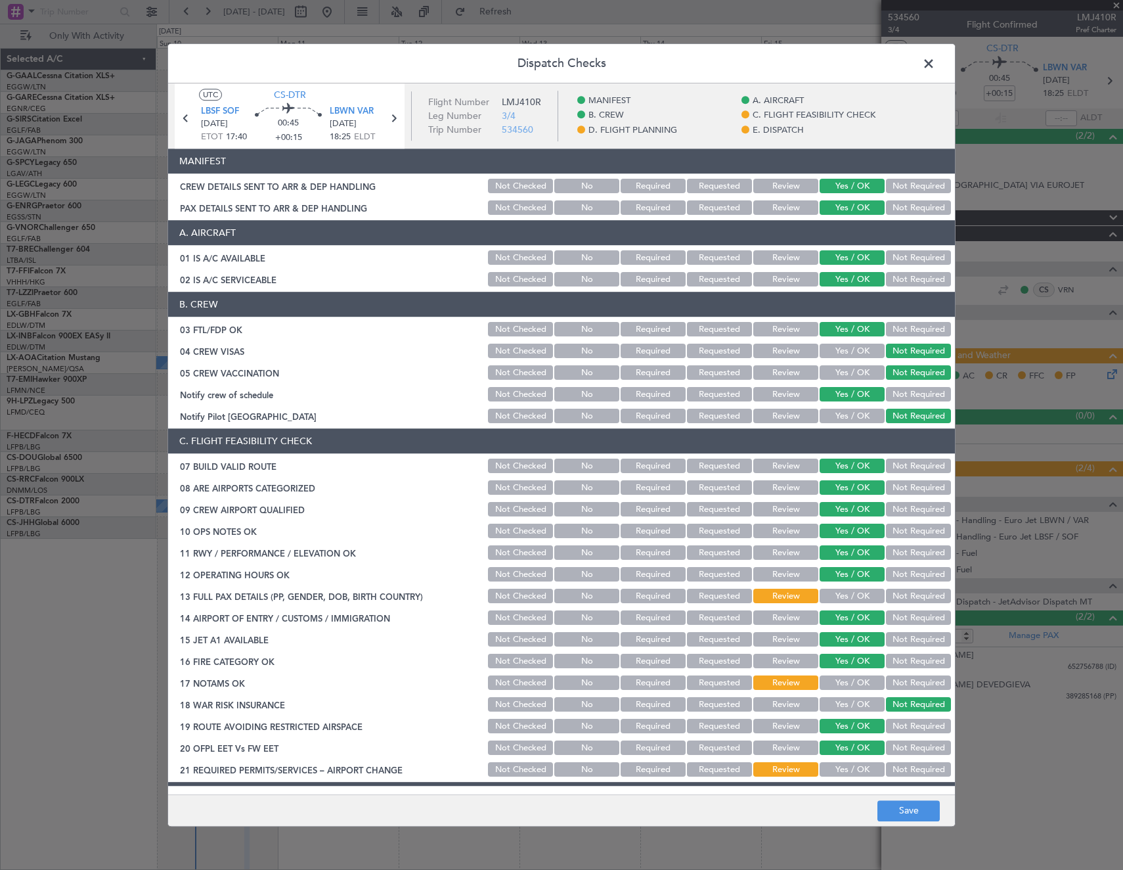
click at [847, 594] on button "Yes / OK" at bounding box center [852, 596] width 65 height 14
click at [850, 681] on button "Yes / OK" at bounding box center [852, 683] width 65 height 14
click at [843, 765] on button "Yes / OK" at bounding box center [852, 770] width 65 height 14
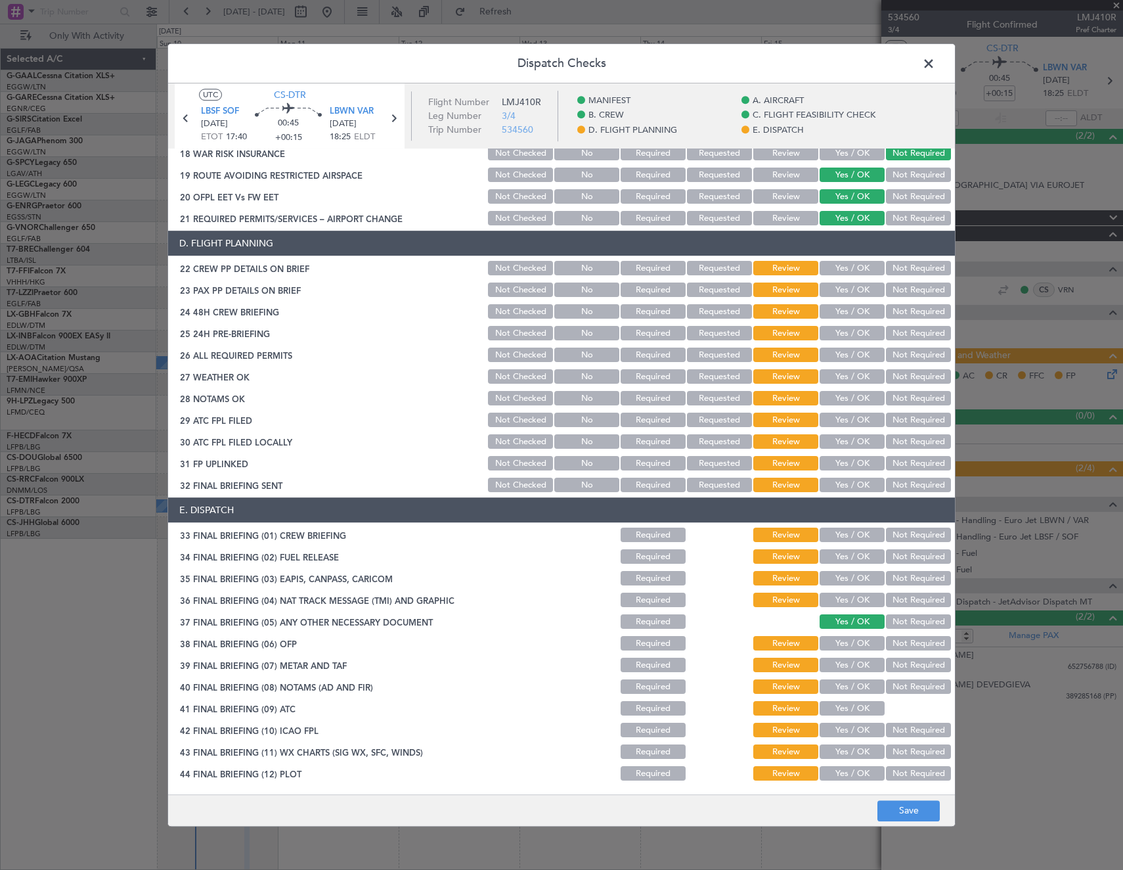
click at [855, 267] on button "Yes / OK" at bounding box center [852, 268] width 65 height 14
click at [855, 287] on button "Yes / OK" at bounding box center [852, 290] width 65 height 14
click at [851, 309] on button "Yes / OK" at bounding box center [852, 312] width 65 height 14
click at [851, 338] on button "Yes / OK" at bounding box center [852, 333] width 65 height 14
click at [848, 358] on button "Yes / OK" at bounding box center [852, 355] width 65 height 14
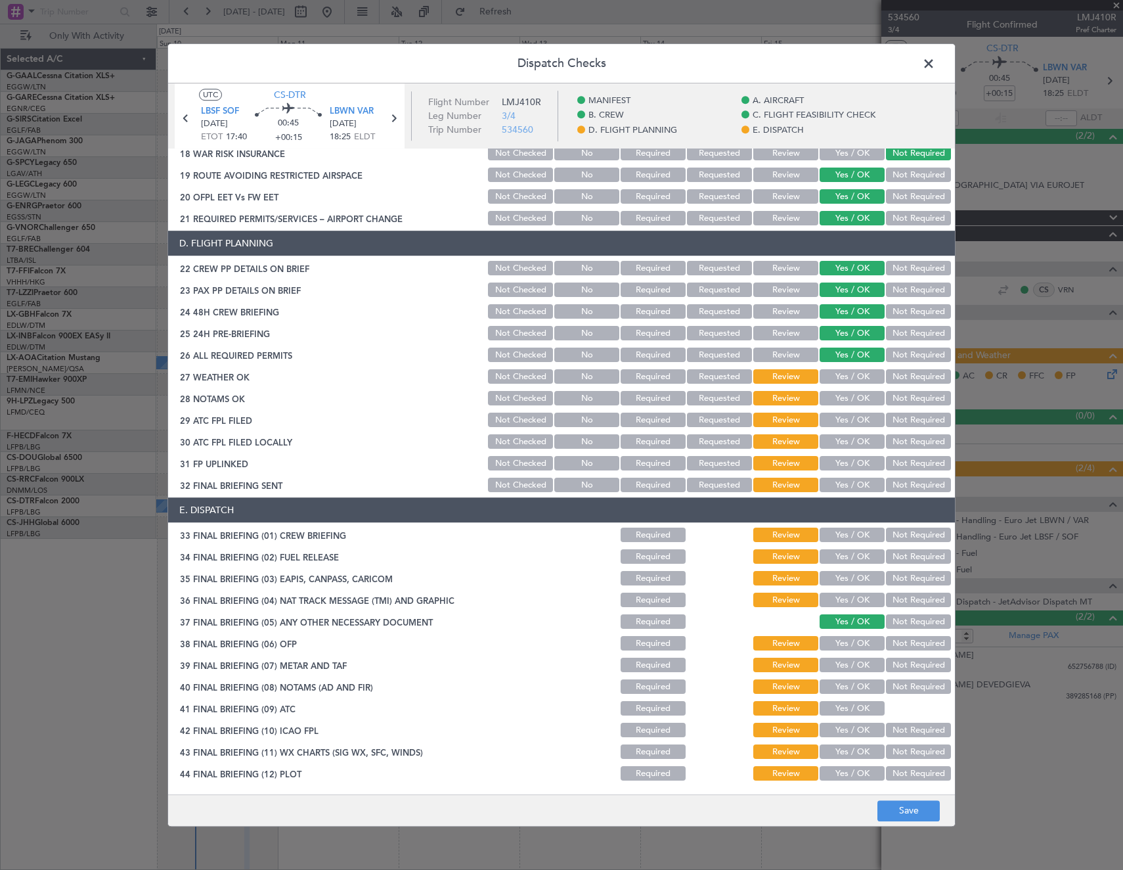
click at [847, 374] on button "Yes / OK" at bounding box center [852, 377] width 65 height 14
click at [845, 403] on button "Yes / OK" at bounding box center [852, 398] width 65 height 14
click at [847, 418] on button "Yes / OK" at bounding box center [852, 420] width 65 height 14
click at [888, 445] on button "Not Required" at bounding box center [918, 442] width 65 height 14
click at [862, 463] on button "Yes / OK" at bounding box center [852, 464] width 65 height 14
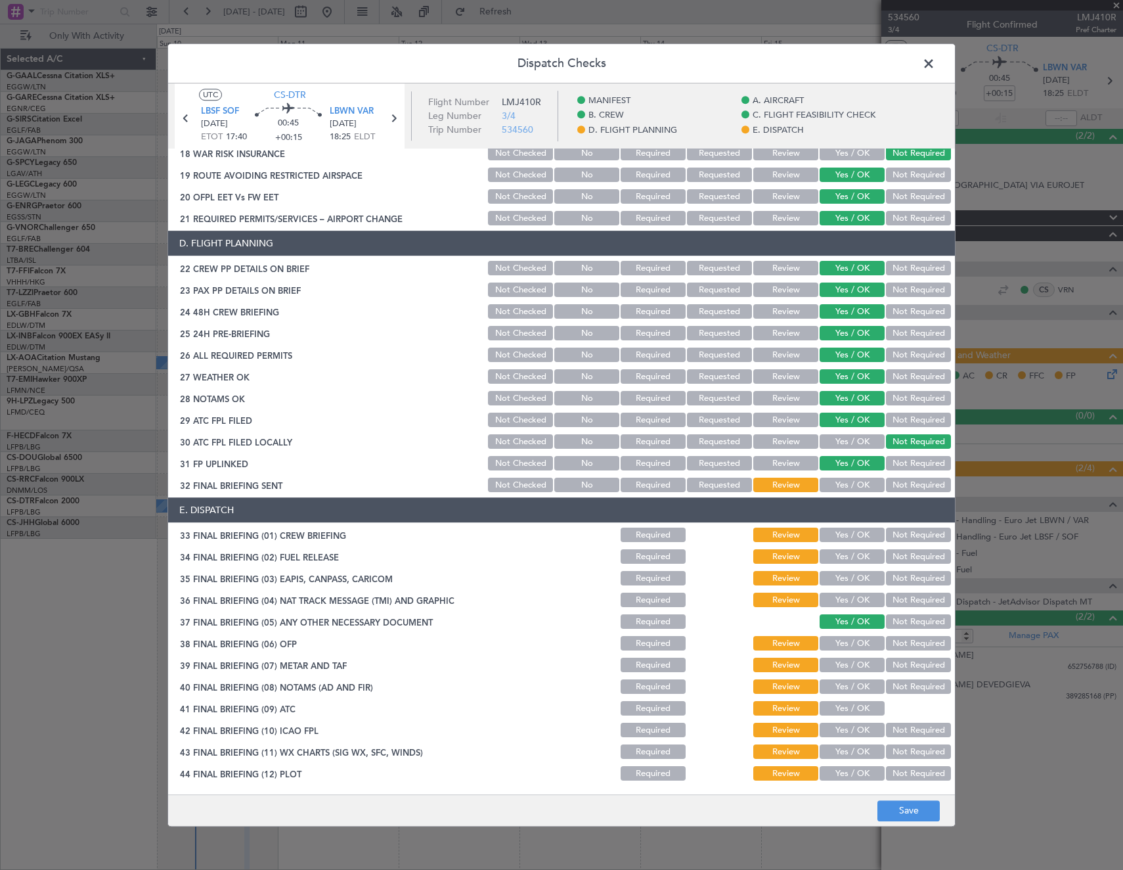
click at [887, 481] on button "Not Required" at bounding box center [918, 485] width 65 height 14
click at [864, 533] on button "Yes / OK" at bounding box center [852, 535] width 65 height 14
click at [893, 560] on button "Not Required" at bounding box center [918, 557] width 65 height 14
click at [893, 581] on button "Not Required" at bounding box center [918, 578] width 65 height 14
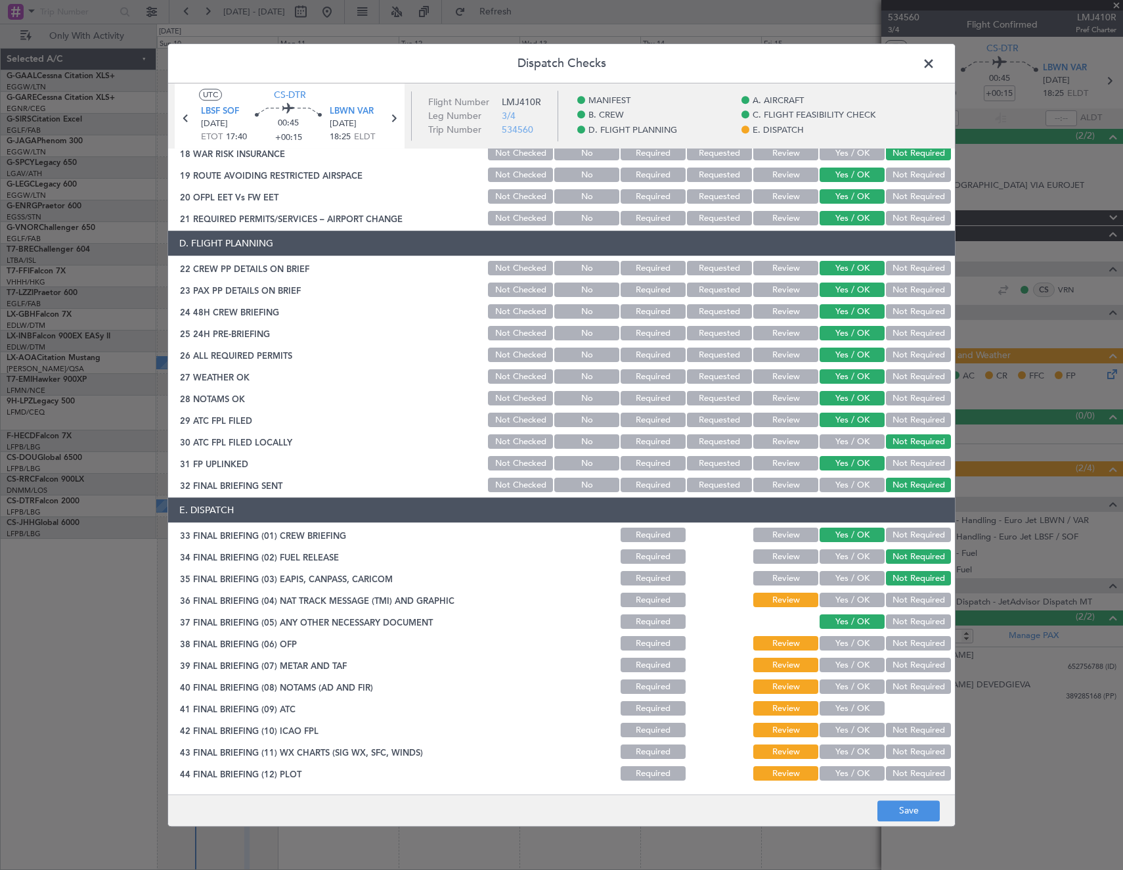
click at [892, 597] on button "Not Required" at bounding box center [918, 600] width 65 height 14
click at [849, 649] on button "Yes / OK" at bounding box center [852, 643] width 65 height 14
click at [843, 669] on button "Yes / OK" at bounding box center [852, 665] width 65 height 14
drag, startPoint x: 842, startPoint y: 680, endPoint x: 842, endPoint y: 700, distance: 20.4
click at [842, 681] on button "Yes / OK" at bounding box center [852, 687] width 65 height 14
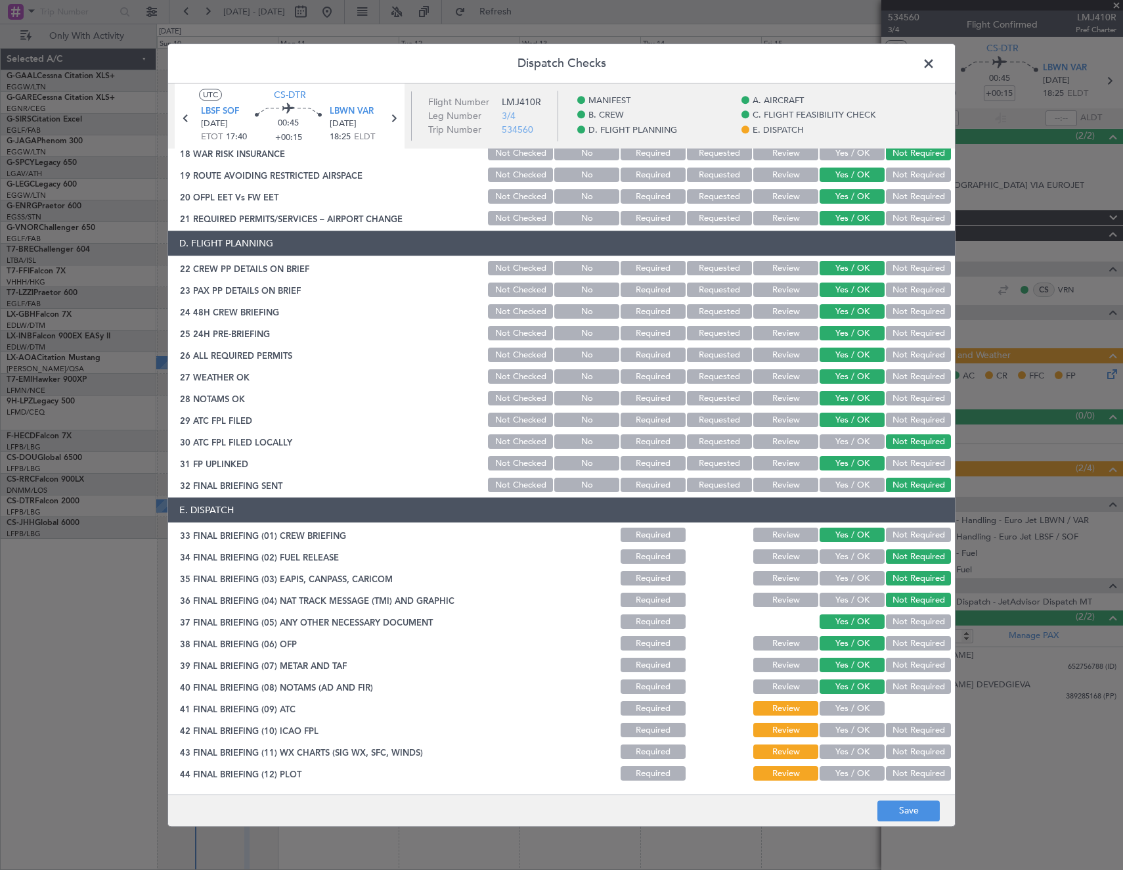
click at [843, 707] on button "Yes / OK" at bounding box center [852, 709] width 65 height 14
click at [843, 732] on button "Yes / OK" at bounding box center [852, 730] width 65 height 14
click at [846, 753] on button "Yes / OK" at bounding box center [852, 752] width 65 height 14
click at [855, 780] on button "Yes / OK" at bounding box center [852, 774] width 65 height 14
click at [906, 811] on button "Save" at bounding box center [909, 810] width 62 height 21
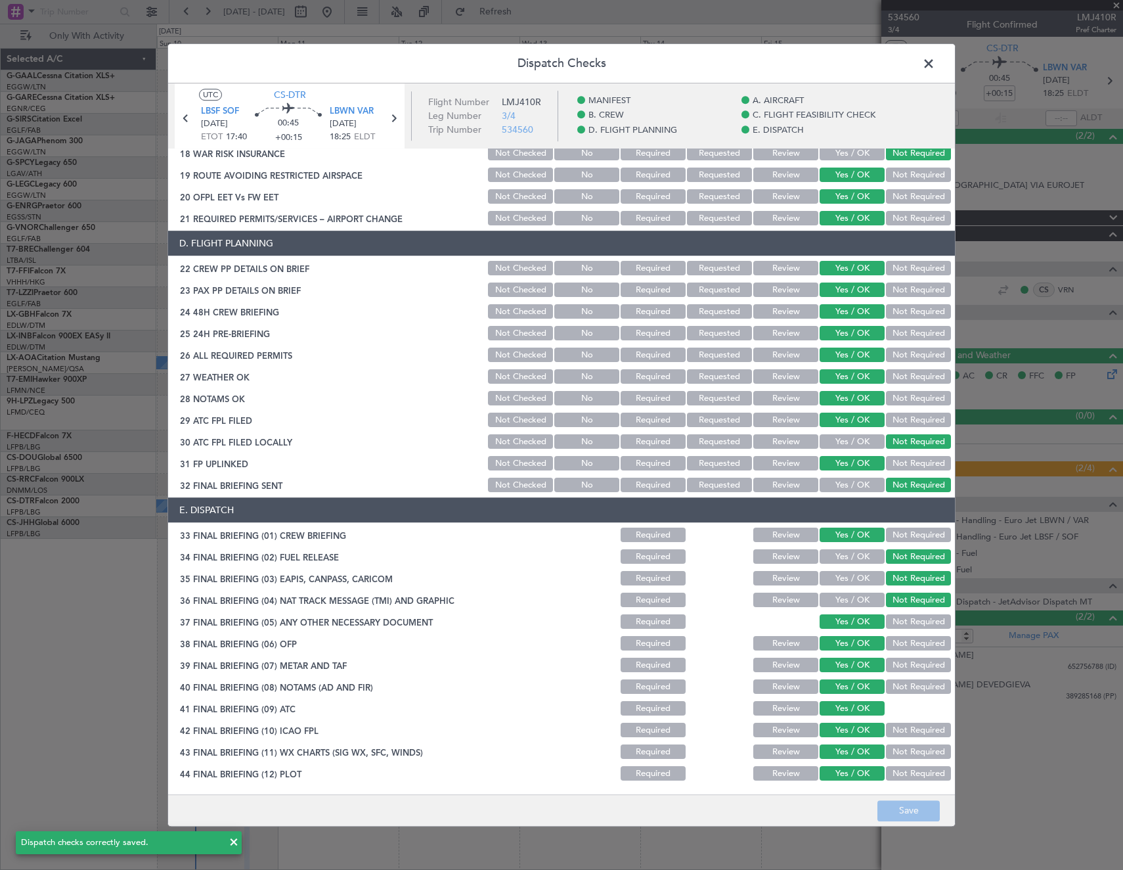
click at [935, 63] on span at bounding box center [935, 67] width 0 height 26
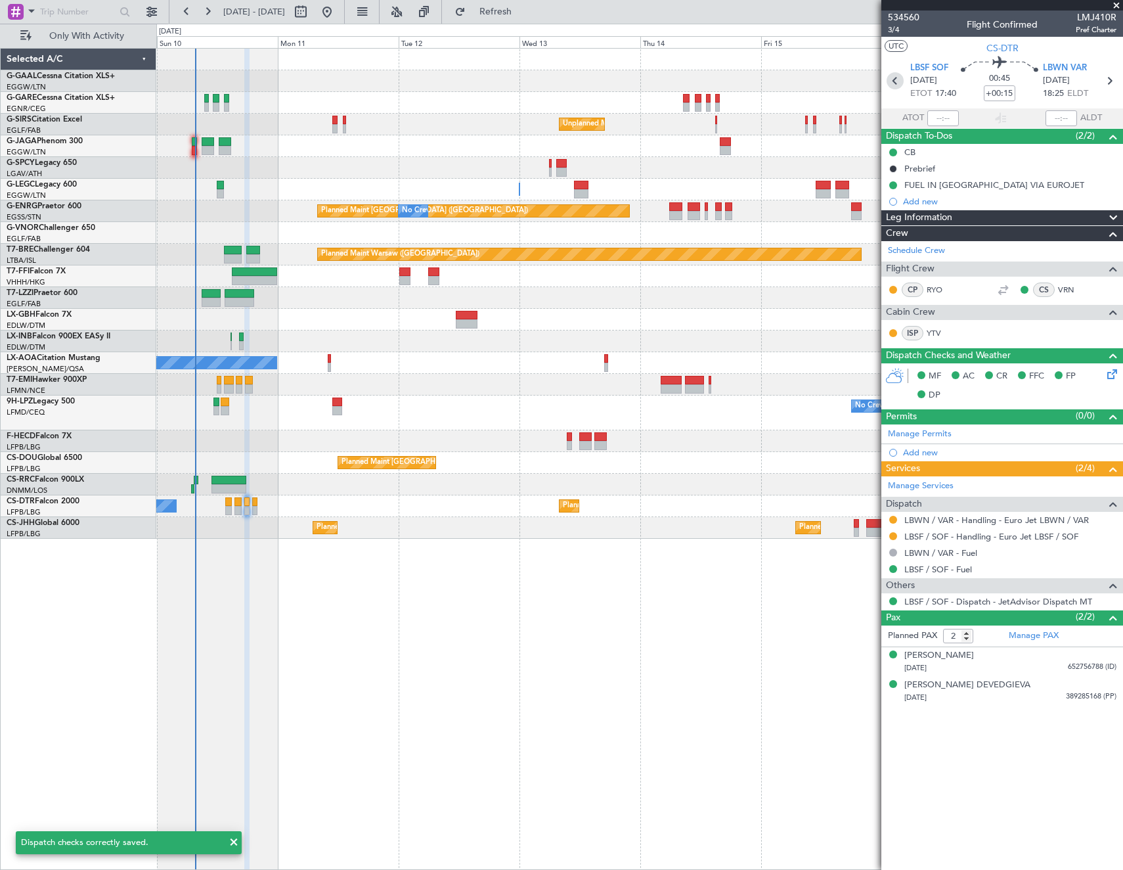
click at [895, 79] on icon at bounding box center [895, 80] width 17 height 17
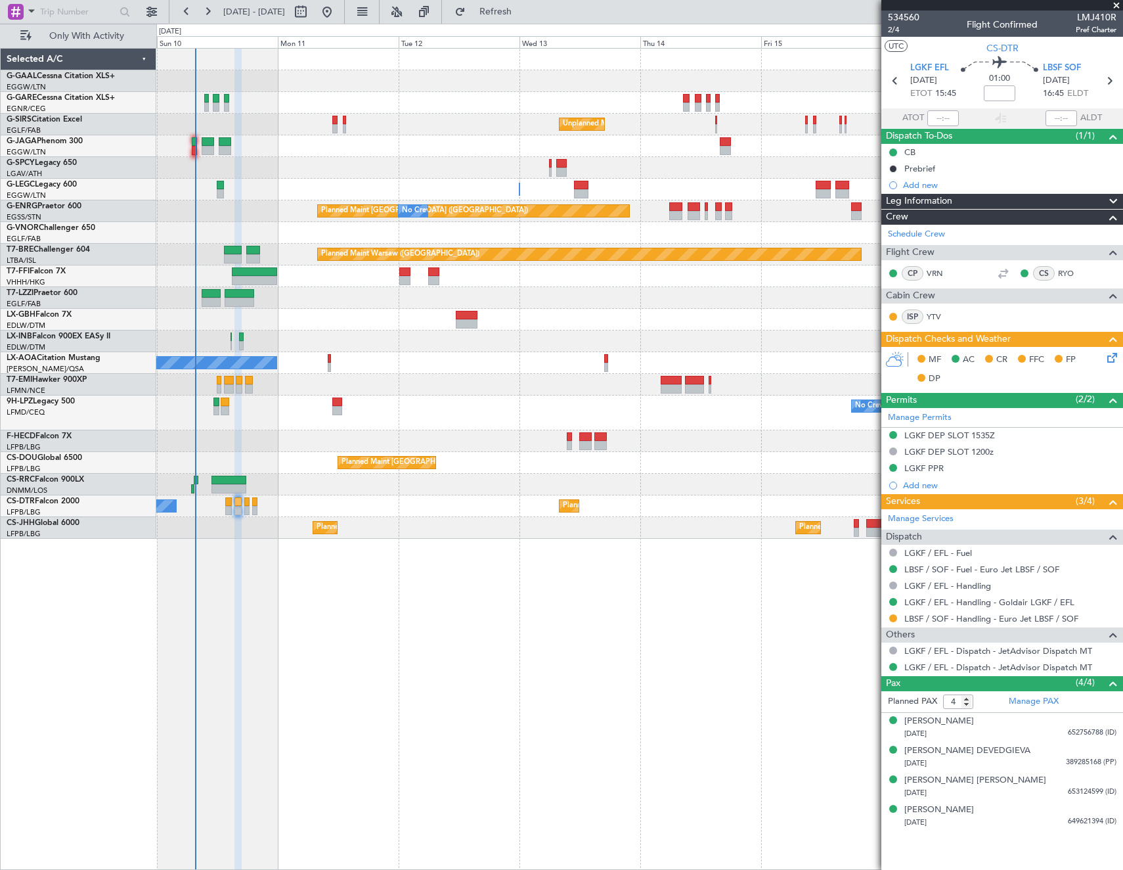
click at [1111, 359] on icon at bounding box center [1110, 355] width 11 height 11
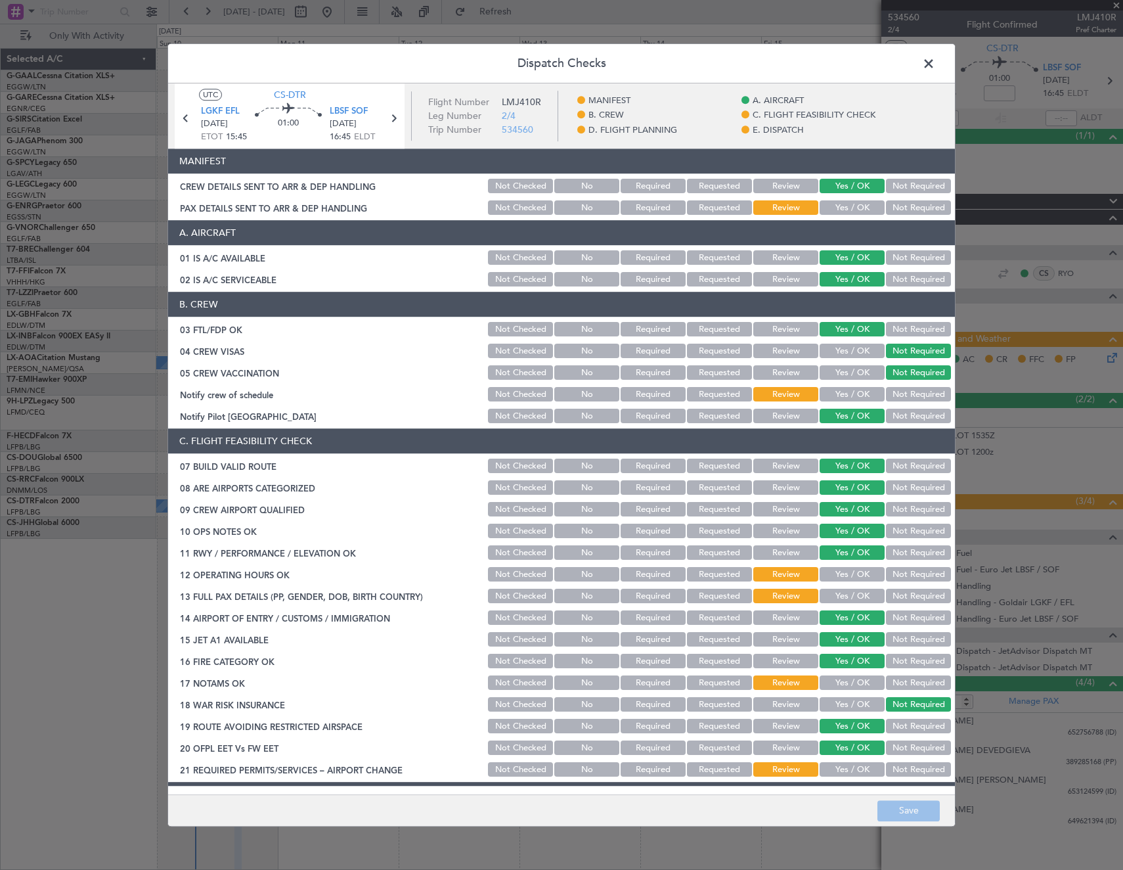
click at [847, 202] on button "Yes / OK" at bounding box center [852, 208] width 65 height 14
click at [849, 389] on button "Yes / OK" at bounding box center [852, 395] width 65 height 14
click at [857, 579] on button "Yes / OK" at bounding box center [852, 575] width 65 height 14
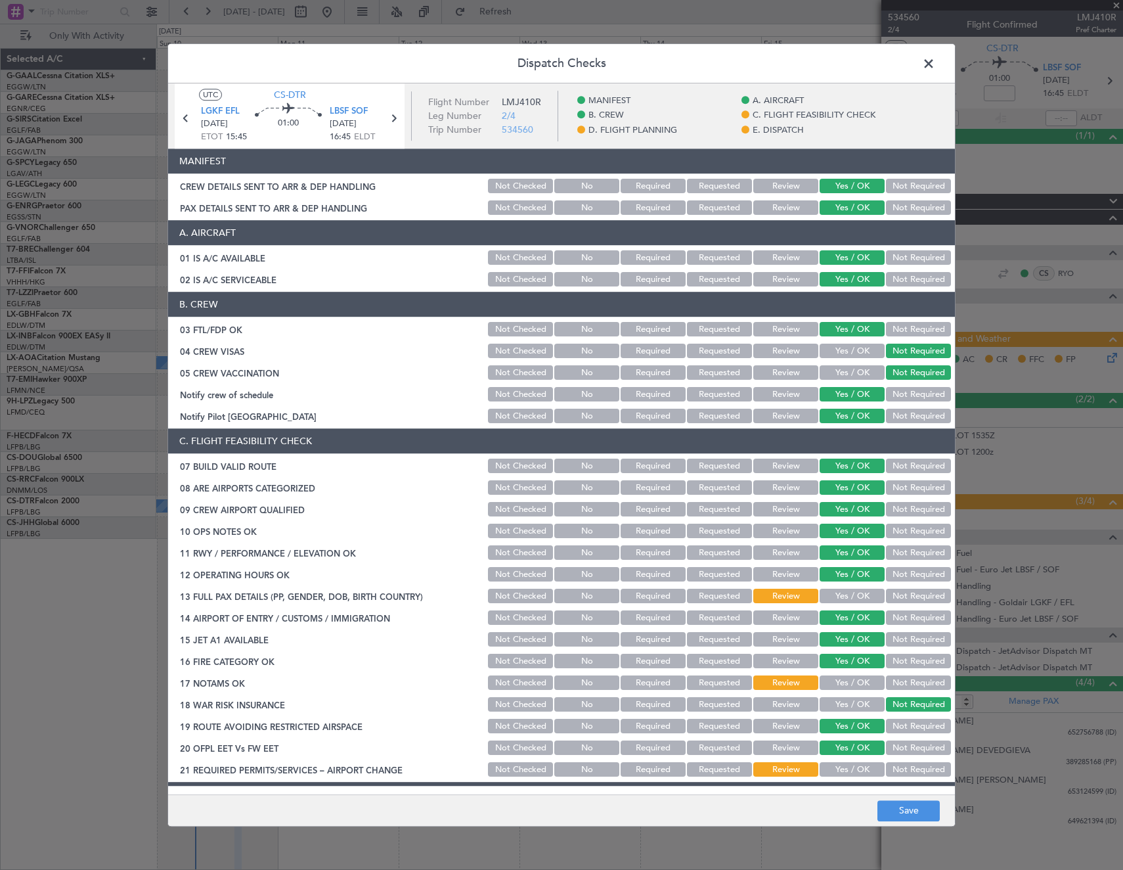
click at [852, 598] on button "Yes / OK" at bounding box center [852, 596] width 65 height 14
click at [843, 685] on button "Yes / OK" at bounding box center [852, 683] width 65 height 14
click at [830, 776] on button "Yes / OK" at bounding box center [852, 770] width 65 height 14
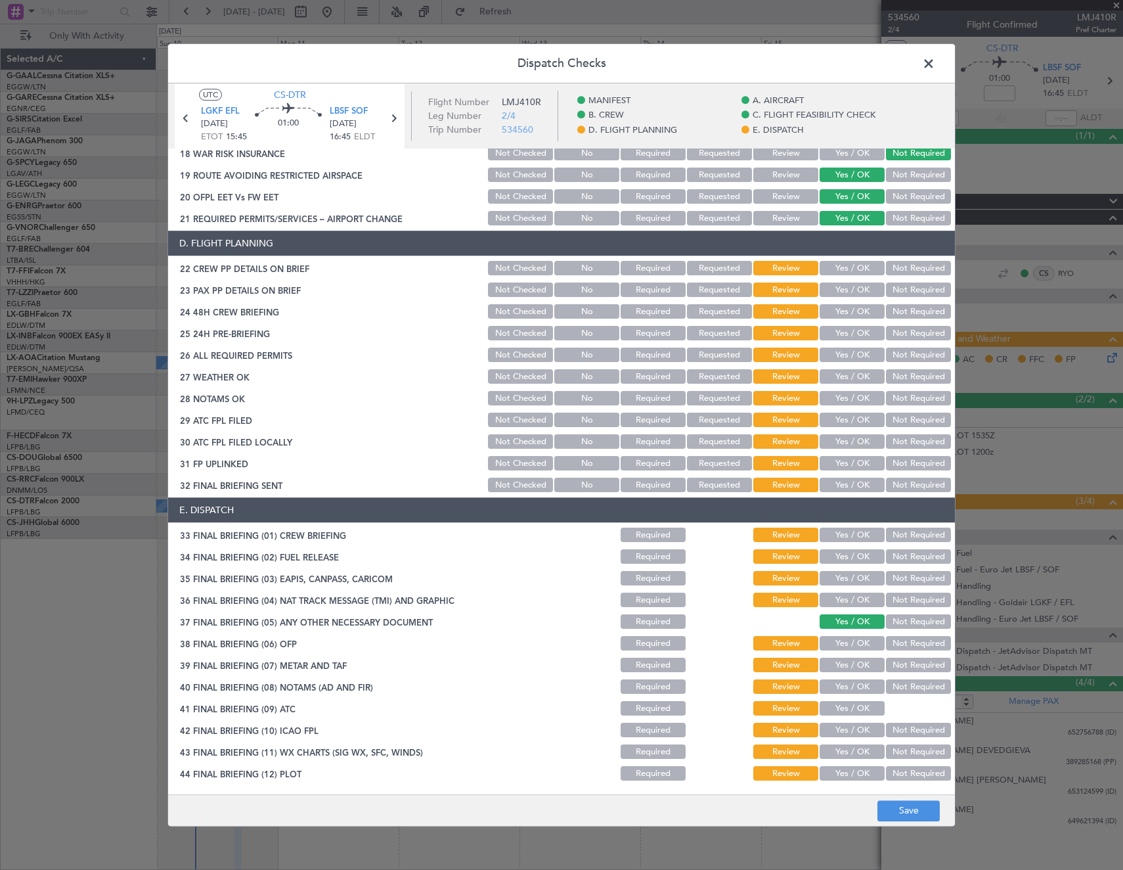
click at [849, 267] on button "Yes / OK" at bounding box center [852, 268] width 65 height 14
click at [846, 286] on button "Yes / OK" at bounding box center [852, 290] width 65 height 14
drag, startPoint x: 843, startPoint y: 303, endPoint x: 841, endPoint y: 319, distance: 15.2
click at [843, 304] on div "Yes / OK" at bounding box center [851, 312] width 66 height 18
click at [841, 319] on div "Yes / OK" at bounding box center [851, 312] width 66 height 18
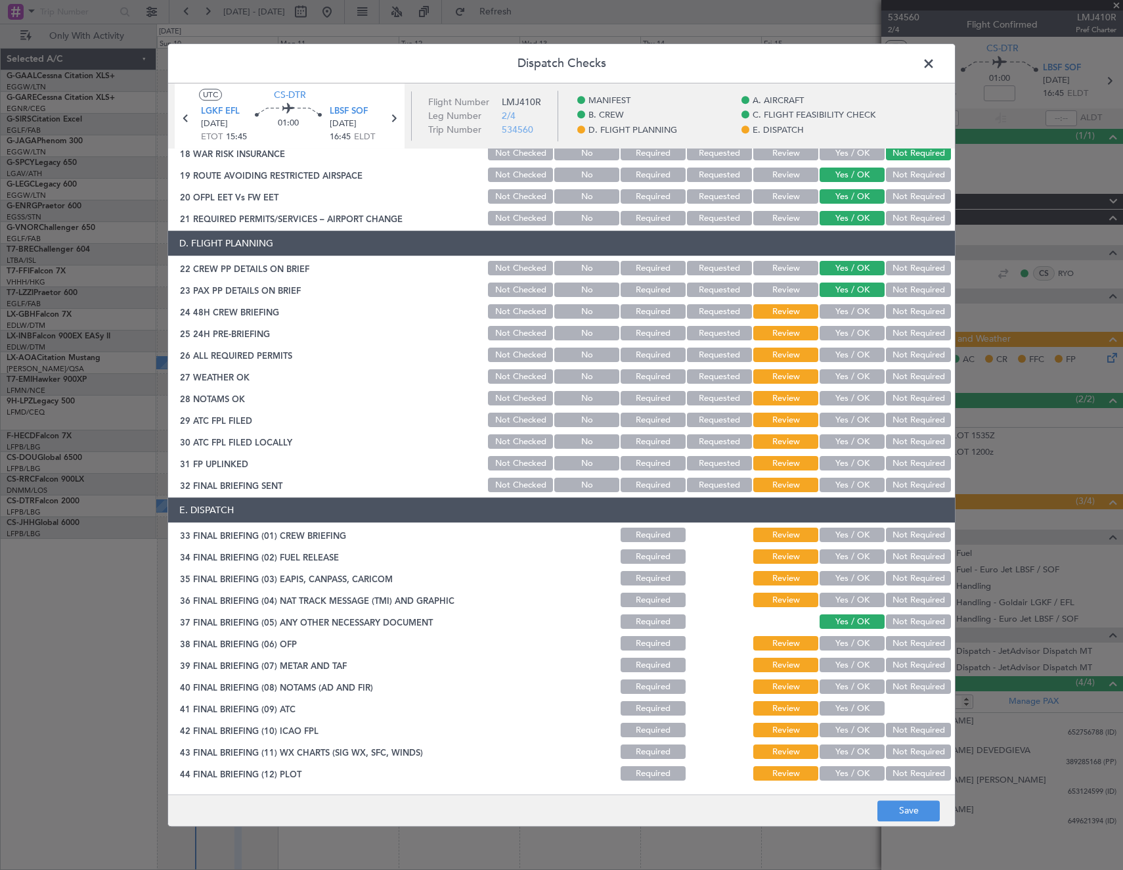
click at [841, 318] on button "Yes / OK" at bounding box center [852, 312] width 65 height 14
drag, startPoint x: 841, startPoint y: 326, endPoint x: 841, endPoint y: 339, distance: 12.5
click at [841, 327] on button "Yes / OK" at bounding box center [852, 333] width 65 height 14
click at [841, 351] on button "Yes / OK" at bounding box center [852, 355] width 65 height 14
click at [843, 372] on button "Yes / OK" at bounding box center [852, 377] width 65 height 14
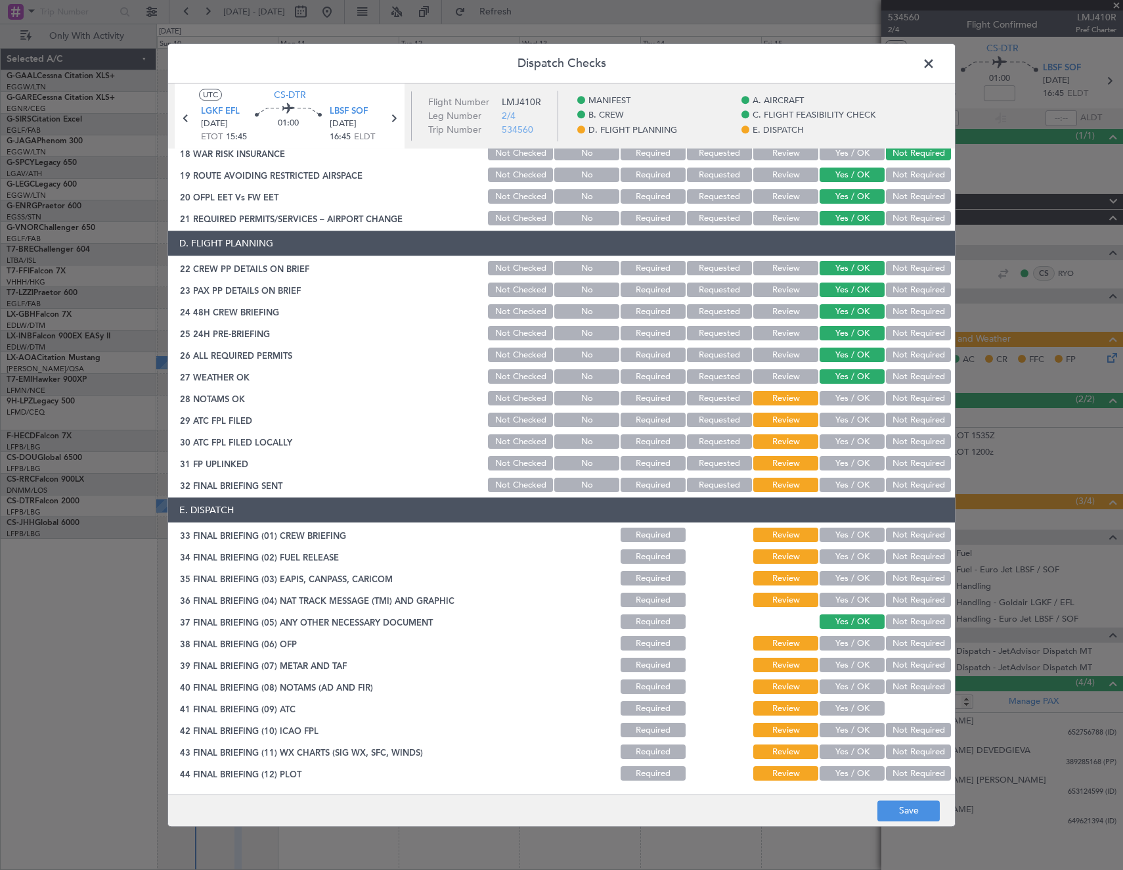
click at [843, 403] on button "Yes / OK" at bounding box center [852, 398] width 65 height 14
click at [839, 422] on button "Yes / OK" at bounding box center [852, 420] width 65 height 14
click at [893, 447] on button "Not Required" at bounding box center [918, 442] width 65 height 14
click at [864, 458] on button "Yes / OK" at bounding box center [852, 464] width 65 height 14
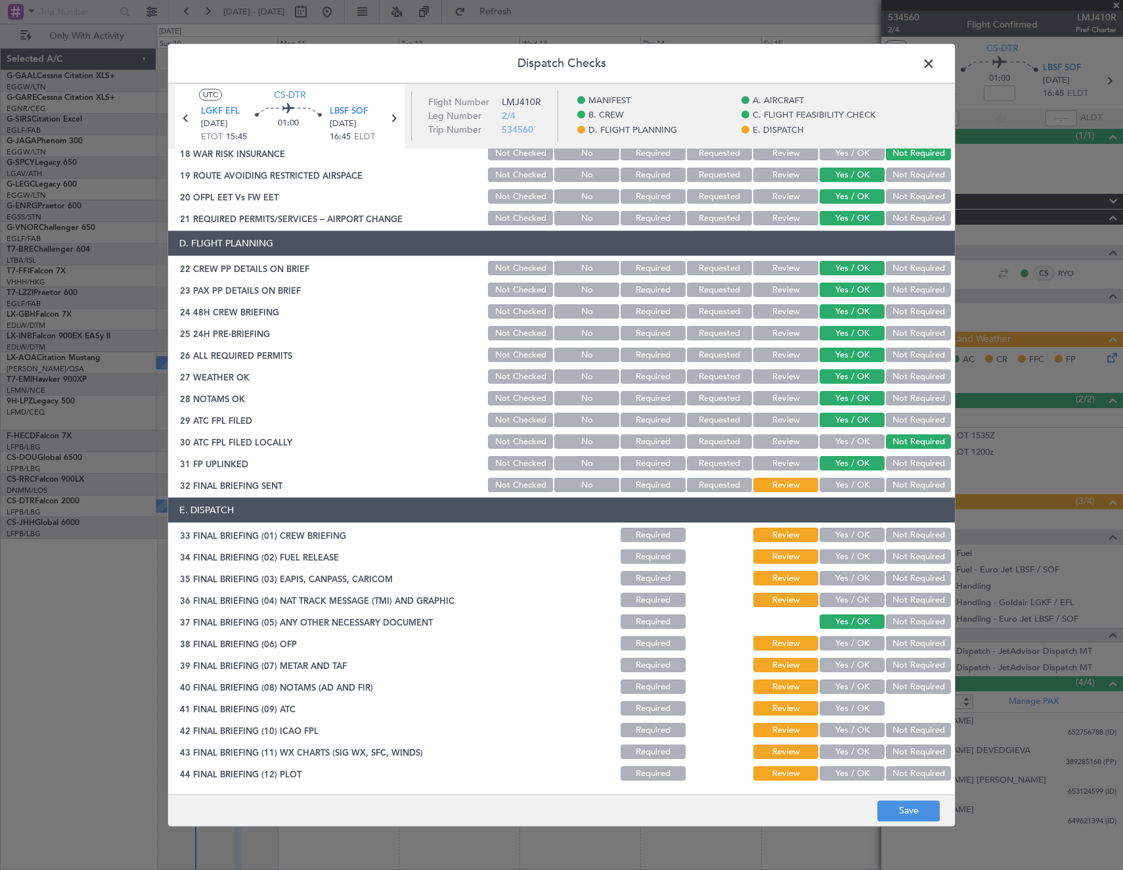
click at [915, 488] on button "Not Required" at bounding box center [918, 485] width 65 height 14
click at [852, 539] on button "Yes / OK" at bounding box center [852, 535] width 65 height 14
click at [886, 555] on button "Not Required" at bounding box center [918, 557] width 65 height 14
click at [895, 582] on button "Not Required" at bounding box center [918, 578] width 65 height 14
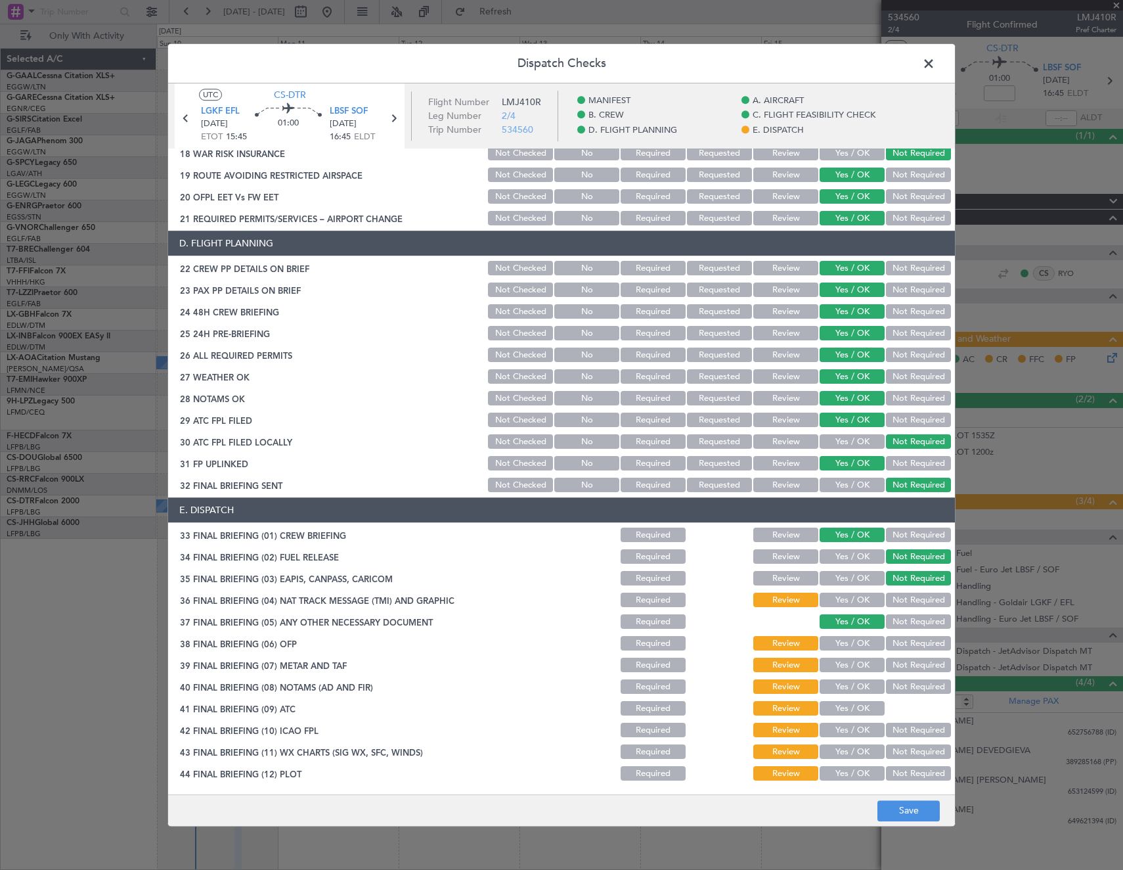
click at [897, 598] on button "Not Required" at bounding box center [918, 600] width 65 height 14
click at [849, 647] on button "Yes / OK" at bounding box center [852, 643] width 65 height 14
click at [848, 661] on button "Yes / OK" at bounding box center [852, 665] width 65 height 14
click at [848, 687] on button "Yes / OK" at bounding box center [852, 687] width 65 height 14
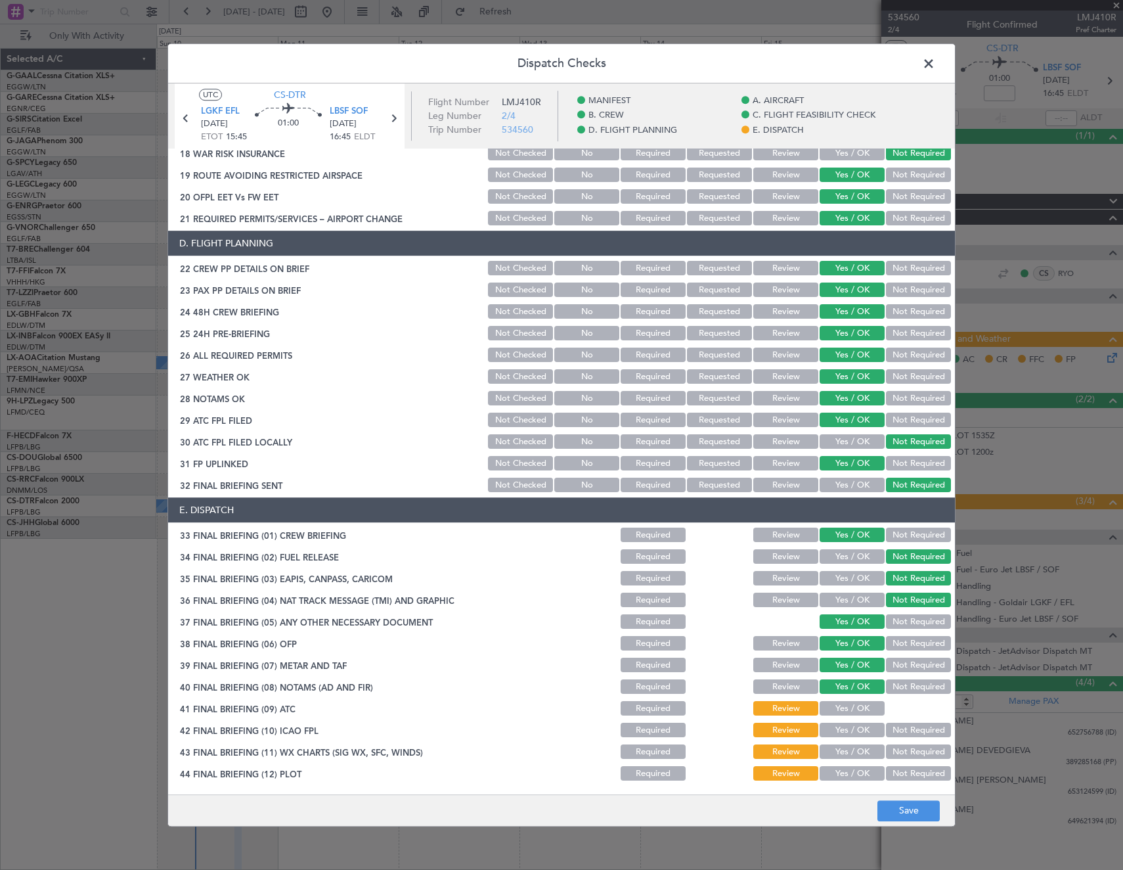
click at [847, 712] on button "Yes / OK" at bounding box center [852, 709] width 65 height 14
click at [849, 728] on button "Yes / OK" at bounding box center [852, 730] width 65 height 14
click at [846, 755] on button "Yes / OK" at bounding box center [852, 752] width 65 height 14
drag, startPoint x: 849, startPoint y: 774, endPoint x: 889, endPoint y: 794, distance: 44.1
click at [851, 774] on button "Yes / OK" at bounding box center [852, 774] width 65 height 14
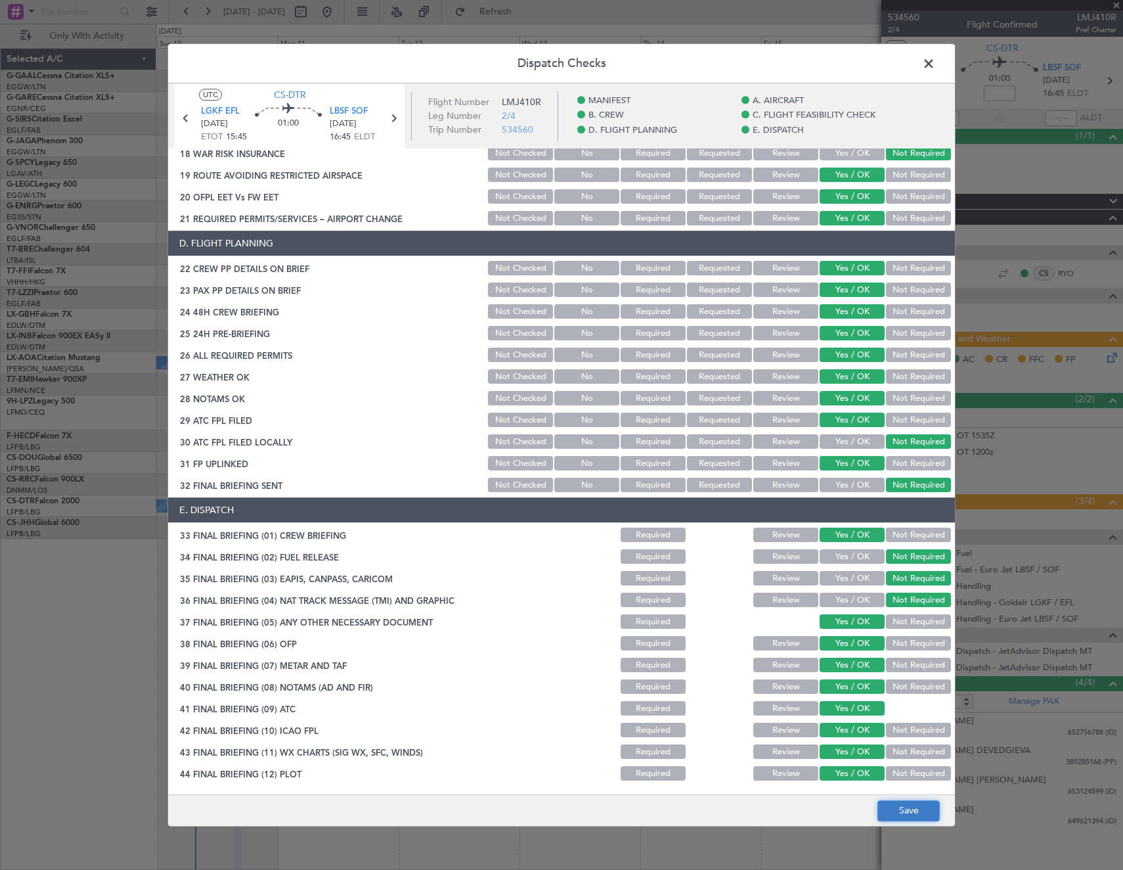
click at [908, 806] on button "Save" at bounding box center [909, 810] width 62 height 21
drag, startPoint x: 930, startPoint y: 58, endPoint x: 918, endPoint y: 70, distance: 17.2
click at [935, 58] on span at bounding box center [935, 67] width 0 height 26
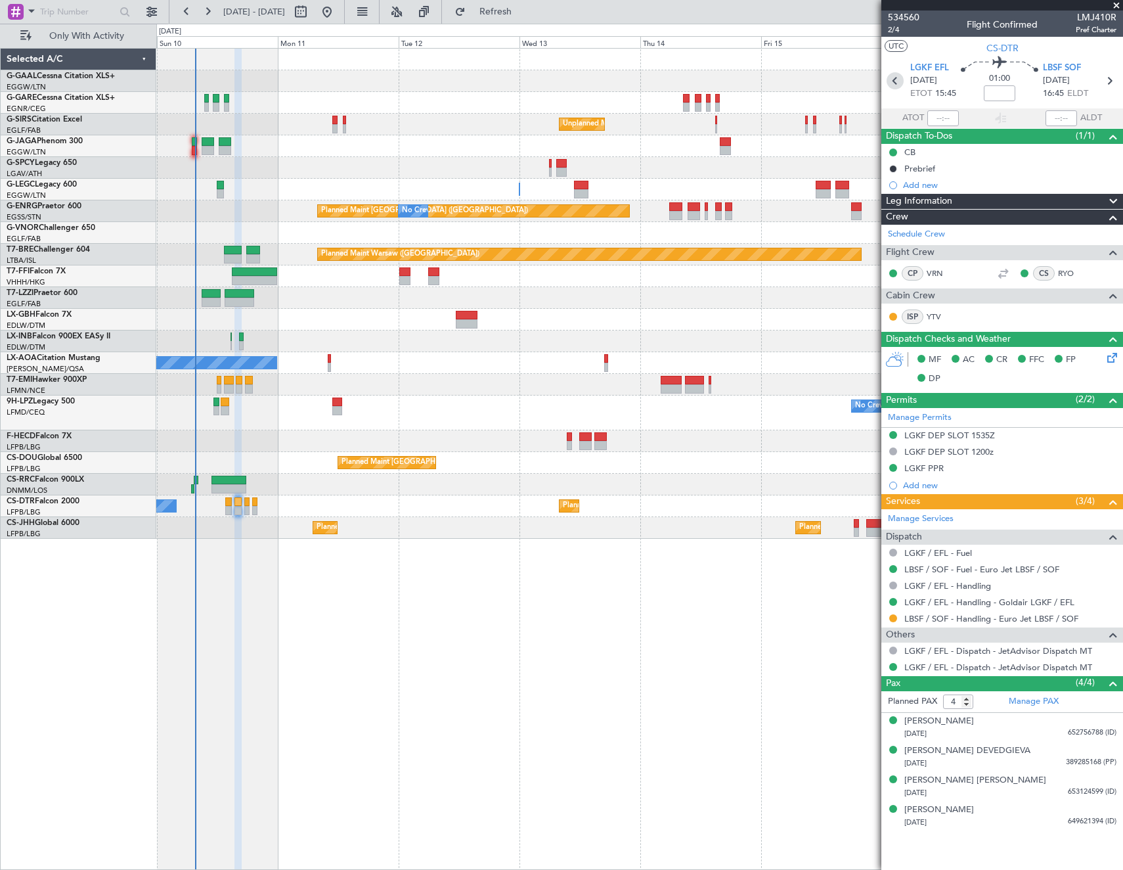
click at [892, 80] on icon at bounding box center [895, 80] width 17 height 17
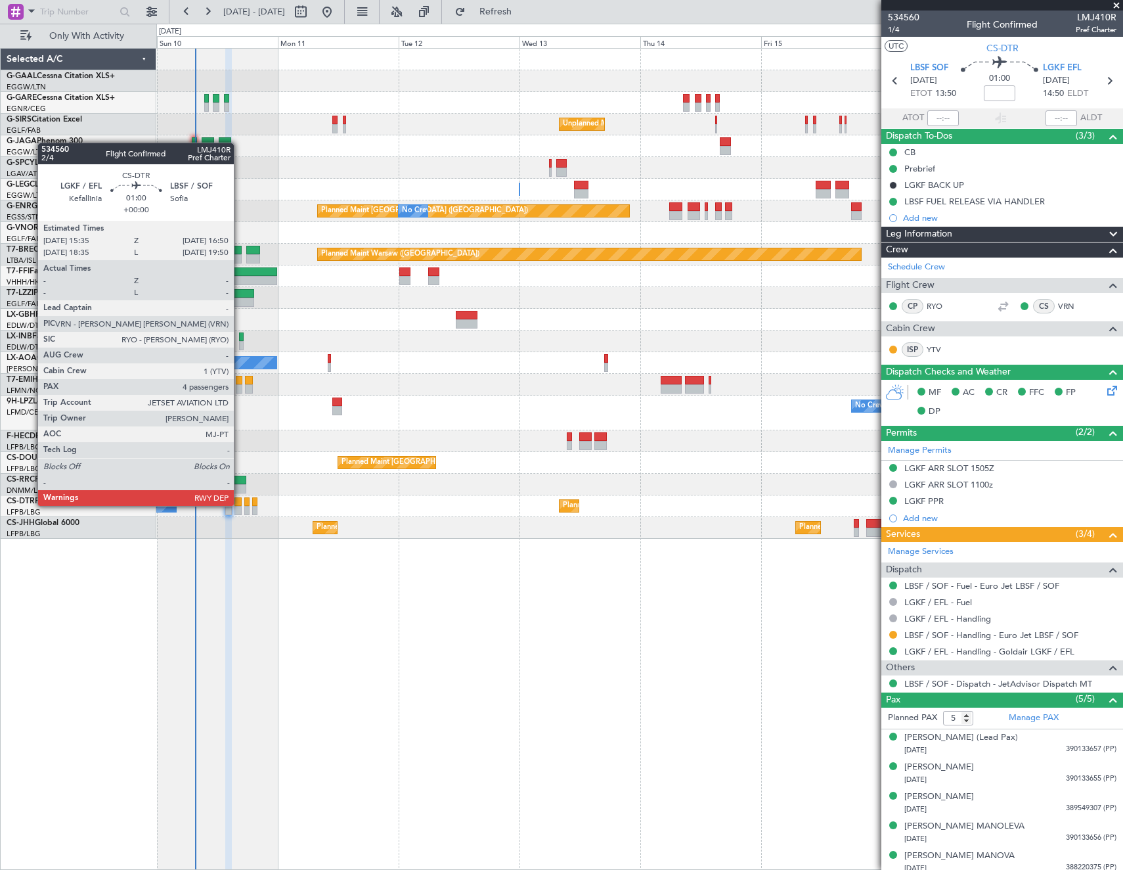
click at [240, 504] on div at bounding box center [237, 501] width 7 height 9
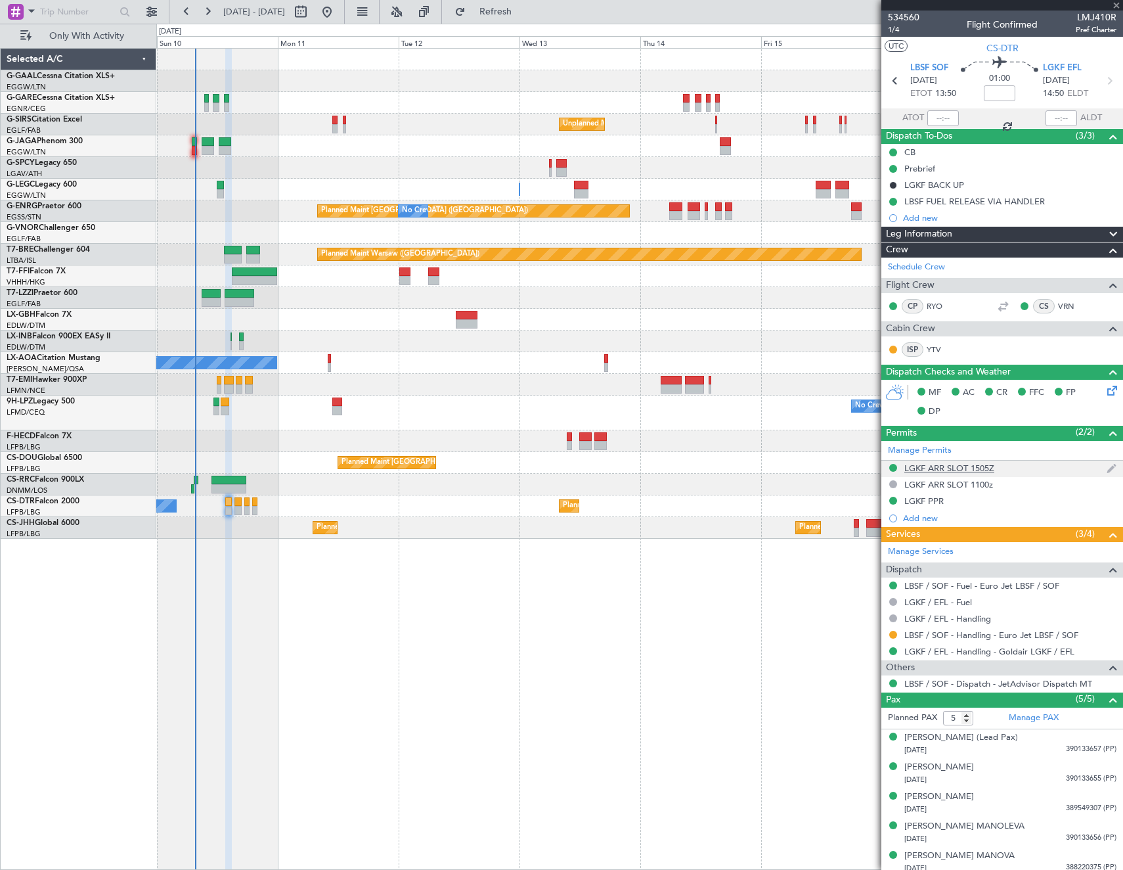
type input "4"
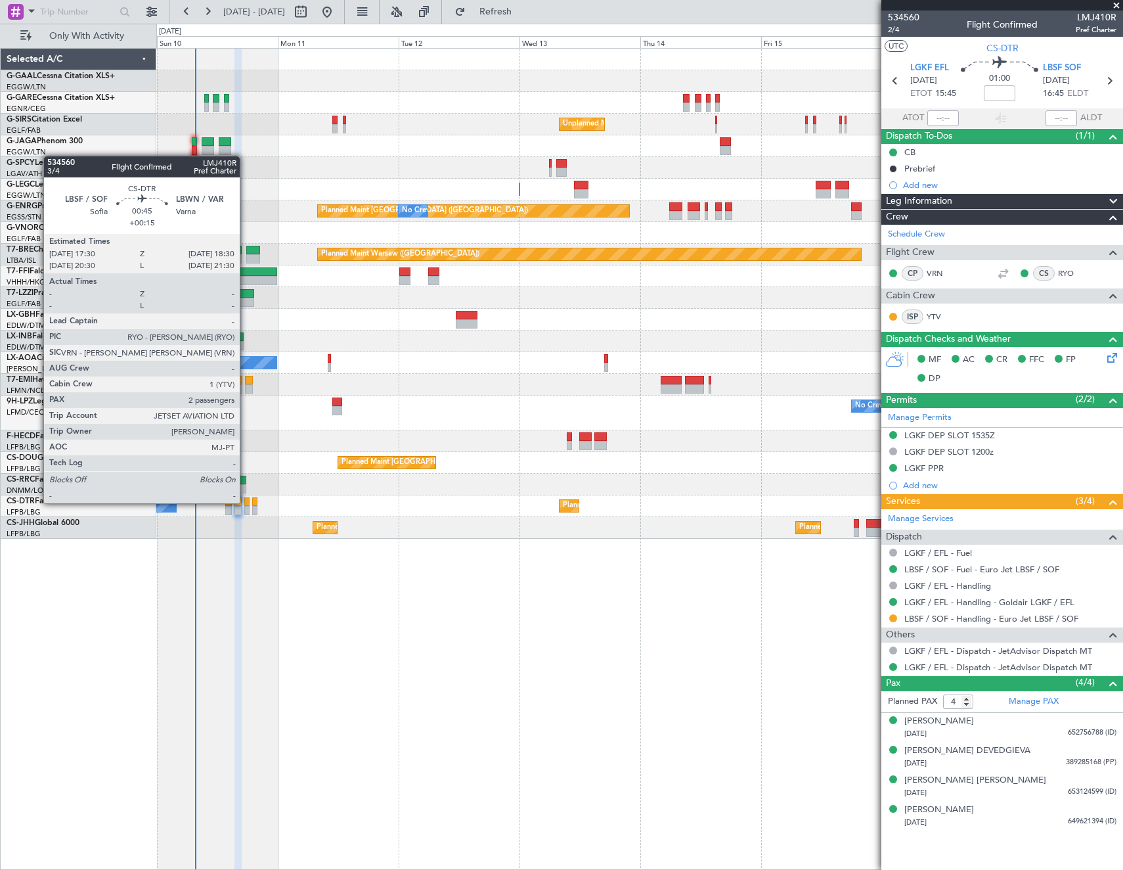
click at [246, 502] on div at bounding box center [246, 501] width 5 height 9
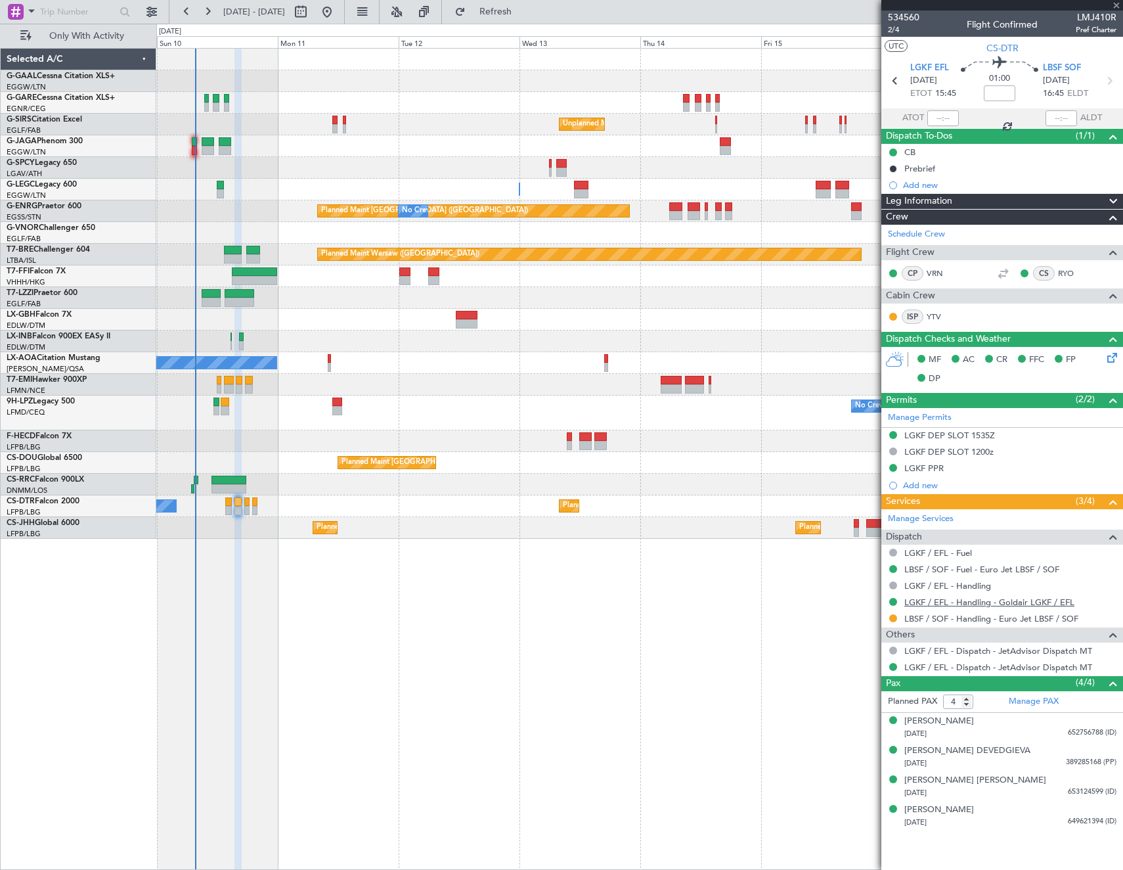
type input "+00:15"
type input "2"
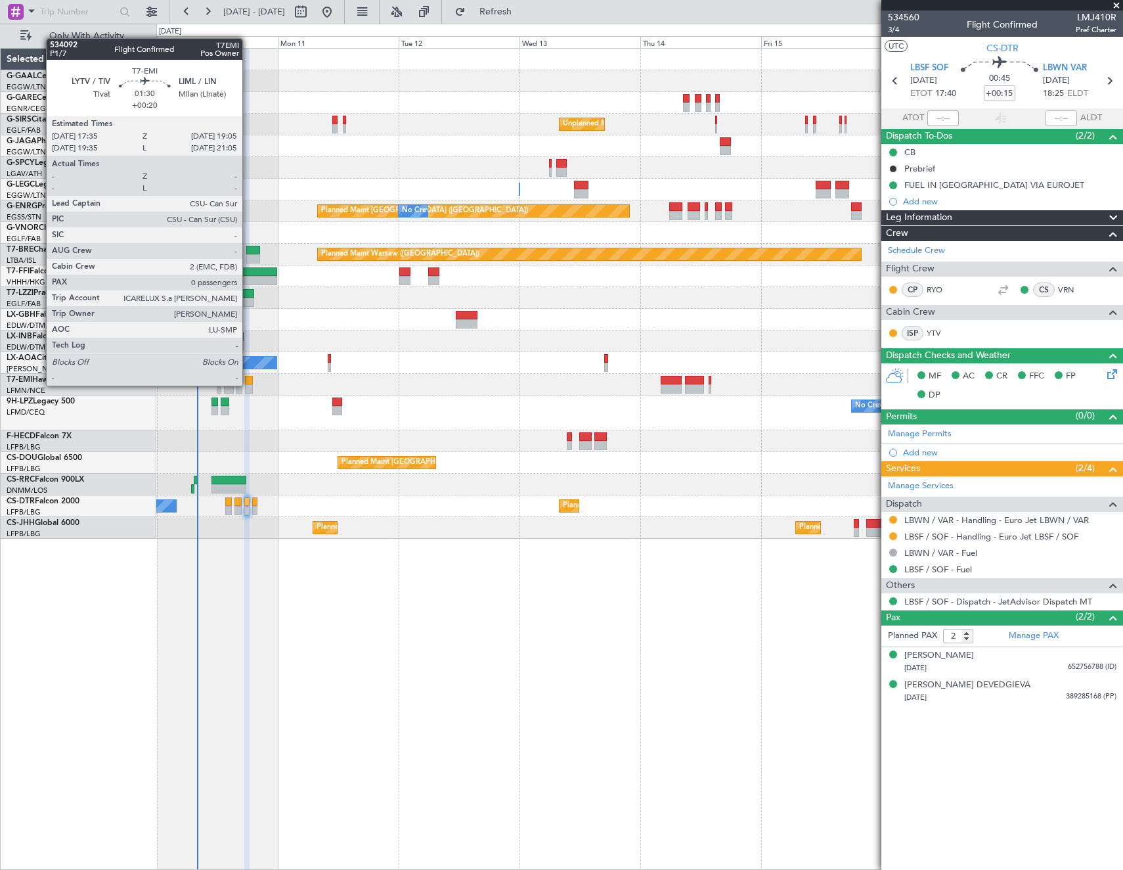
click at [248, 384] on div at bounding box center [249, 388] width 8 height 9
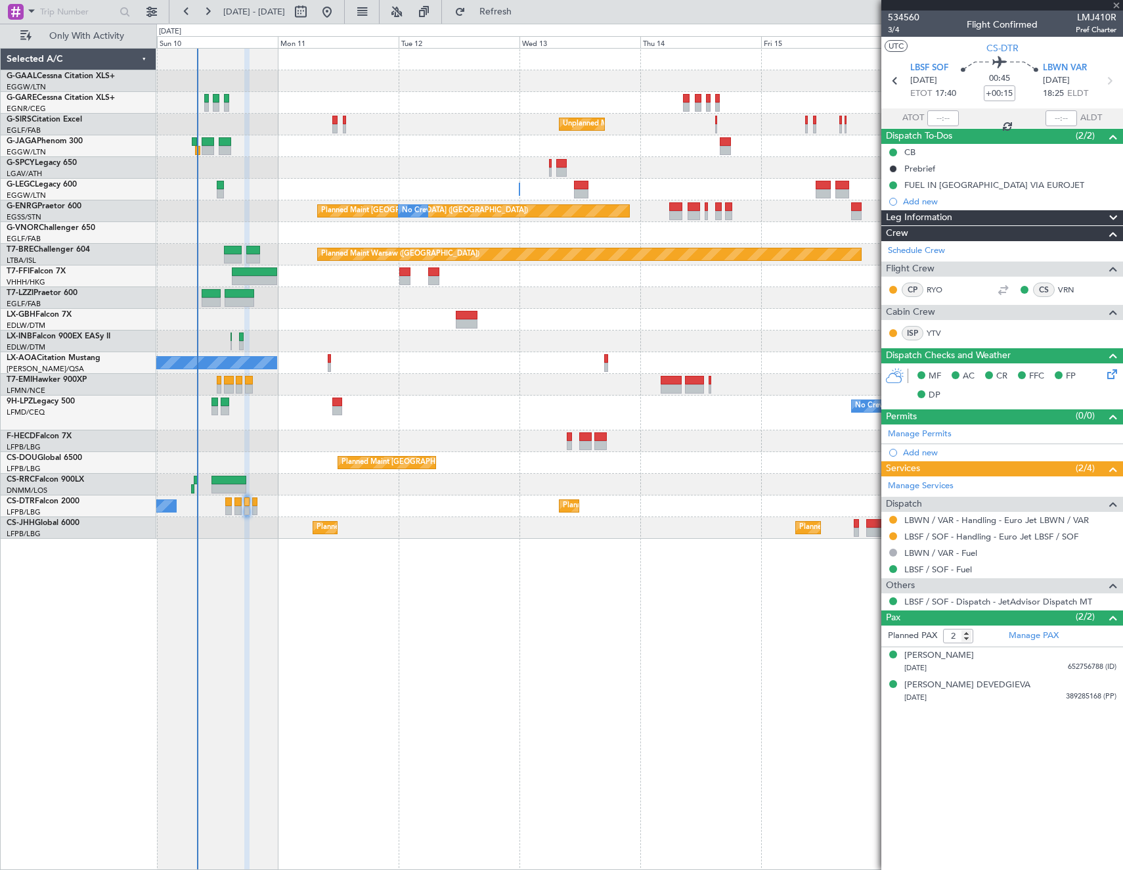
type input "+00:20"
type input "0"
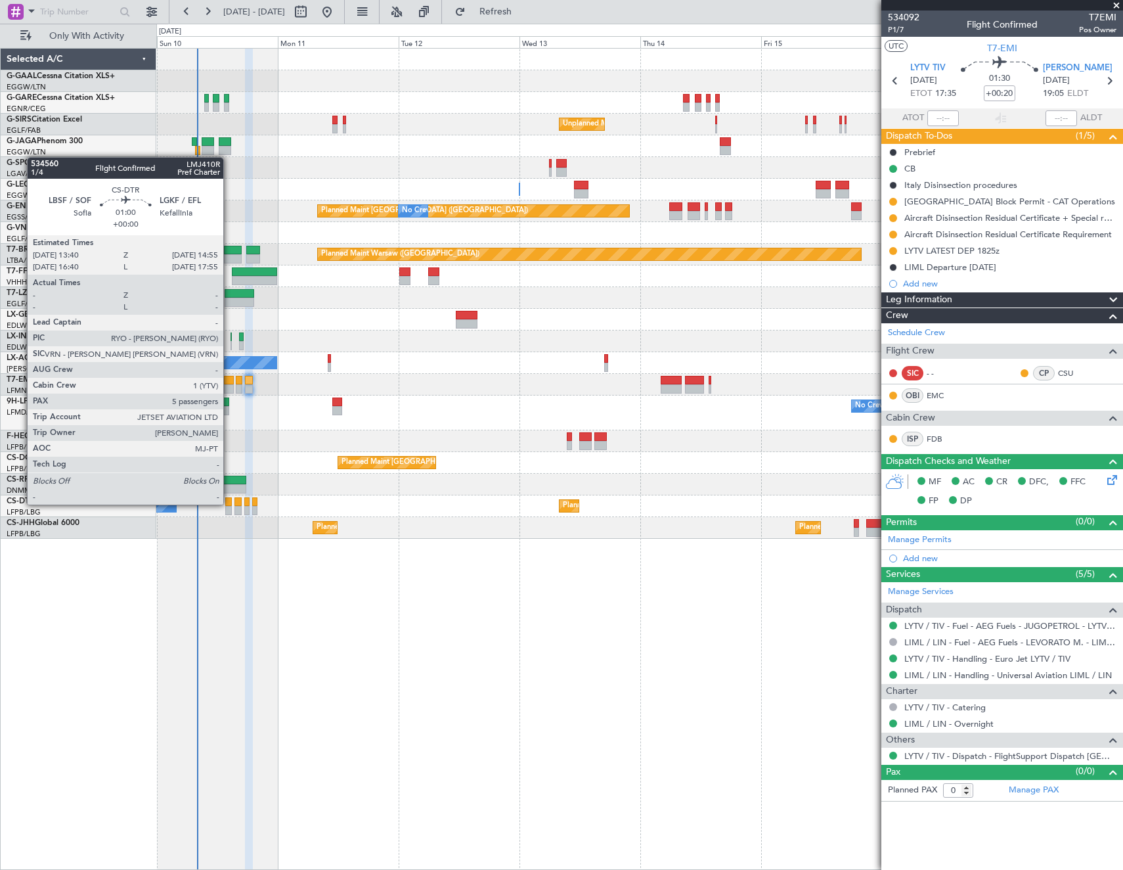
click at [228, 503] on div at bounding box center [228, 501] width 7 height 9
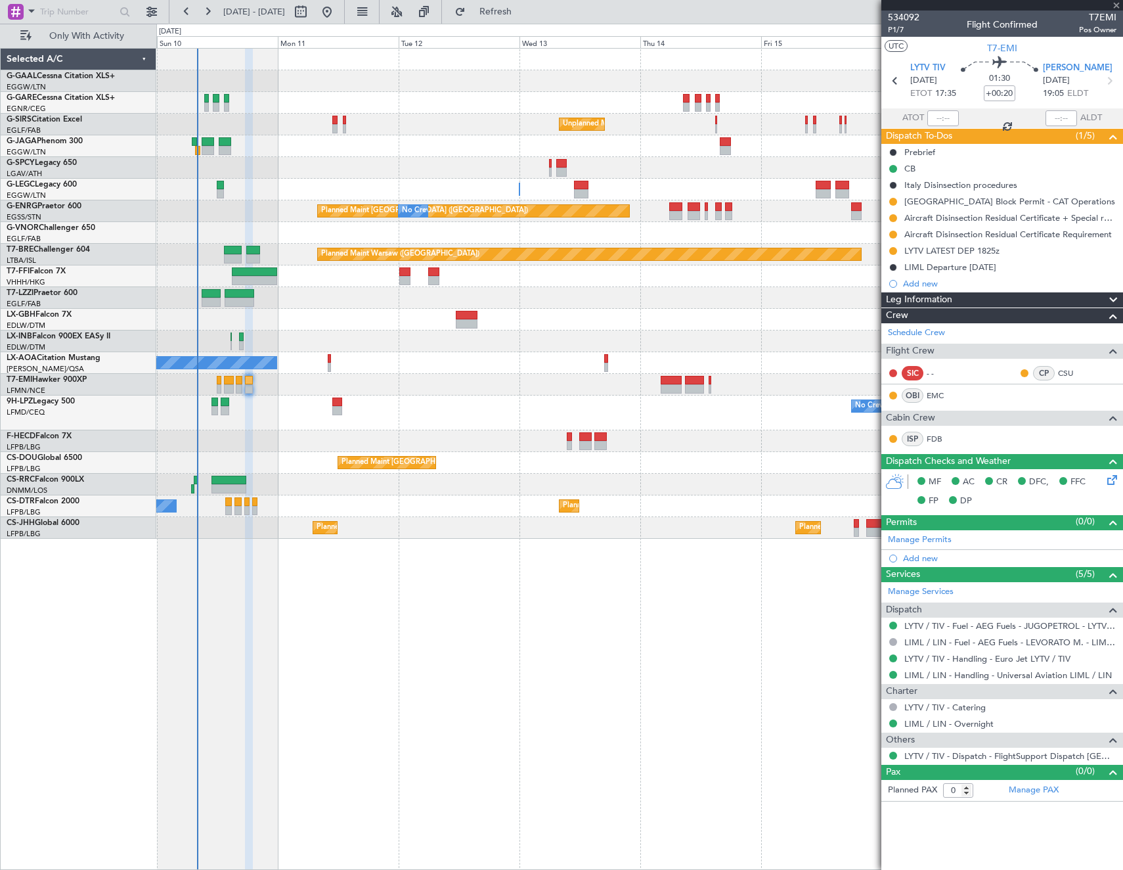
type input "5"
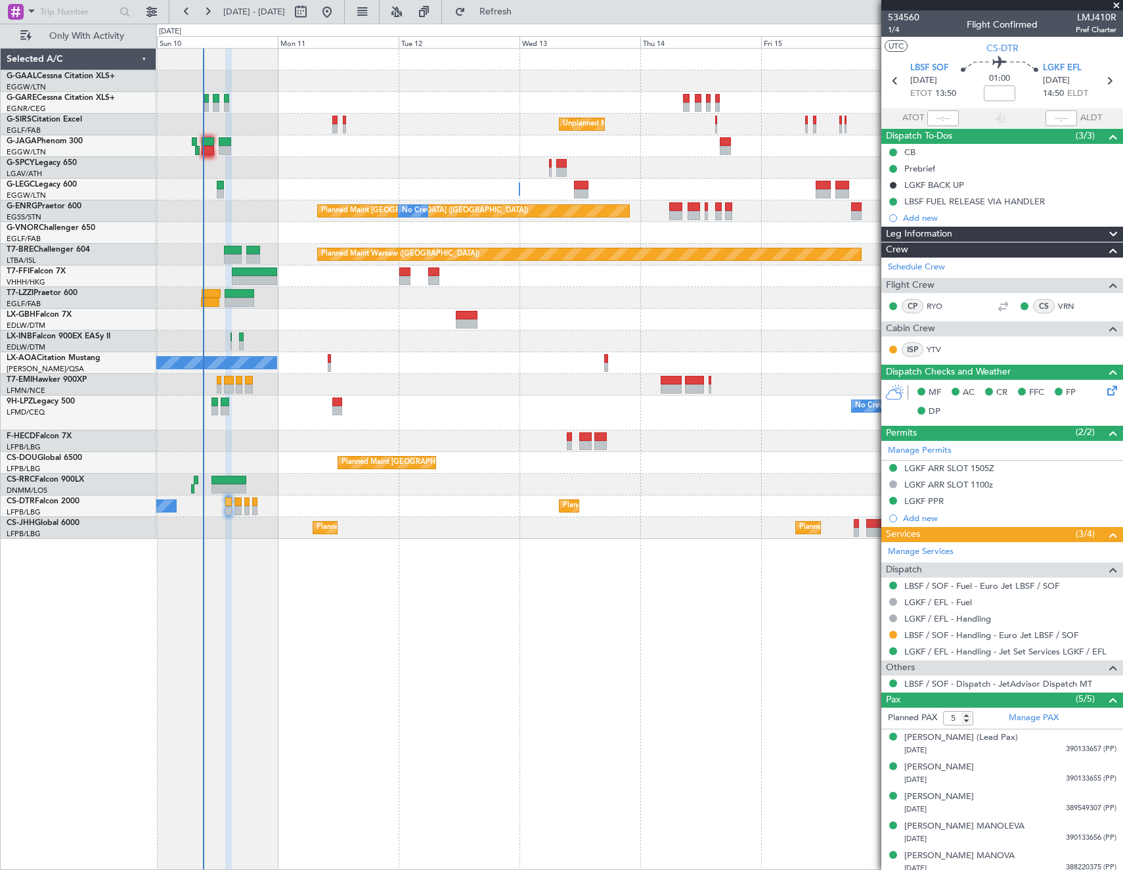
drag, startPoint x: 897, startPoint y: 631, endPoint x: 893, endPoint y: 672, distance: 40.9
click at [897, 631] on button at bounding box center [893, 635] width 8 height 8
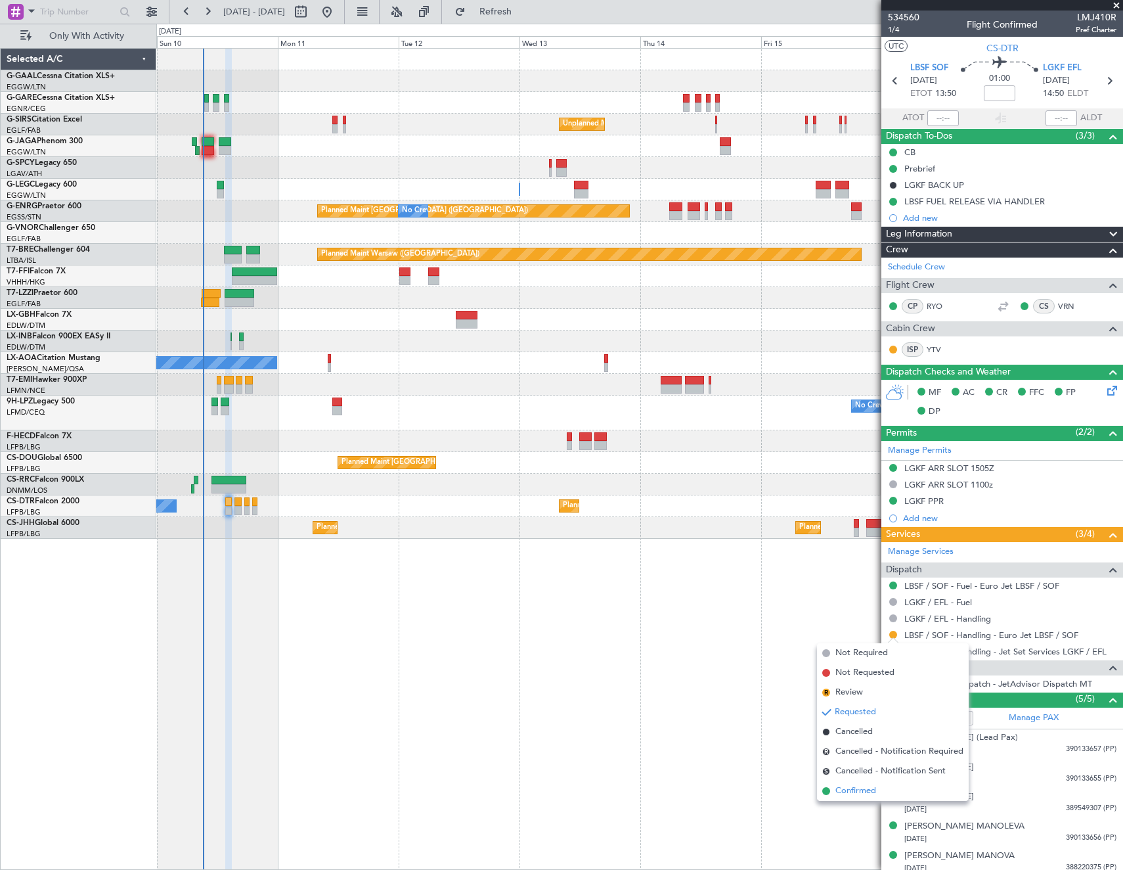
click at [861, 788] on span "Confirmed" at bounding box center [856, 790] width 41 height 13
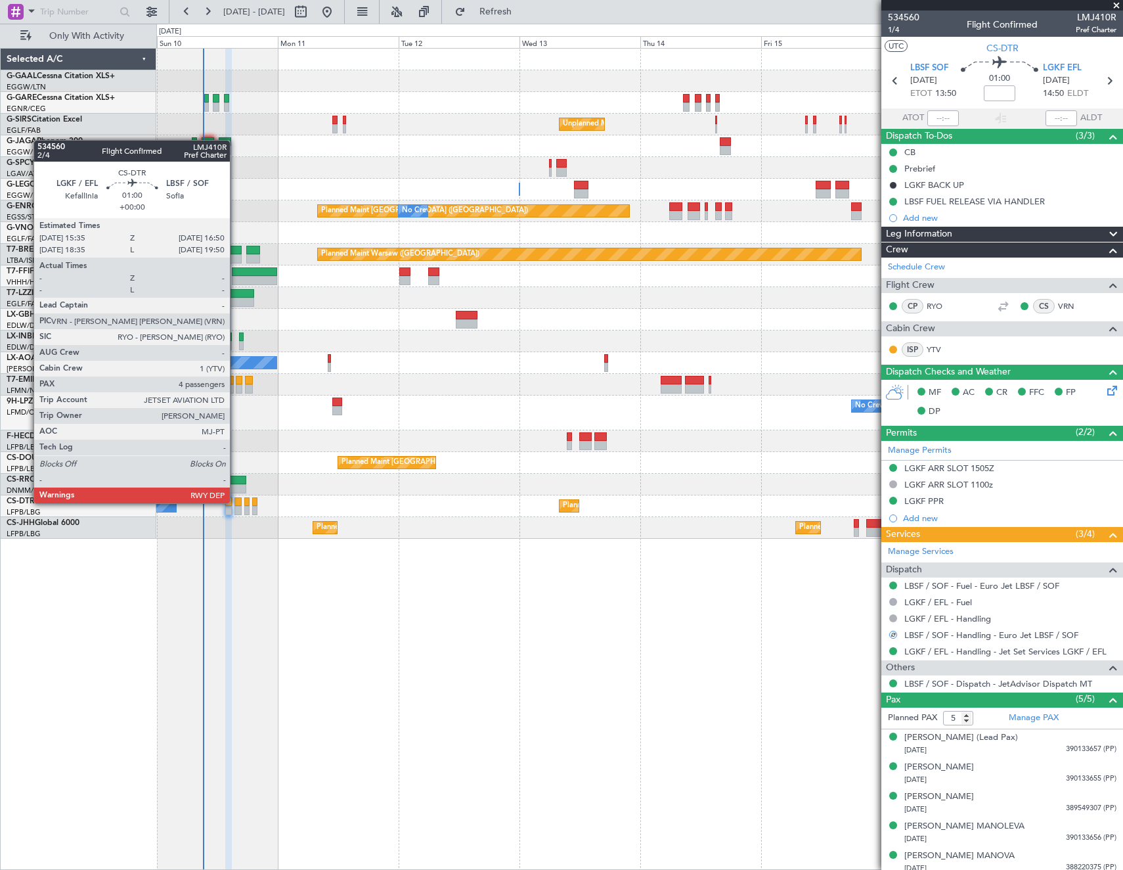
click at [236, 502] on div at bounding box center [237, 501] width 7 height 9
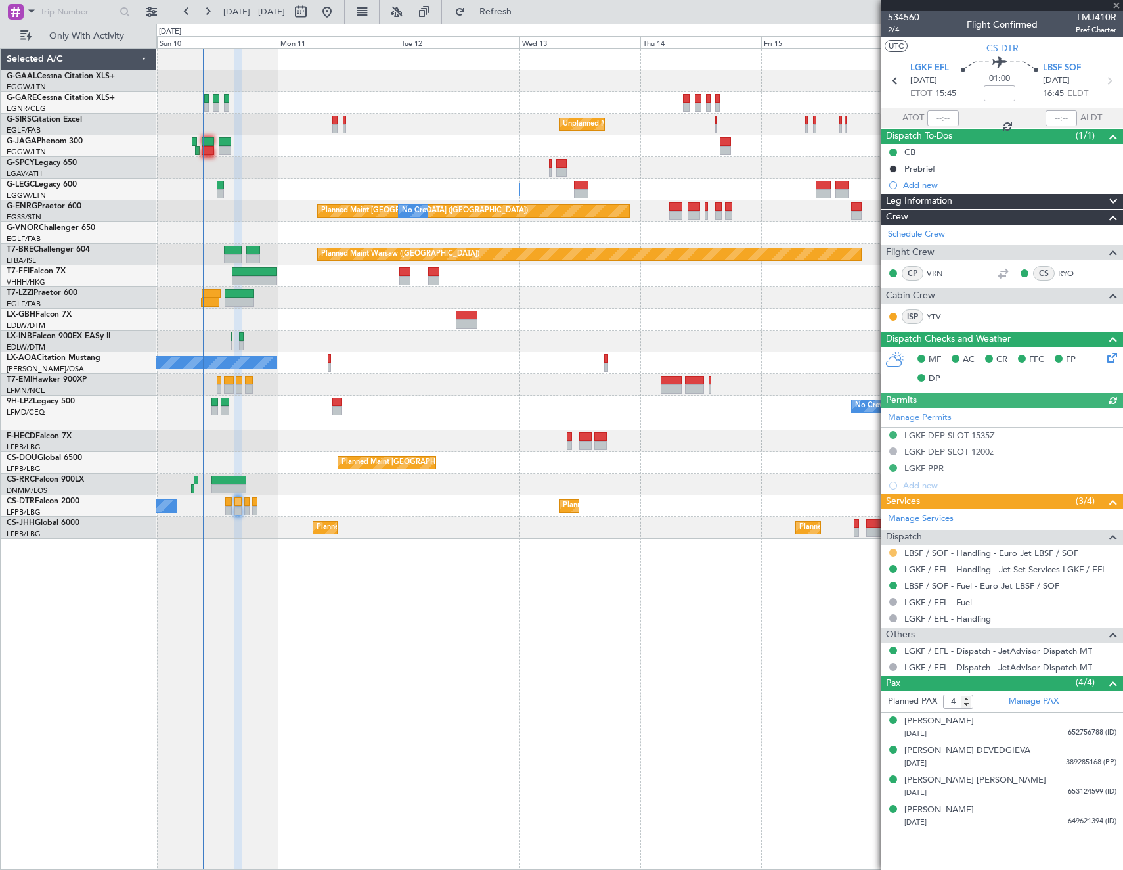
click at [893, 549] on button at bounding box center [893, 552] width 8 height 8
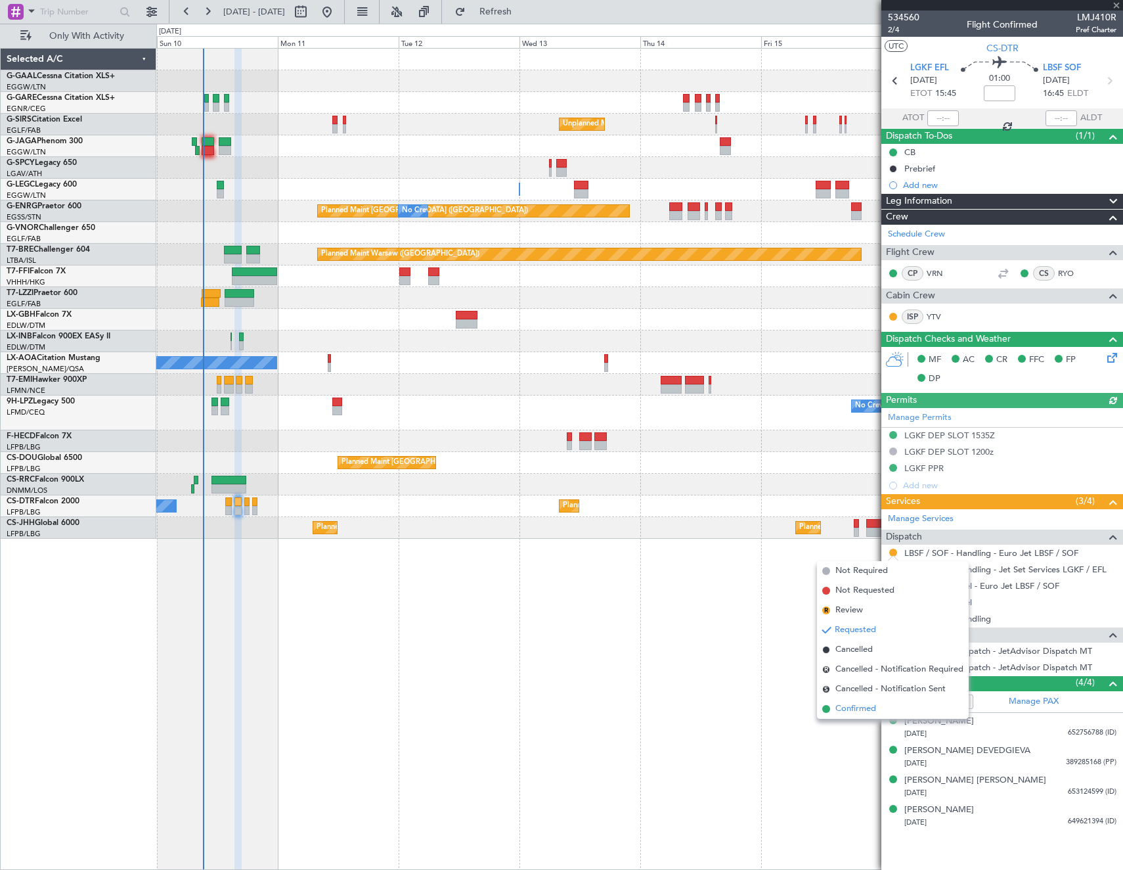
click at [873, 706] on span "Confirmed" at bounding box center [856, 708] width 41 height 13
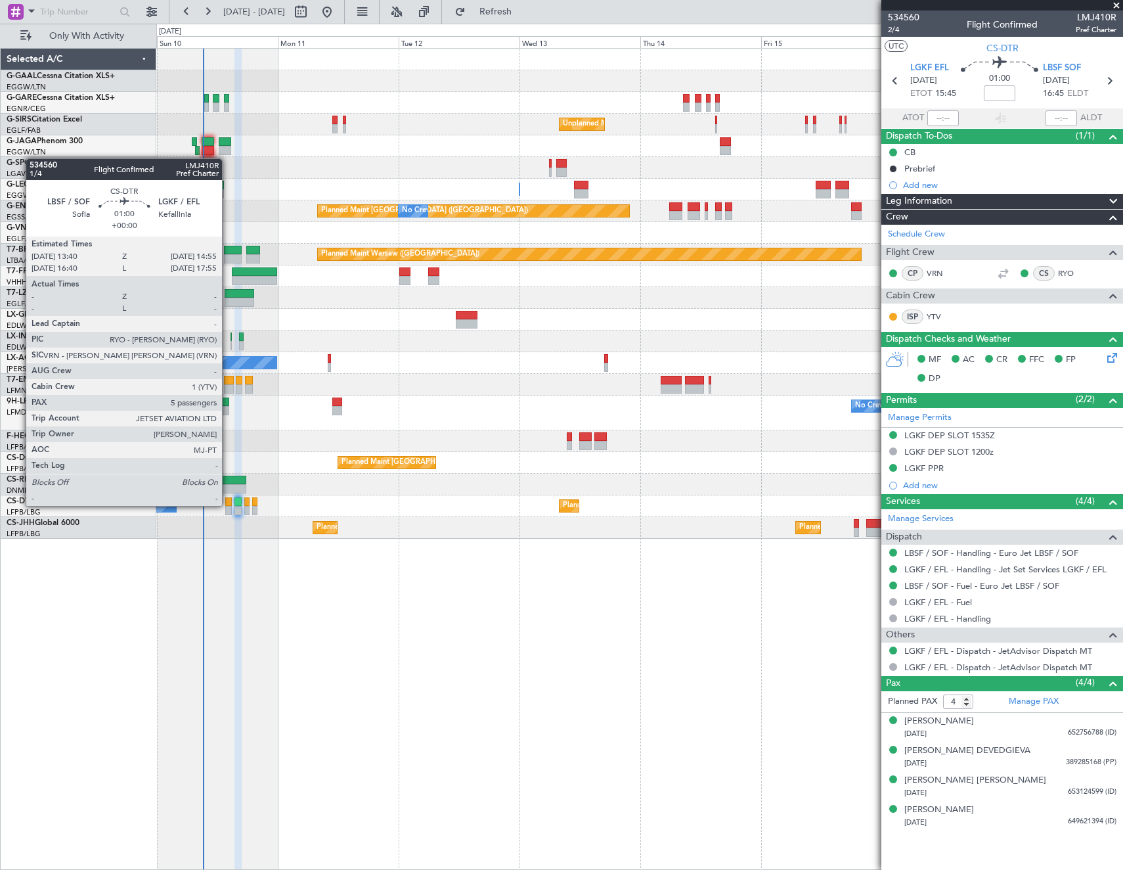
click at [228, 504] on div at bounding box center [228, 501] width 7 height 9
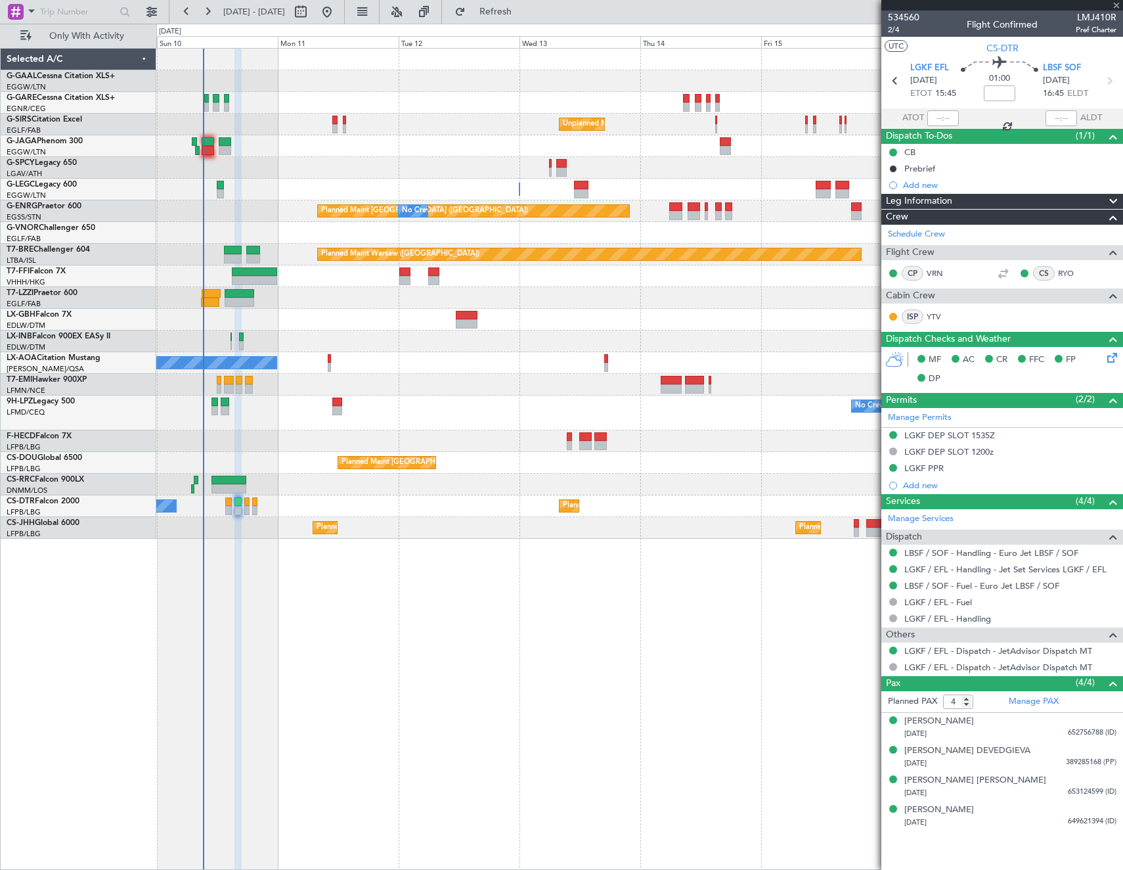
type input "5"
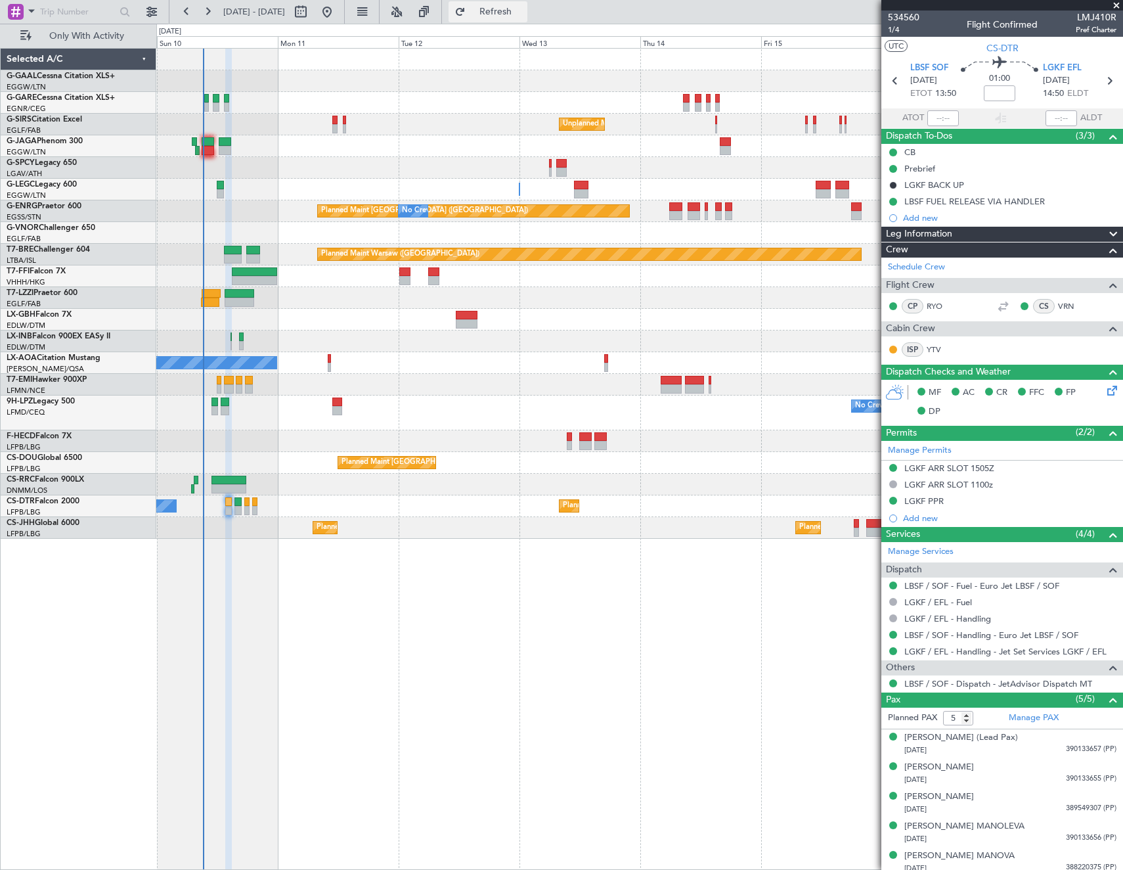
click at [524, 16] on span "Refresh" at bounding box center [495, 11] width 55 height 9
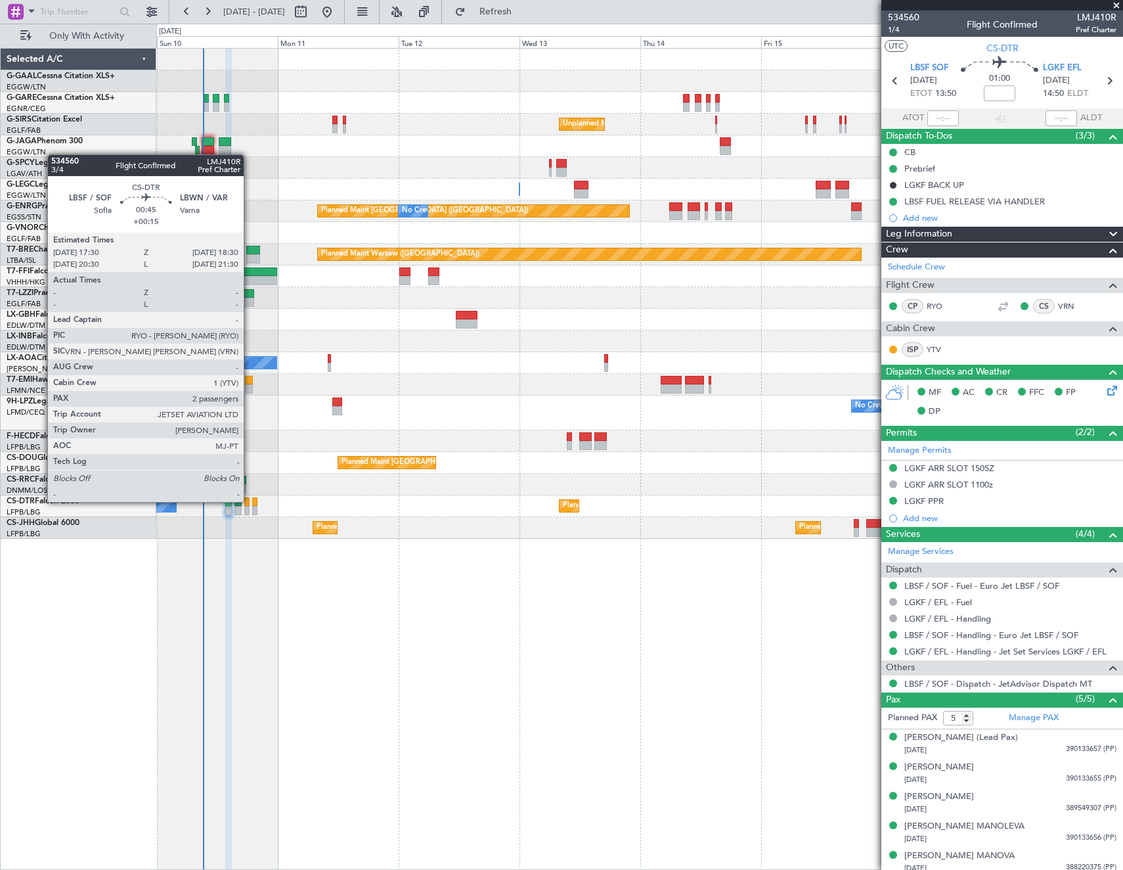
click at [250, 501] on div at bounding box center [246, 501] width 5 height 9
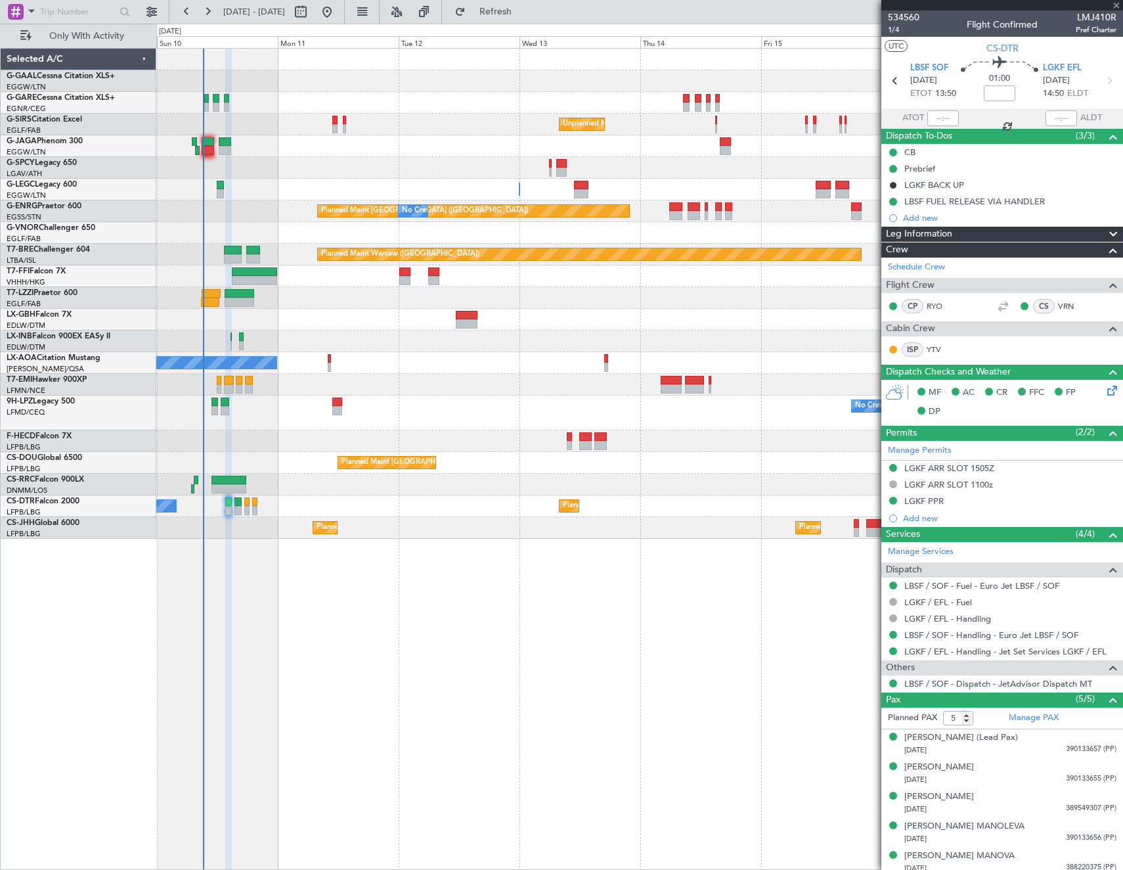
type input "+00:15"
type input "2"
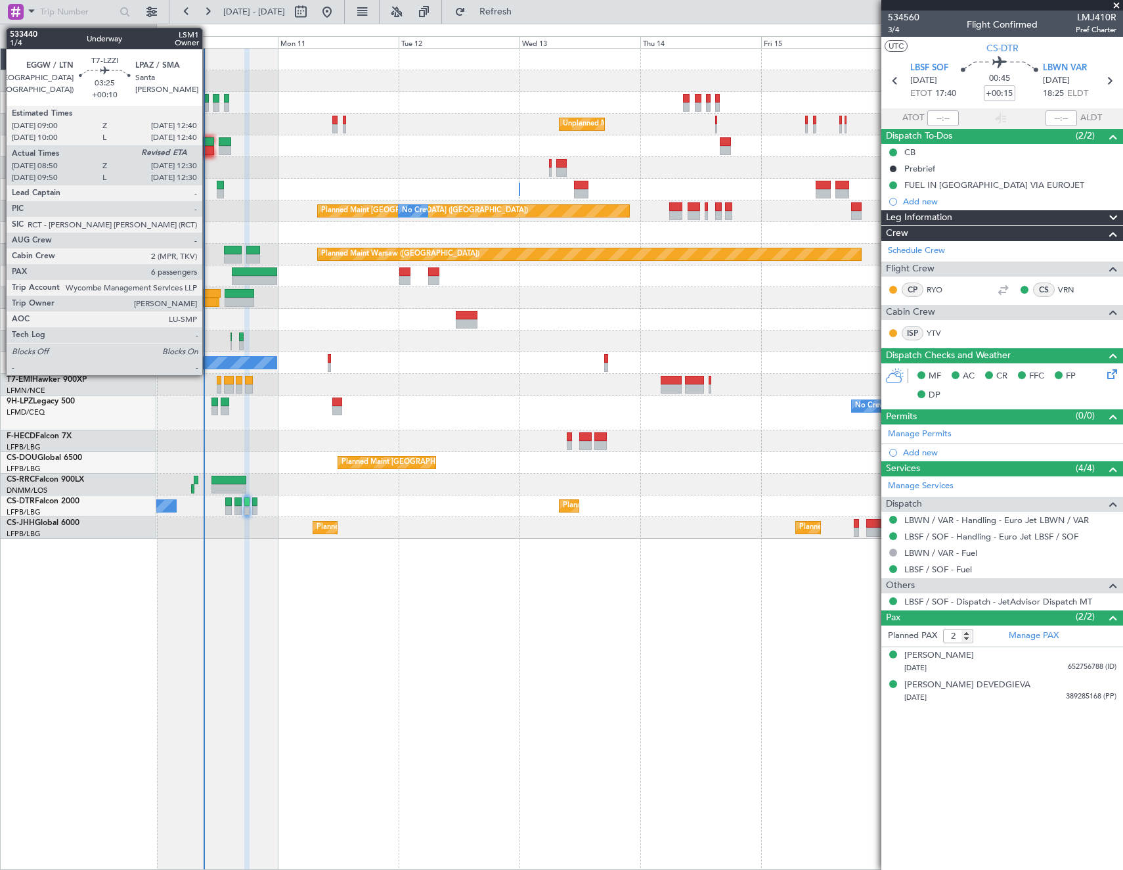
click at [208, 296] on div at bounding box center [211, 293] width 19 height 9
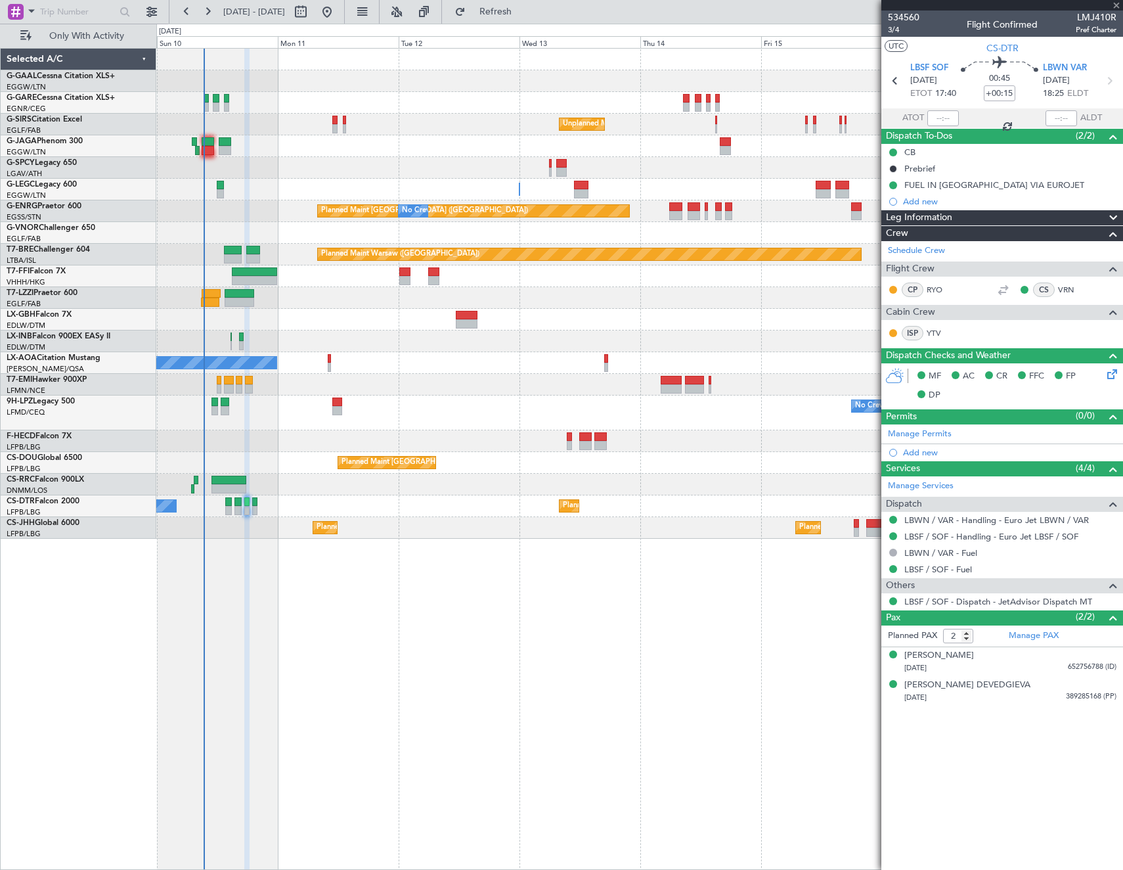
type input "+00:10"
type input "09:00"
type input "6"
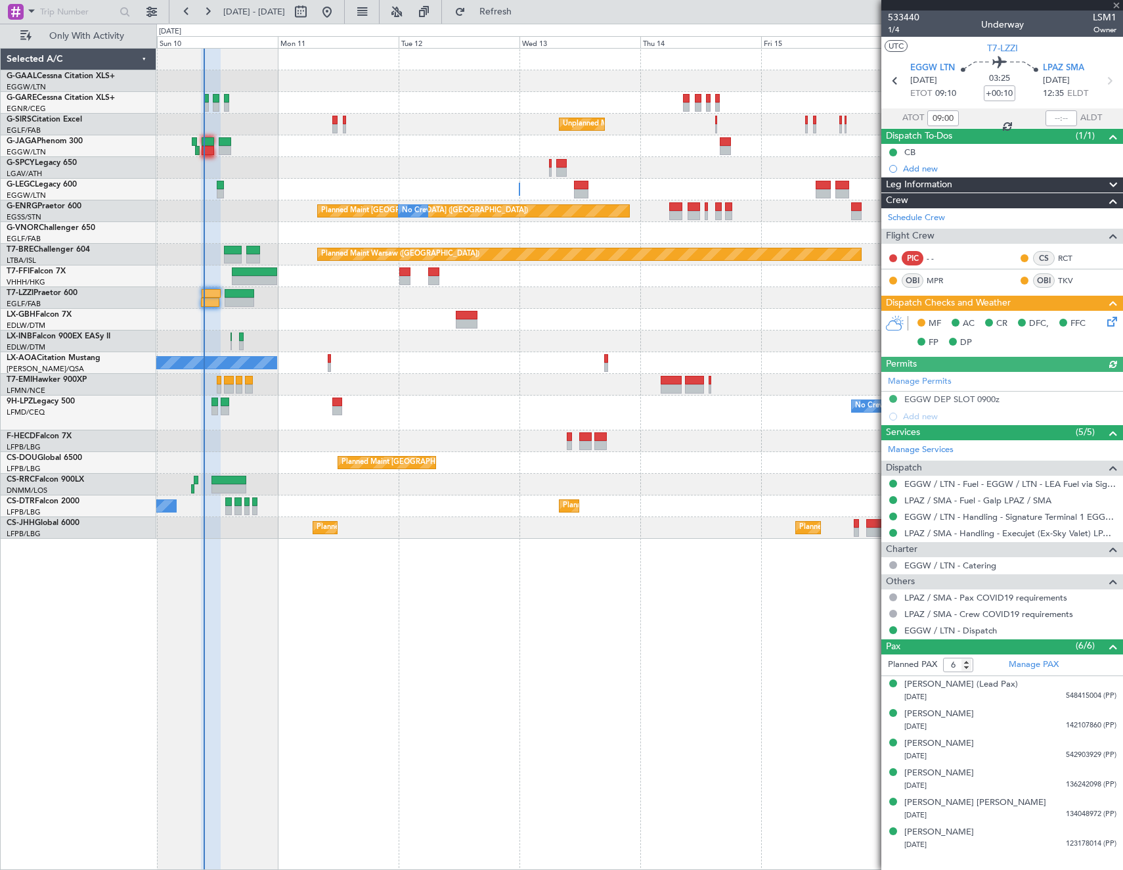
click at [1106, 321] on icon at bounding box center [1110, 319] width 11 height 11
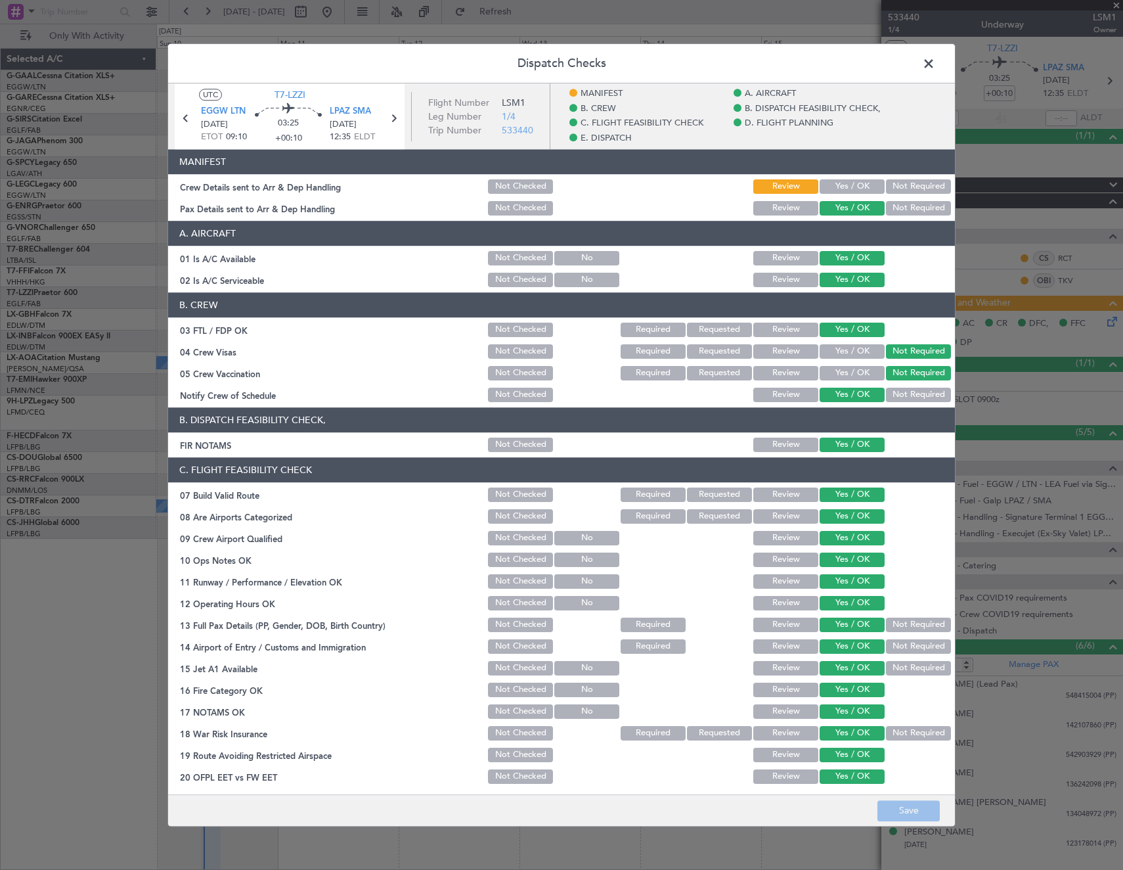
click at [850, 184] on button "Yes / OK" at bounding box center [852, 186] width 65 height 14
click at [918, 810] on button "Save" at bounding box center [909, 810] width 62 height 21
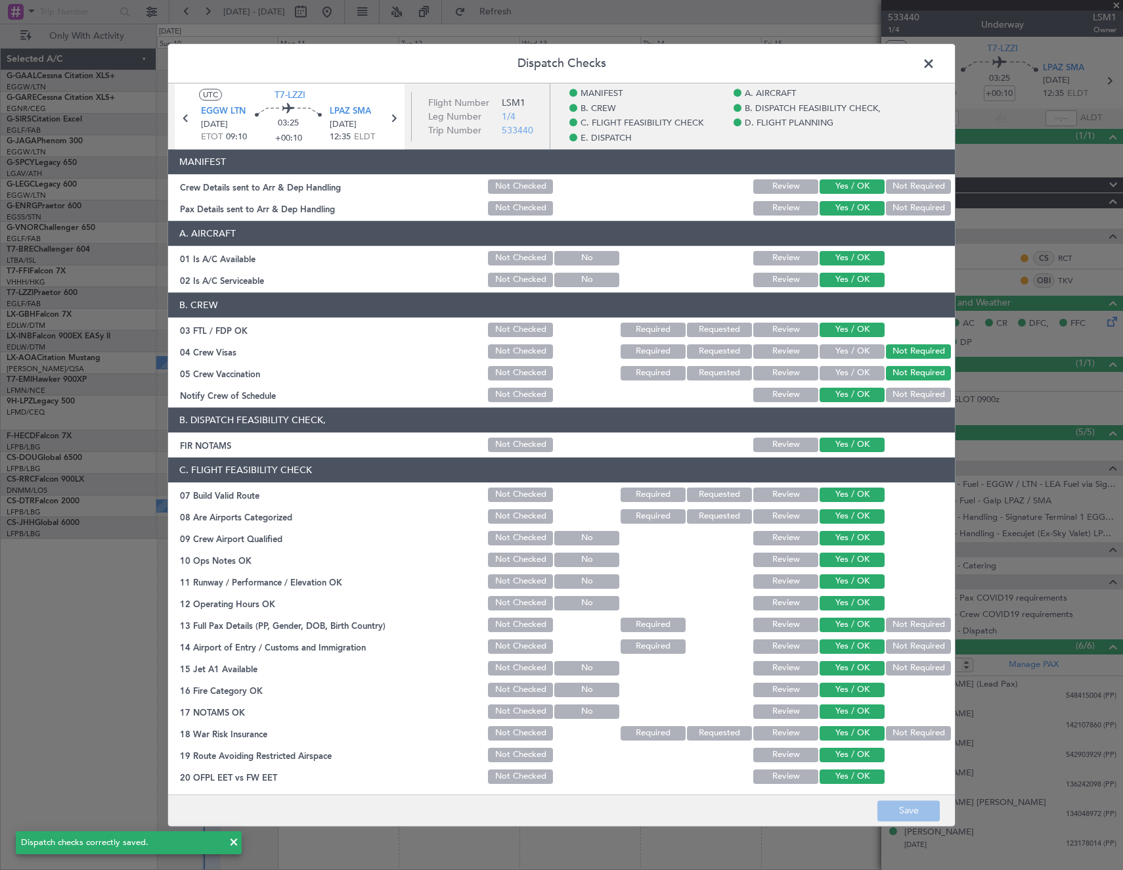
click at [935, 66] on span at bounding box center [935, 67] width 0 height 26
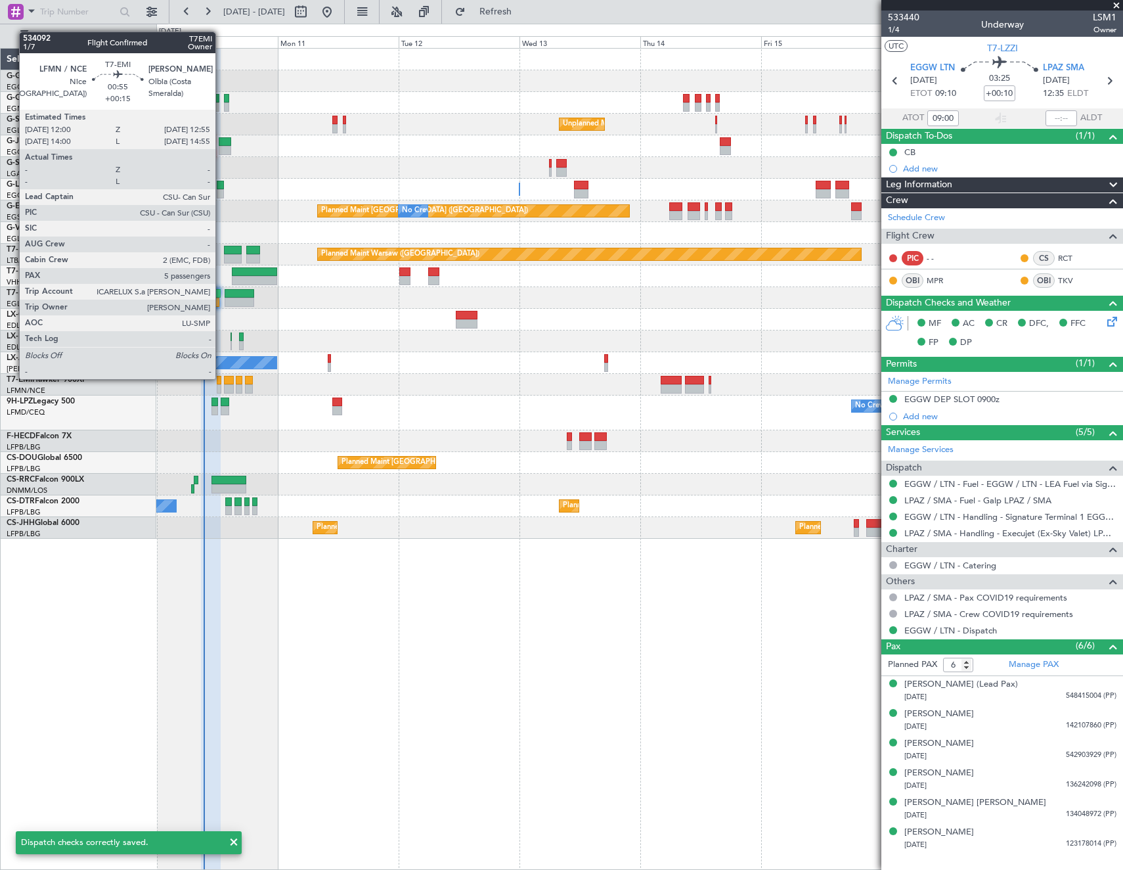
click at [221, 378] on div at bounding box center [219, 380] width 5 height 9
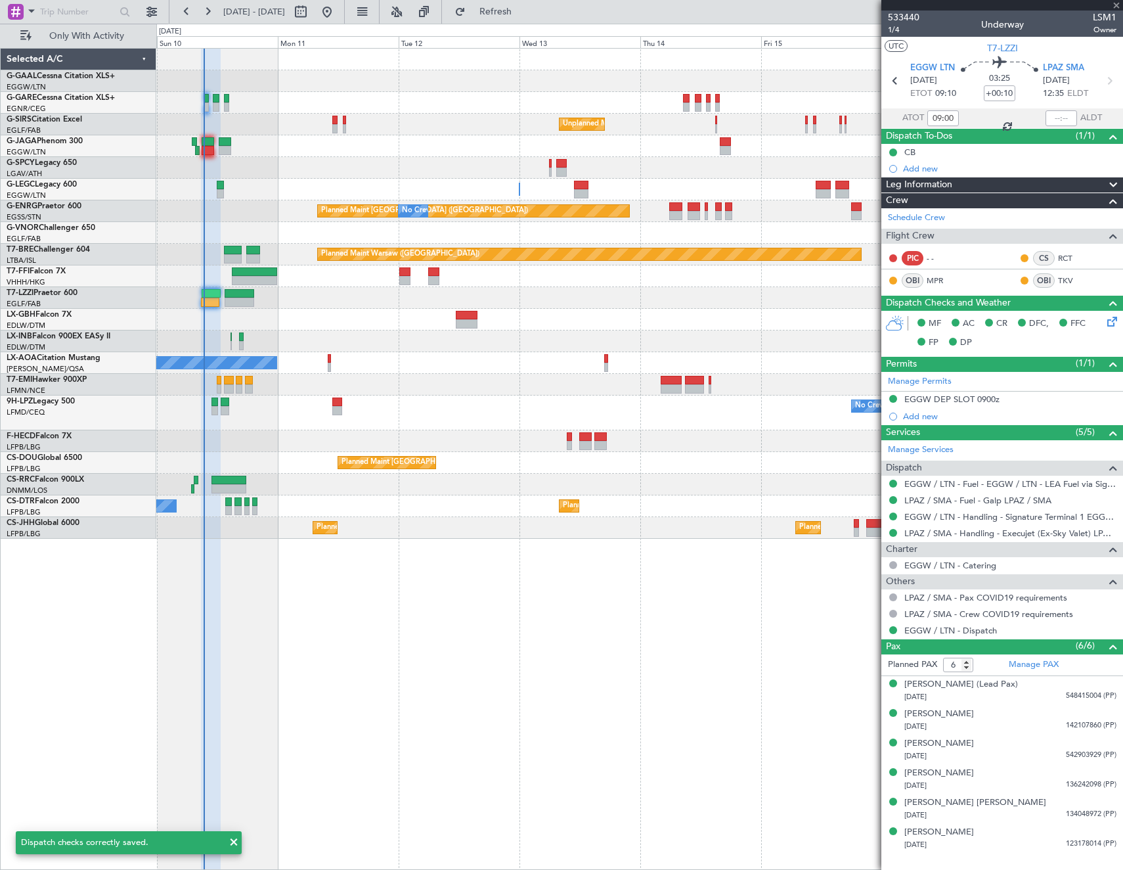
type input "+00:15"
type input "5"
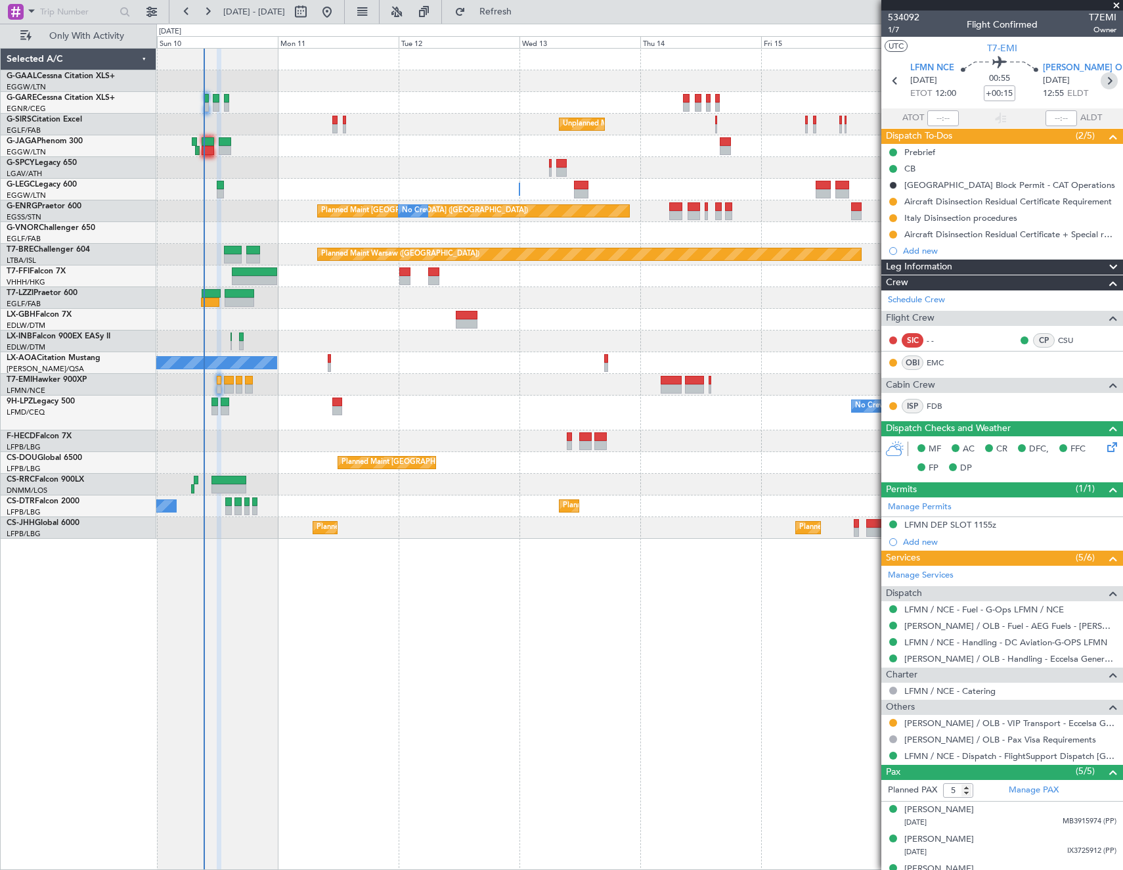
click at [1103, 76] on icon at bounding box center [1109, 80] width 17 height 17
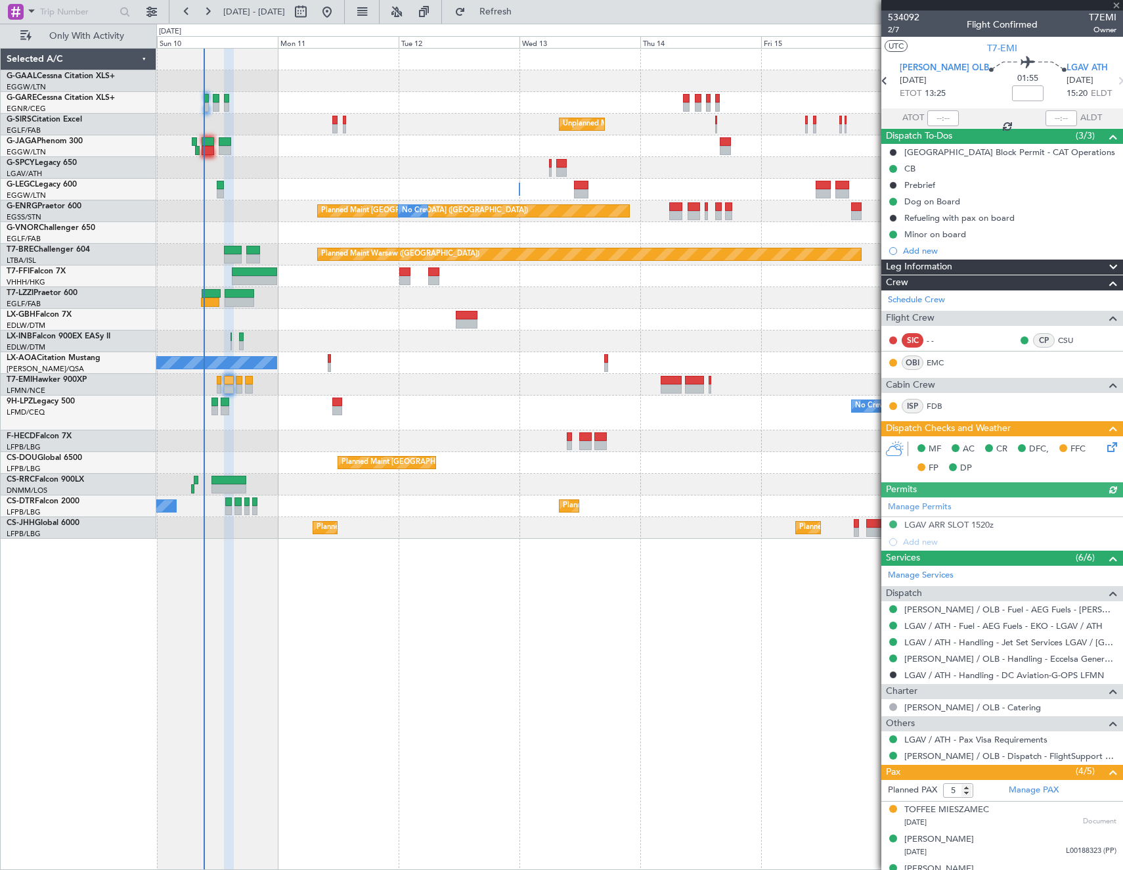
click at [1105, 447] on icon at bounding box center [1110, 444] width 11 height 11
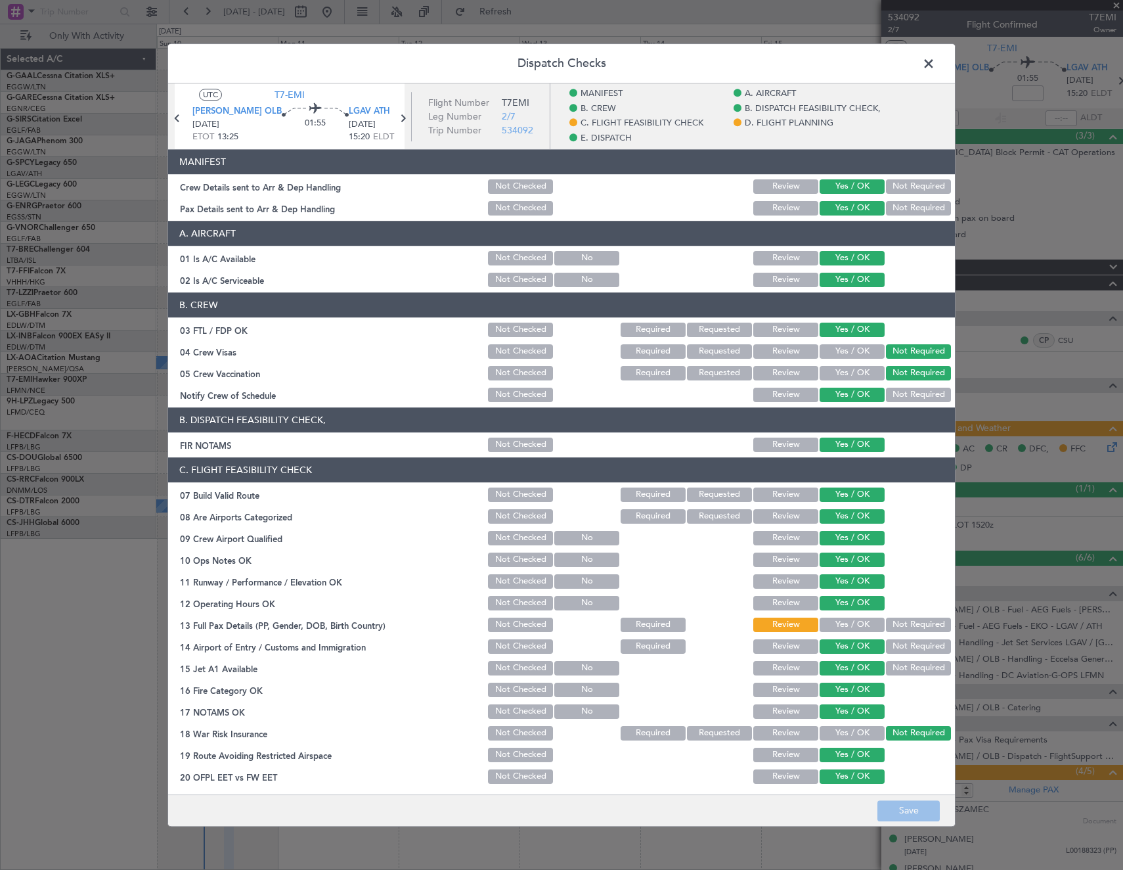
click at [849, 623] on button "Yes / OK" at bounding box center [852, 624] width 65 height 14
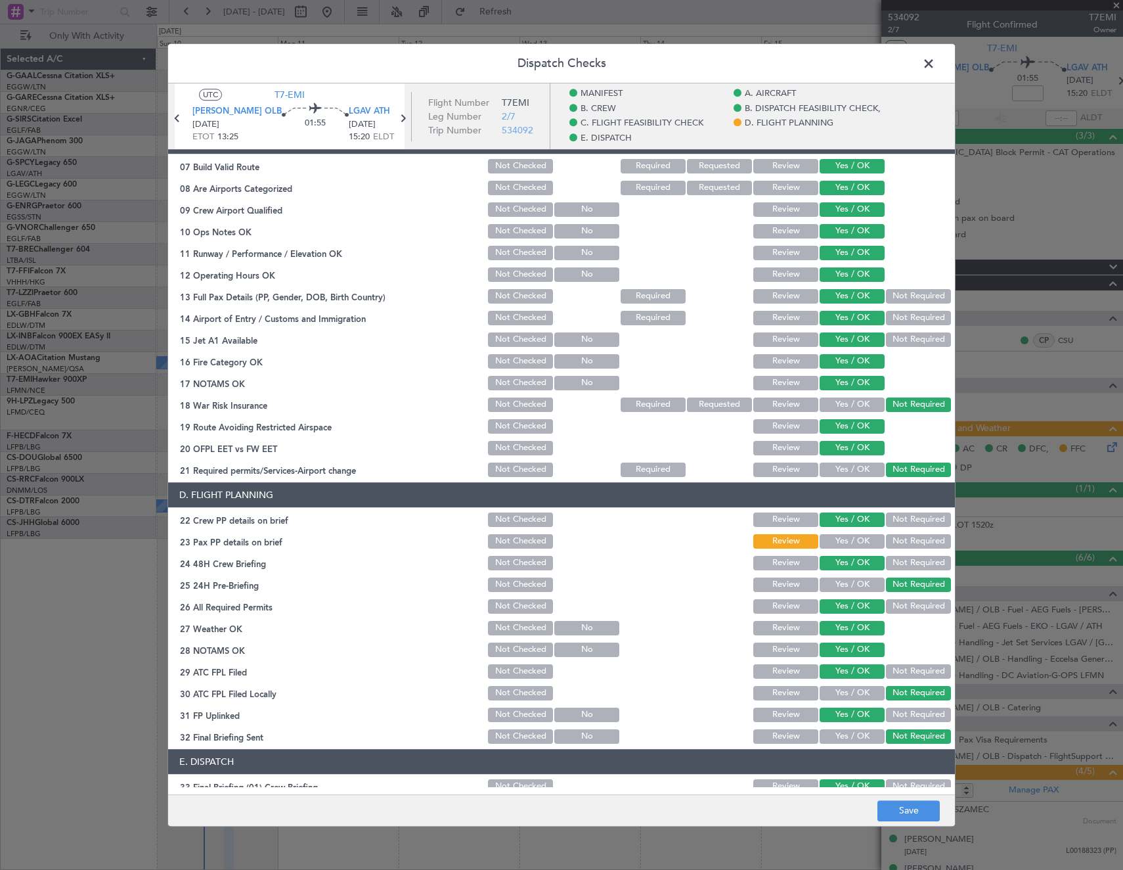
click at [837, 545] on button "Yes / OK" at bounding box center [852, 541] width 65 height 14
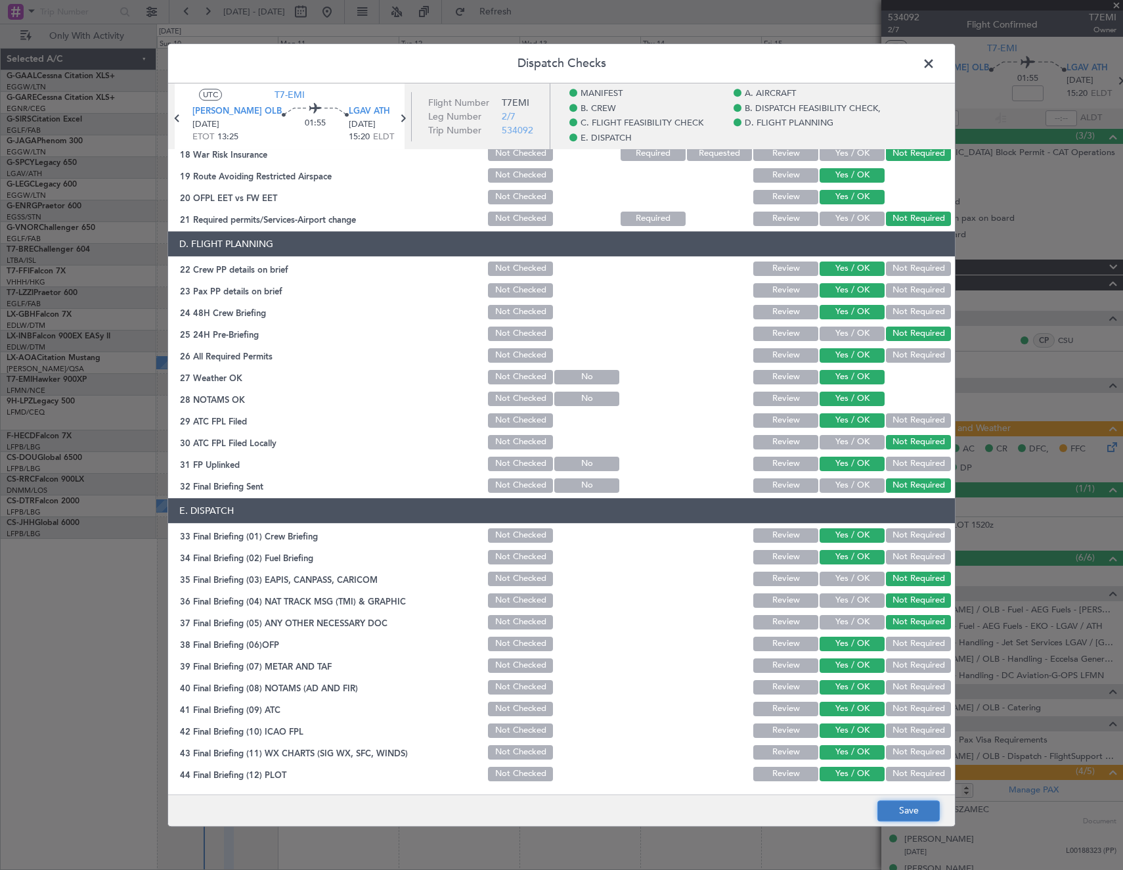
click at [904, 805] on button "Save" at bounding box center [909, 810] width 62 height 21
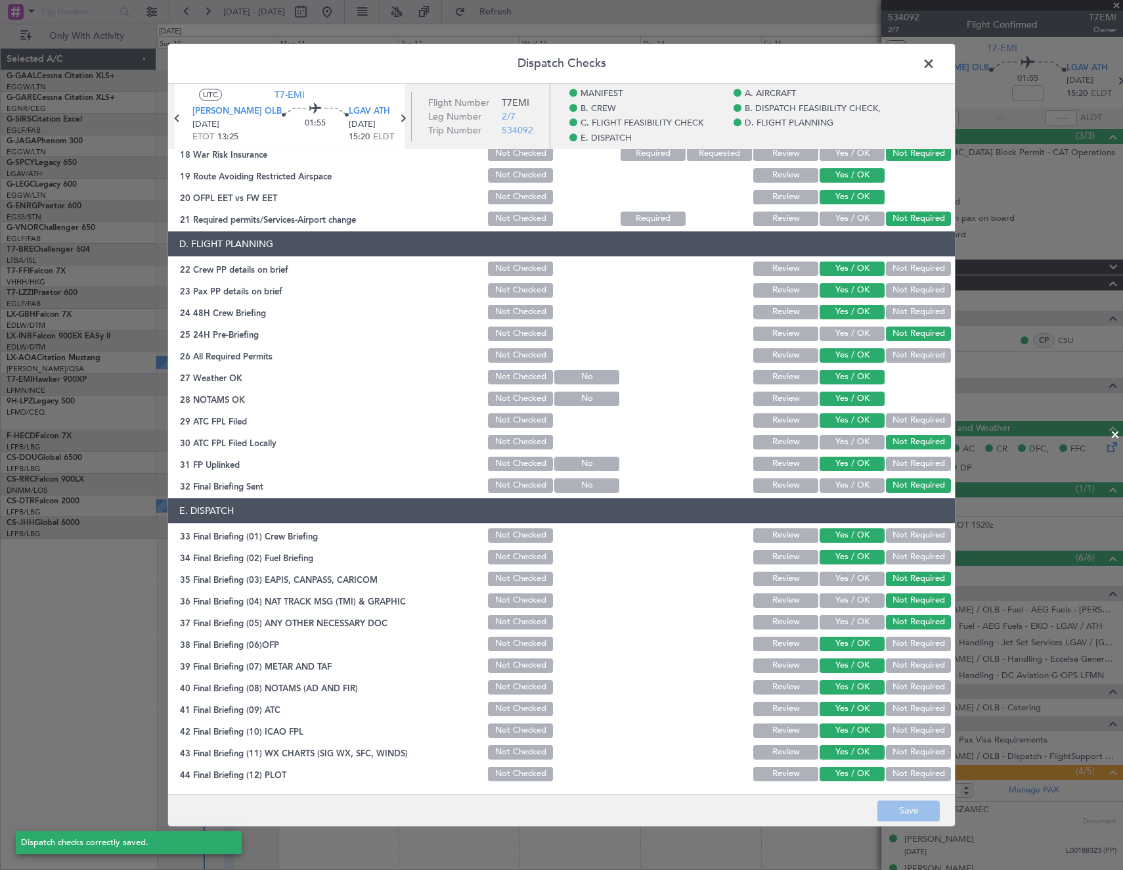
click at [935, 67] on span at bounding box center [935, 67] width 0 height 26
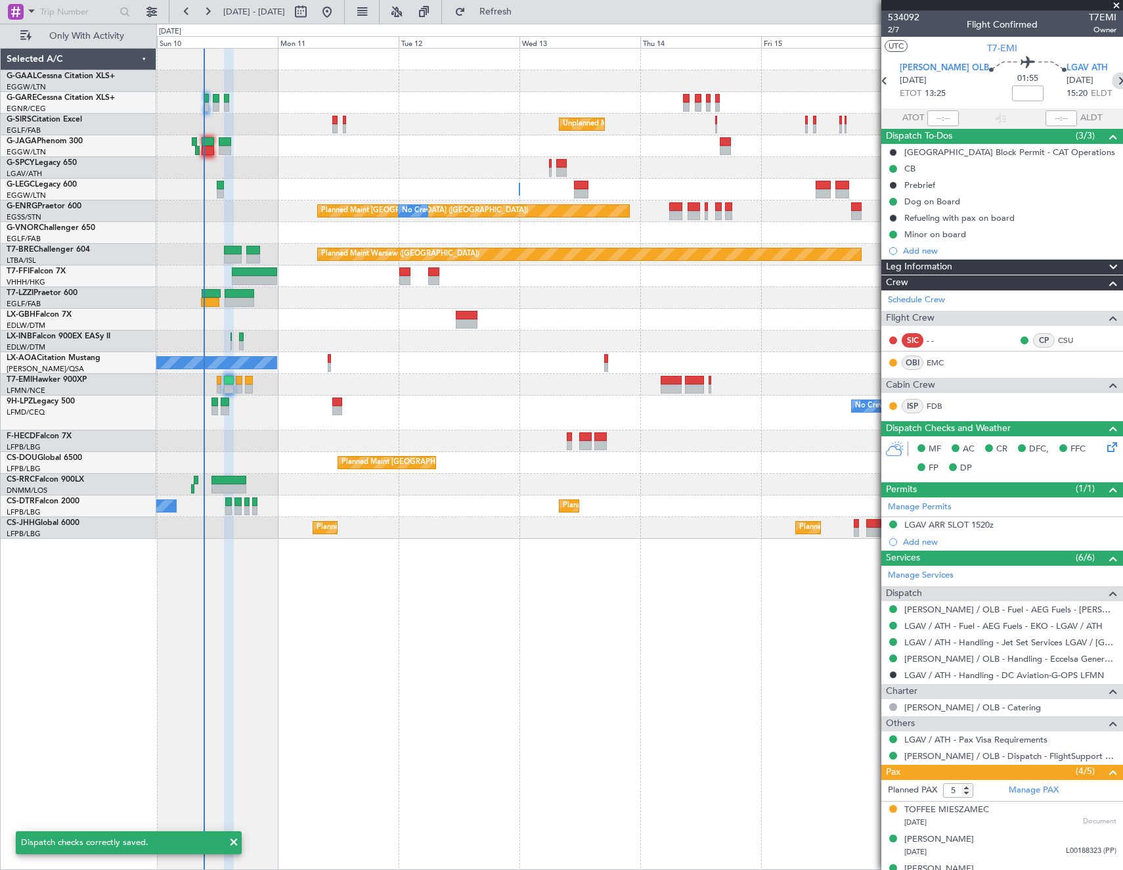
click at [1112, 79] on icon at bounding box center [1120, 80] width 17 height 17
type input "+00:10"
type input "3"
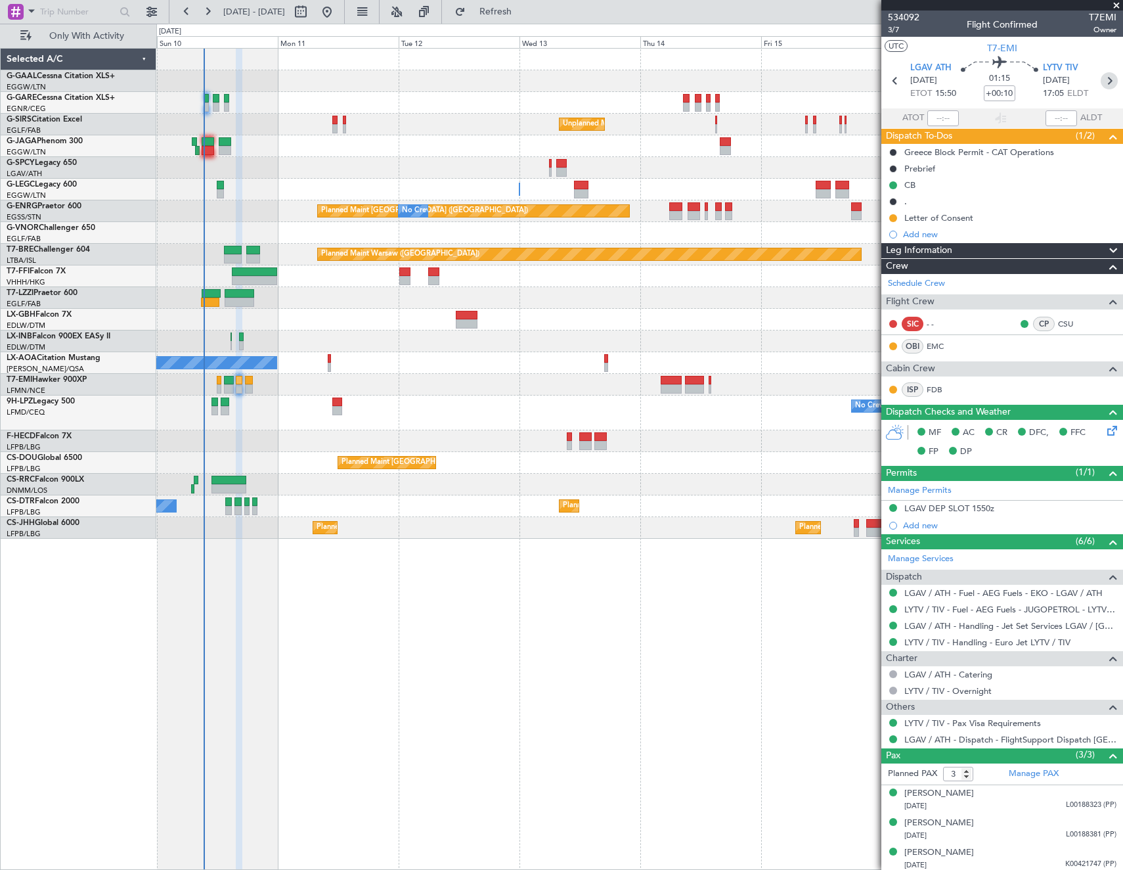
click at [1101, 82] on icon at bounding box center [1109, 80] width 17 height 17
type input "+00:20"
type input "0"
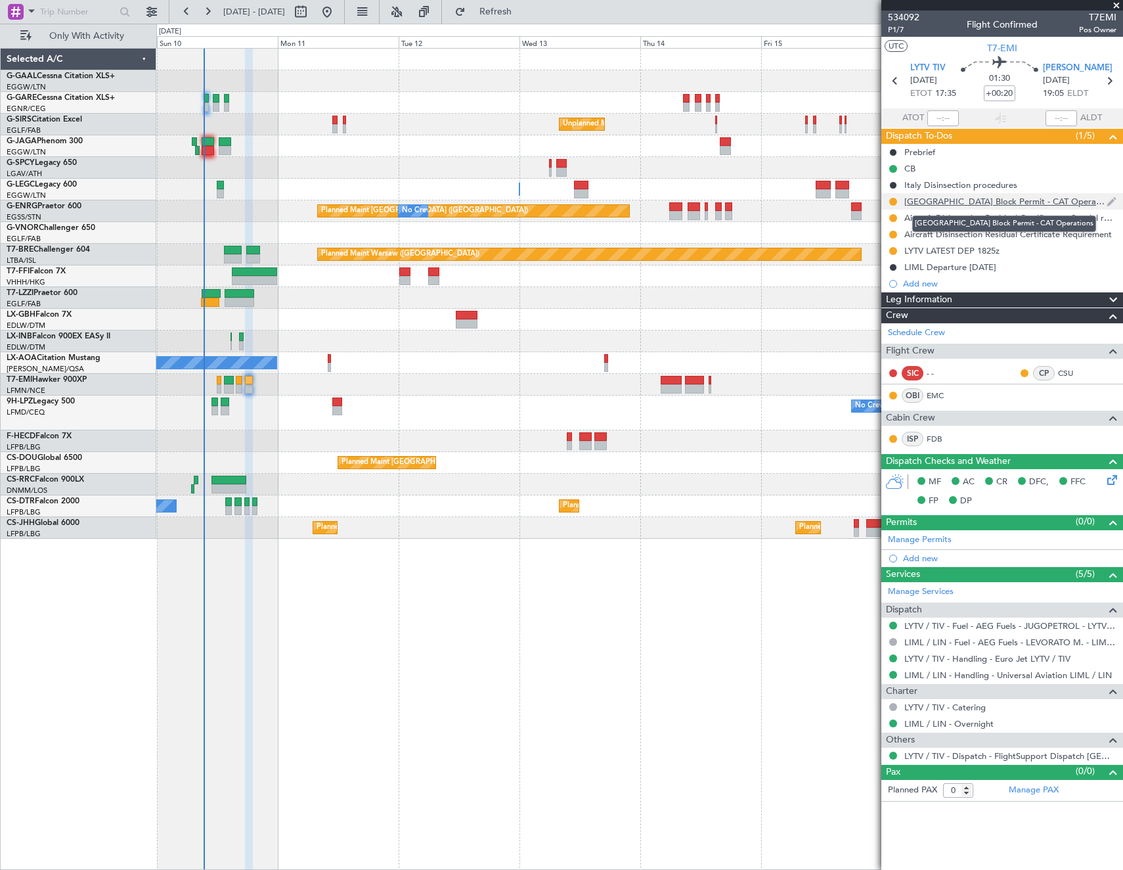
click at [920, 203] on div "Italy Block Permit - CAT Operations" at bounding box center [1005, 201] width 202 height 11
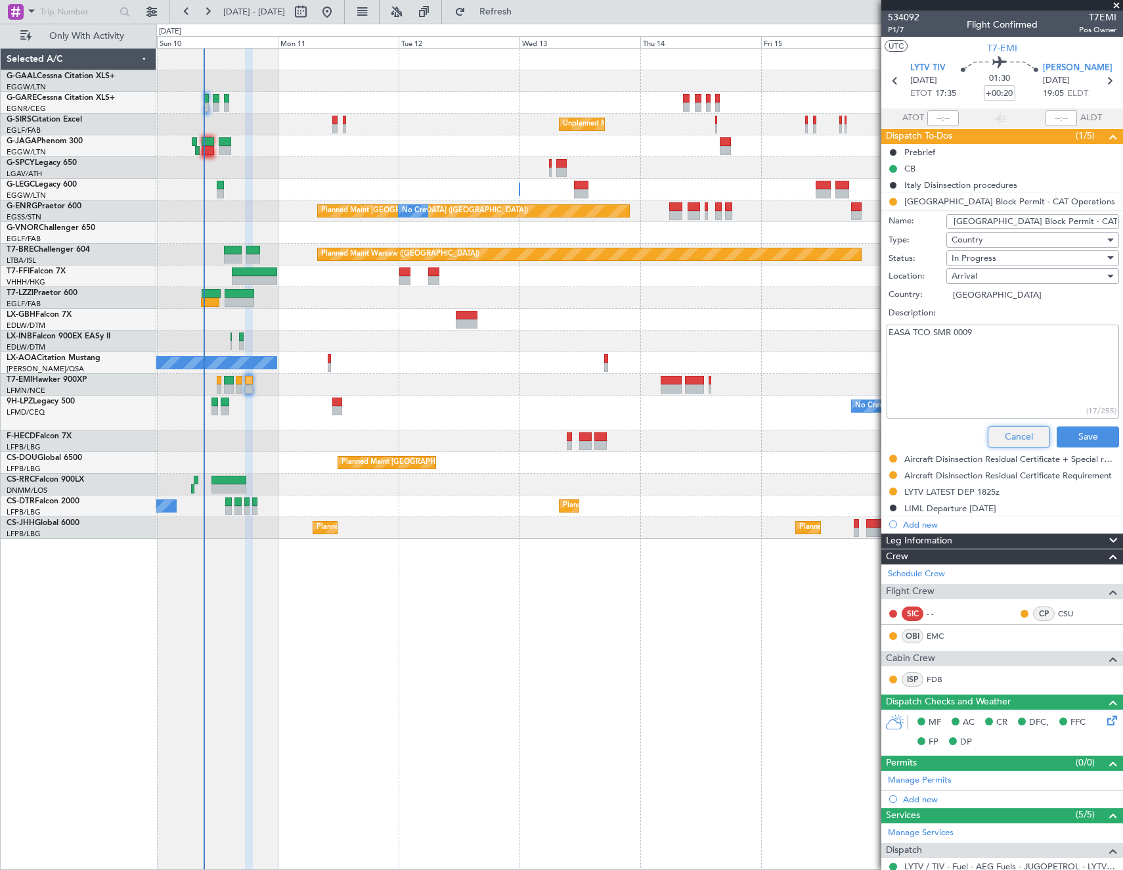
click at [999, 438] on button "Cancel" at bounding box center [1019, 436] width 62 height 21
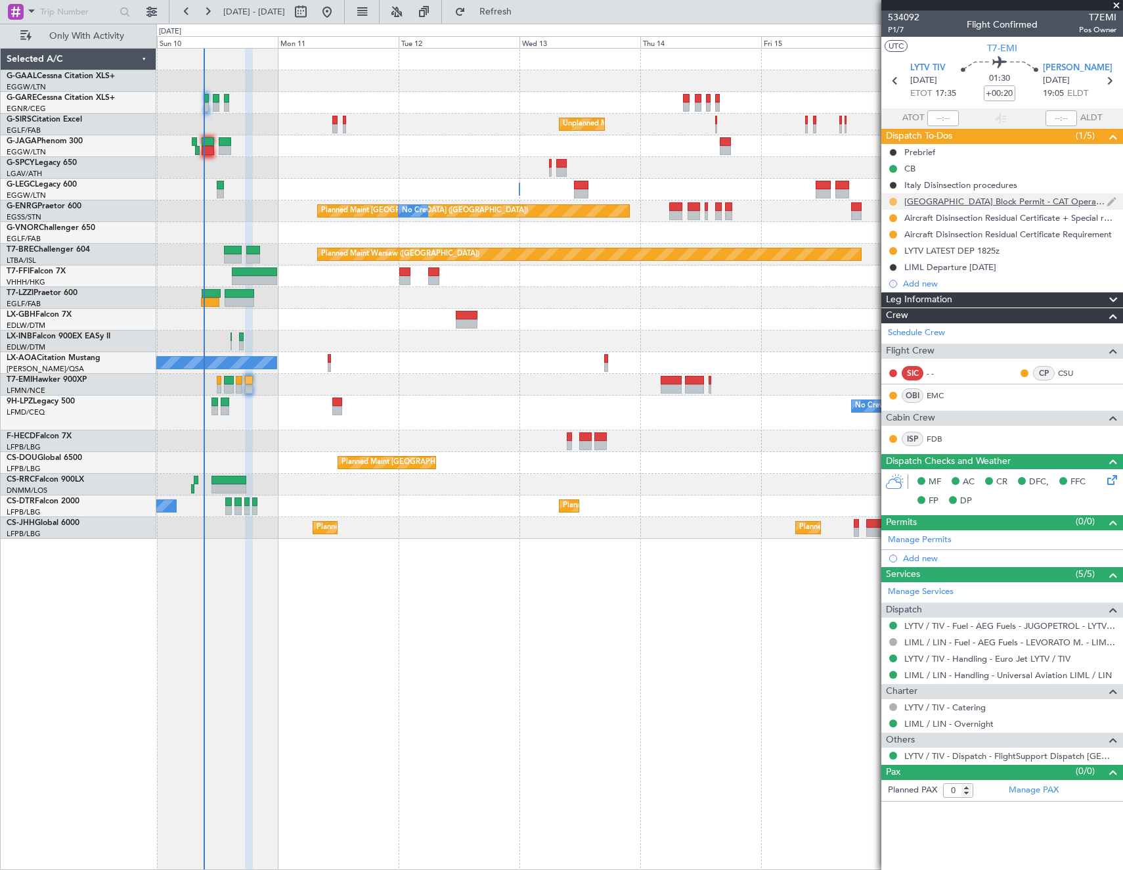
click at [893, 202] on button at bounding box center [893, 202] width 8 height 8
click at [901, 259] on span "Completed" at bounding box center [898, 259] width 43 height 13
click at [524, 7] on span "Refresh" at bounding box center [495, 11] width 55 height 9
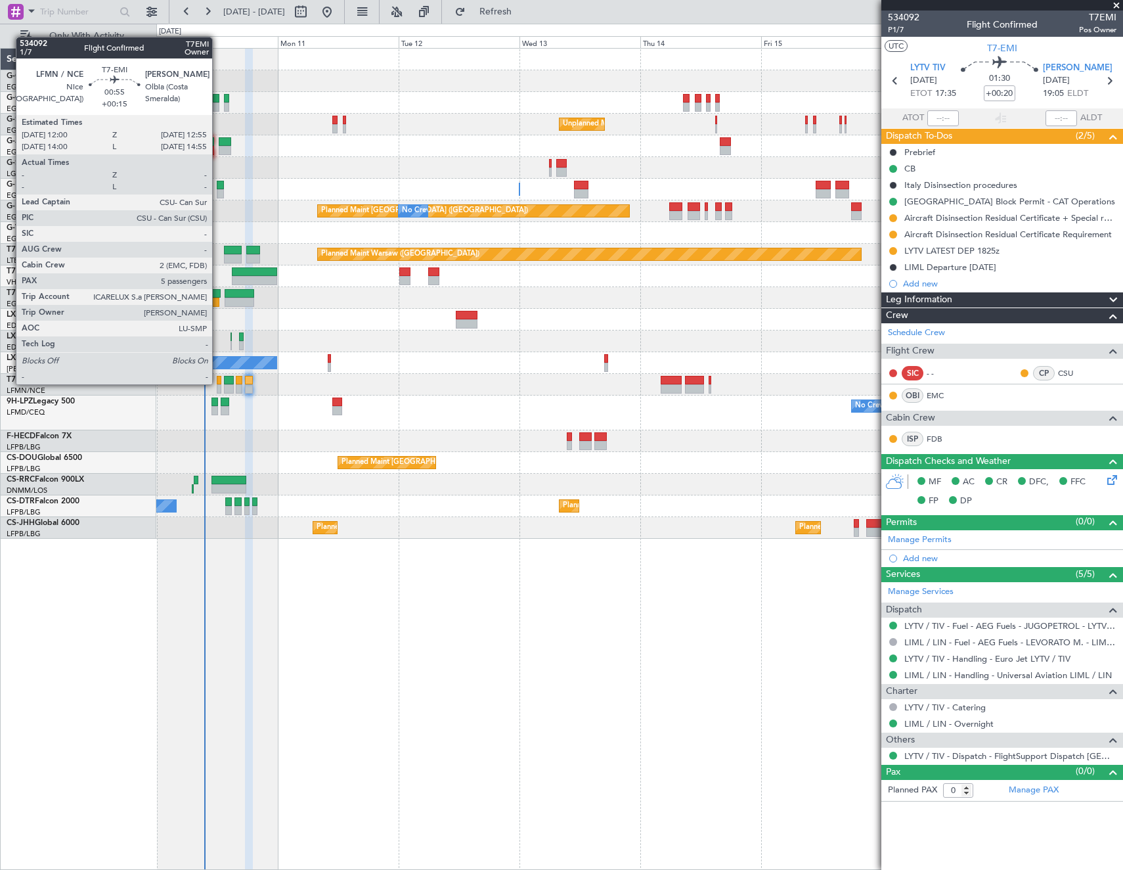
click at [218, 383] on div at bounding box center [219, 380] width 5 height 9
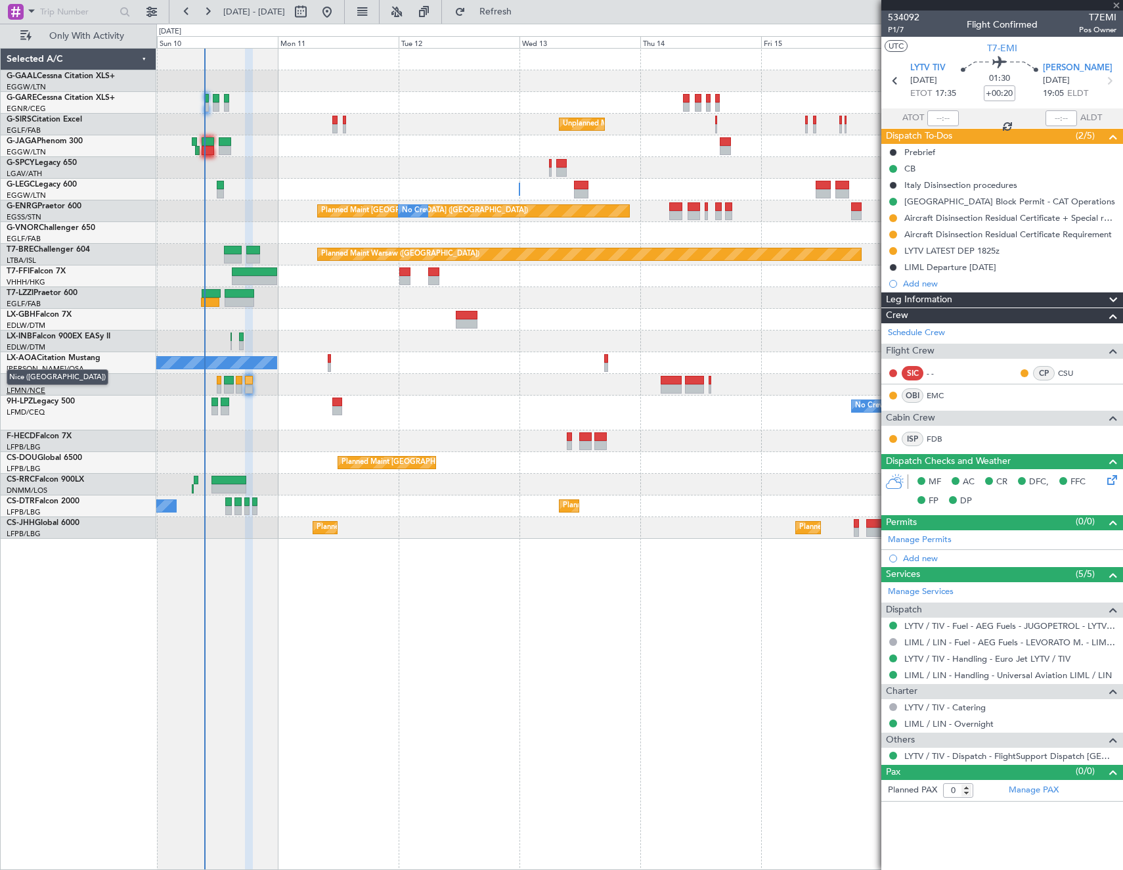
type input "+00:15"
type input "5"
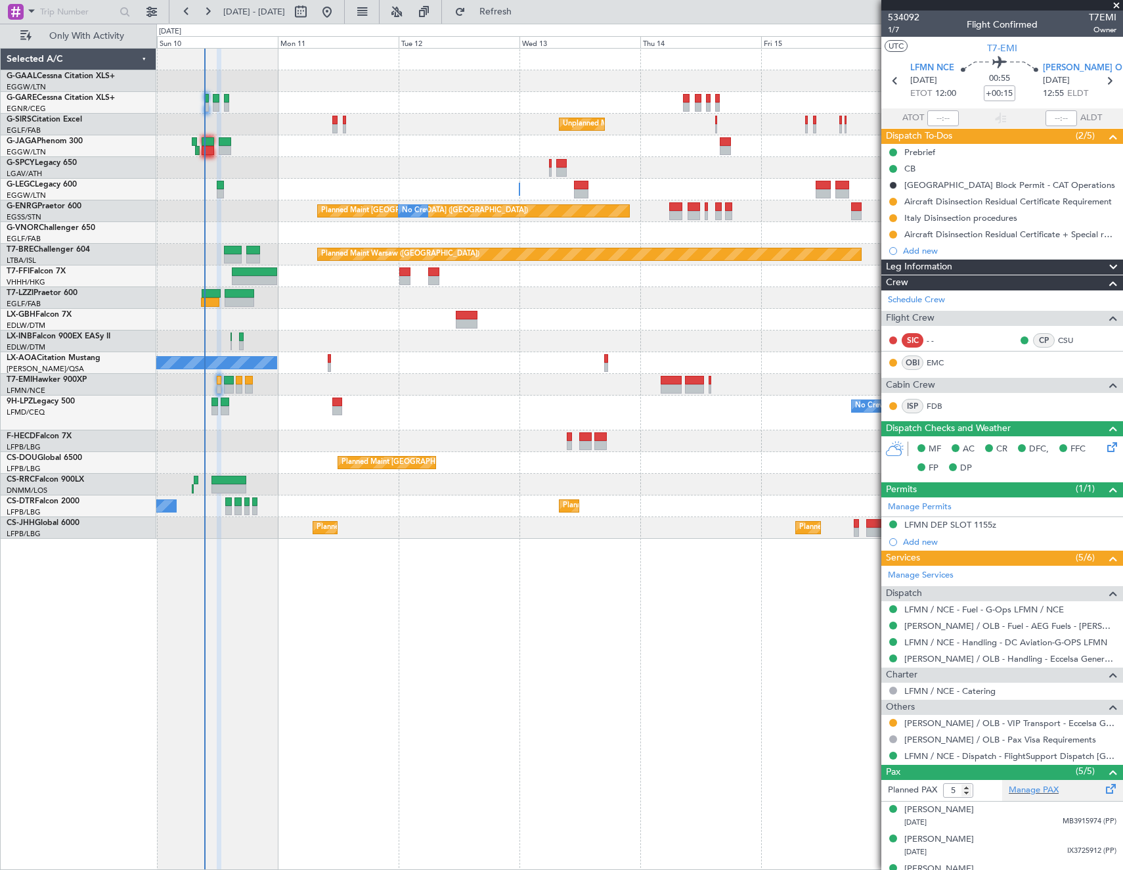
scroll to position [79, 0]
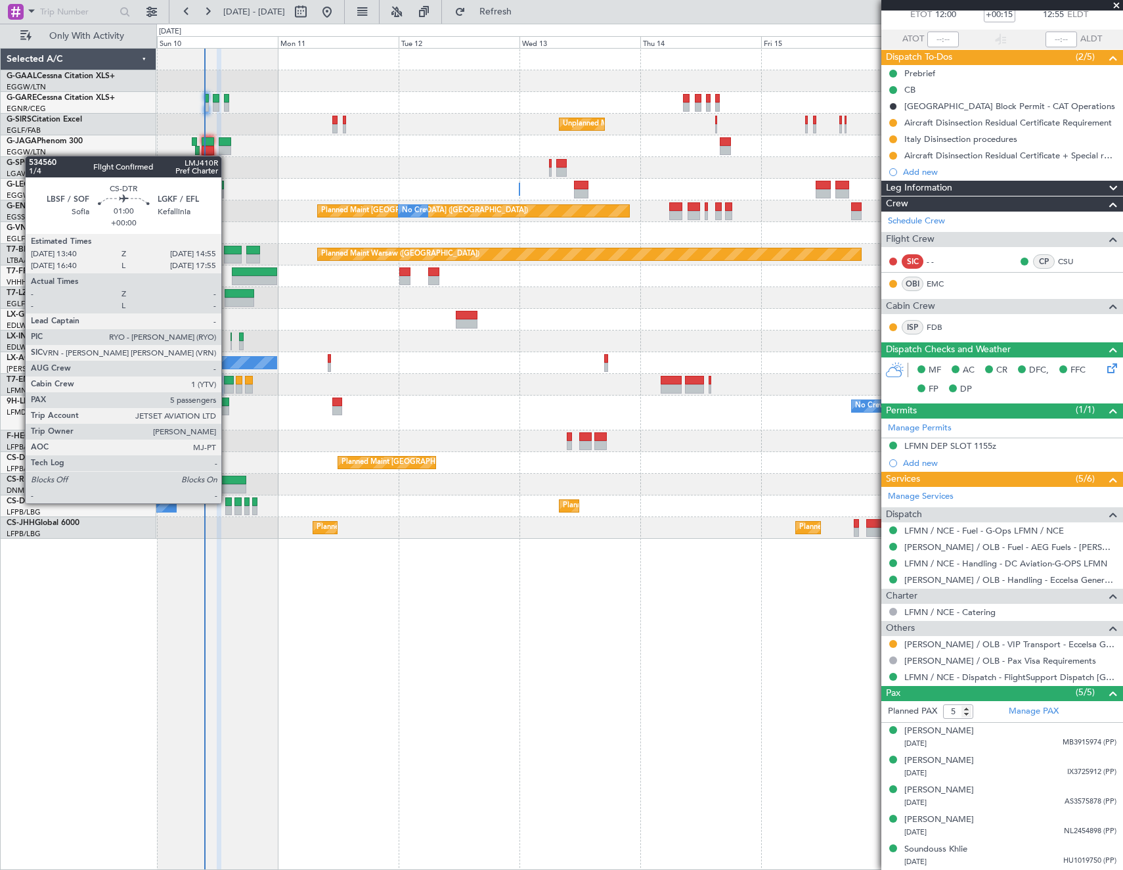
click at [227, 502] on div at bounding box center [228, 501] width 7 height 9
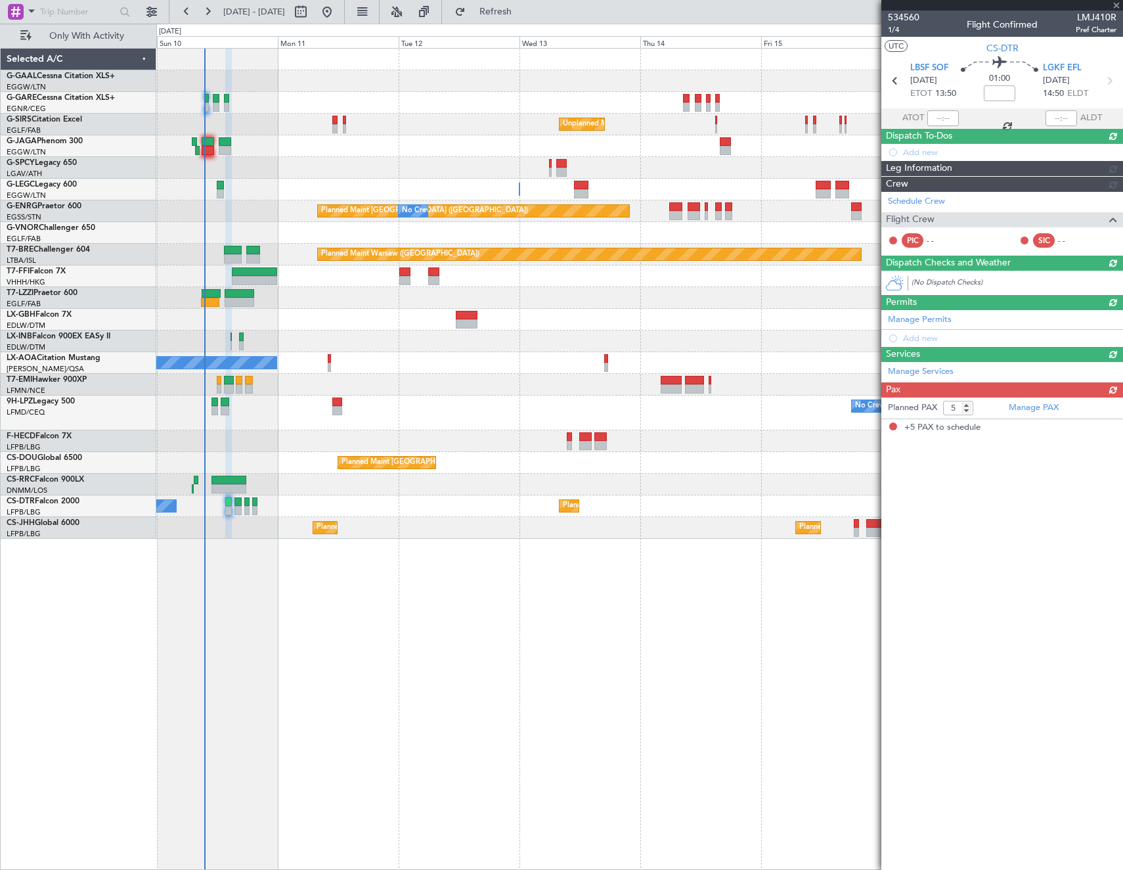
scroll to position [0, 0]
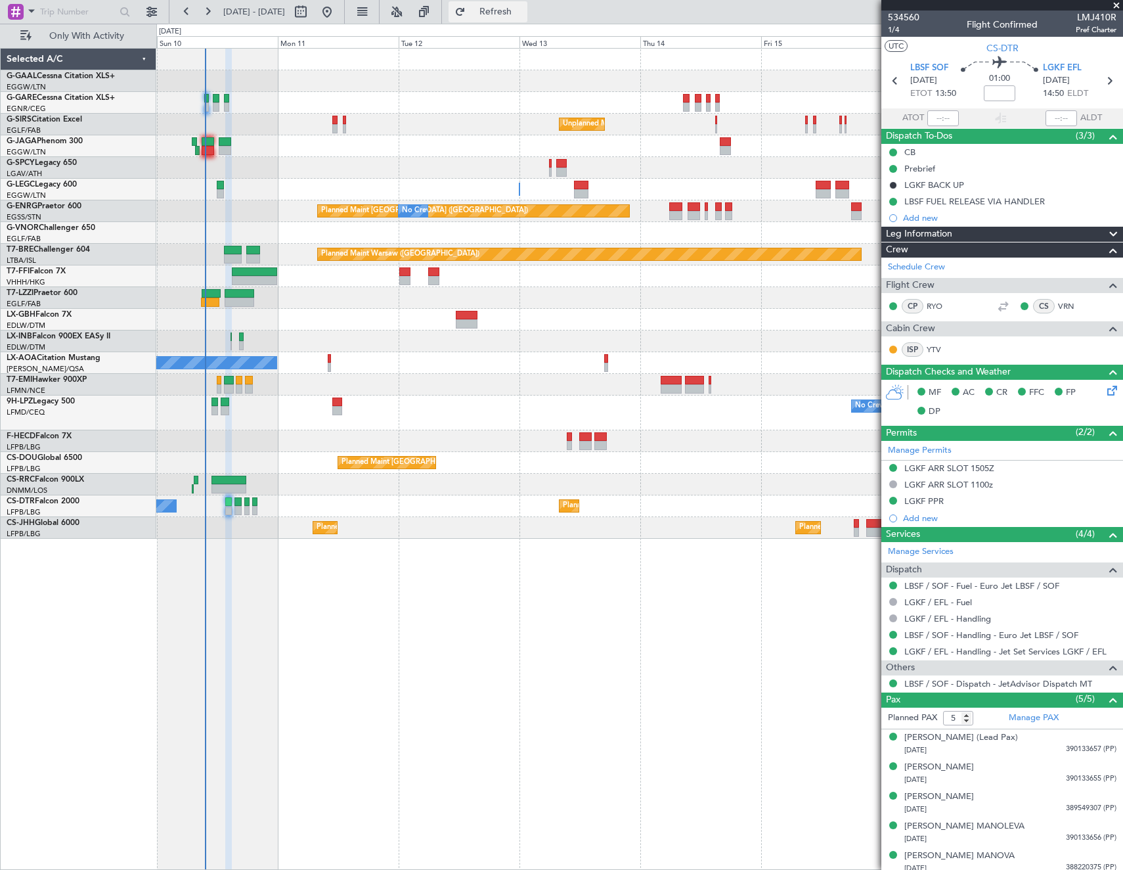
click at [524, 12] on span "Refresh" at bounding box center [495, 11] width 55 height 9
click at [644, 370] on div "No Crew Unplanned Maint London (Farnborough) A/C Unavailable London (Luton) Pla…" at bounding box center [639, 294] width 966 height 490
